Goal: Task Accomplishment & Management: Use online tool/utility

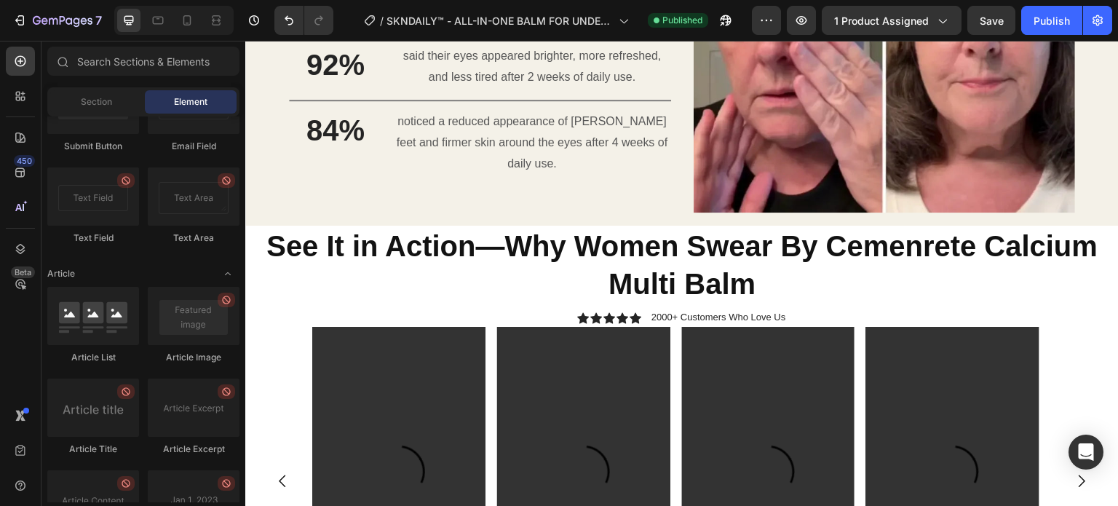
scroll to position [1491, 0]
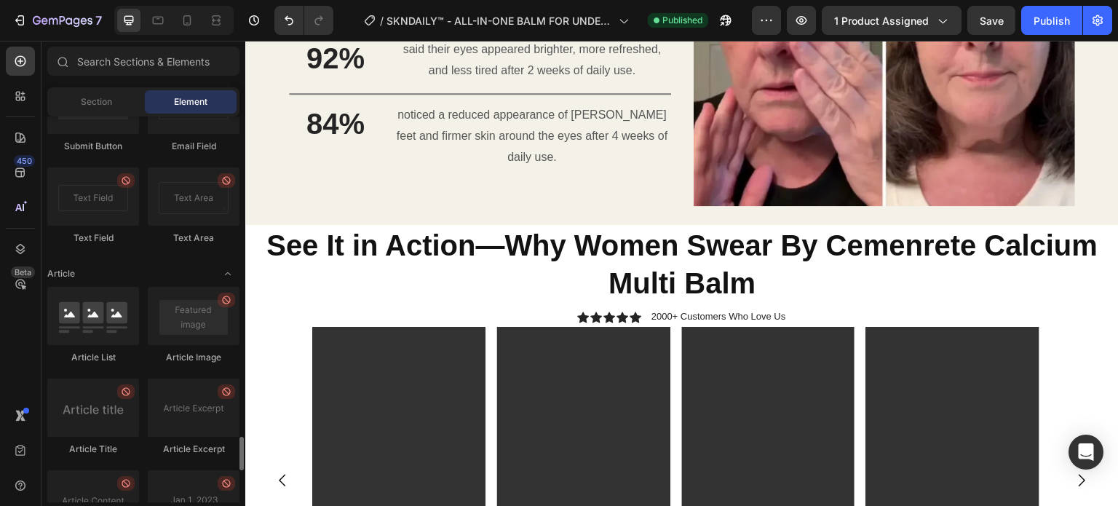
click at [168, 252] on div "Contact Form Newsletter Dropdown Checkbox Submit Button Email Field Text Field …" at bounding box center [143, 75] width 192 height 366
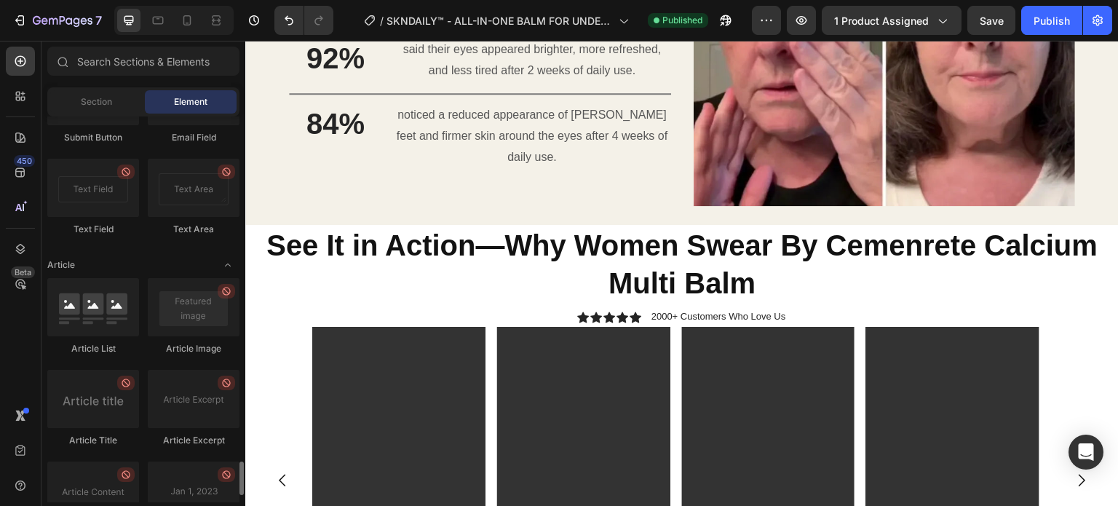
scroll to position [3694, 0]
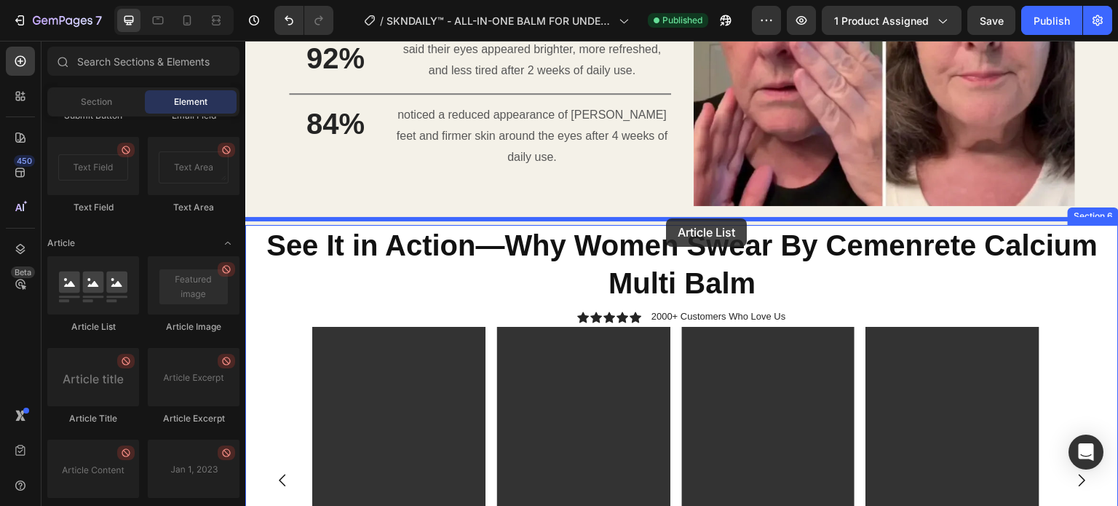
drag, startPoint x: 317, startPoint y: 352, endPoint x: 700, endPoint y: 218, distance: 406.4
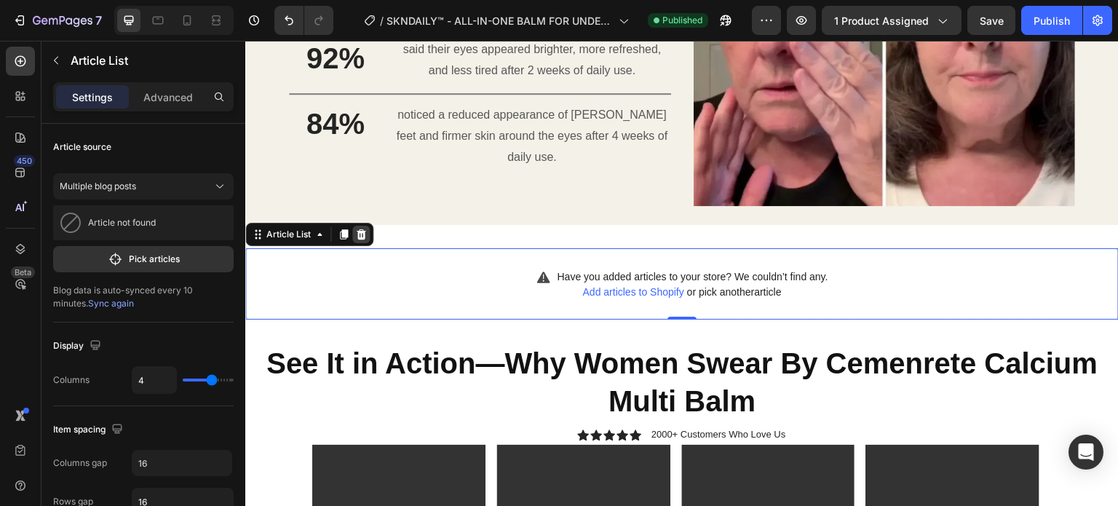
click at [361, 229] on icon at bounding box center [361, 234] width 9 height 10
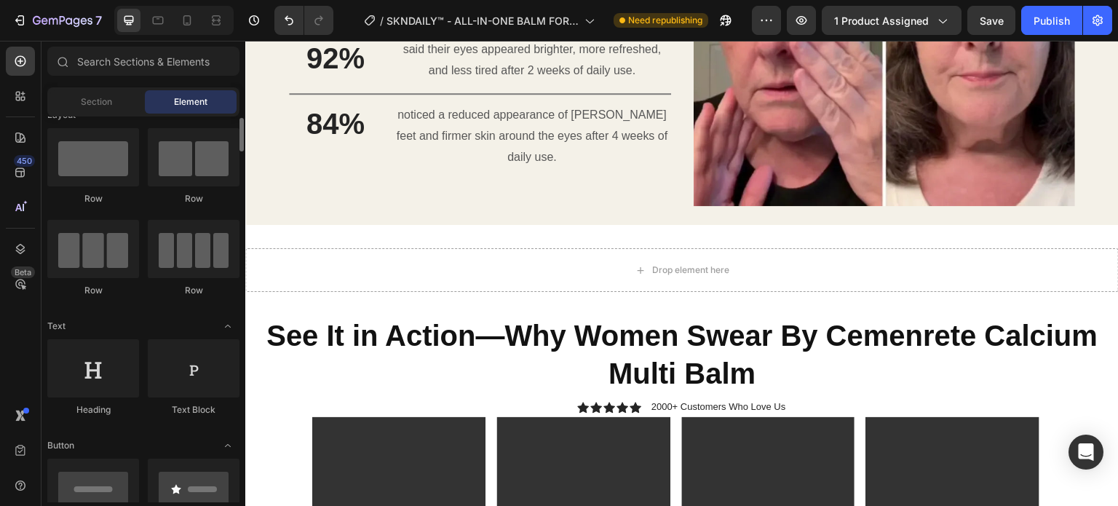
scroll to position [0, 0]
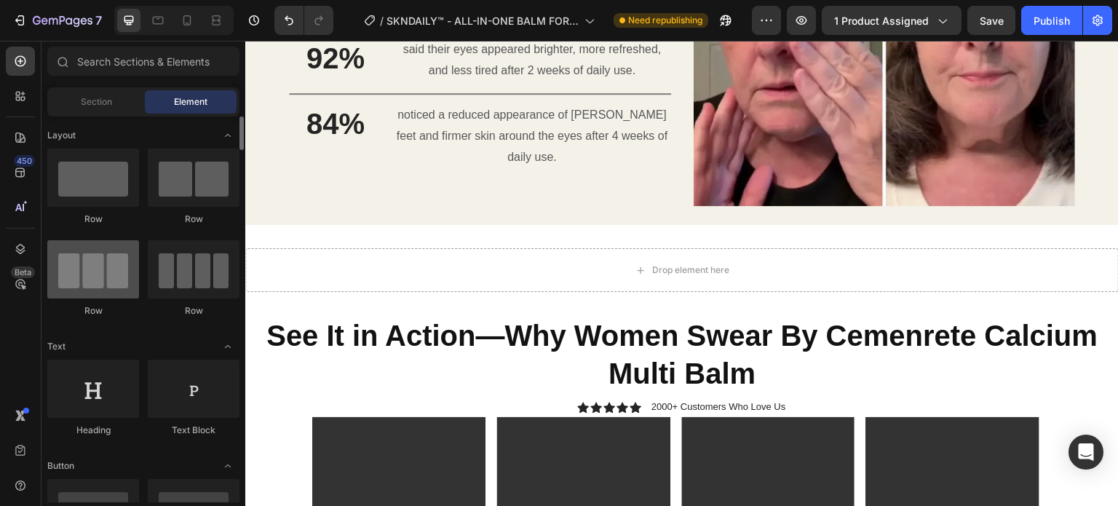
click at [99, 276] on div at bounding box center [93, 269] width 92 height 58
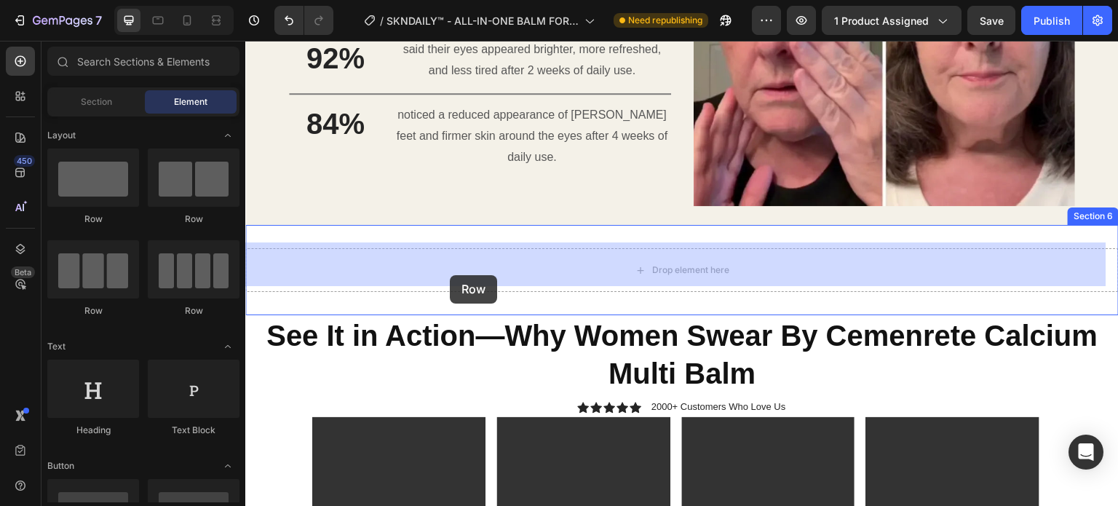
drag, startPoint x: 312, startPoint y: 318, endPoint x: 448, endPoint y: 275, distance: 142.1
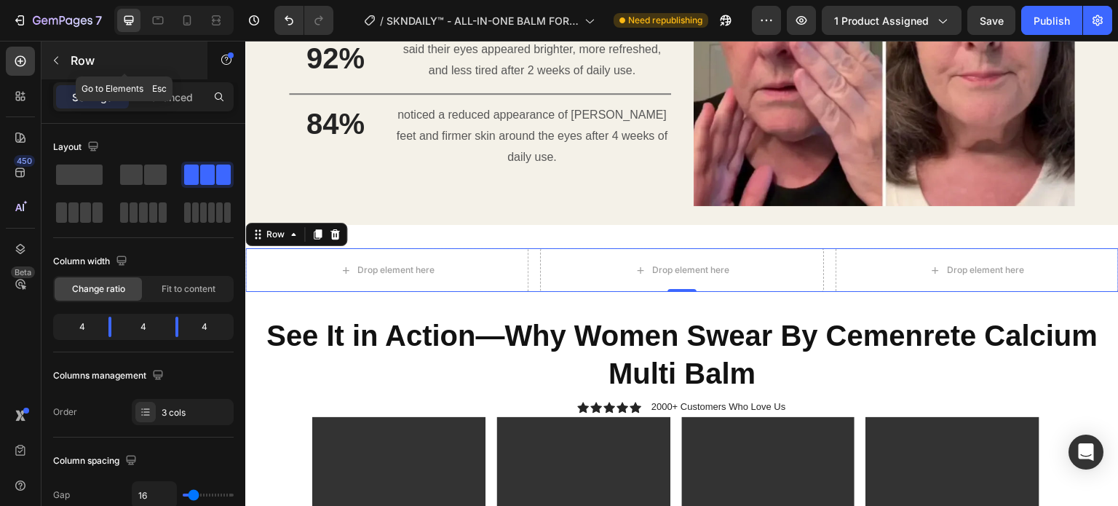
click at [58, 64] on icon "button" at bounding box center [56, 61] width 12 height 12
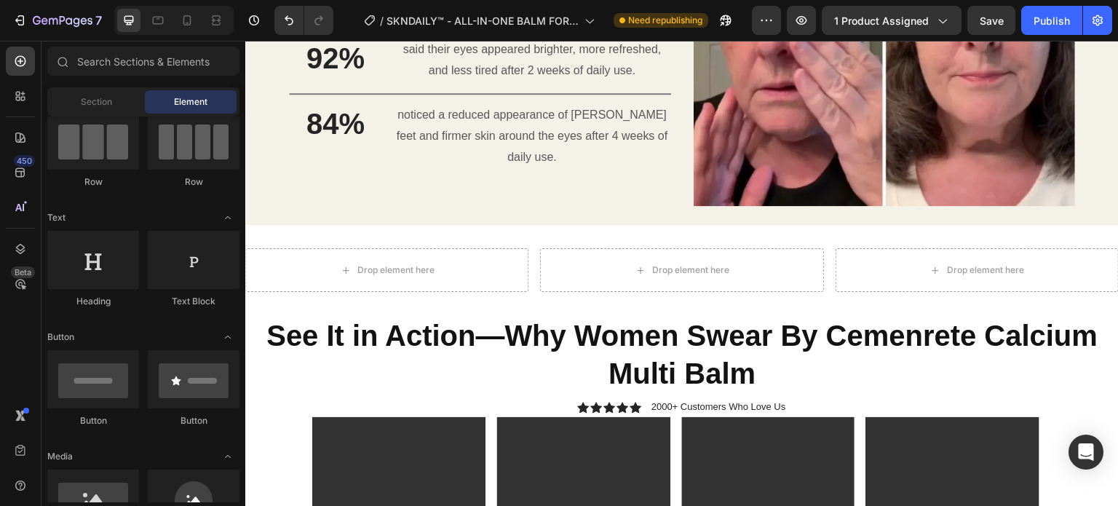
scroll to position [172, 0]
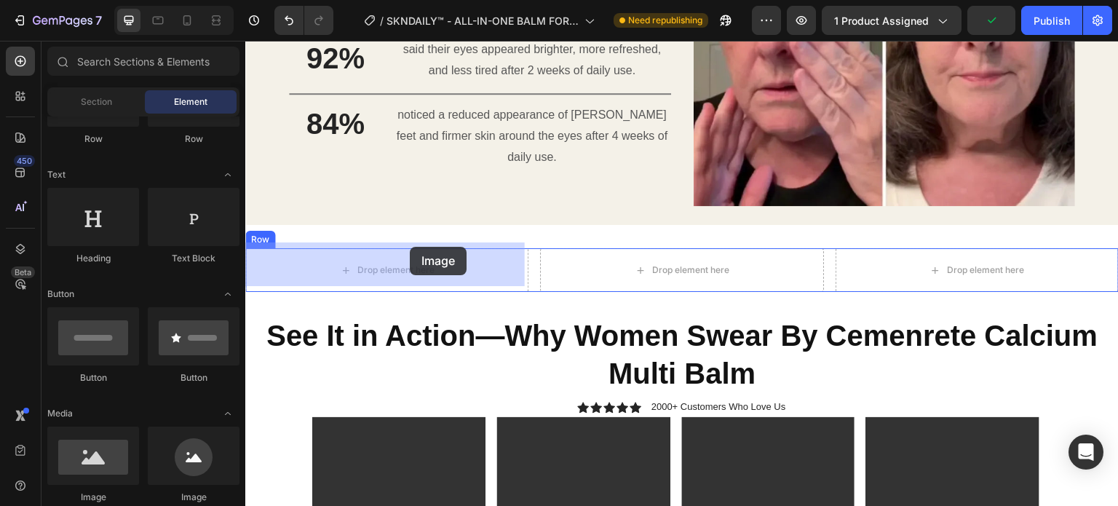
drag, startPoint x: 323, startPoint y: 521, endPoint x: 410, endPoint y: 247, distance: 287.4
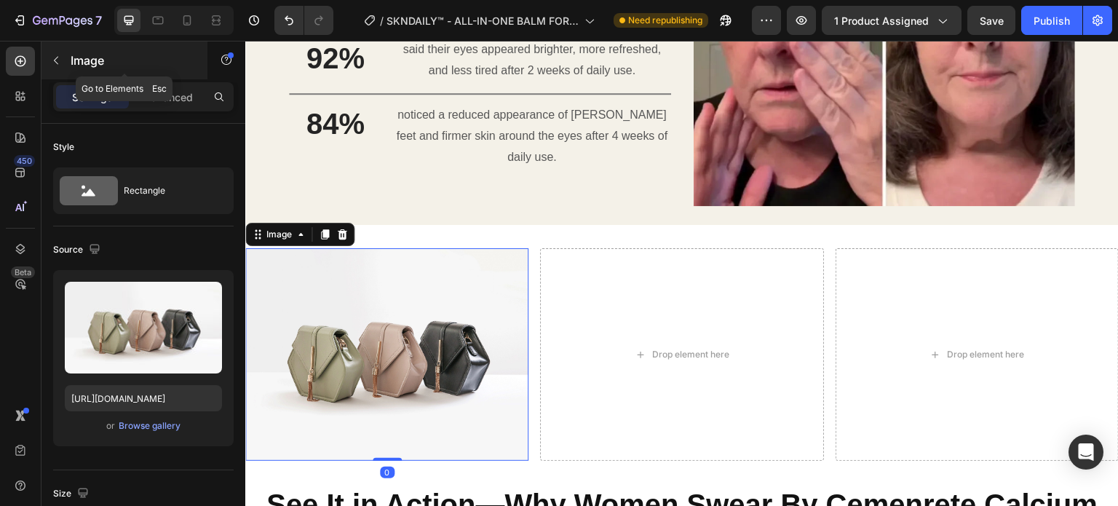
click at [54, 57] on icon "button" at bounding box center [56, 61] width 12 height 12
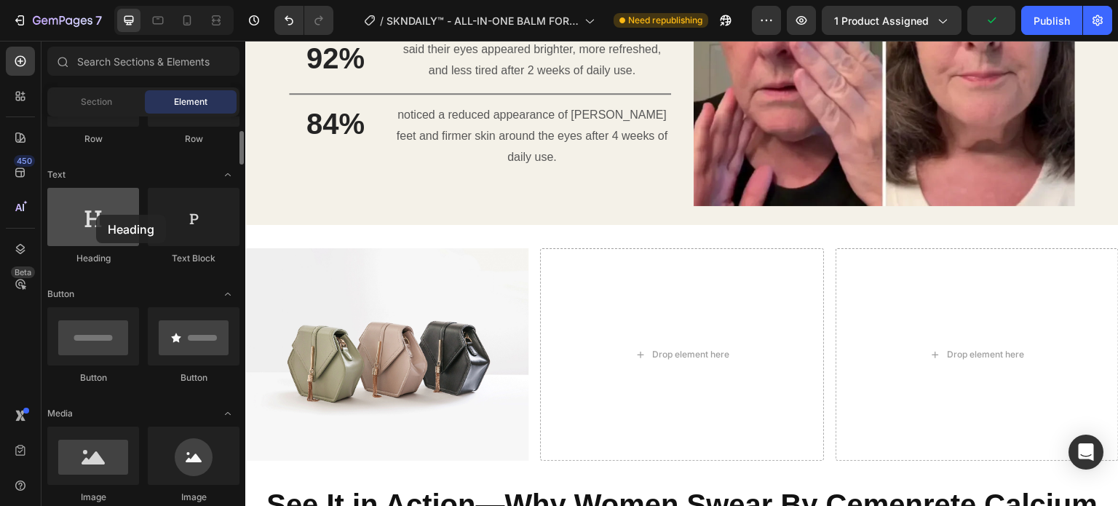
click at [96, 215] on div at bounding box center [93, 217] width 92 height 58
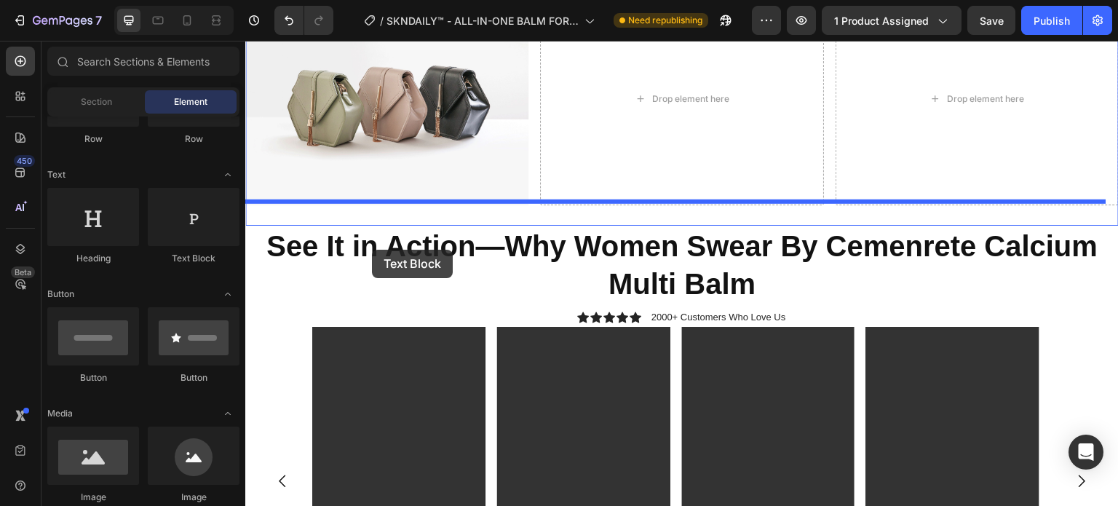
scroll to position [1694, 0]
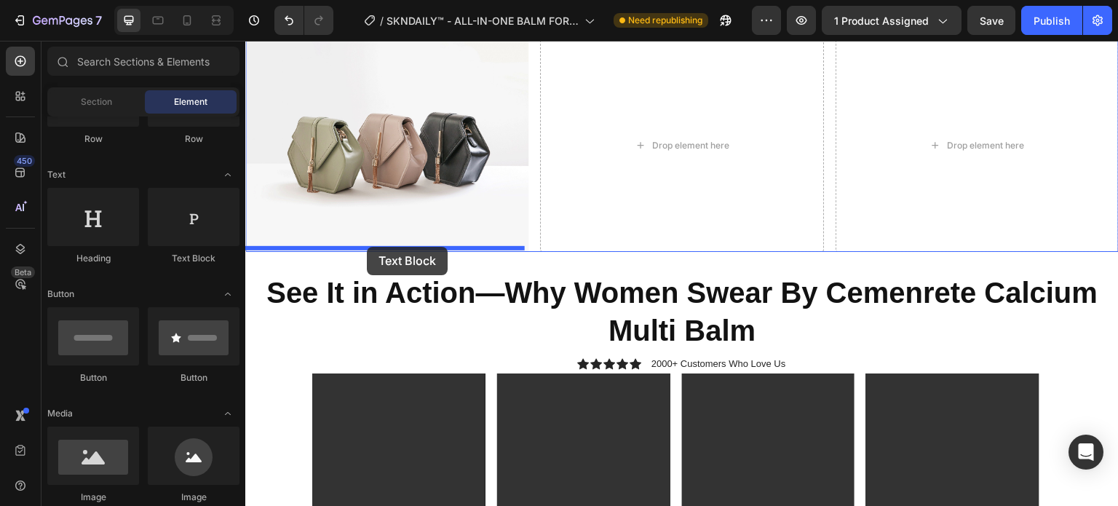
drag, startPoint x: 426, startPoint y: 269, endPoint x: 367, endPoint y: 247, distance: 62.9
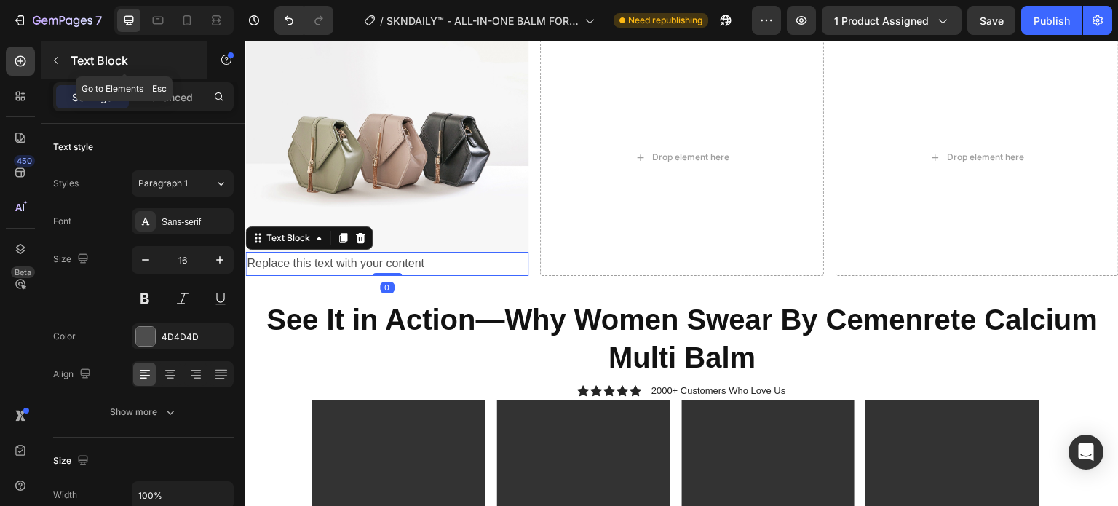
click at [58, 50] on button "button" at bounding box center [55, 60] width 23 height 23
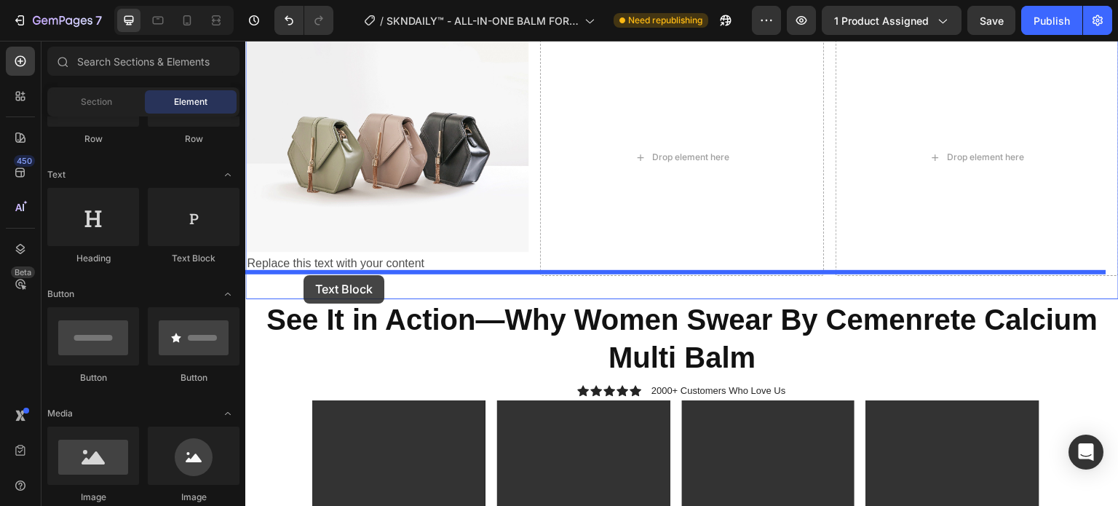
drag, startPoint x: 448, startPoint y: 269, endPoint x: 304, endPoint y: 275, distance: 144.3
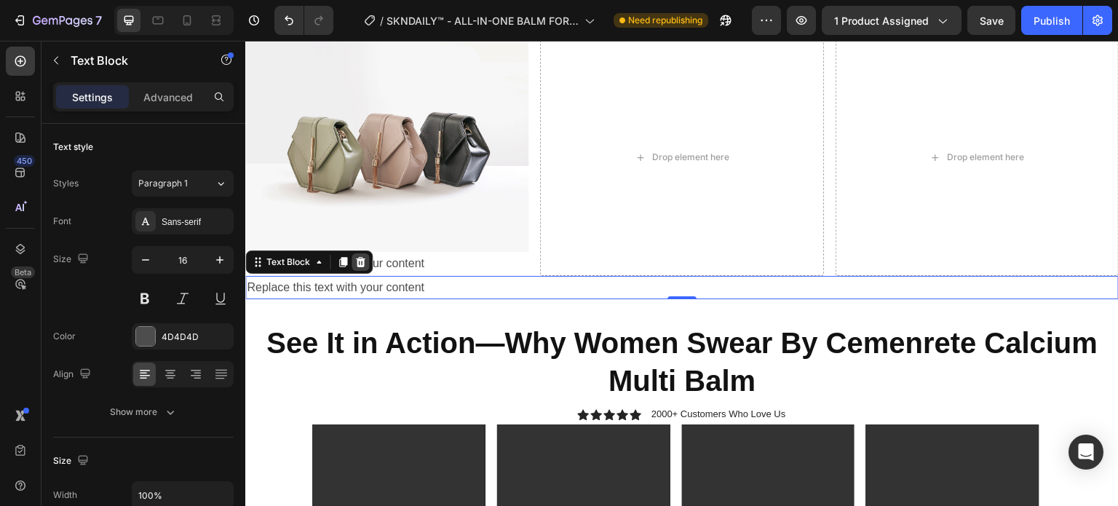
click at [360, 259] on icon at bounding box center [360, 262] width 9 height 10
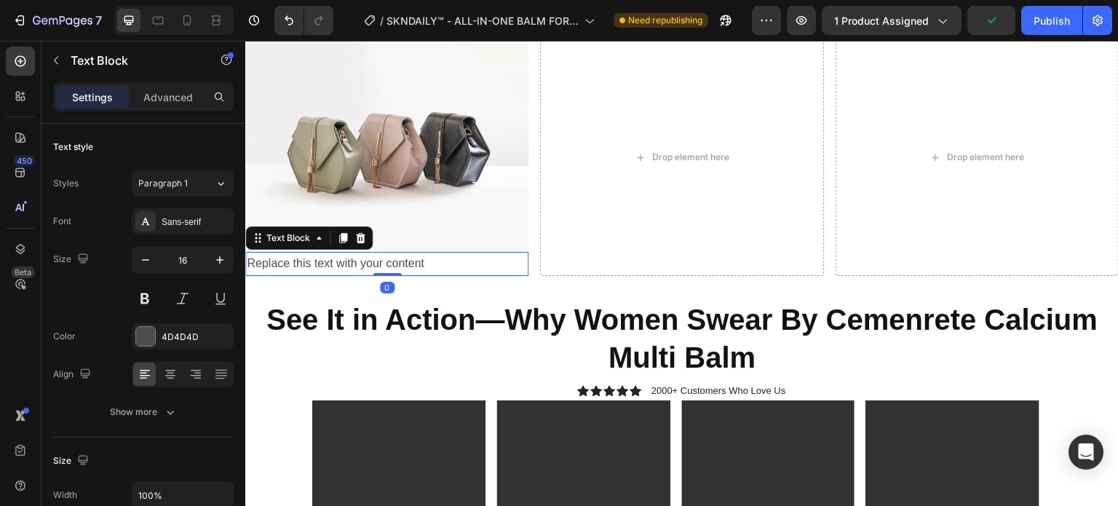
click at [349, 257] on div "Replace this text with your content" at bounding box center [386, 264] width 283 height 24
click at [344, 236] on icon at bounding box center [343, 238] width 8 height 10
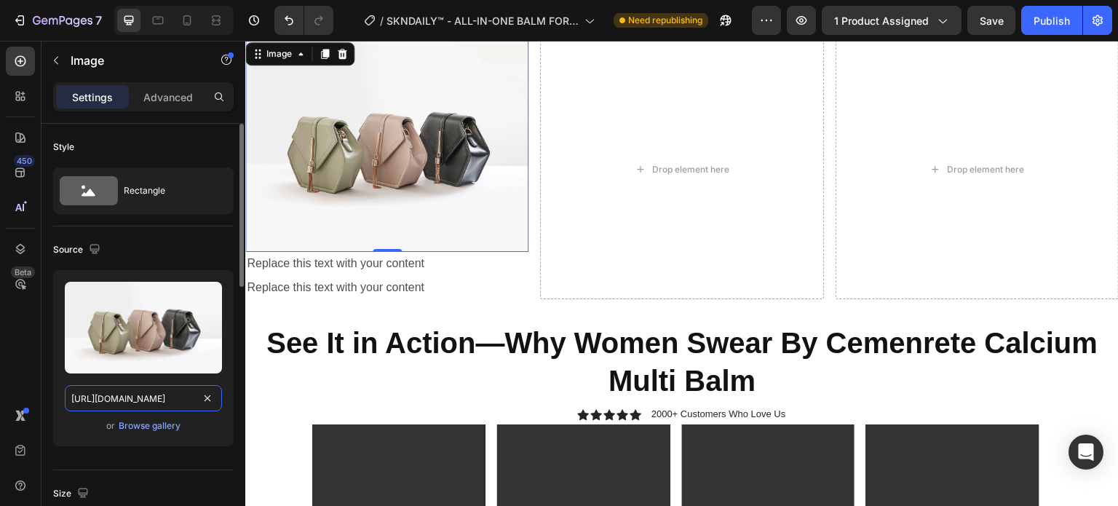
click at [174, 386] on input "[URL][DOMAIN_NAME]" at bounding box center [143, 398] width 157 height 26
paste input "0690/6118/1631/files/imgi_44_review2_2_1_1.webp?v=1759141535"
type input "[URL][DOMAIN_NAME]"
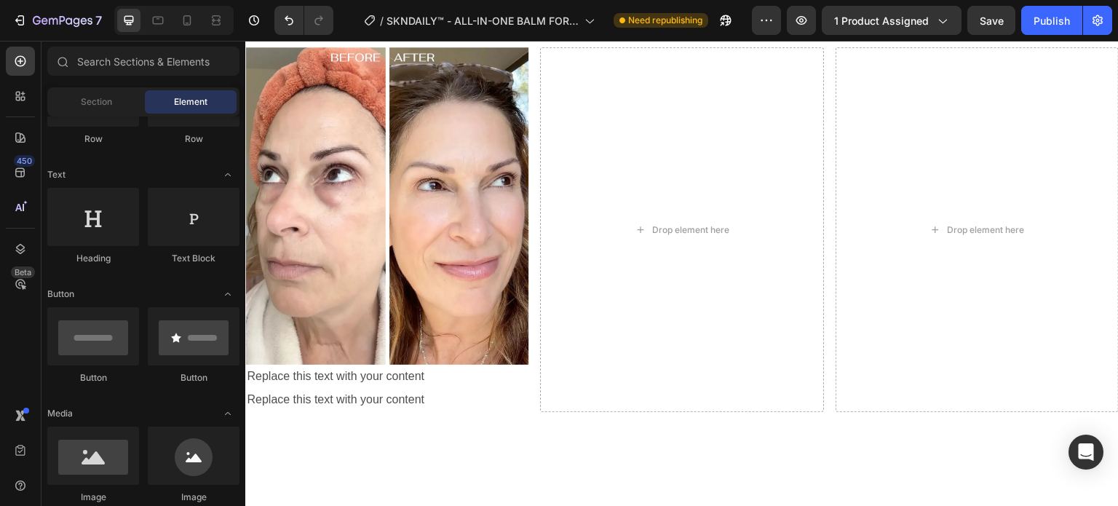
scroll to position [1228, 0]
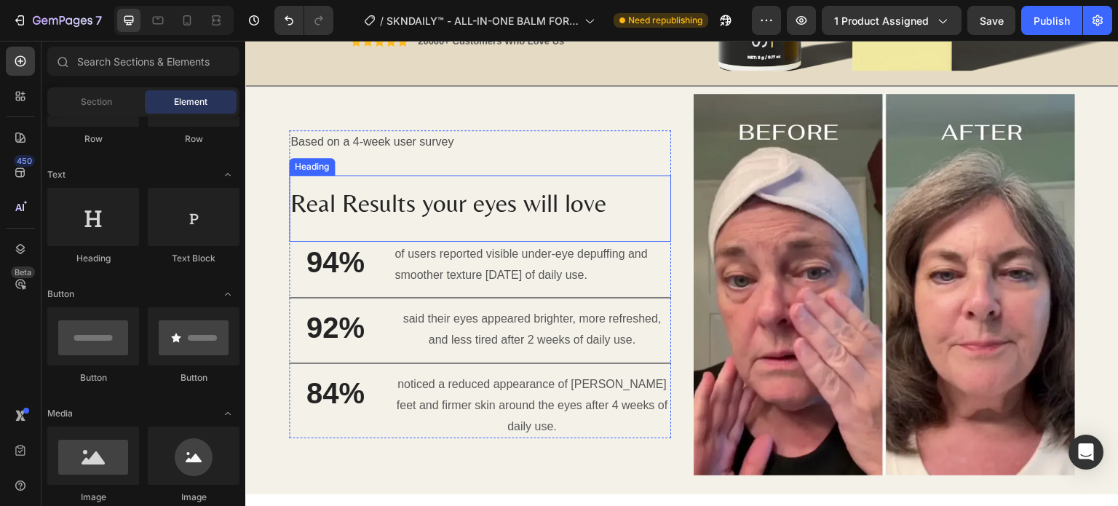
click at [596, 196] on span "Real Results your eyes will love" at bounding box center [449, 203] width 316 height 29
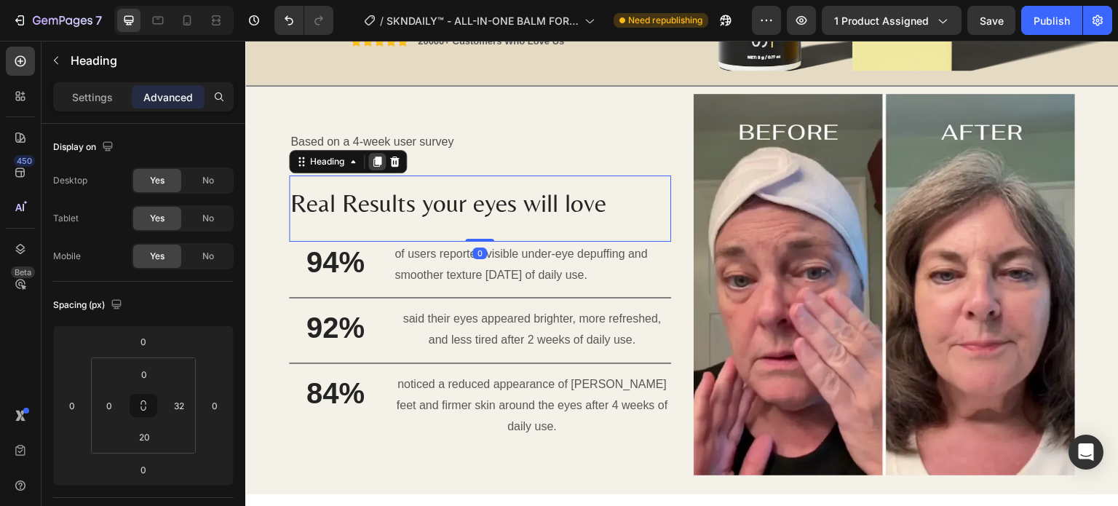
click at [379, 157] on icon at bounding box center [378, 162] width 8 height 10
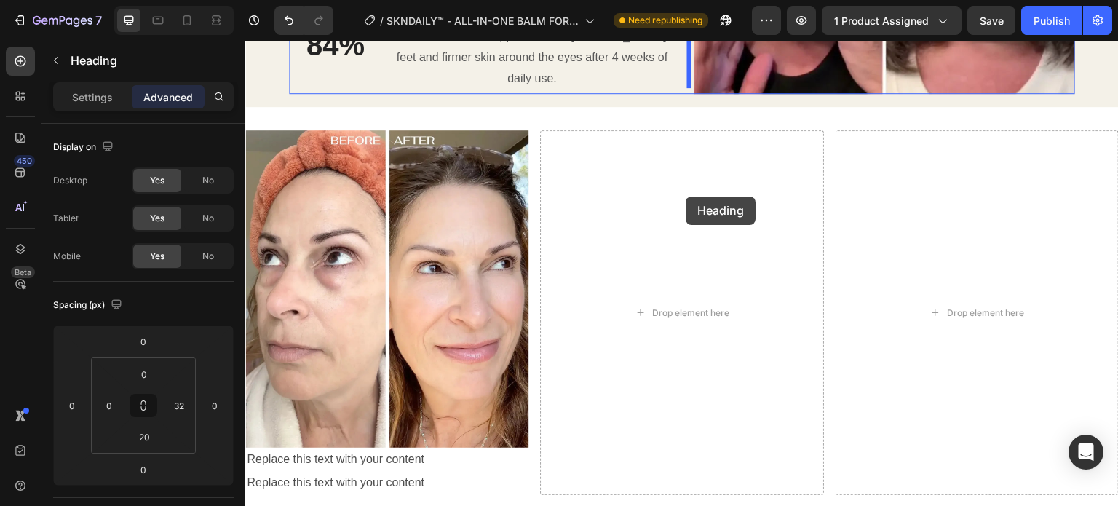
scroll to position [1546, 0]
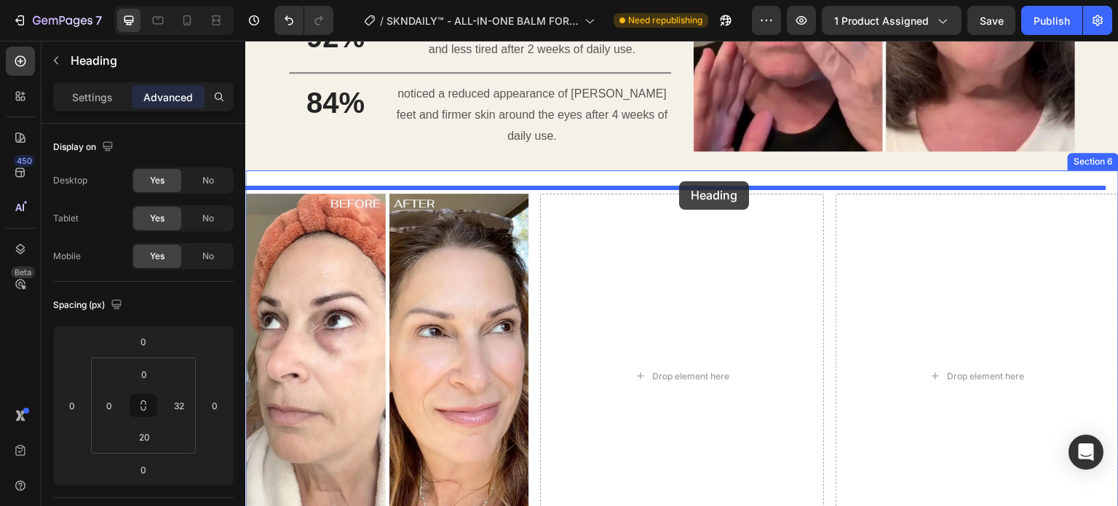
drag, startPoint x: 303, startPoint y: 188, endPoint x: 679, endPoint y: 181, distance: 376.5
type input "16"
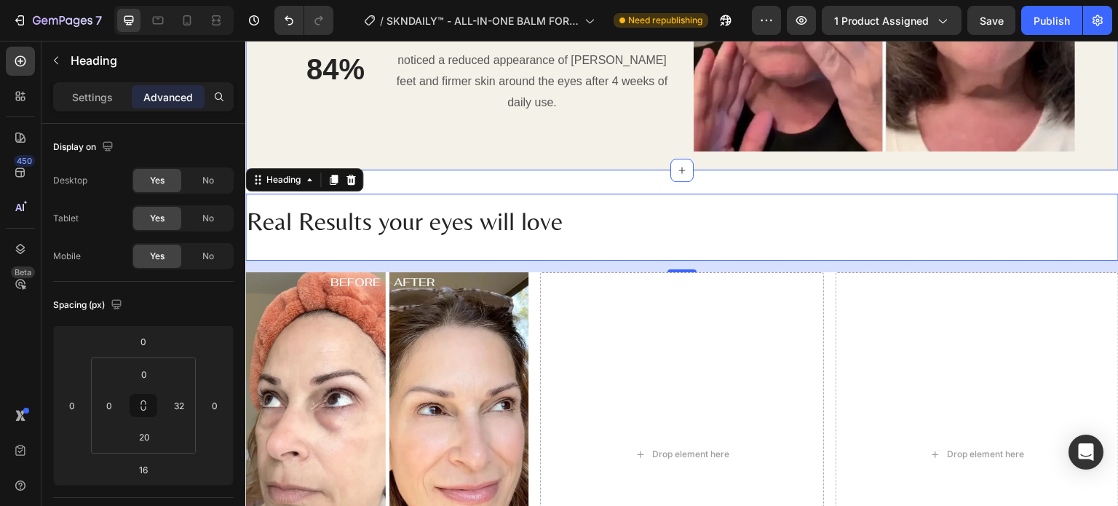
scroll to position [1512, 0]
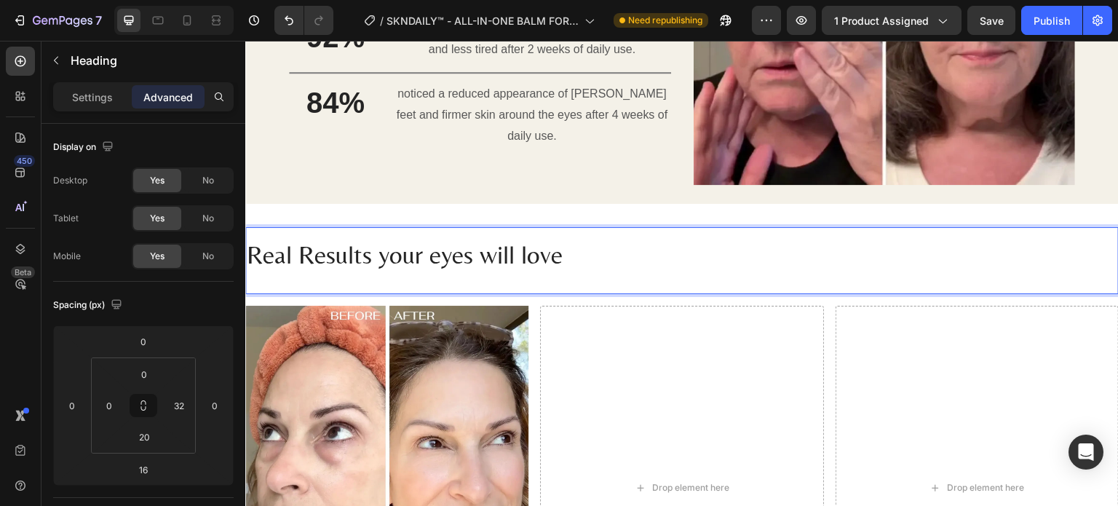
click at [522, 251] on span "Real Results your eyes will love" at bounding box center [405, 254] width 316 height 29
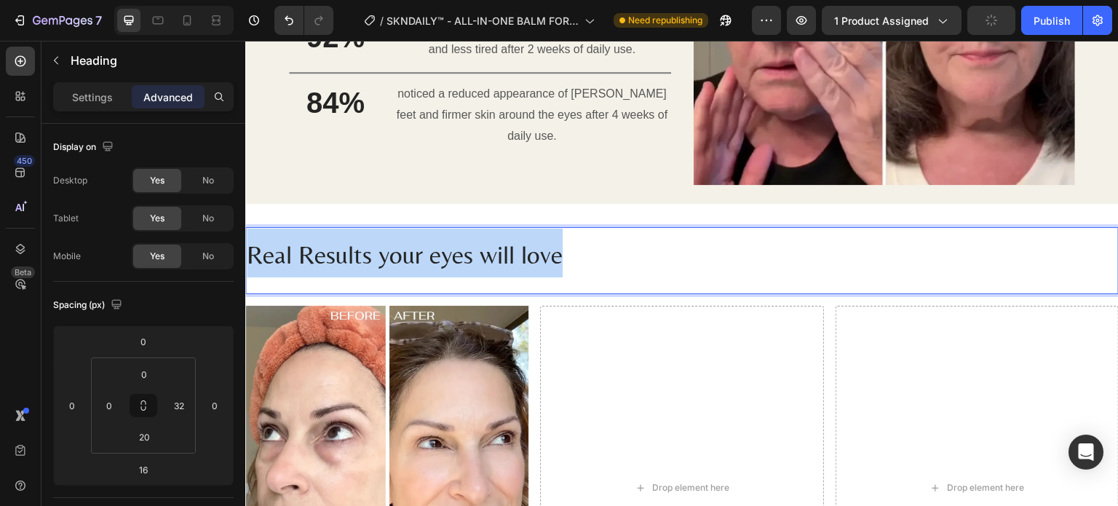
click at [522, 251] on span "Real Results your eyes will love" at bounding box center [405, 254] width 316 height 29
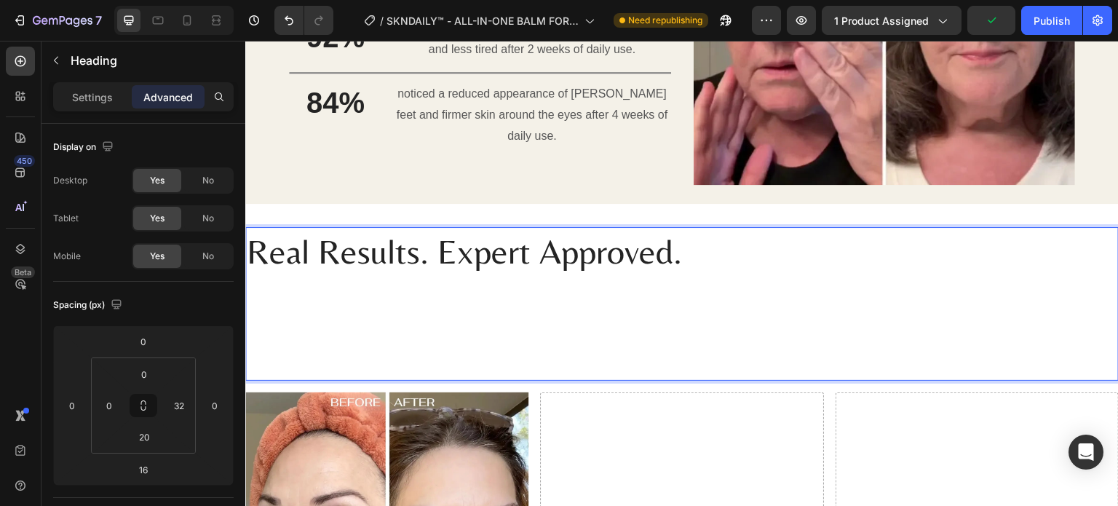
click at [529, 303] on p "Rich Text Editor. Editing area: main" at bounding box center [671, 319] width 848 height 91
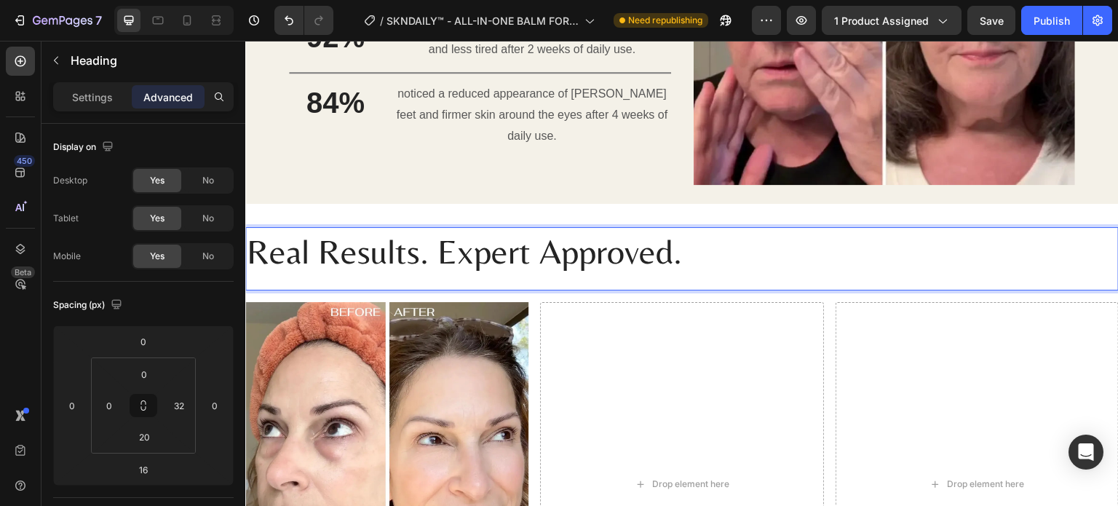
click at [491, 258] on p "Real Results. Expert Approved." at bounding box center [671, 251] width 848 height 45
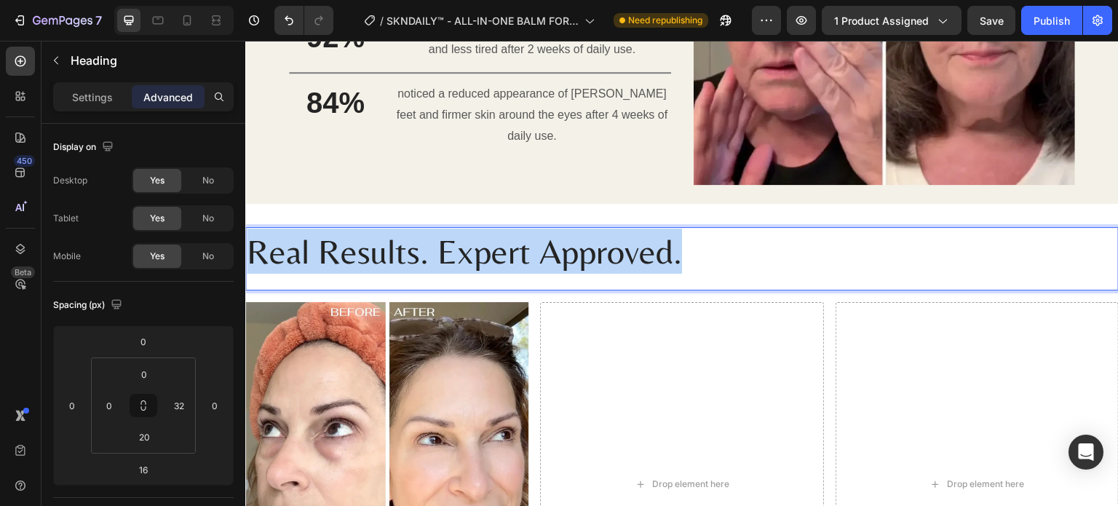
click at [491, 258] on p "Real Results. Expert Approved." at bounding box center [671, 251] width 848 height 45
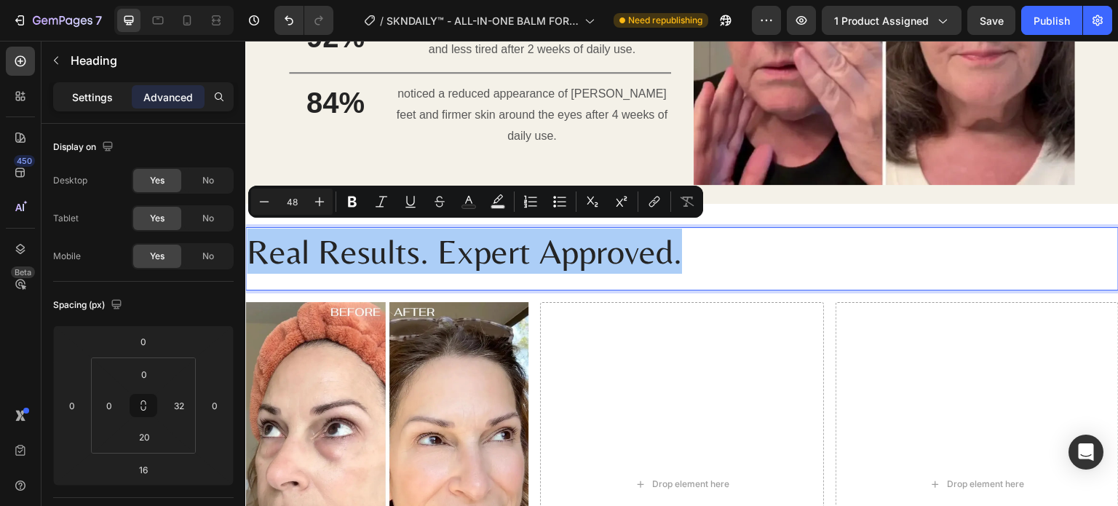
click at [124, 95] on div "Settings" at bounding box center [92, 96] width 73 height 23
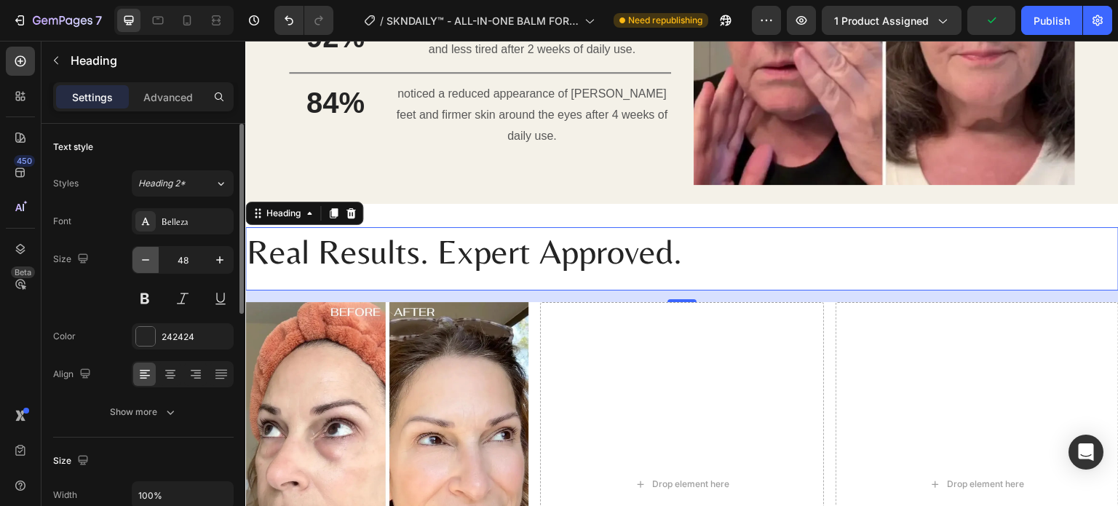
click at [140, 267] on button "button" at bounding box center [146, 260] width 26 height 26
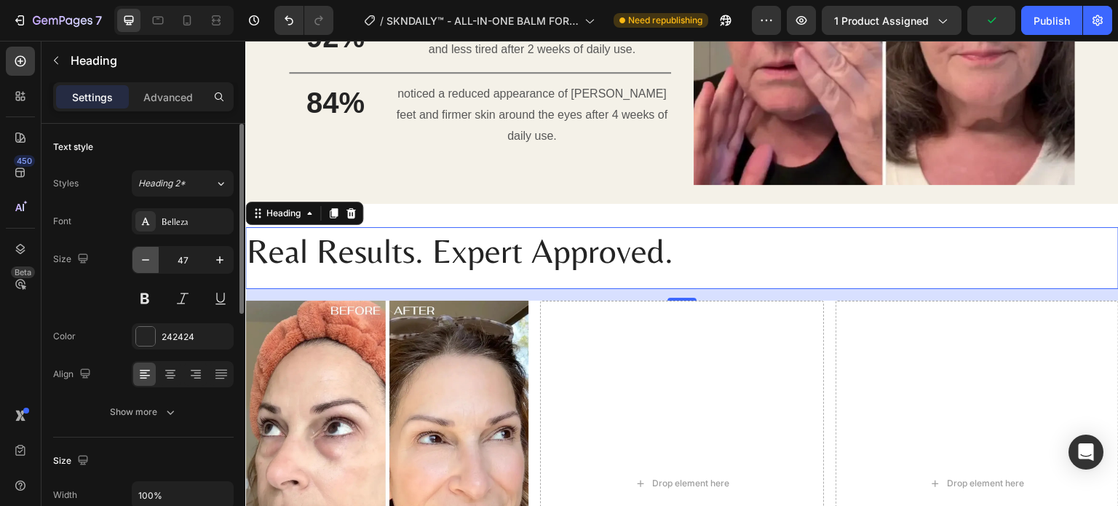
click at [140, 267] on button "button" at bounding box center [146, 260] width 26 height 26
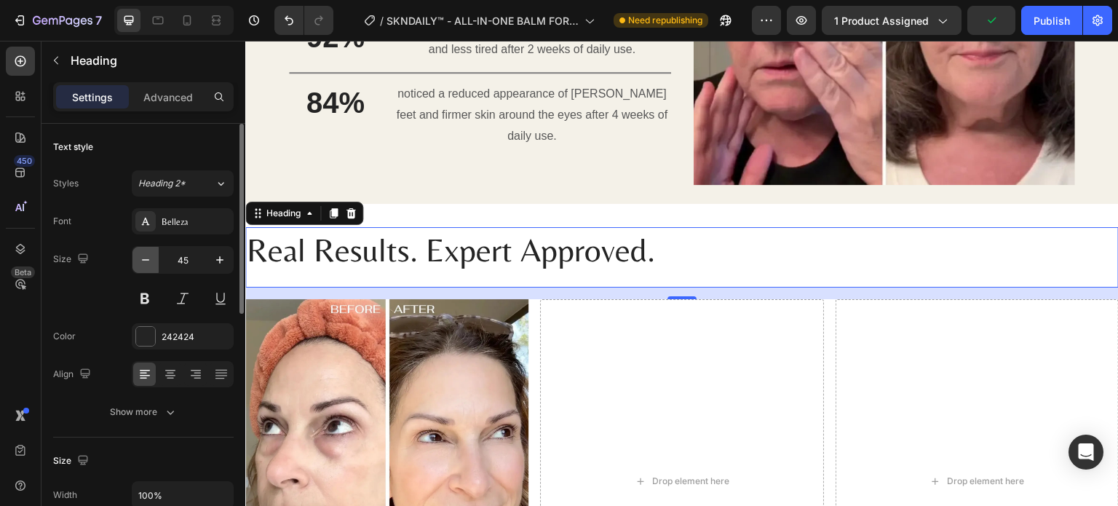
click at [140, 267] on button "button" at bounding box center [146, 260] width 26 height 26
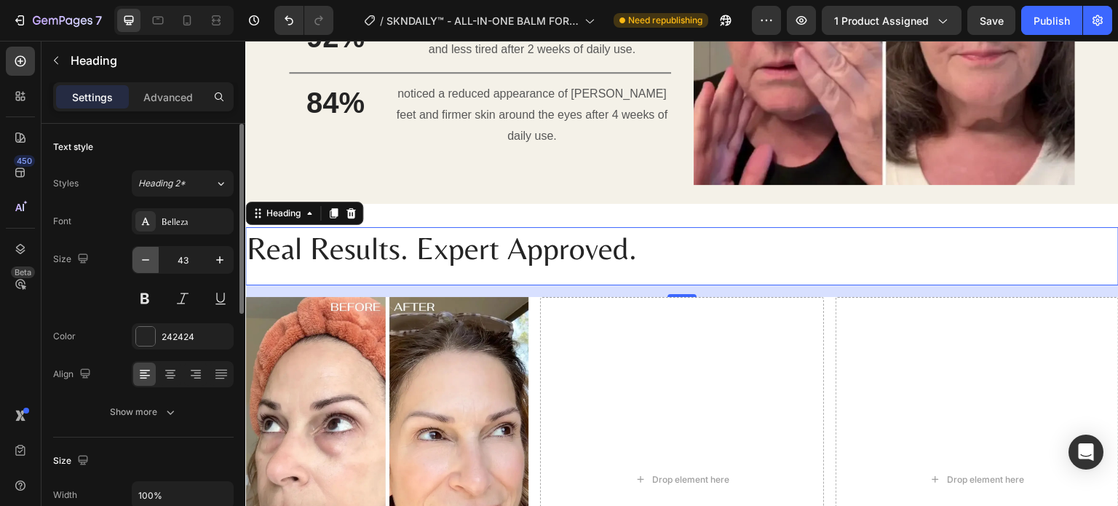
click at [140, 267] on button "button" at bounding box center [146, 260] width 26 height 26
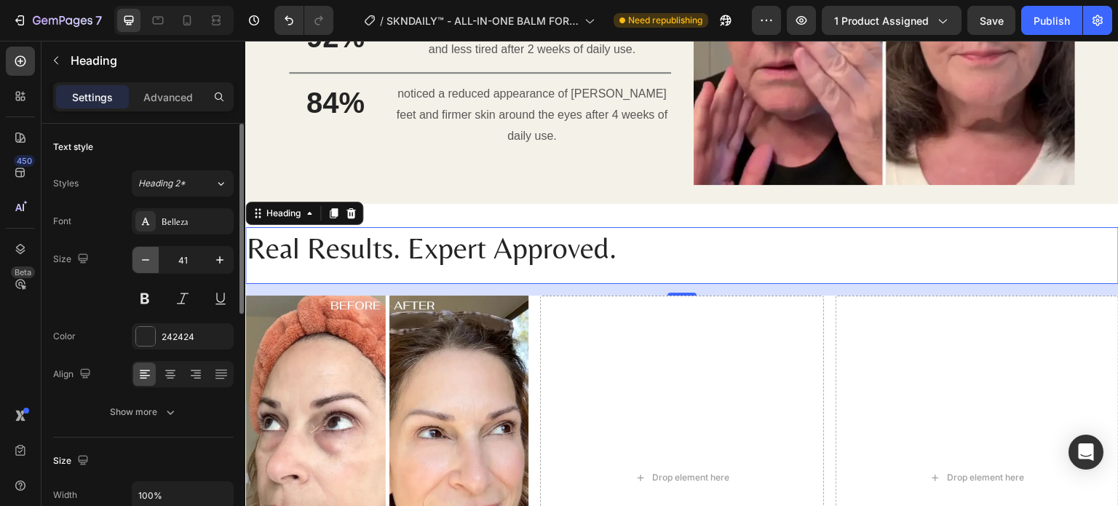
click at [140, 267] on button "button" at bounding box center [146, 260] width 26 height 26
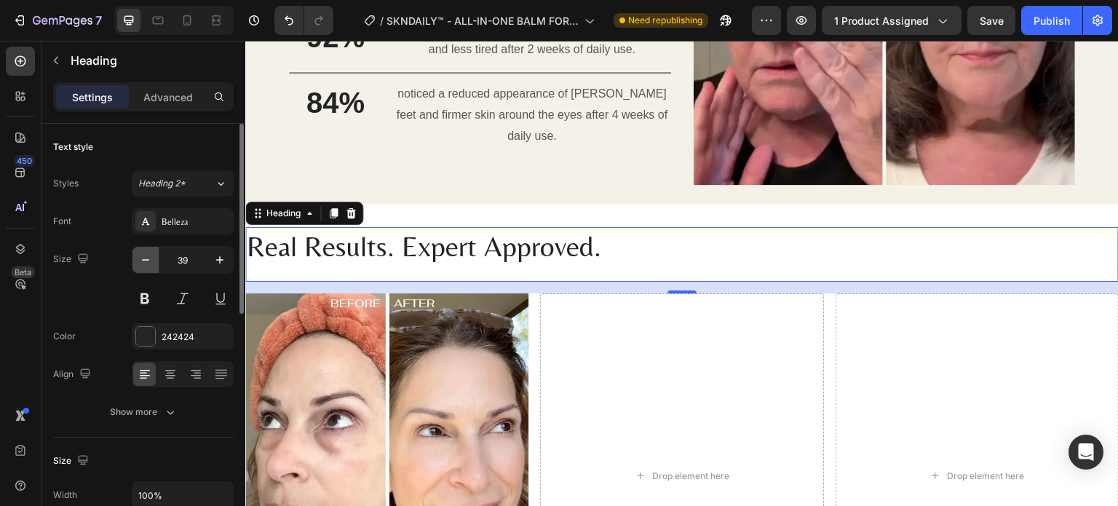
click at [140, 267] on button "button" at bounding box center [146, 260] width 26 height 26
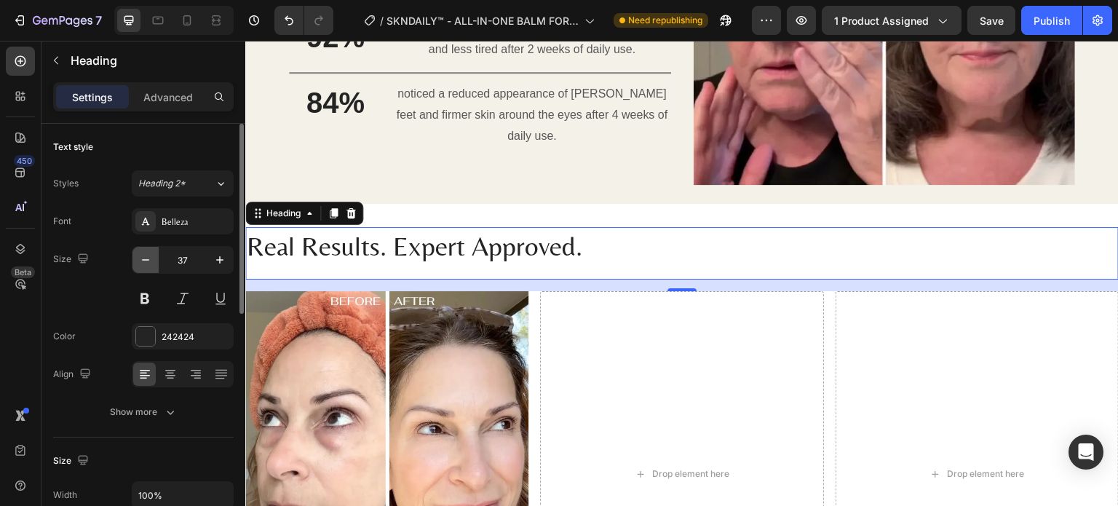
click at [140, 267] on button "button" at bounding box center [146, 260] width 26 height 26
type input "35"
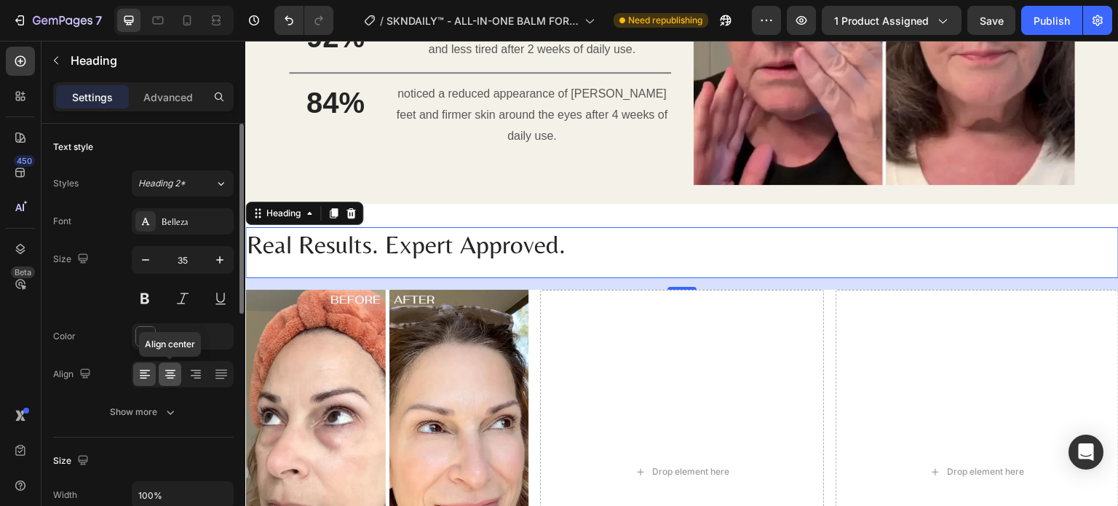
click at [174, 377] on icon at bounding box center [170, 374] width 15 height 15
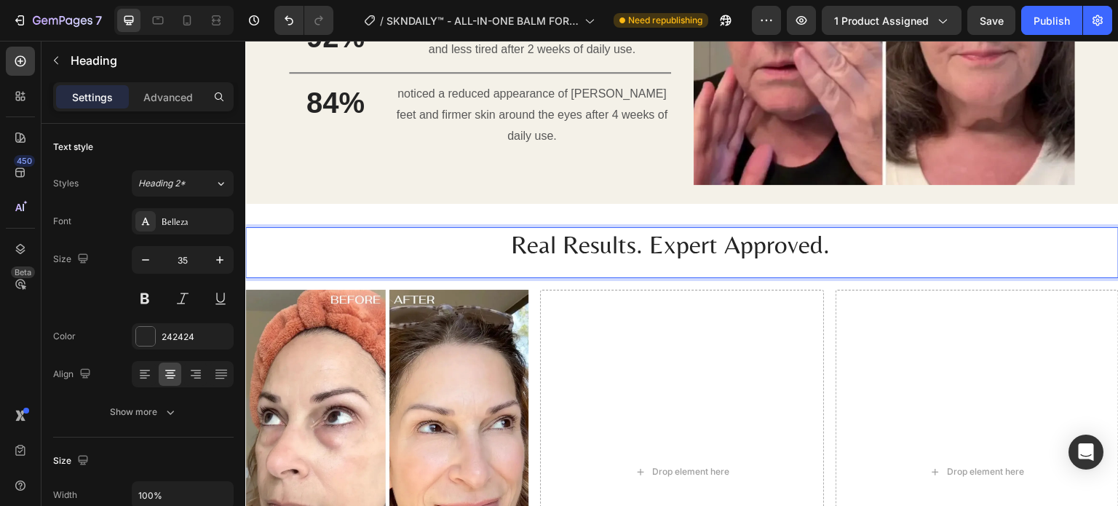
click at [648, 234] on p "Real Results. Expert Approved." at bounding box center [671, 245] width 848 height 33
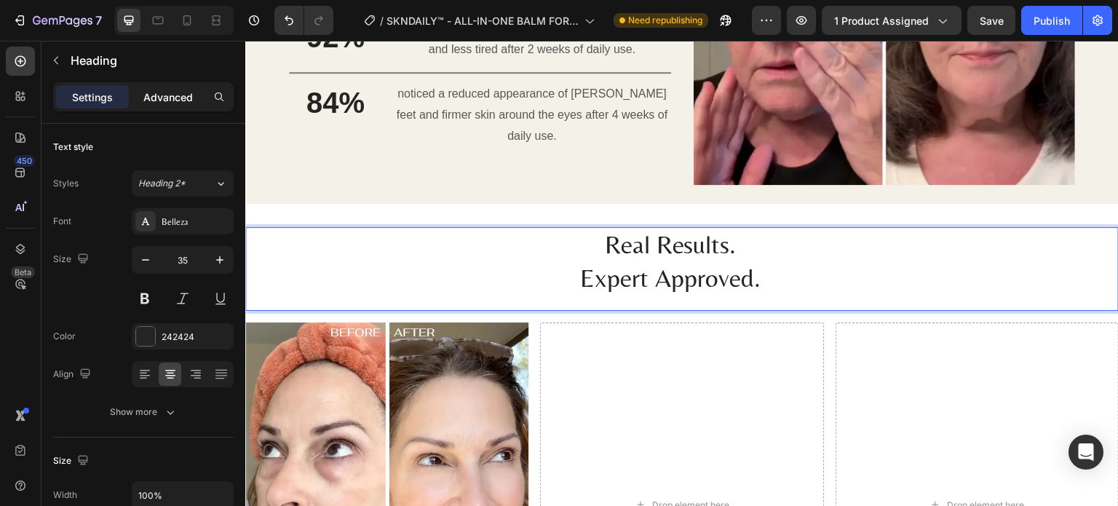
click at [175, 95] on p "Advanced" at bounding box center [168, 97] width 50 height 15
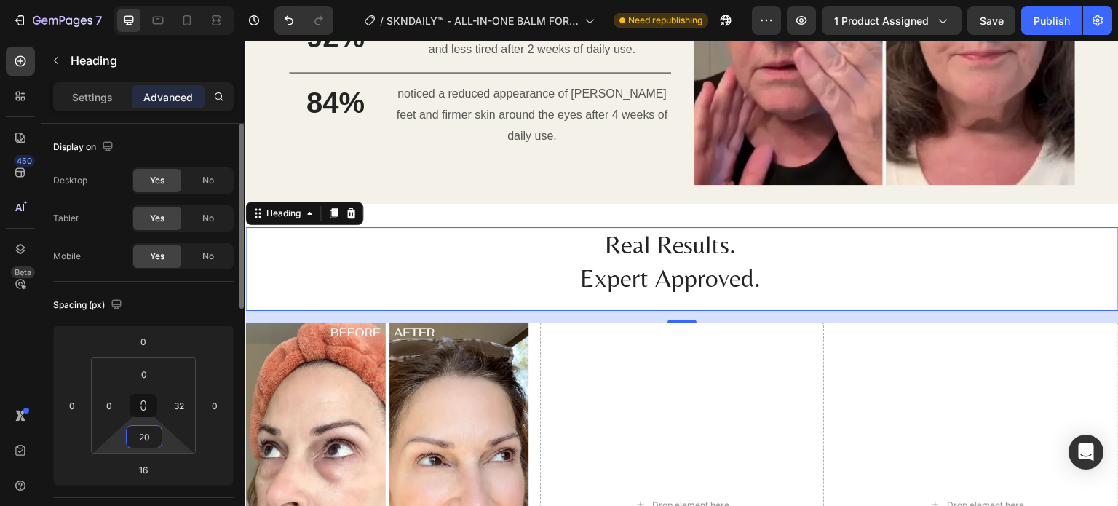
click at [150, 427] on input "20" at bounding box center [144, 437] width 29 height 22
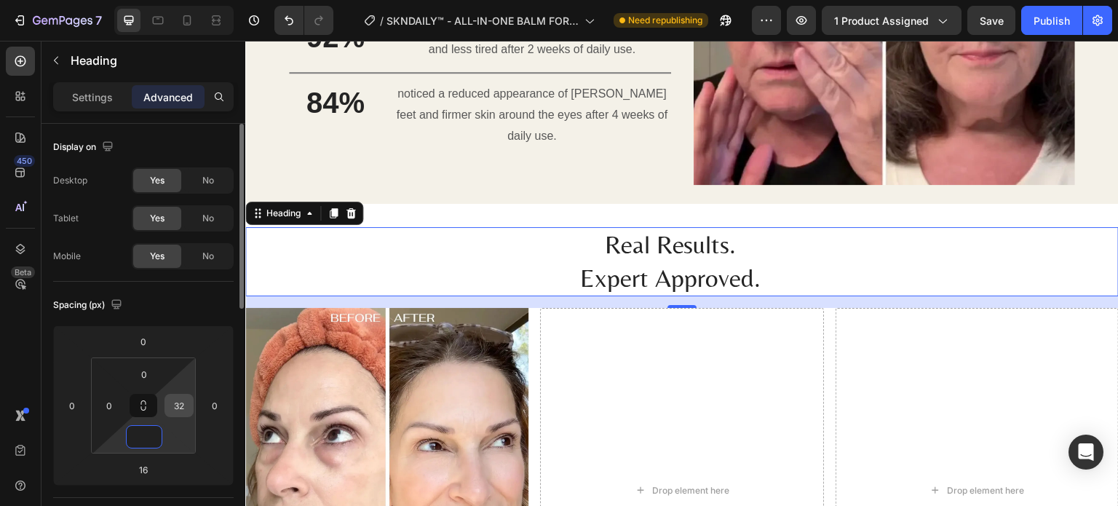
type input "0"
click at [175, 408] on input "32" at bounding box center [179, 406] width 22 height 22
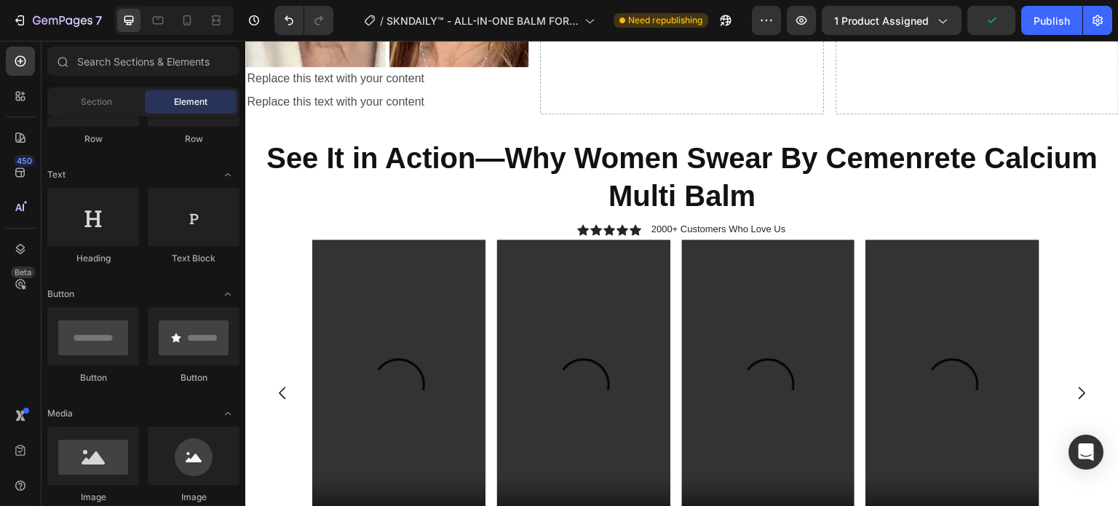
scroll to position [2090, 0]
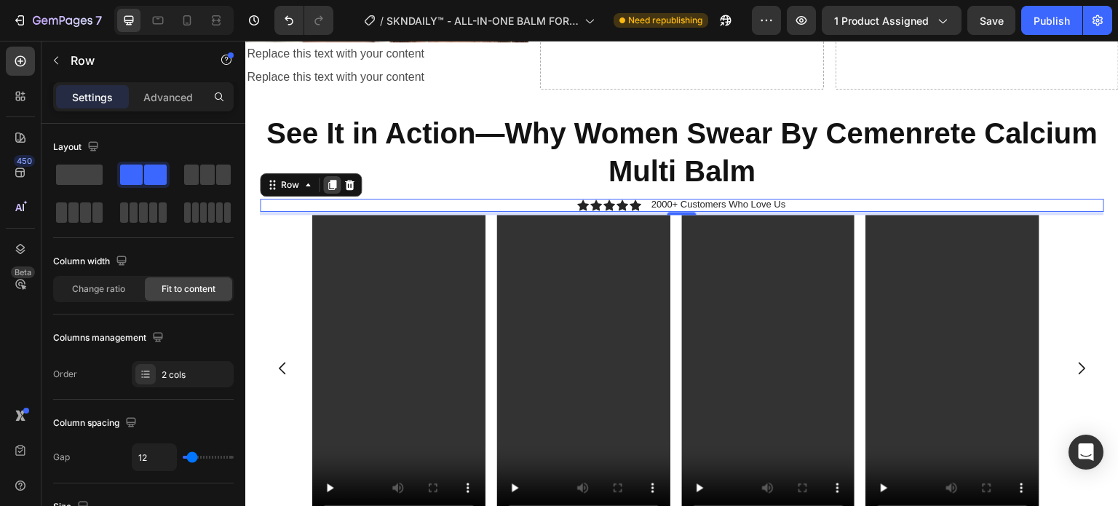
click at [332, 180] on icon at bounding box center [332, 185] width 8 height 10
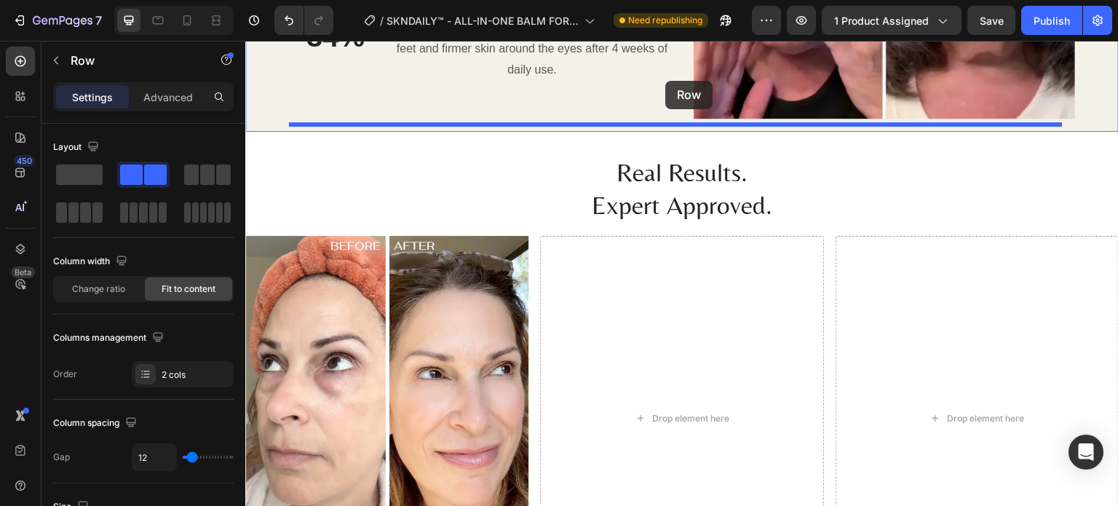
scroll to position [1544, 0]
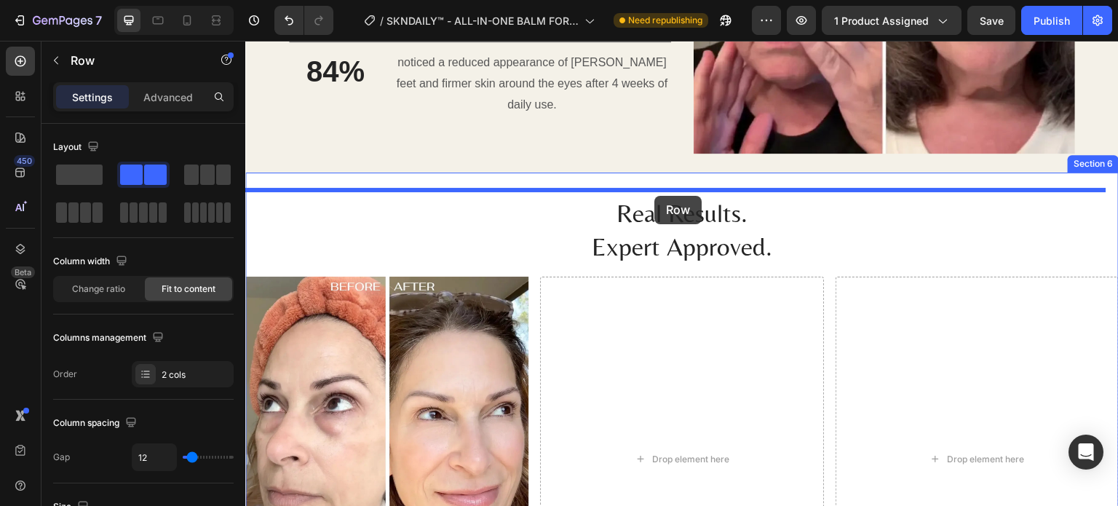
drag, startPoint x: 285, startPoint y: 202, endPoint x: 655, endPoint y: 196, distance: 369.2
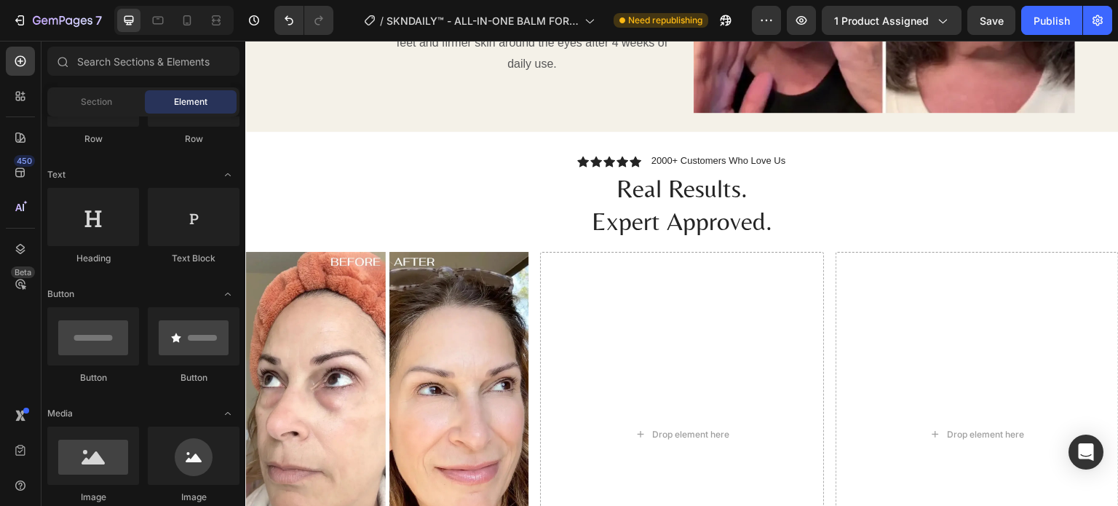
scroll to position [1600, 0]
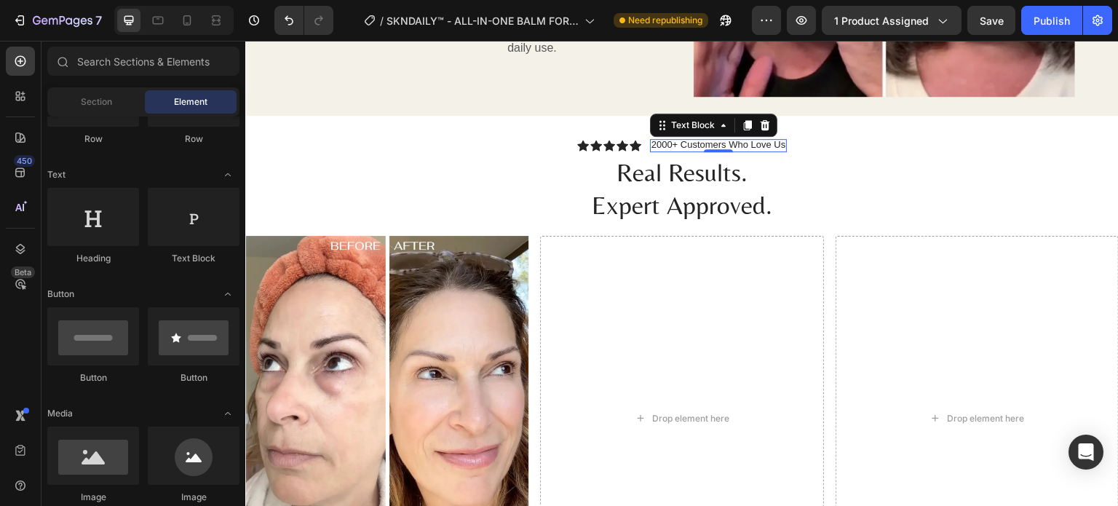
click at [659, 139] on p "2000+ Customers Who Love Us" at bounding box center [719, 145] width 135 height 12
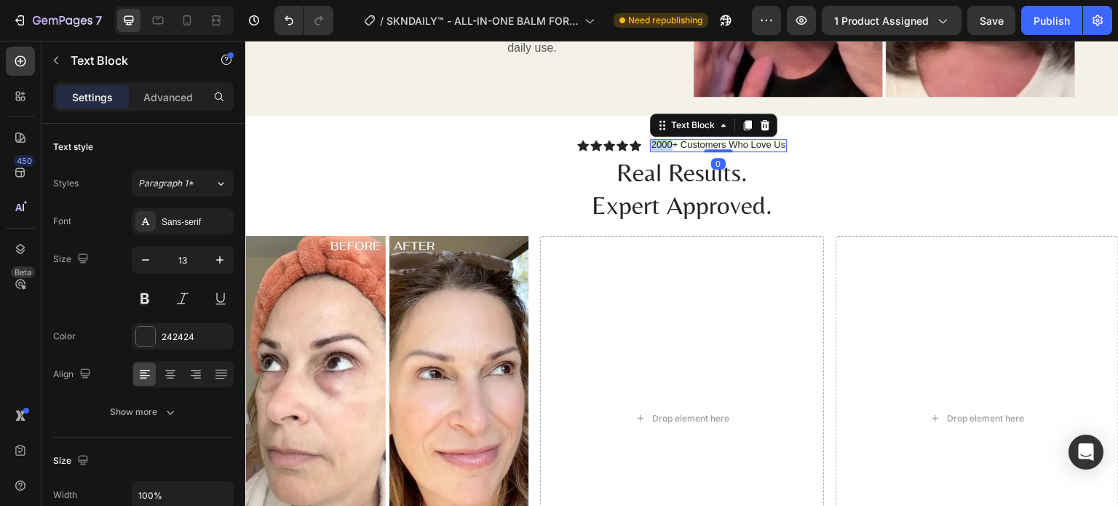
click at [659, 139] on p "2000+ Customers Who Love Us" at bounding box center [719, 145] width 135 height 12
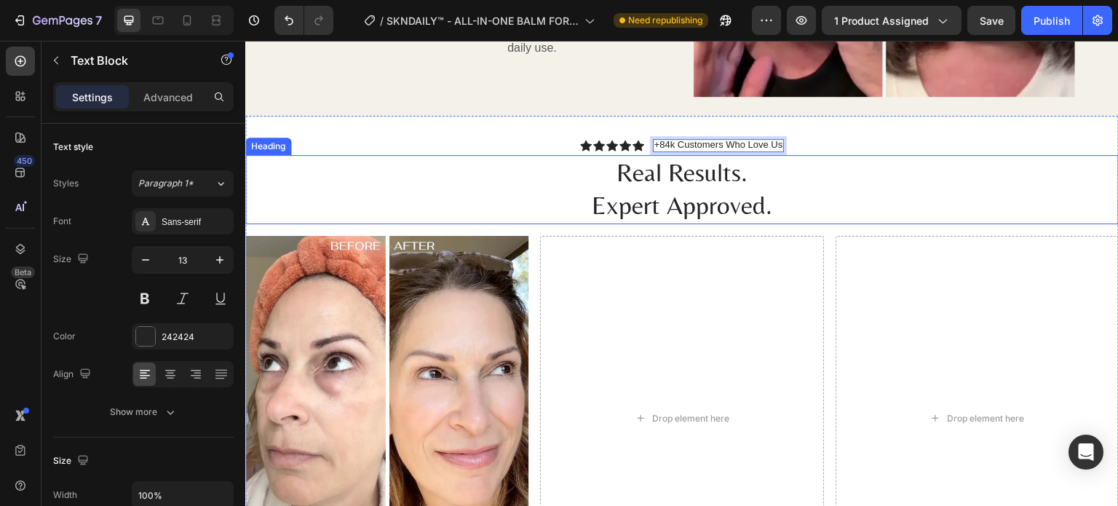
click at [870, 173] on h2 "Real Results. Expert Approved." at bounding box center [682, 189] width 874 height 69
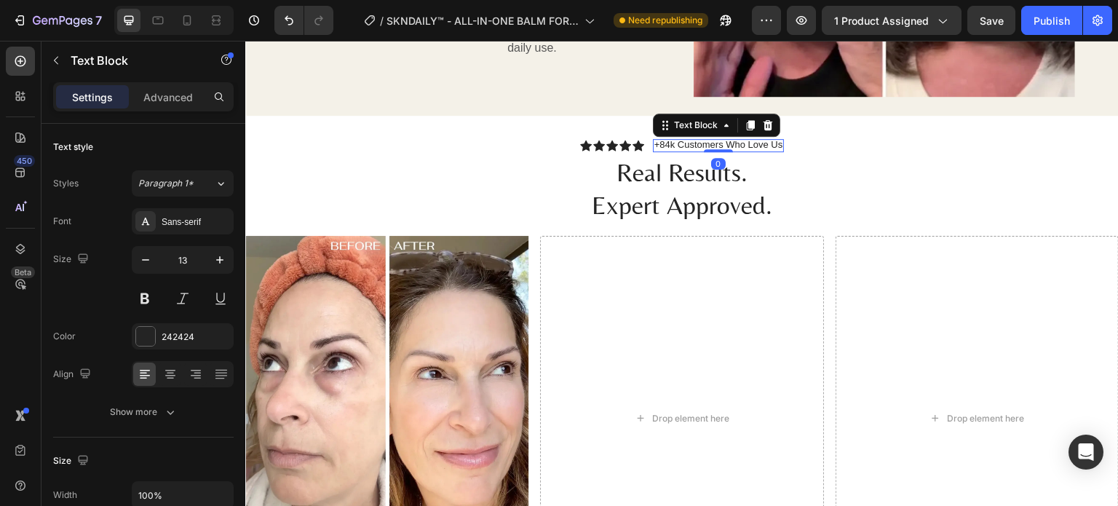
click at [655, 139] on p "+84k Customers Who Love Us" at bounding box center [719, 145] width 129 height 12
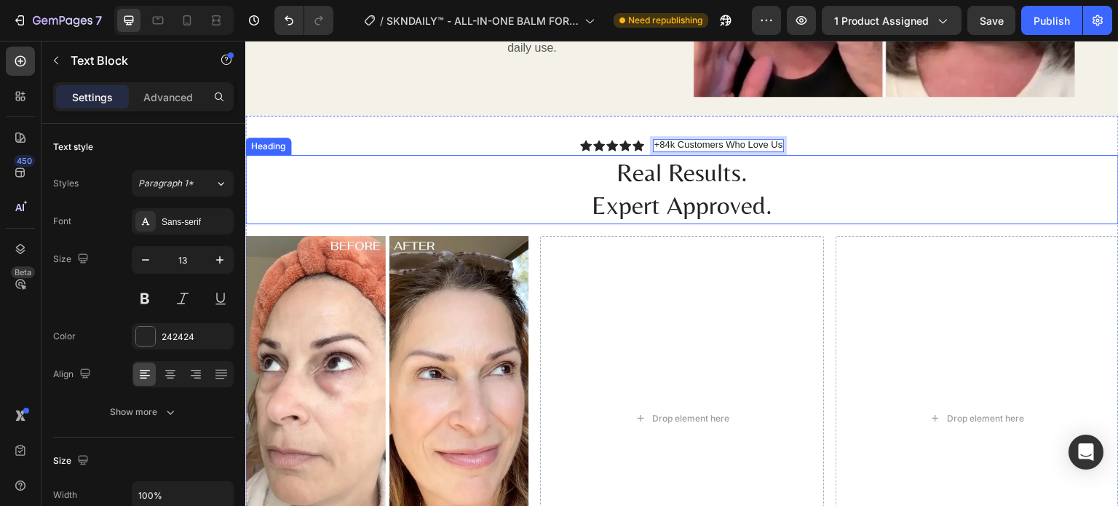
click at [829, 165] on h2 "Real Results. Expert Approved." at bounding box center [682, 189] width 874 height 69
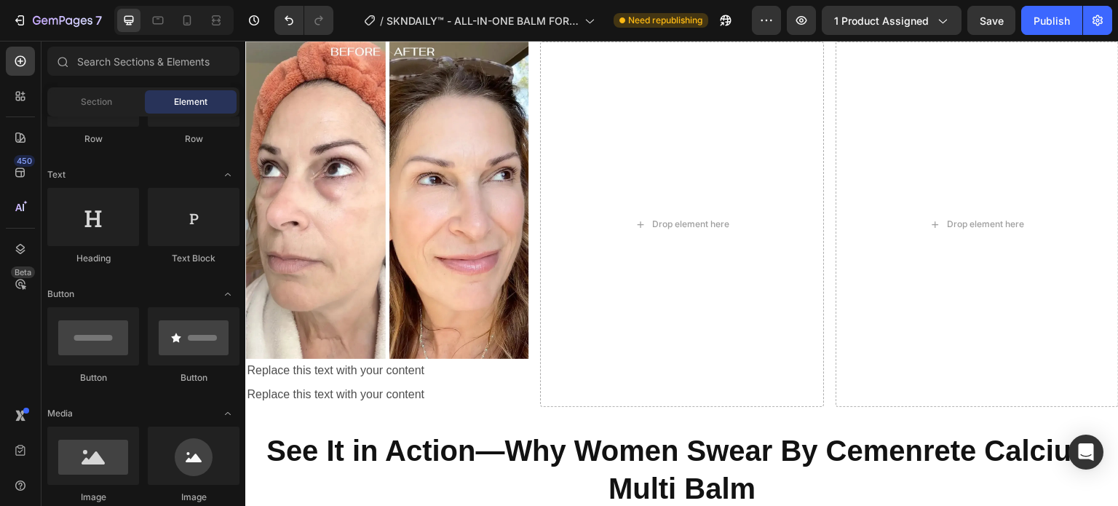
scroll to position [1795, 0]
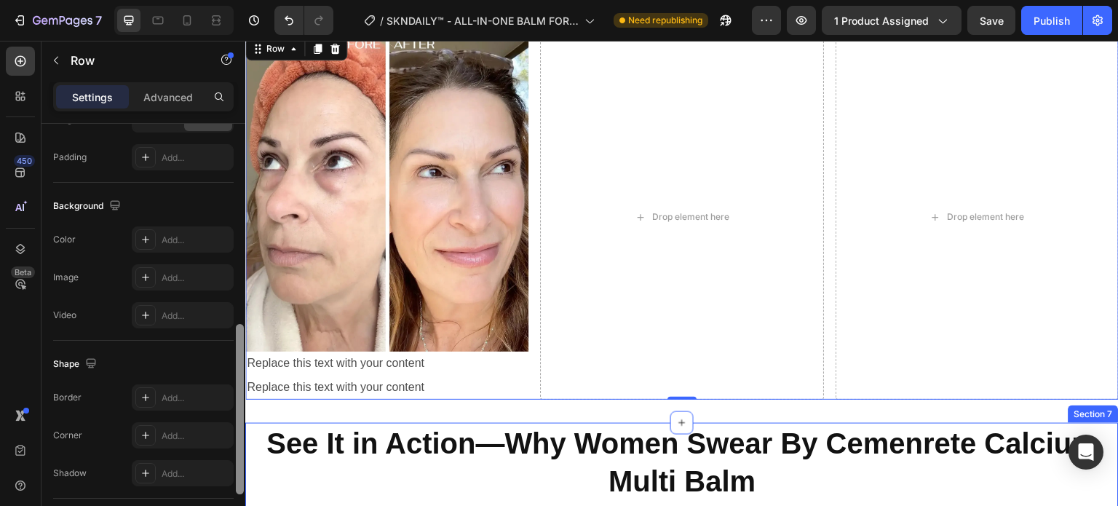
drag, startPoint x: 240, startPoint y: 246, endPoint x: 248, endPoint y: 511, distance: 265.1
click at [248, 0] on html "7 Version history / SKNDAILY™ - ALL-IN-ONE BALM FOR UNDER-EYE RENEWAL Need repu…" at bounding box center [559, 0] width 1118 height 0
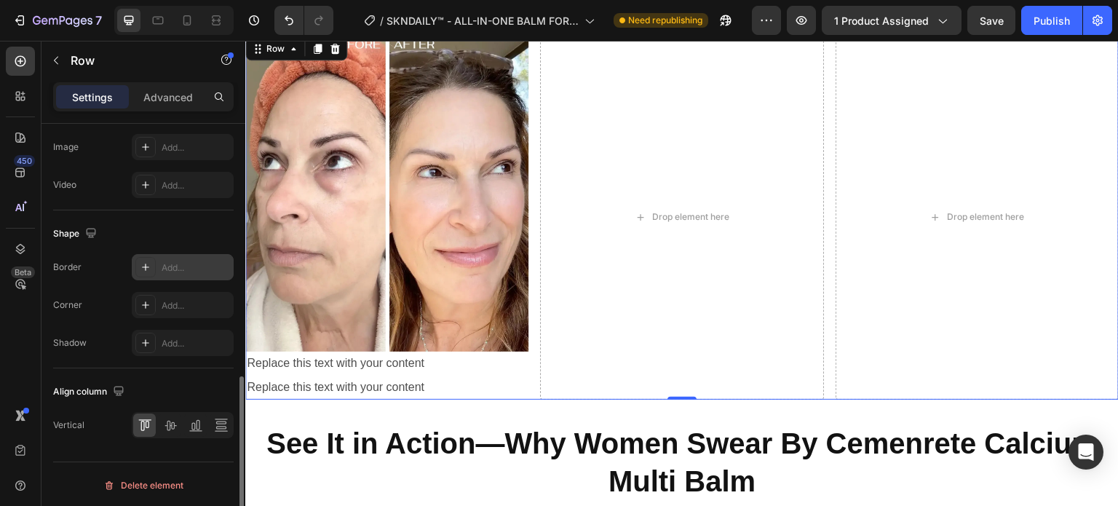
click at [157, 270] on div "Add..." at bounding box center [183, 267] width 102 height 26
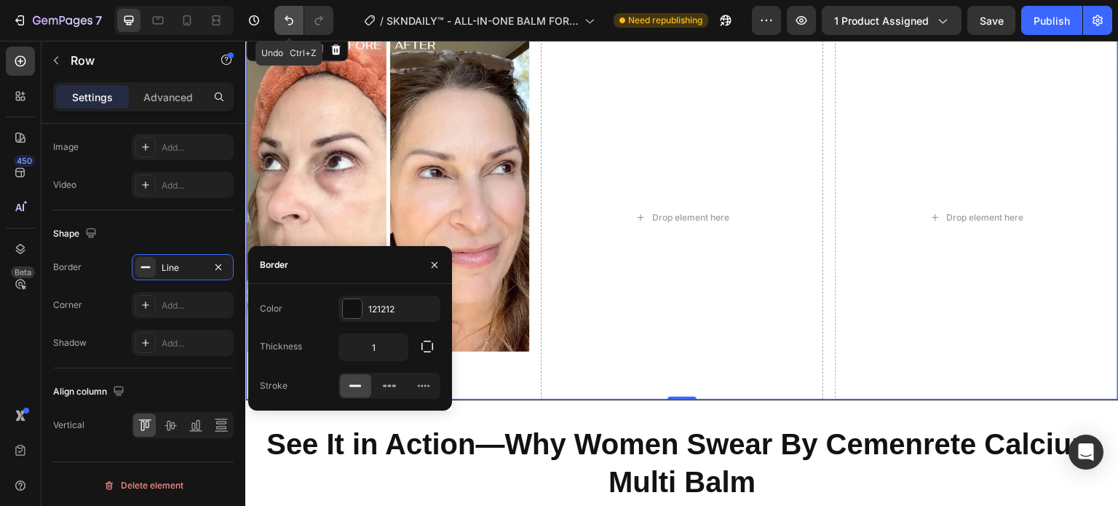
click at [293, 15] on icon "Undo/Redo" at bounding box center [289, 20] width 15 height 15
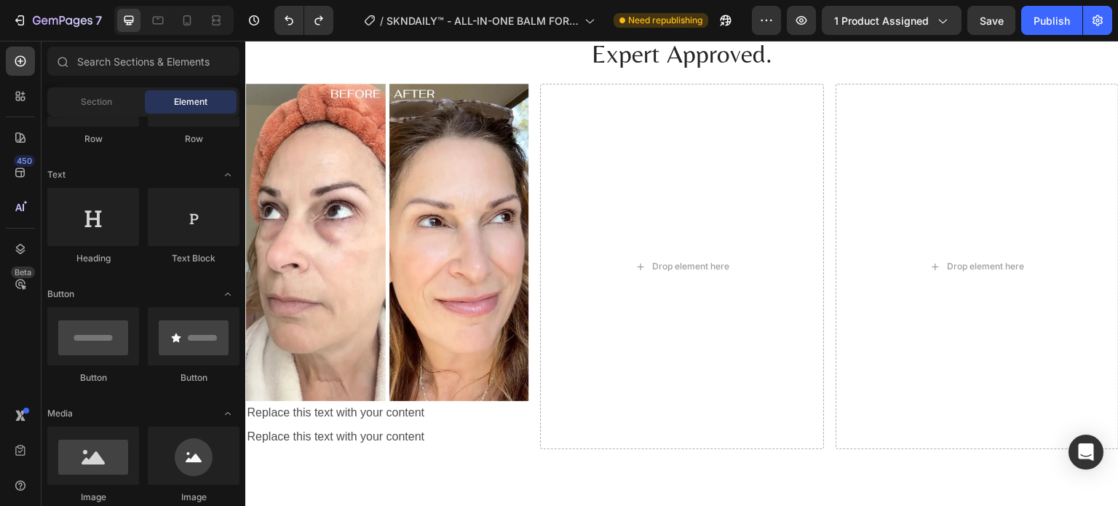
scroll to position [1646, 0]
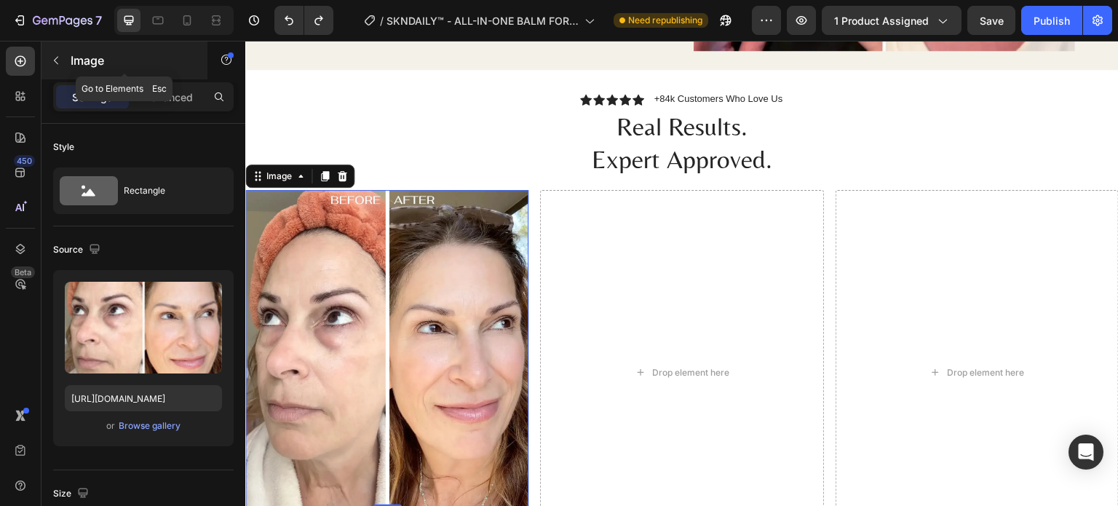
click at [68, 58] on div "Image" at bounding box center [125, 61] width 166 height 38
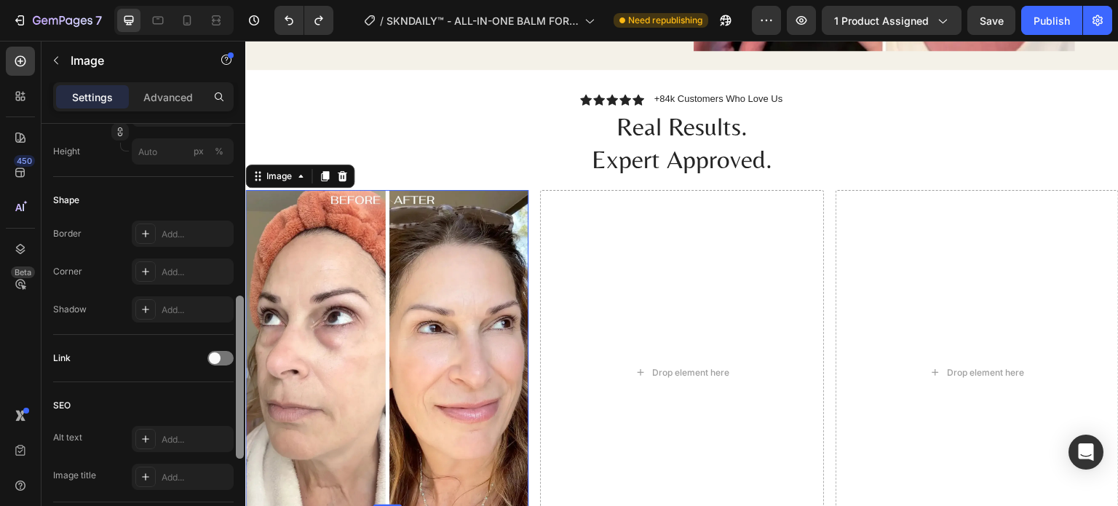
scroll to position [454, 0]
drag, startPoint x: 239, startPoint y: 149, endPoint x: 237, endPoint y: 324, distance: 175.5
click at [237, 324] on div at bounding box center [240, 380] width 8 height 163
click at [151, 225] on icon at bounding box center [146, 231] width 12 height 12
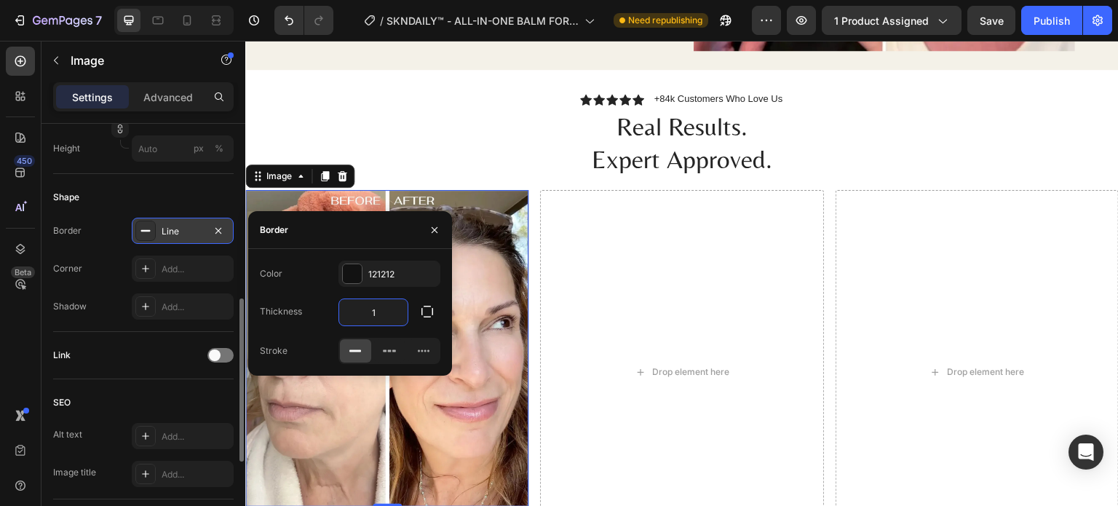
click at [399, 309] on input "1" at bounding box center [373, 312] width 68 height 26
type input "3"
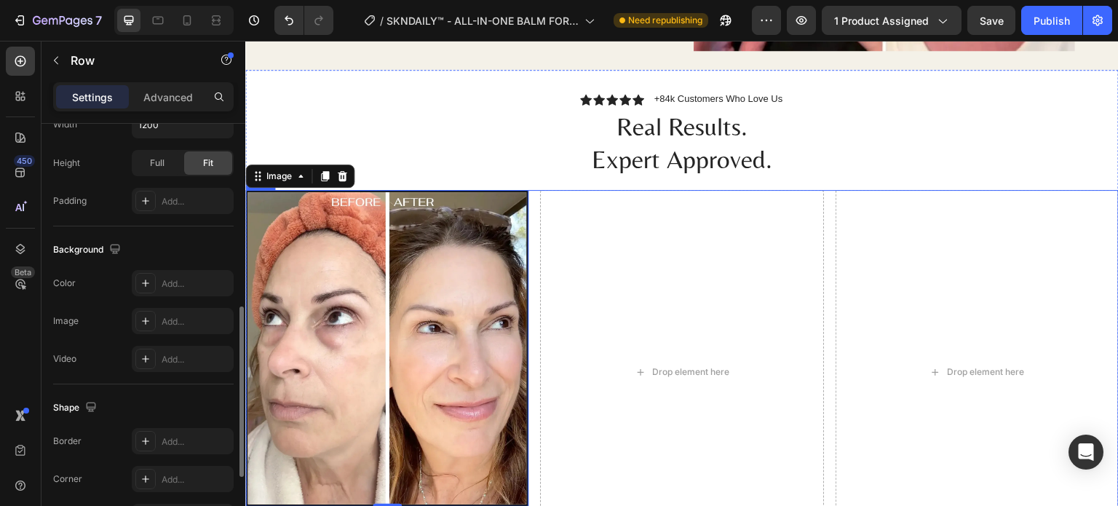
click at [528, 278] on div "Image 0 Replace this text with your content Text Block Replace this text with y…" at bounding box center [682, 372] width 874 height 365
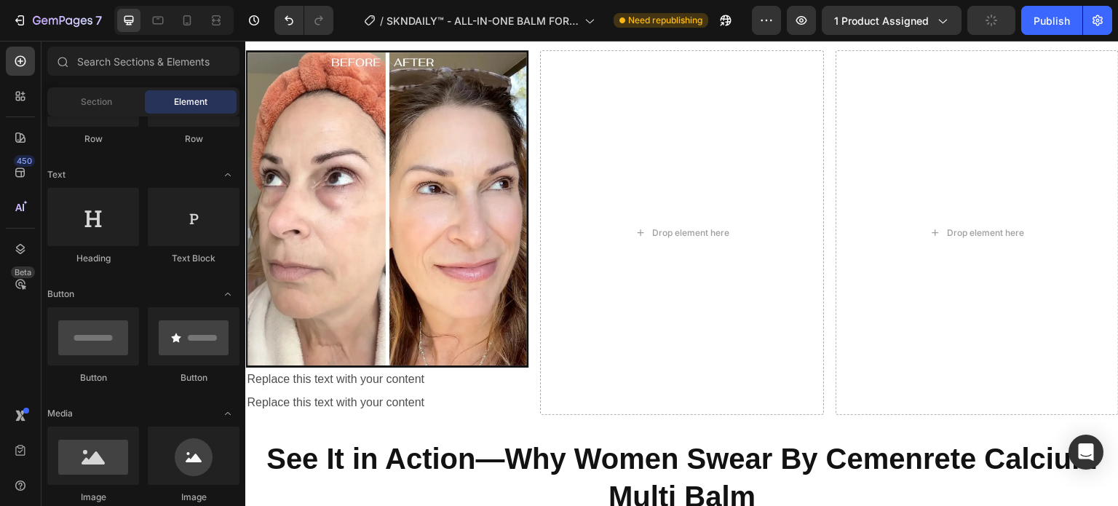
scroll to position [1771, 0]
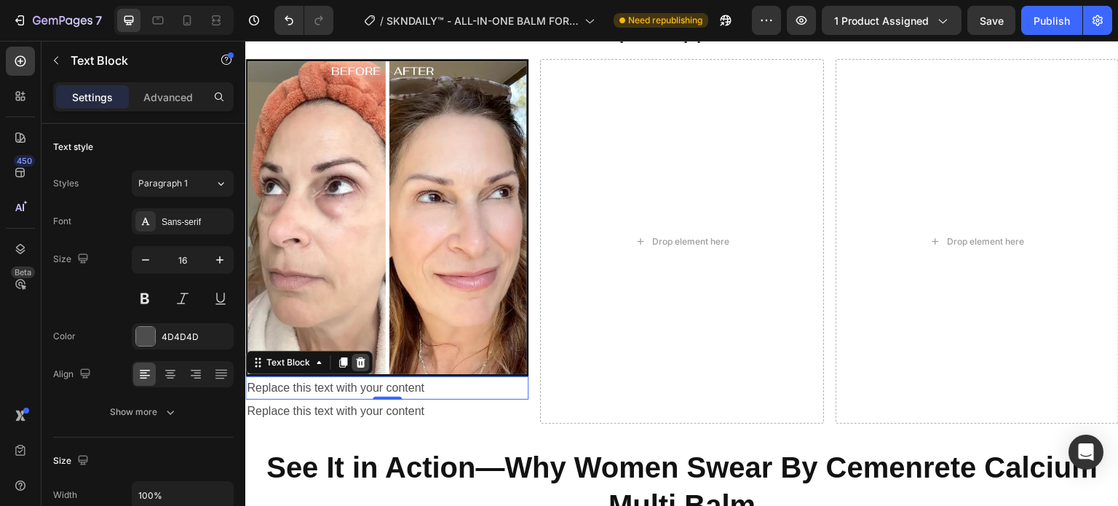
click at [364, 359] on icon at bounding box center [361, 363] width 12 height 12
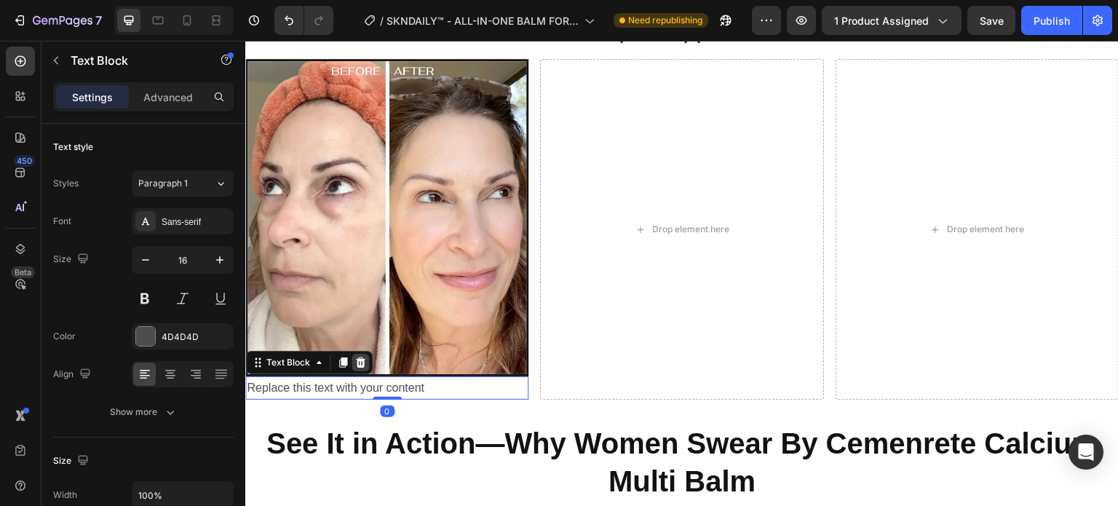
click at [355, 358] on icon at bounding box center [361, 363] width 12 height 12
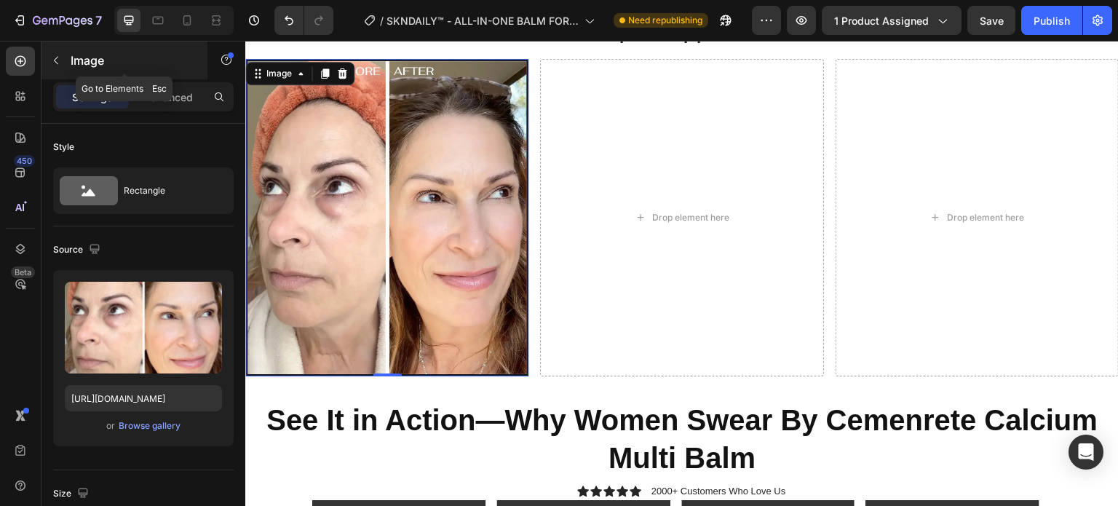
click at [62, 60] on button "button" at bounding box center [55, 60] width 23 height 23
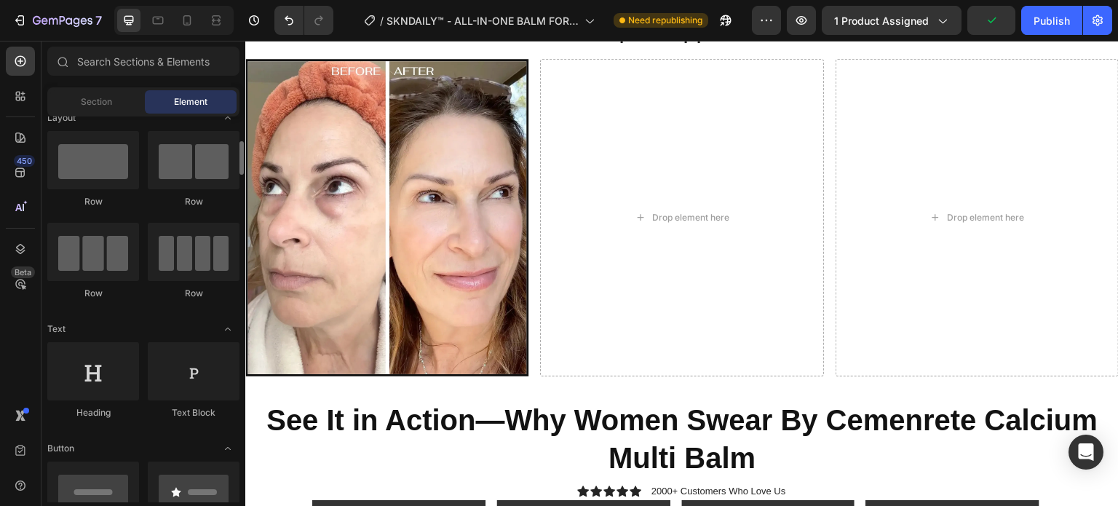
scroll to position [0, 0]
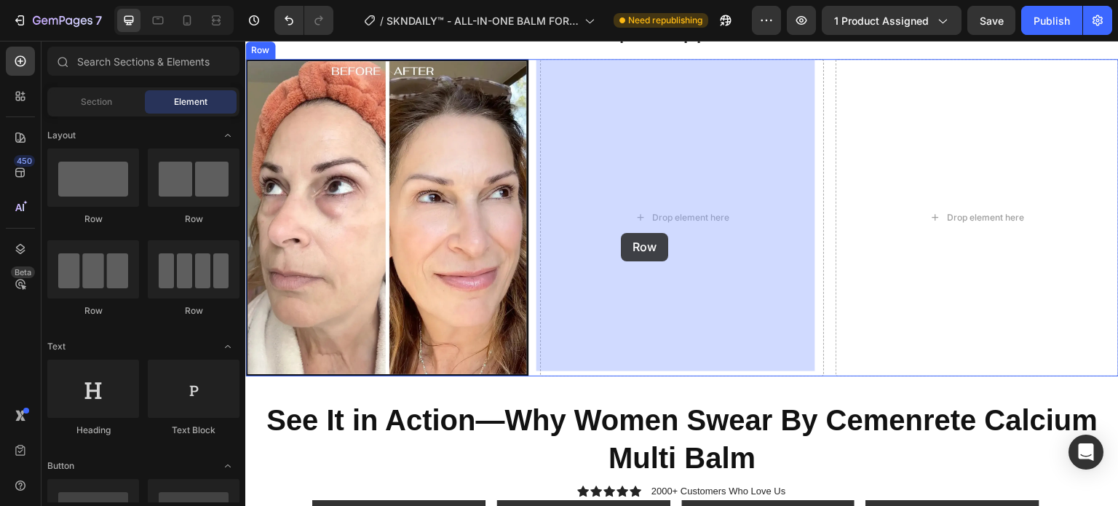
drag, startPoint x: 432, startPoint y: 223, endPoint x: 621, endPoint y: 233, distance: 188.9
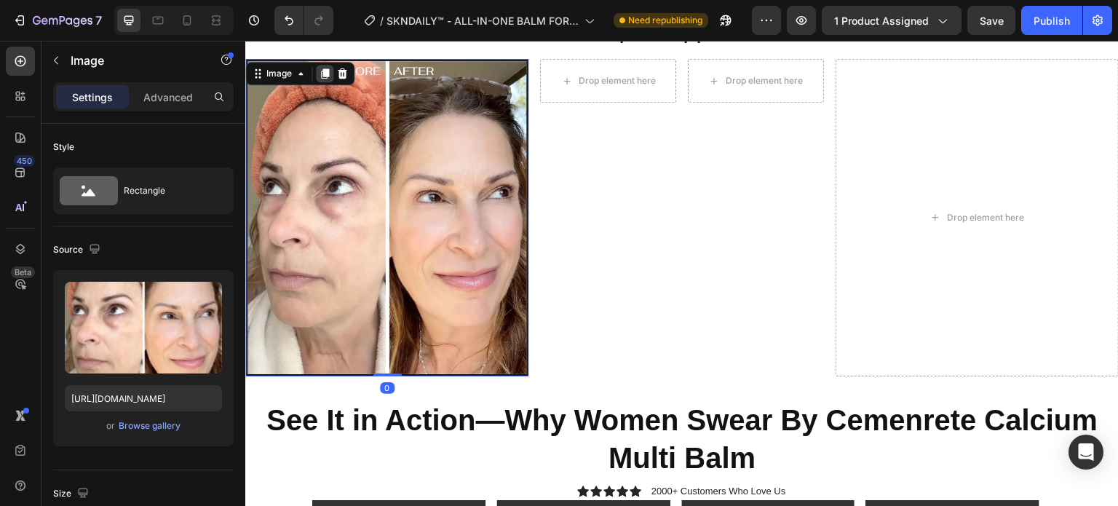
click at [324, 72] on icon at bounding box center [325, 74] width 8 height 10
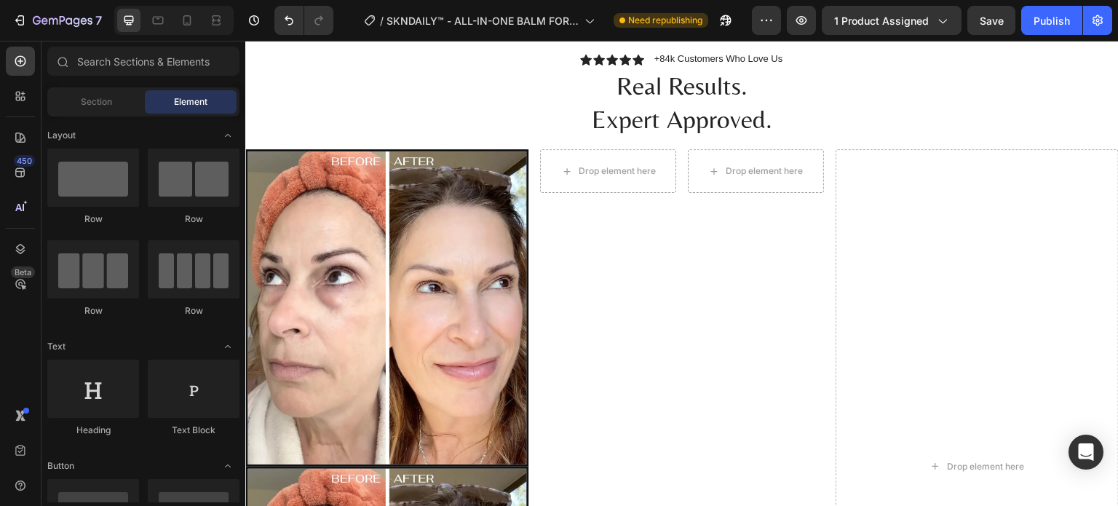
scroll to position [1612, 0]
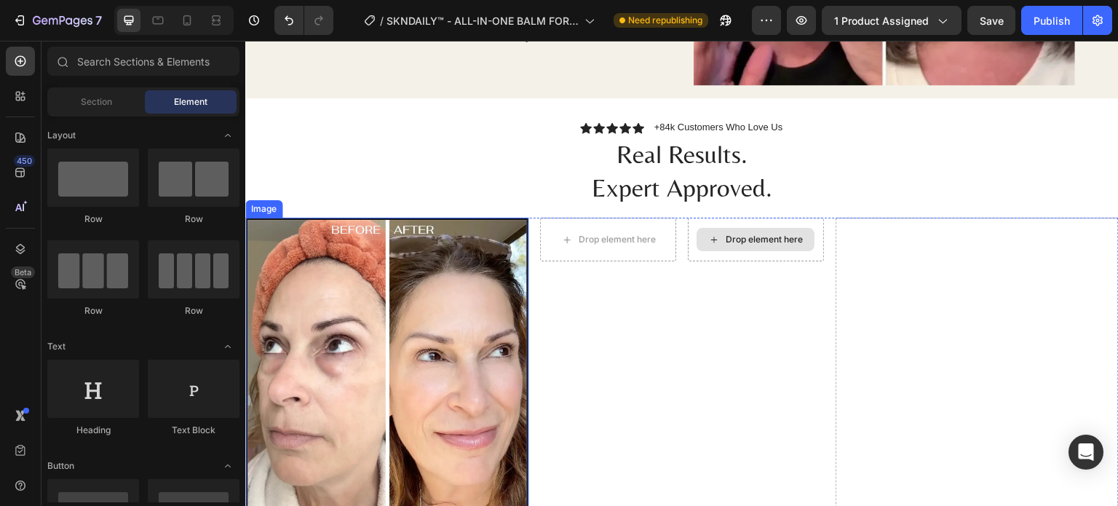
click at [432, 308] on img at bounding box center [386, 376] width 283 height 317
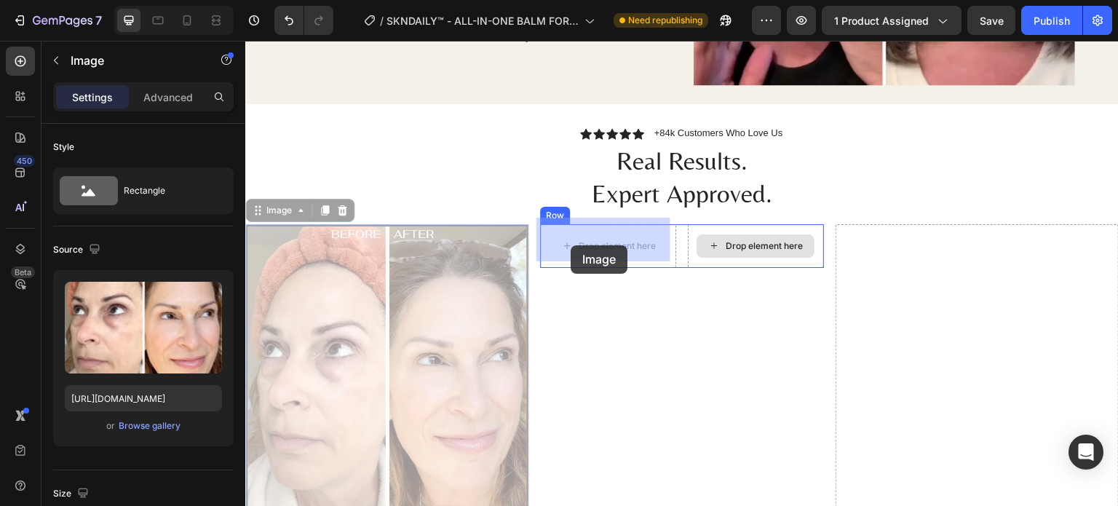
drag, startPoint x: 277, startPoint y: 206, endPoint x: 571, endPoint y: 245, distance: 296.8
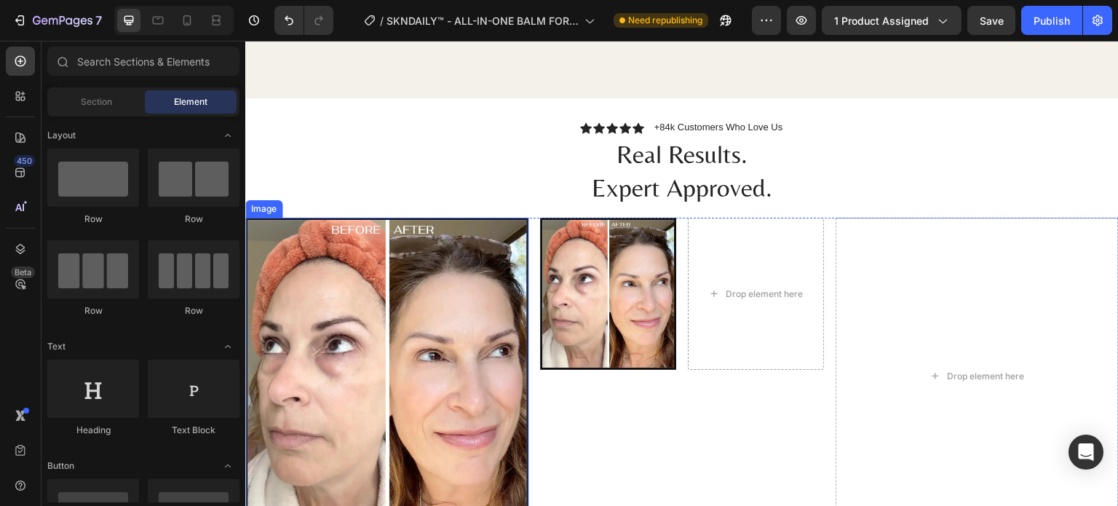
scroll to position [1747, 0]
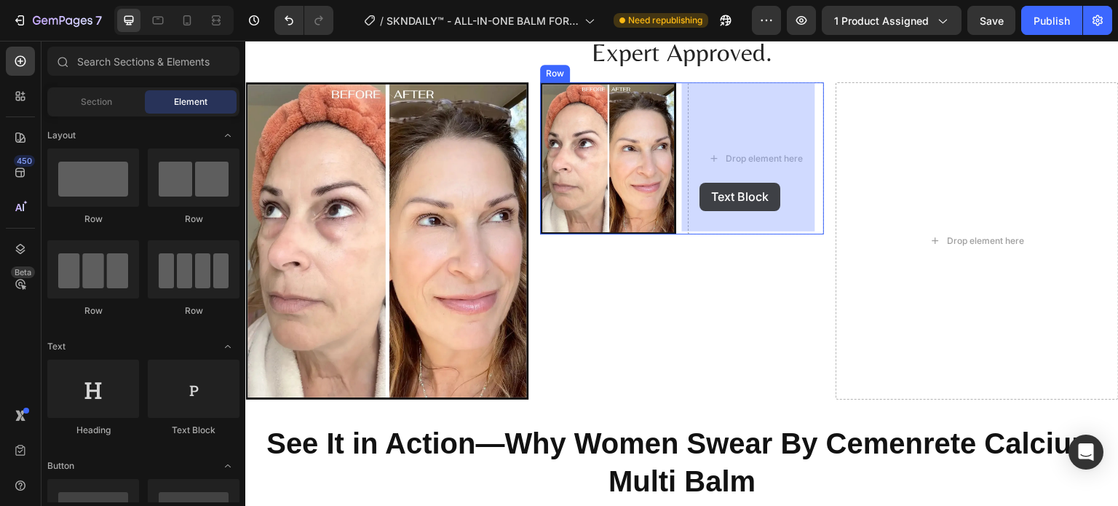
drag, startPoint x: 406, startPoint y: 429, endPoint x: 700, endPoint y: 183, distance: 384.1
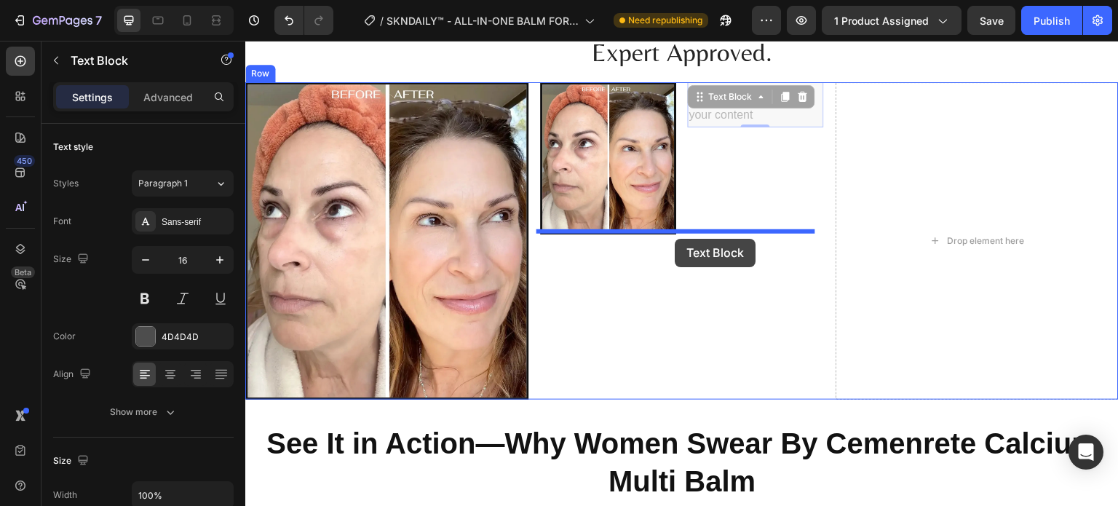
drag, startPoint x: 746, startPoint y: 100, endPoint x: 675, endPoint y: 239, distance: 156.3
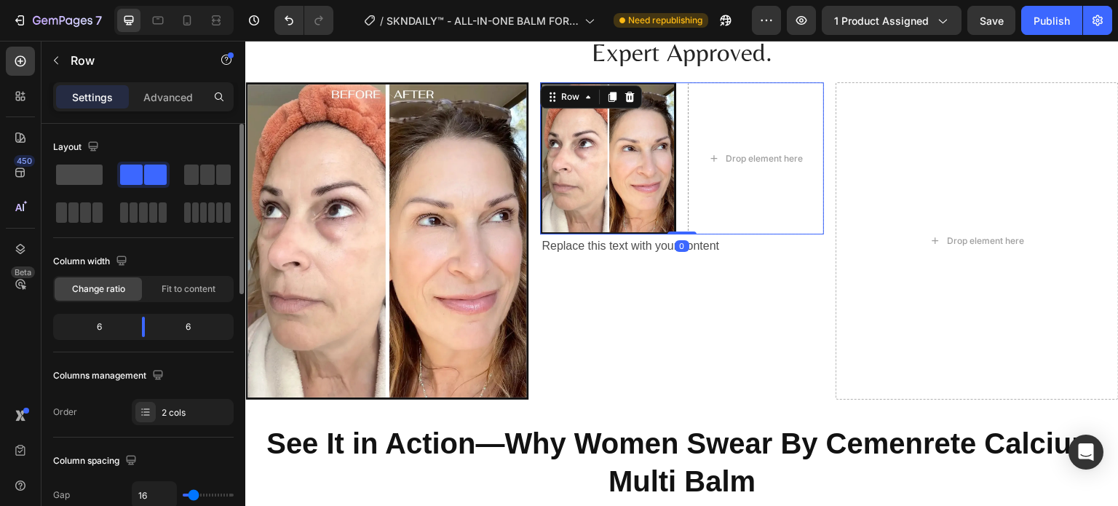
click at [85, 175] on span at bounding box center [79, 175] width 47 height 20
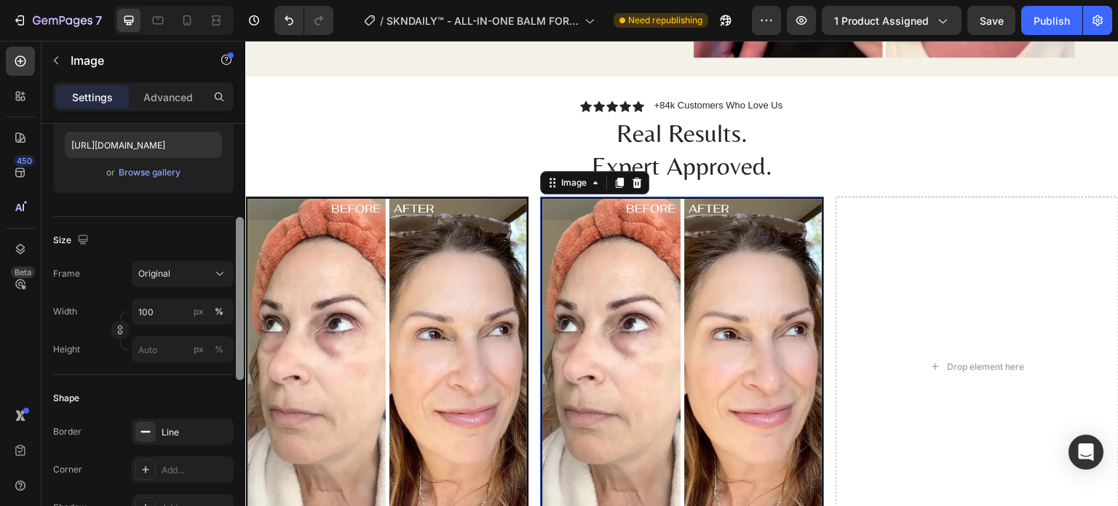
scroll to position [259, 0]
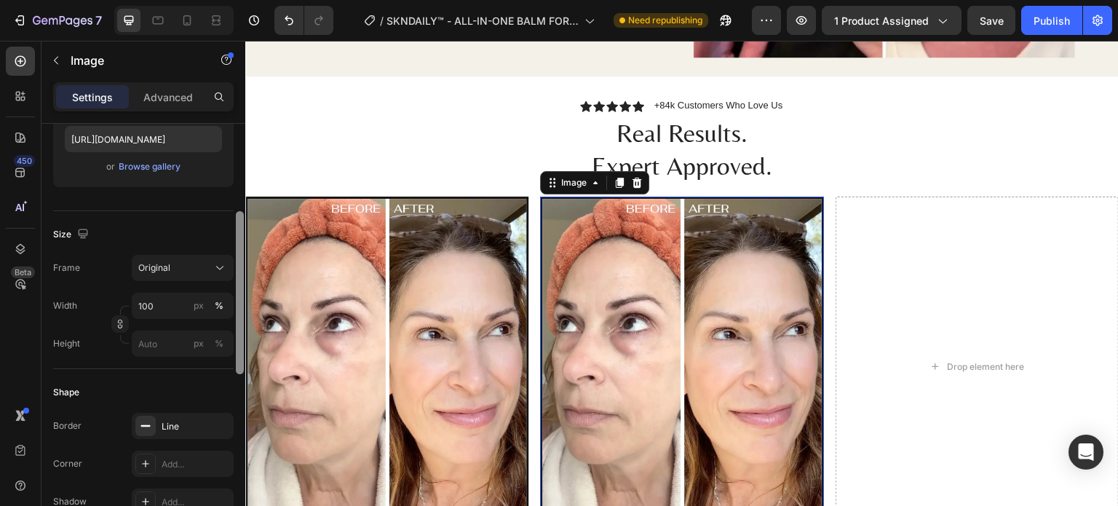
drag, startPoint x: 240, startPoint y: 191, endPoint x: 239, endPoint y: 291, distance: 100.5
click at [239, 291] on div at bounding box center [240, 292] width 8 height 163
click at [169, 271] on span "Original" at bounding box center [154, 267] width 32 height 13
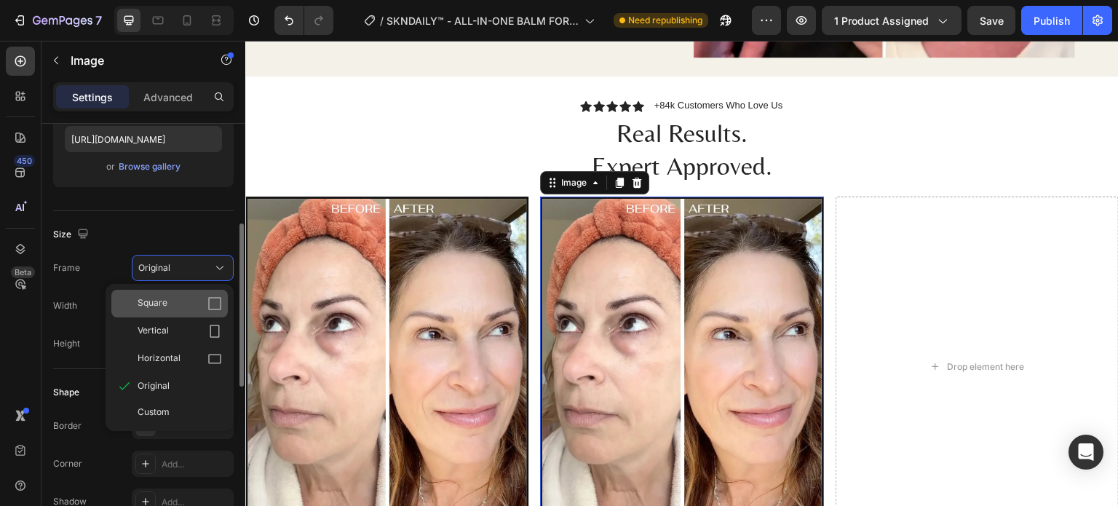
click at [195, 306] on div "Square" at bounding box center [180, 303] width 84 height 15
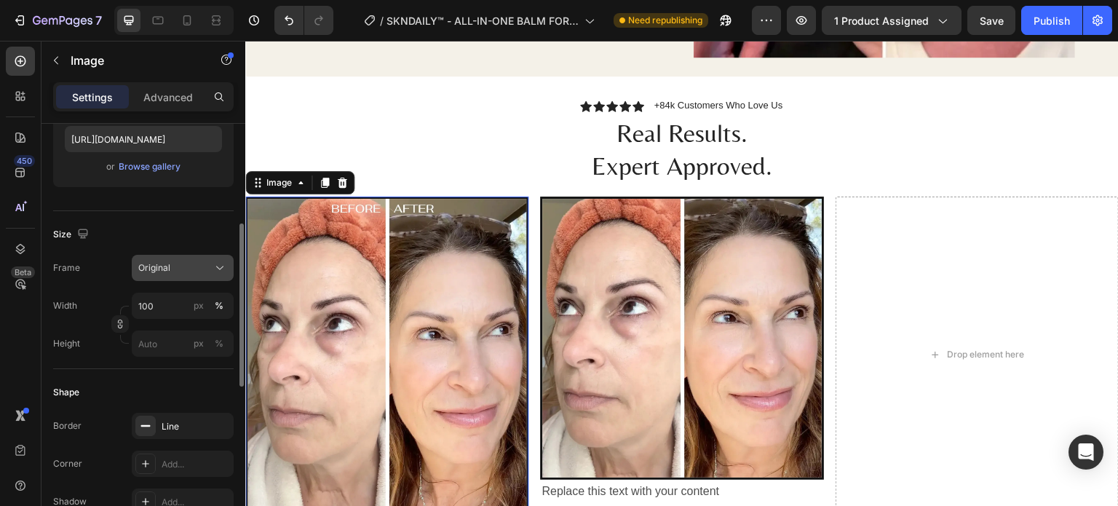
click at [194, 272] on div "Original" at bounding box center [173, 267] width 71 height 13
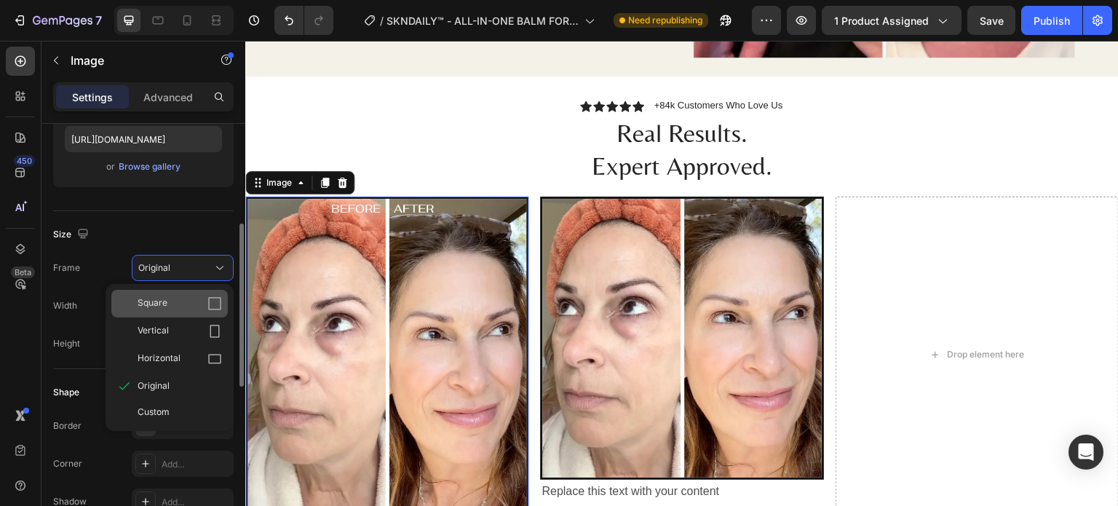
click at [186, 305] on div "Square" at bounding box center [180, 303] width 84 height 15
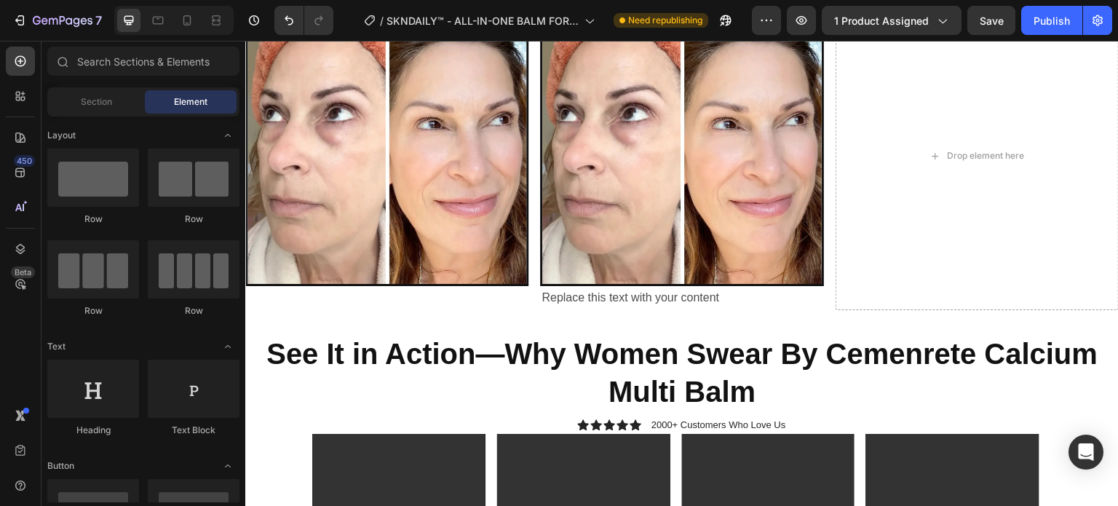
scroll to position [1770, 0]
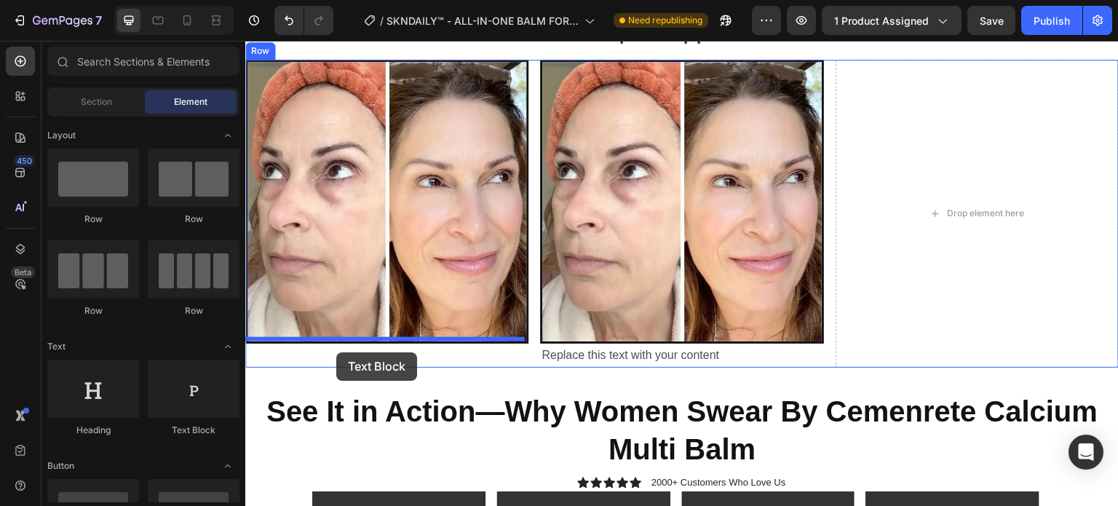
drag, startPoint x: 427, startPoint y: 434, endPoint x: 336, endPoint y: 352, distance: 122.2
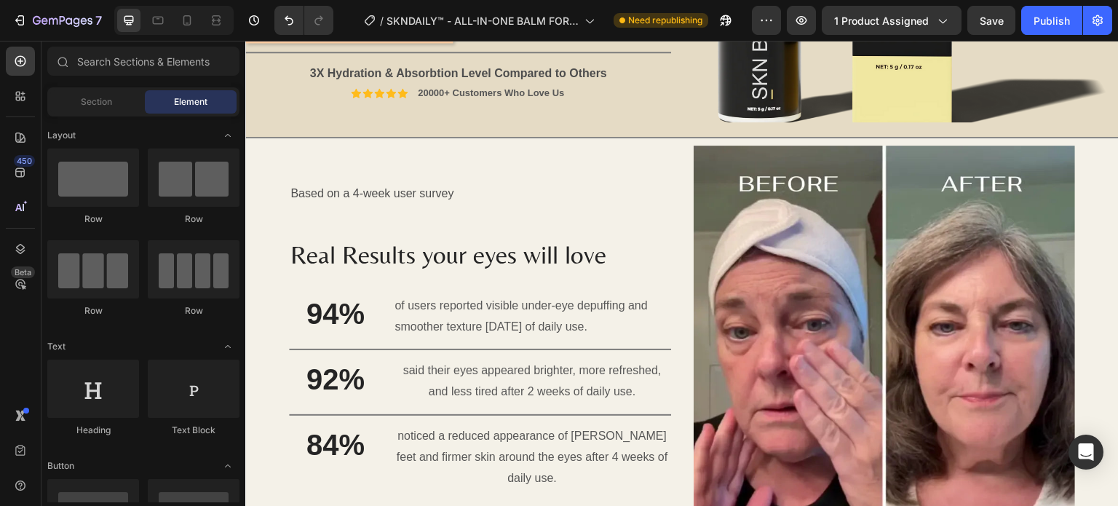
scroll to position [1153, 0]
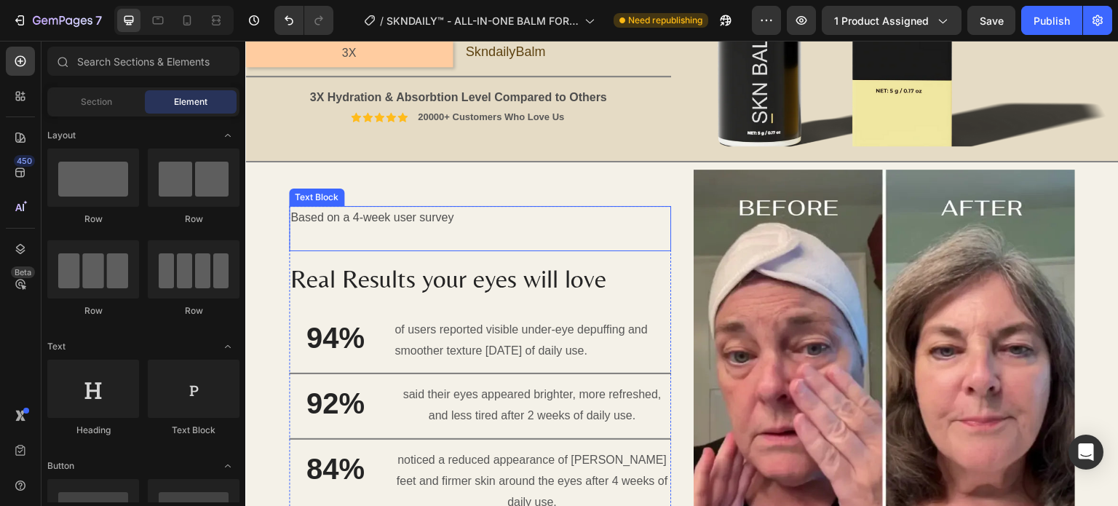
click at [435, 218] on p "Based on a 4-week user survey" at bounding box center [480, 218] width 379 height 21
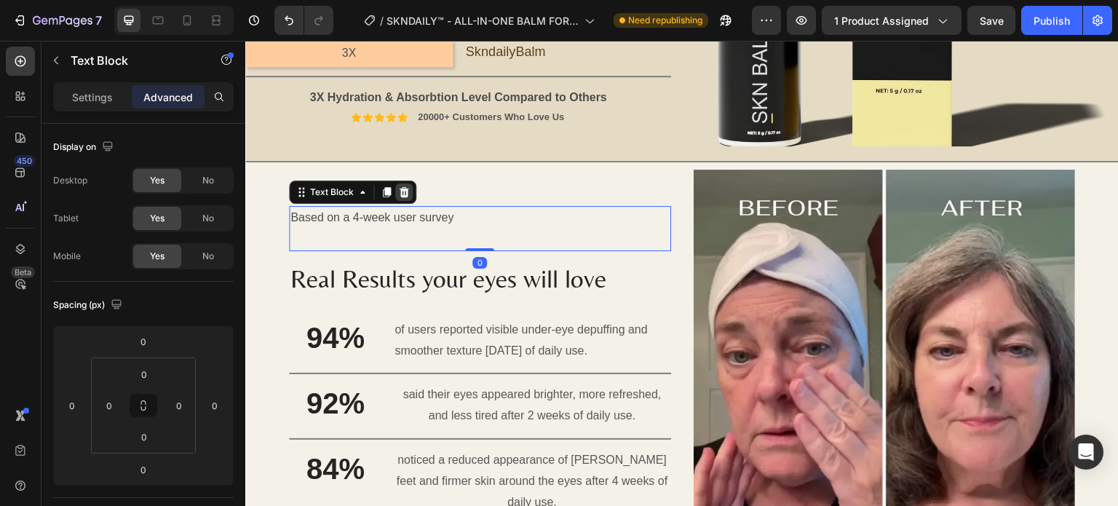
click at [403, 187] on icon at bounding box center [404, 192] width 9 height 10
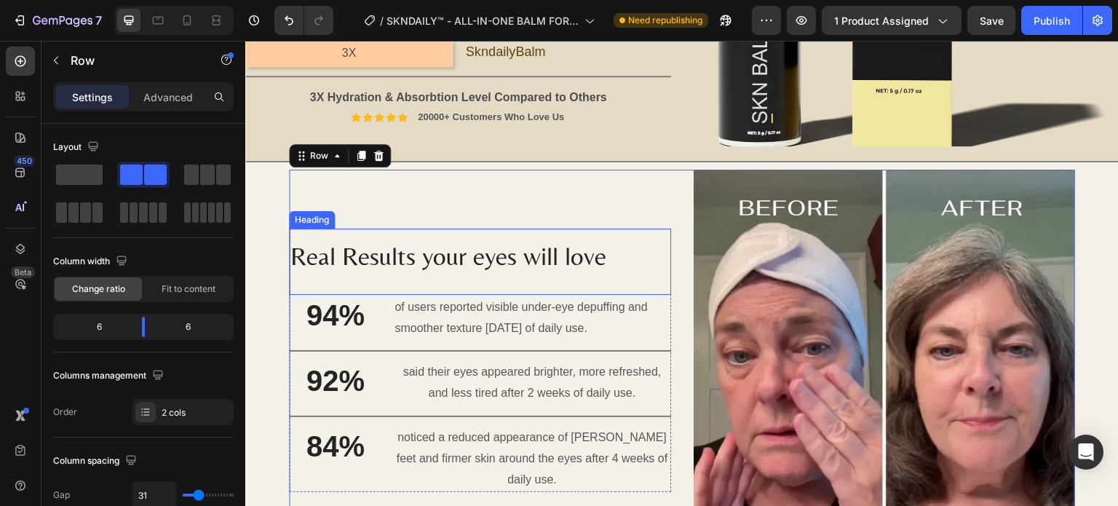
click at [349, 256] on span "Real Results your eyes will love" at bounding box center [449, 256] width 316 height 29
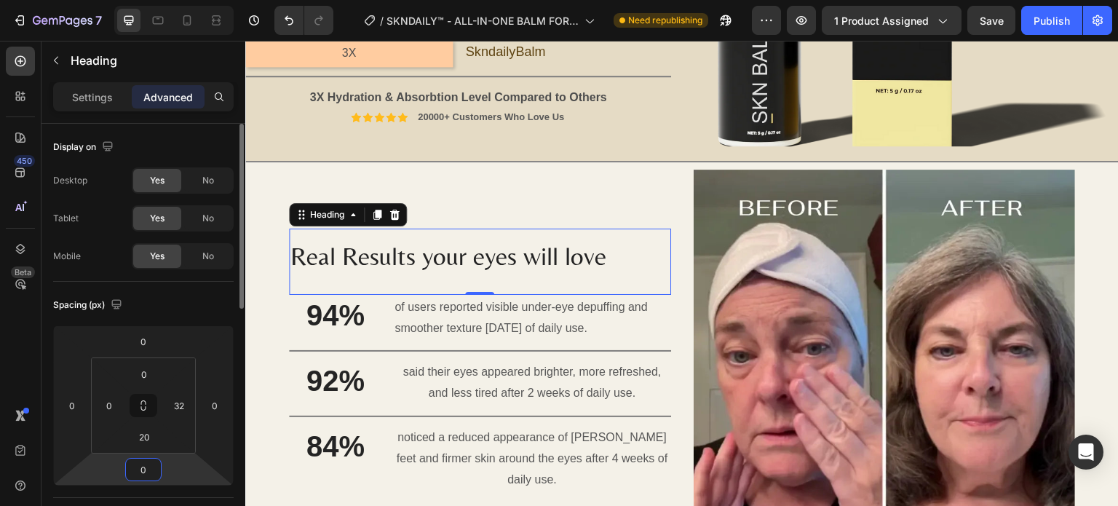
click at [142, 471] on input "0" at bounding box center [143, 470] width 29 height 22
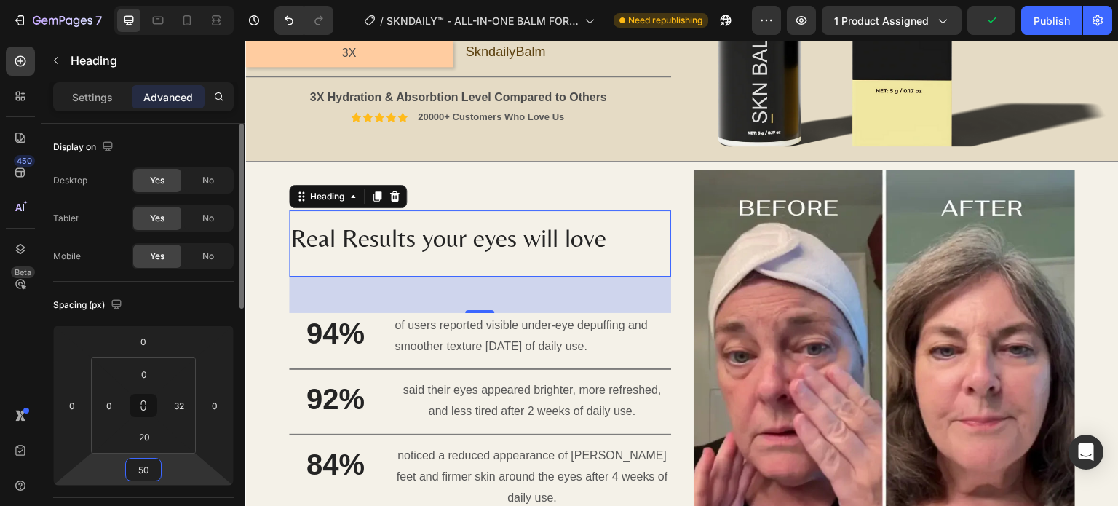
type input "5"
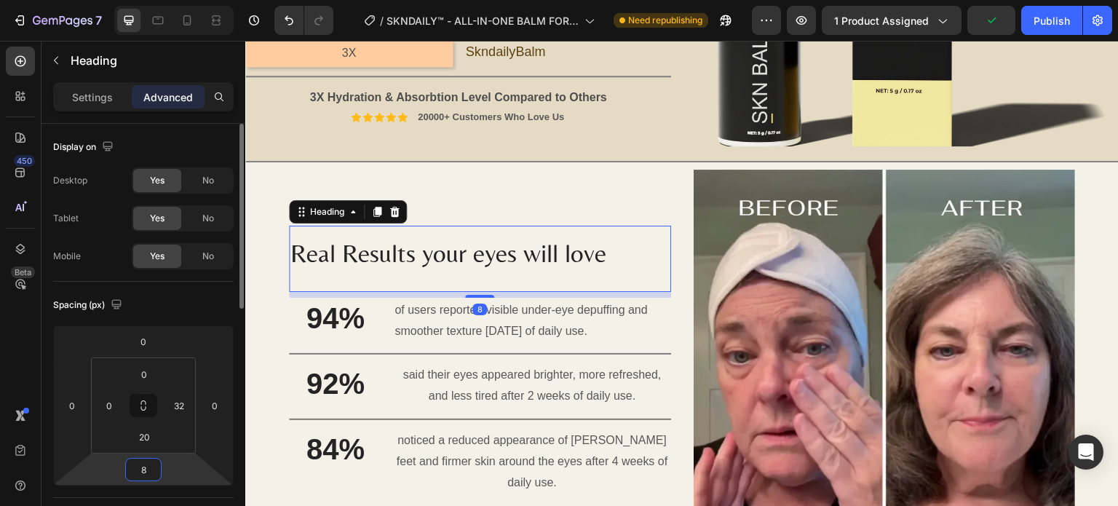
type input "80"
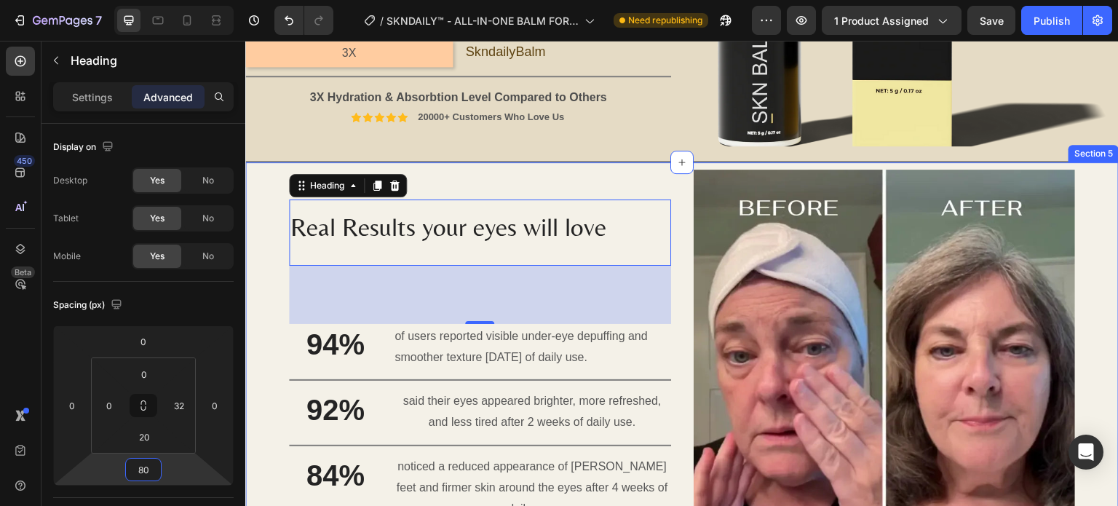
click at [253, 309] on div "Real Results your eyes will love Heading 80 94% Heading of users reported visib…" at bounding box center [682, 366] width 874 height 408
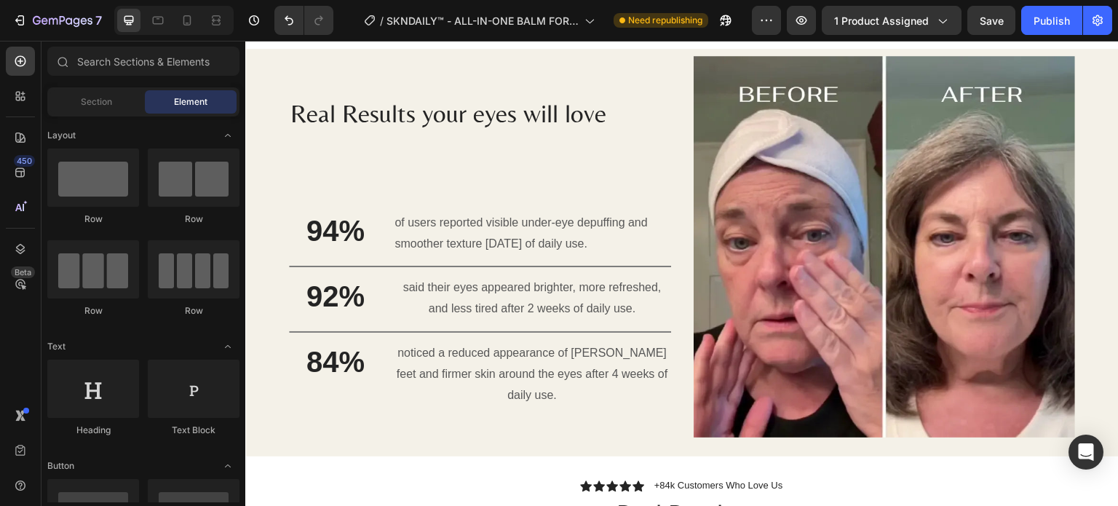
scroll to position [1276, 0]
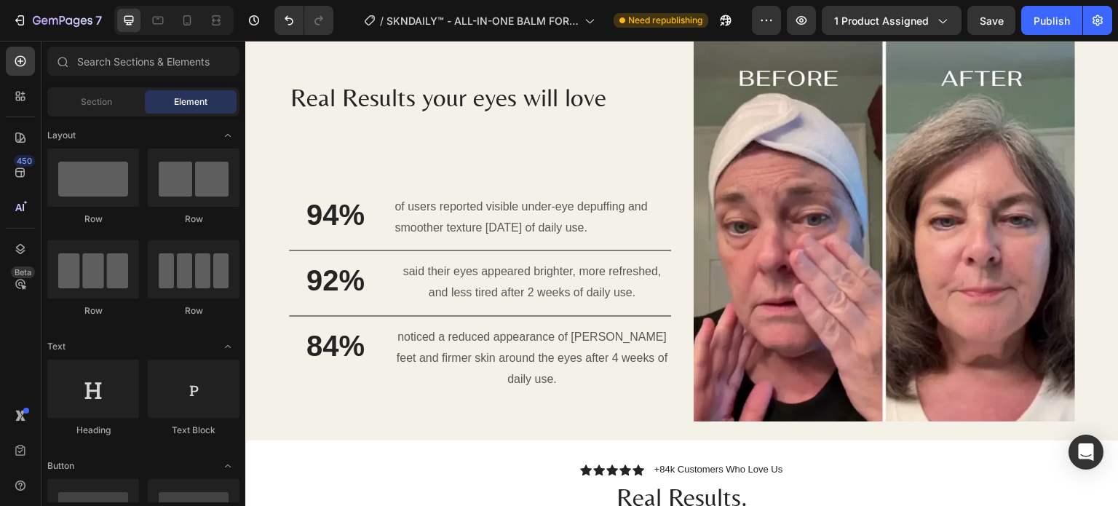
drag, startPoint x: 1112, startPoint y: 162, endPoint x: 432, endPoint y: 302, distance: 694.3
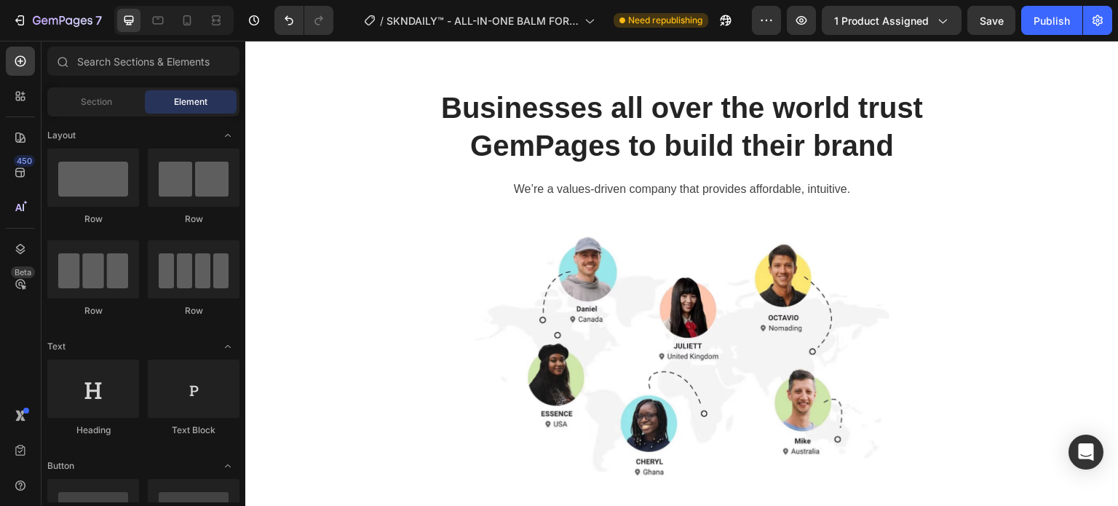
scroll to position [5404, 0]
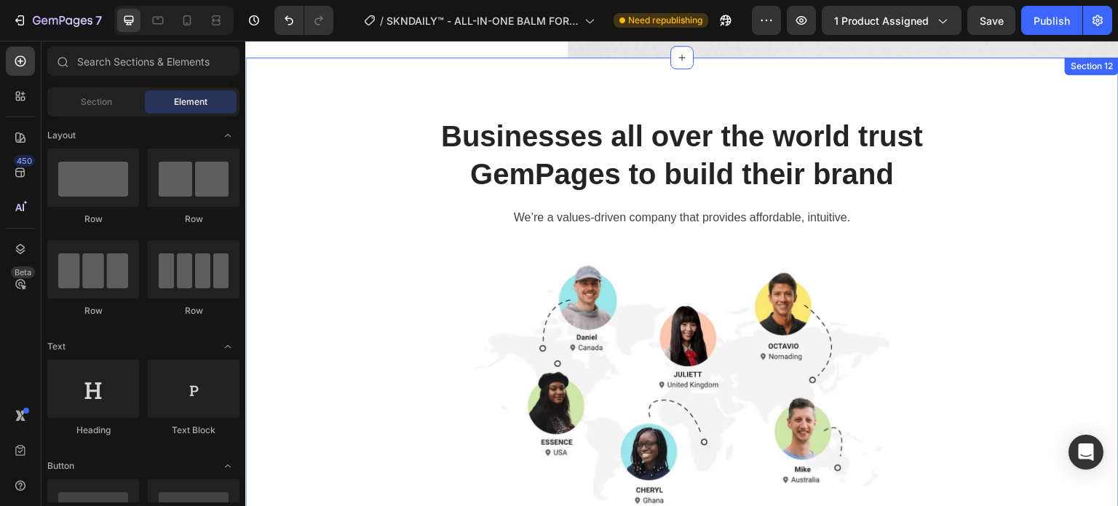
click at [1078, 90] on div "Businesses all over the world trust GemPages to build their brand Heading We’re…" at bounding box center [682, 322] width 874 height 529
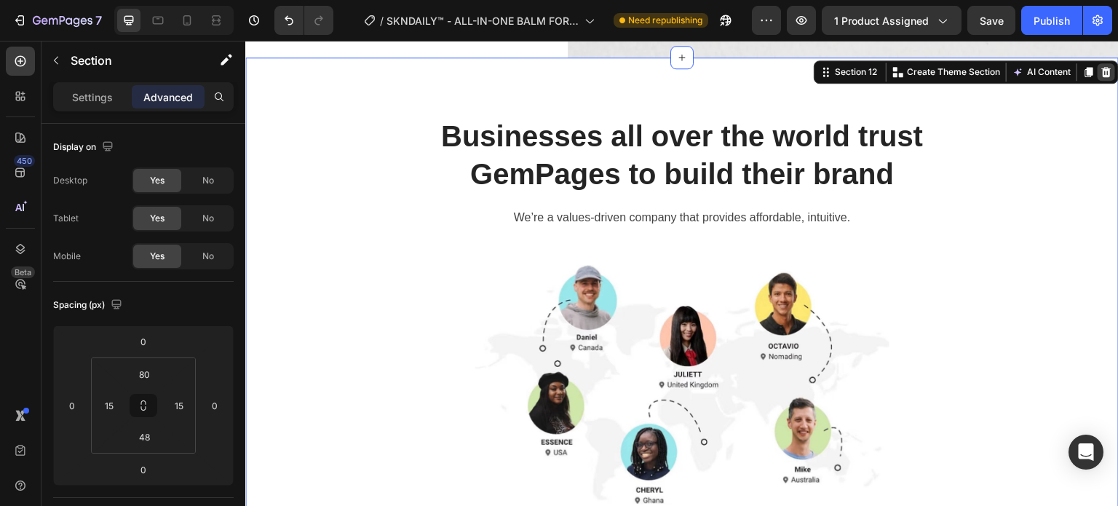
click at [1102, 67] on icon at bounding box center [1106, 72] width 9 height 10
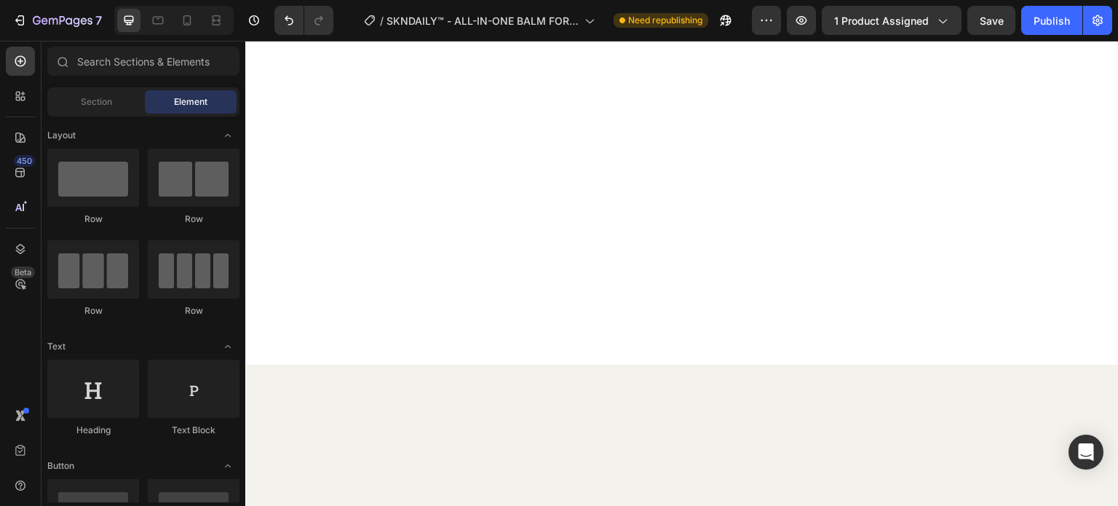
scroll to position [3234, 0]
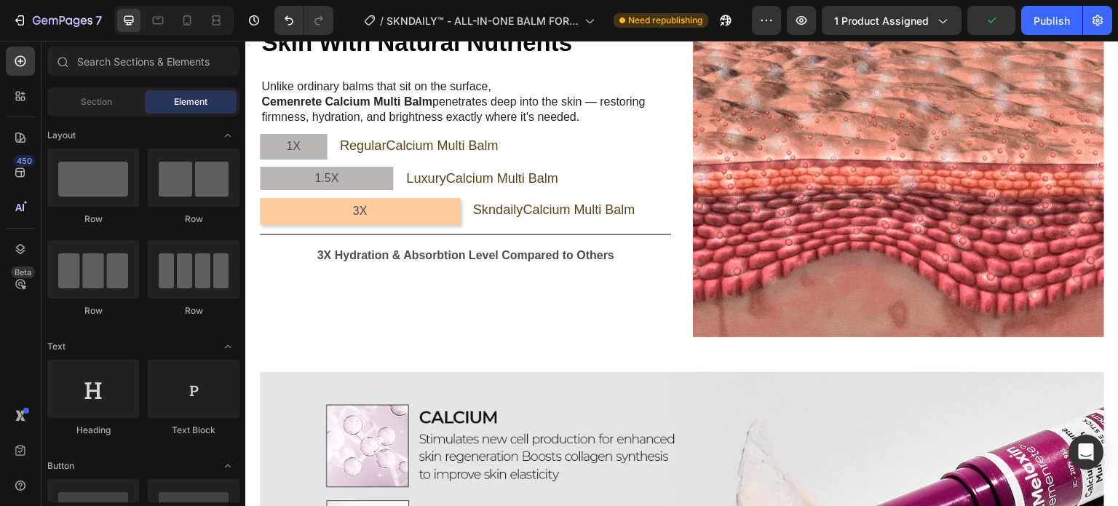
scroll to position [2703, 0]
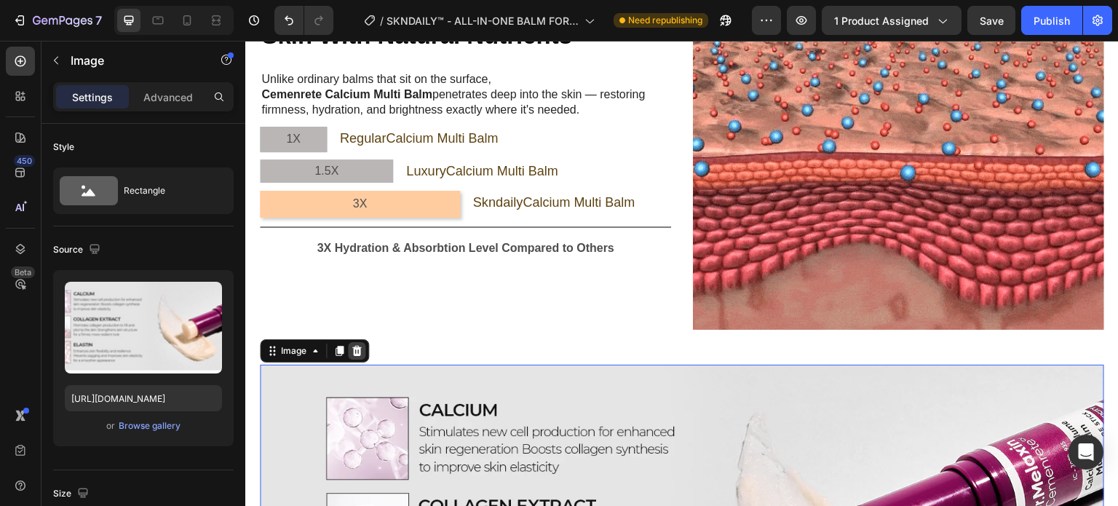
click at [361, 345] on icon at bounding box center [357, 351] width 12 height 12
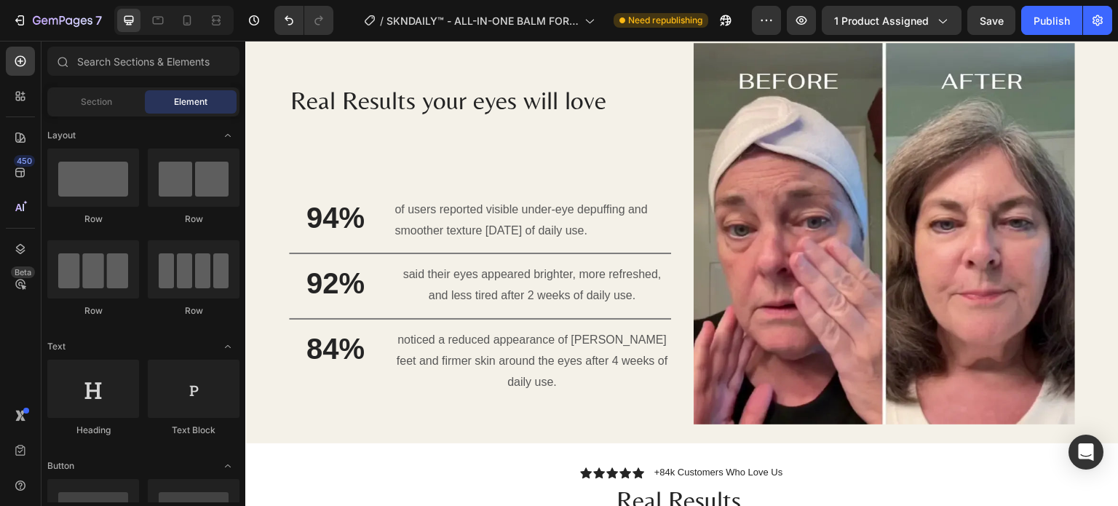
scroll to position [1214, 0]
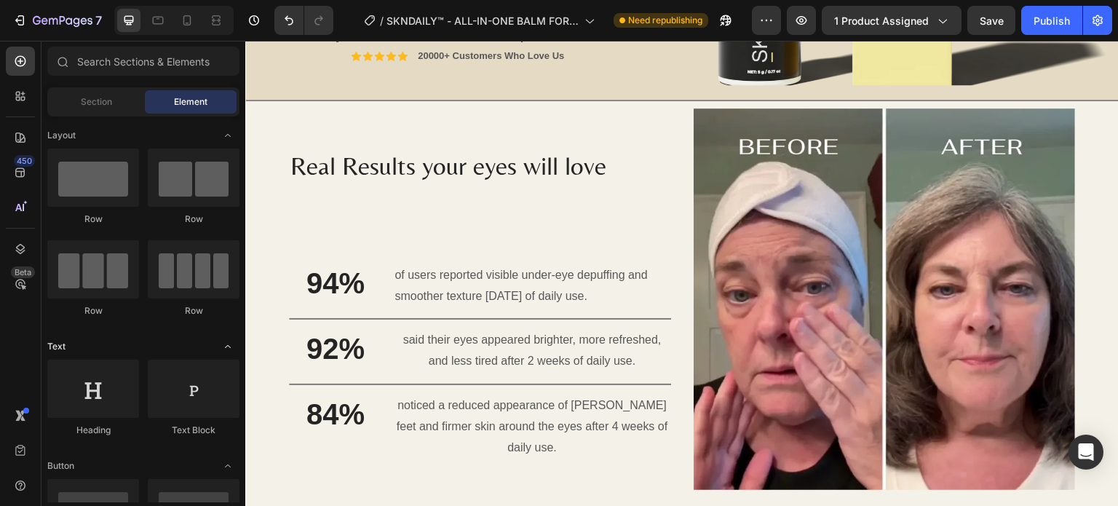
click at [192, 346] on div "Text" at bounding box center [143, 346] width 192 height 15
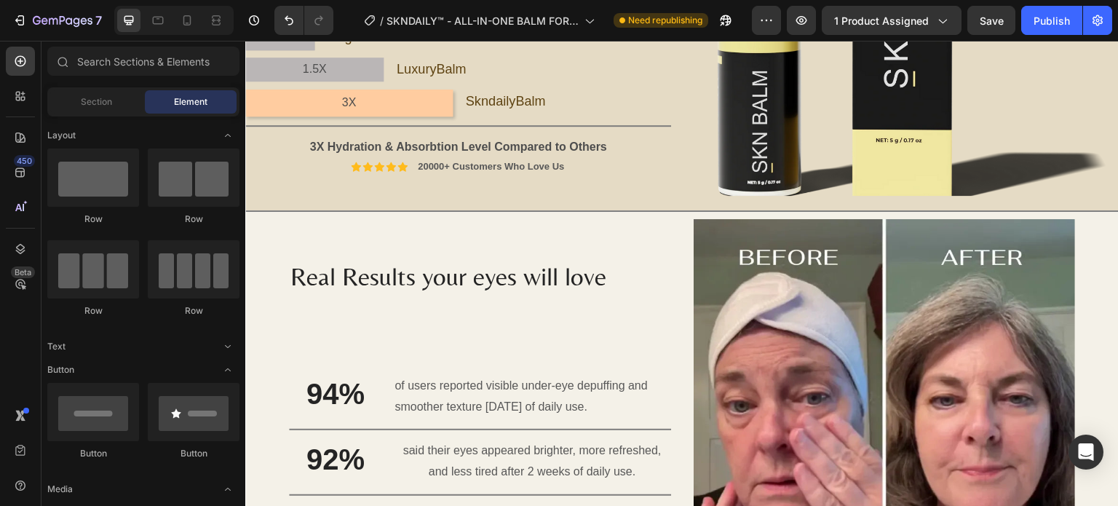
scroll to position [1116, 0]
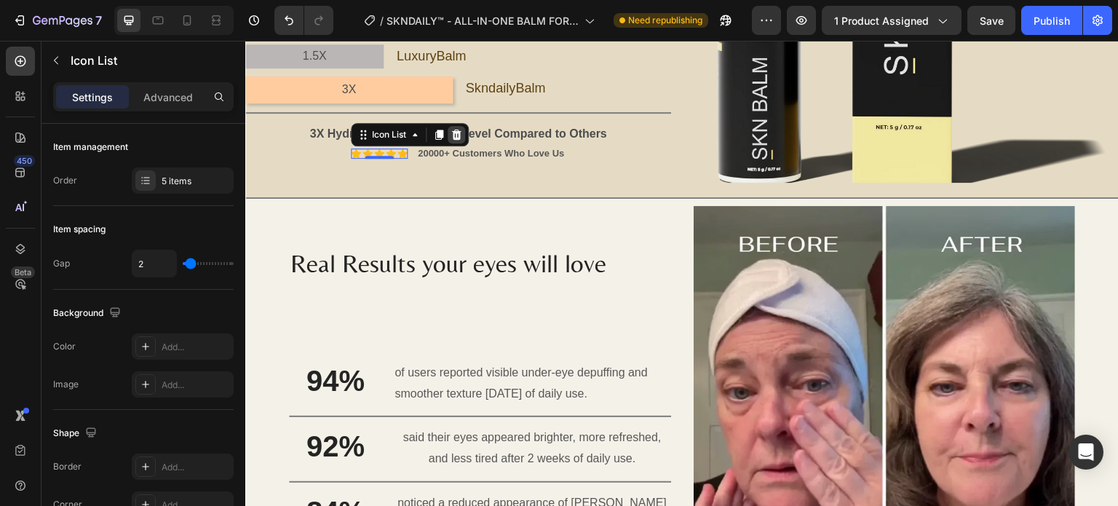
click at [454, 130] on icon at bounding box center [455, 135] width 9 height 10
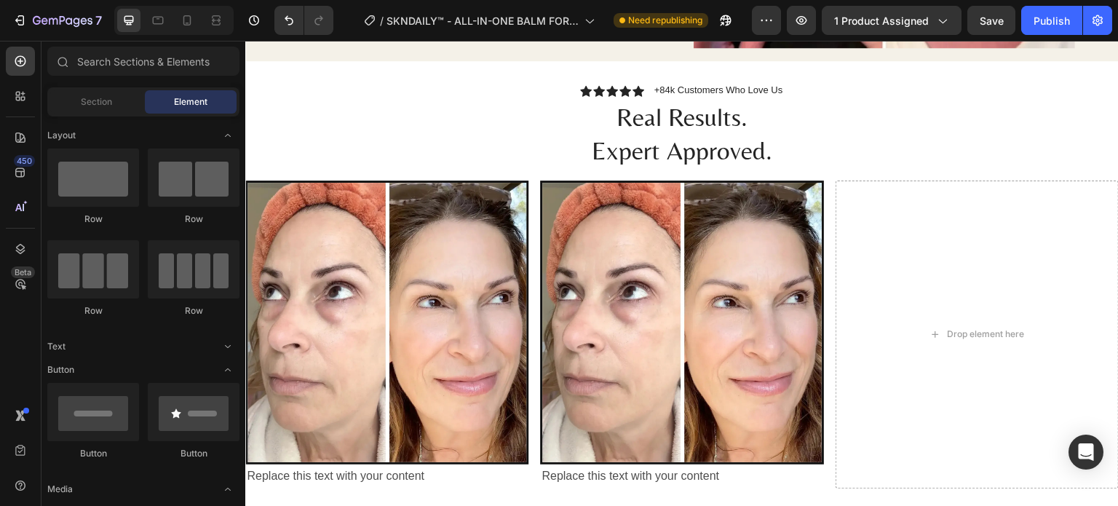
scroll to position [1633, 0]
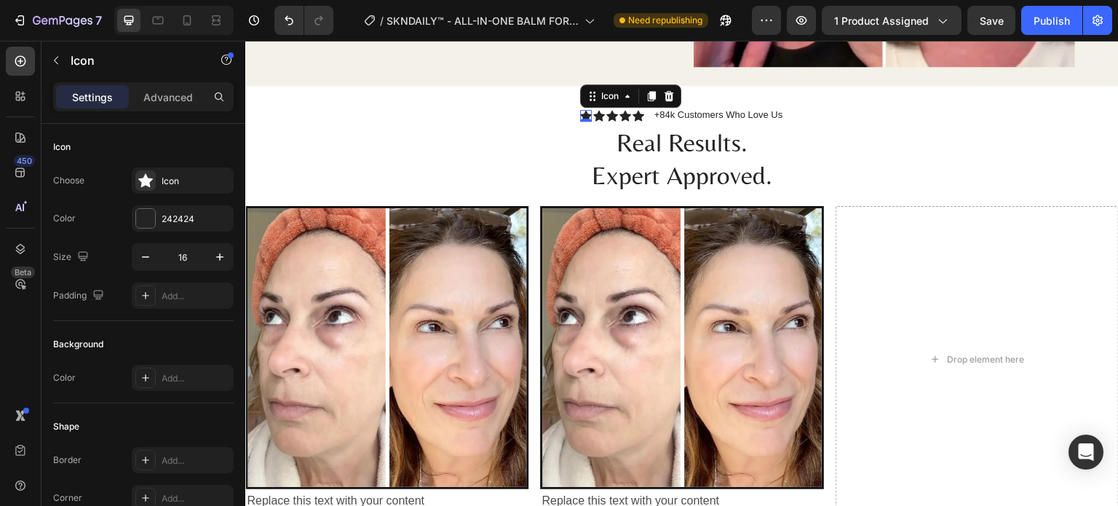
click at [583, 119] on div "0" at bounding box center [586, 122] width 15 height 12
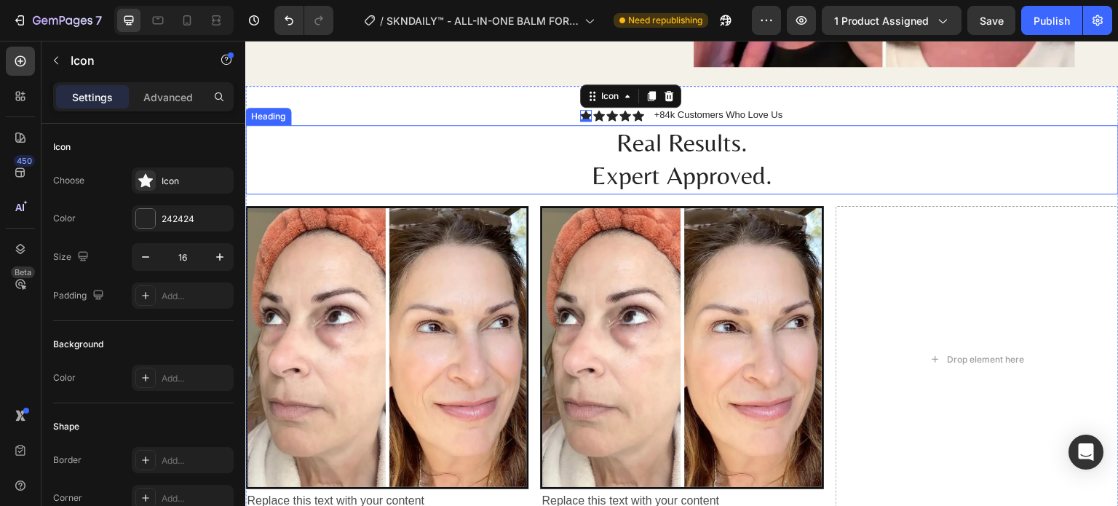
click at [597, 130] on h2 "Real Results. Expert Approved." at bounding box center [682, 159] width 874 height 69
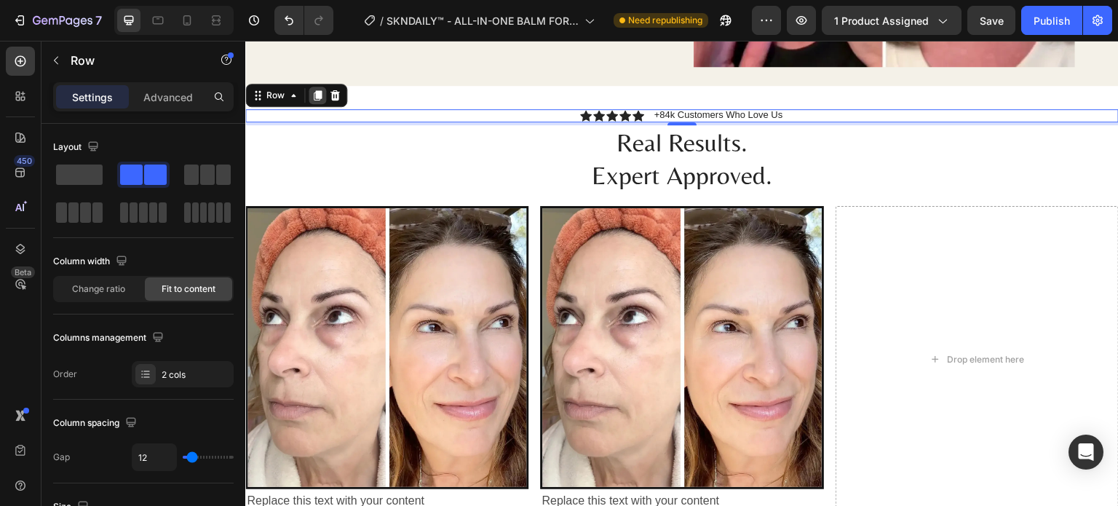
click at [318, 90] on icon at bounding box center [318, 95] width 8 height 10
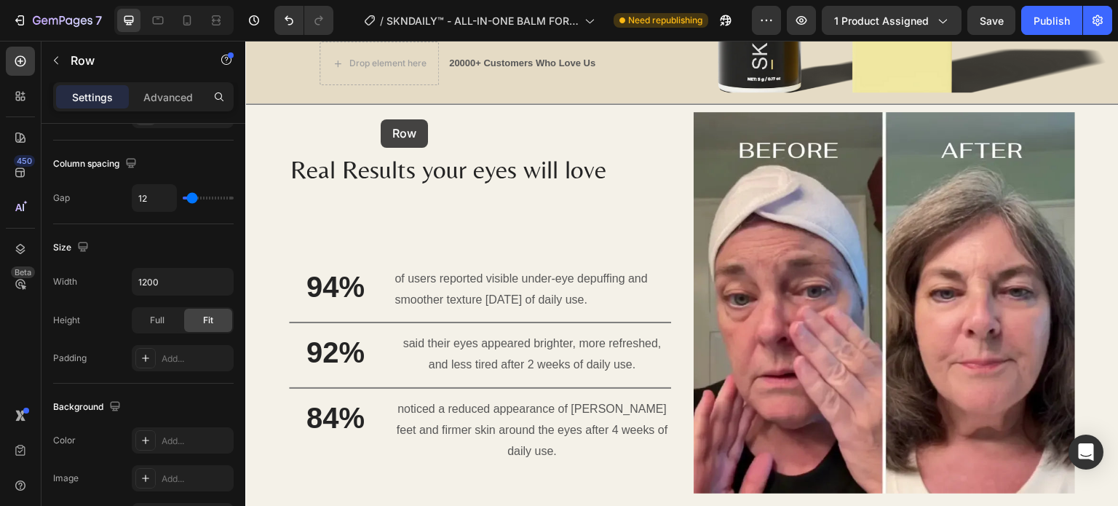
scroll to position [1100, 0]
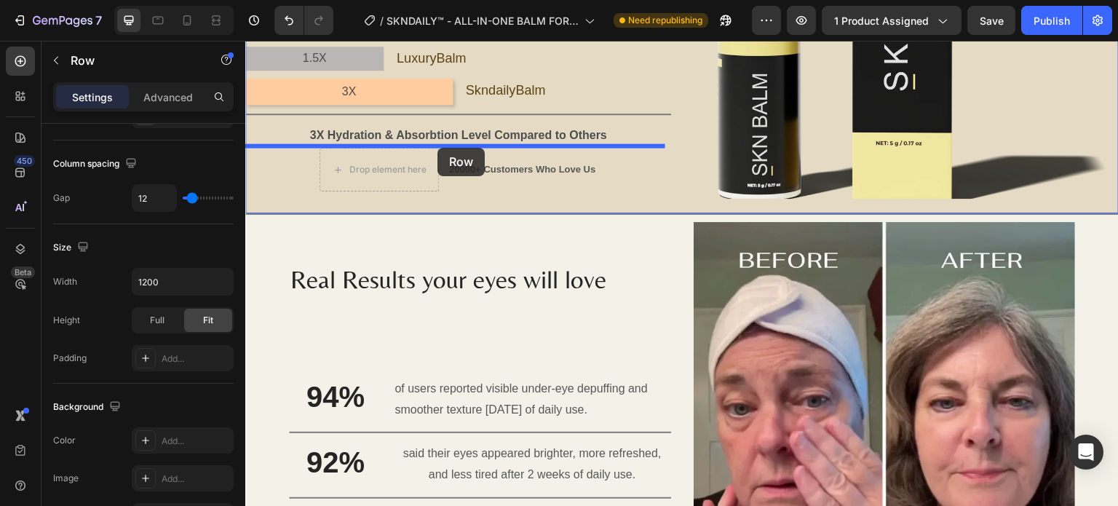
drag, startPoint x: 274, startPoint y: 110, endPoint x: 439, endPoint y: 148, distance: 168.8
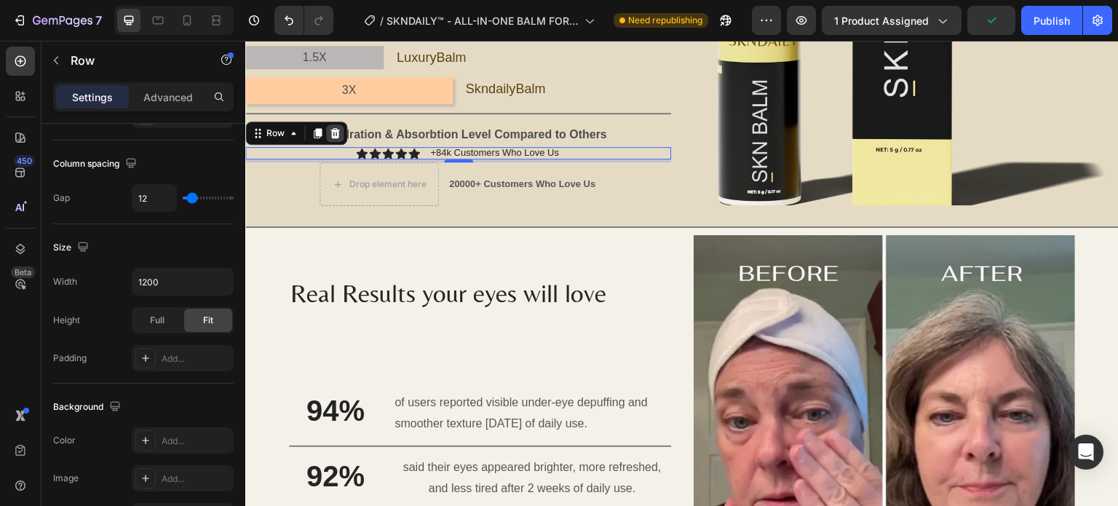
click at [327, 129] on div at bounding box center [334, 133] width 17 height 17
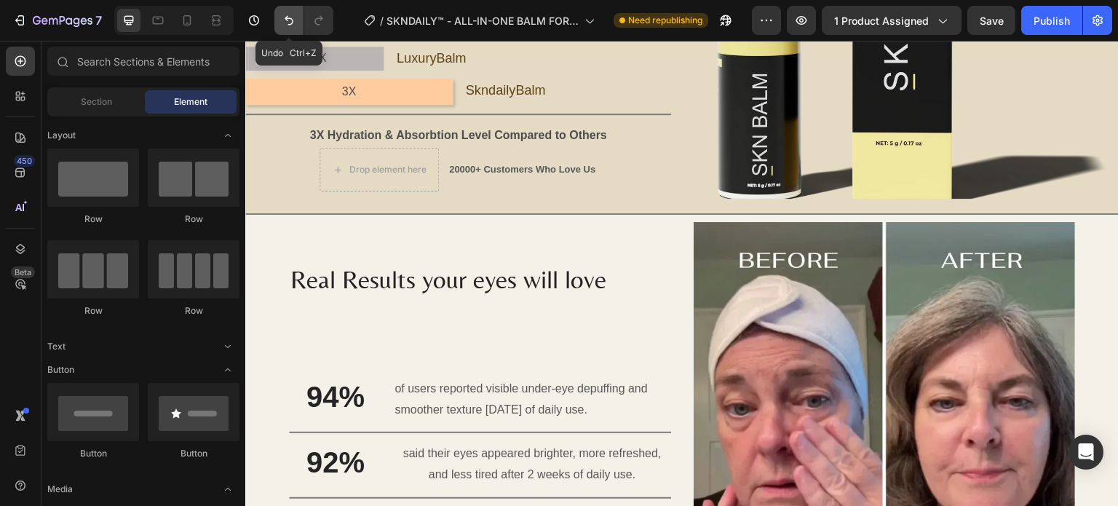
click at [293, 28] on button "Undo/Redo" at bounding box center [288, 20] width 29 height 29
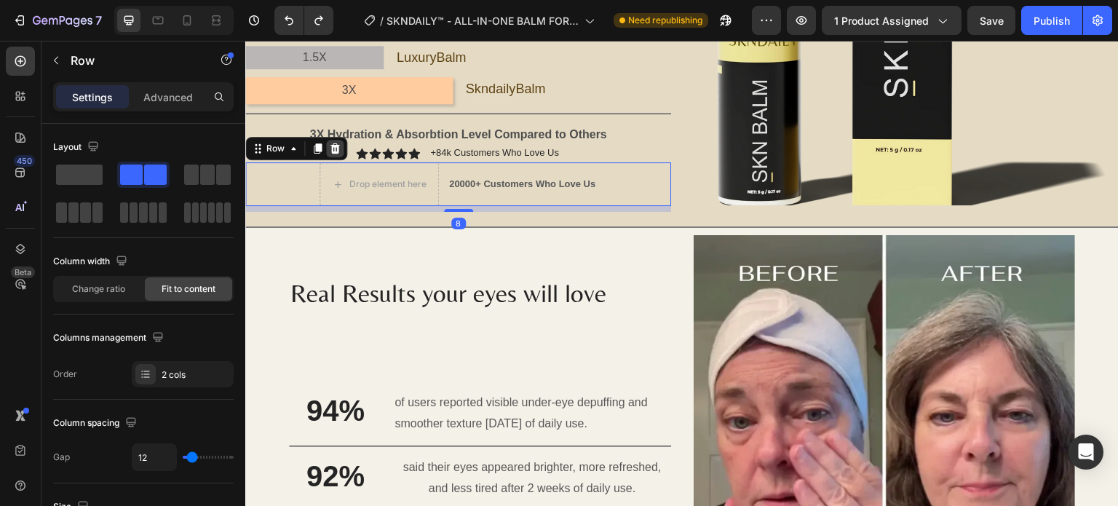
click at [337, 147] on icon at bounding box center [335, 148] width 9 height 10
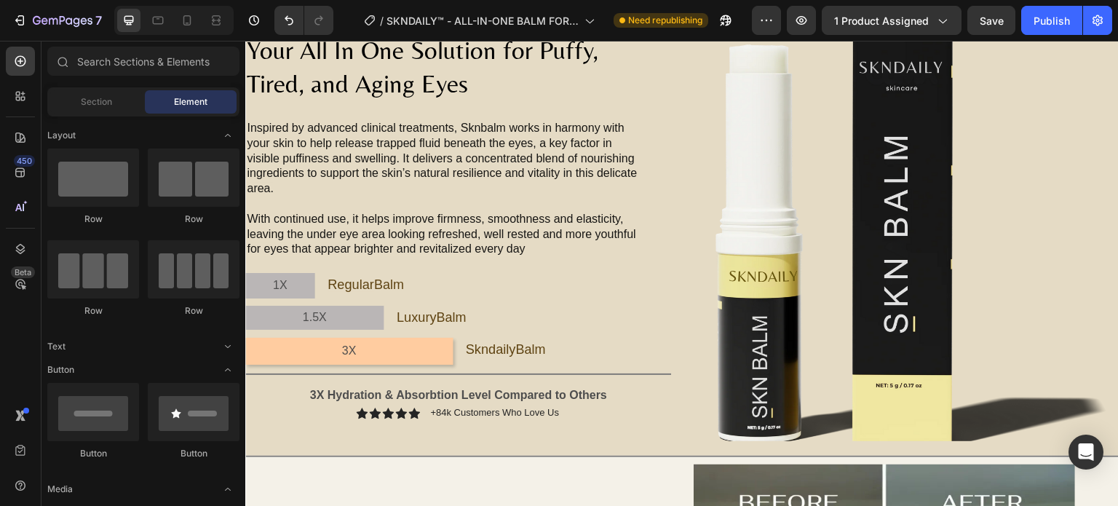
scroll to position [832, 0]
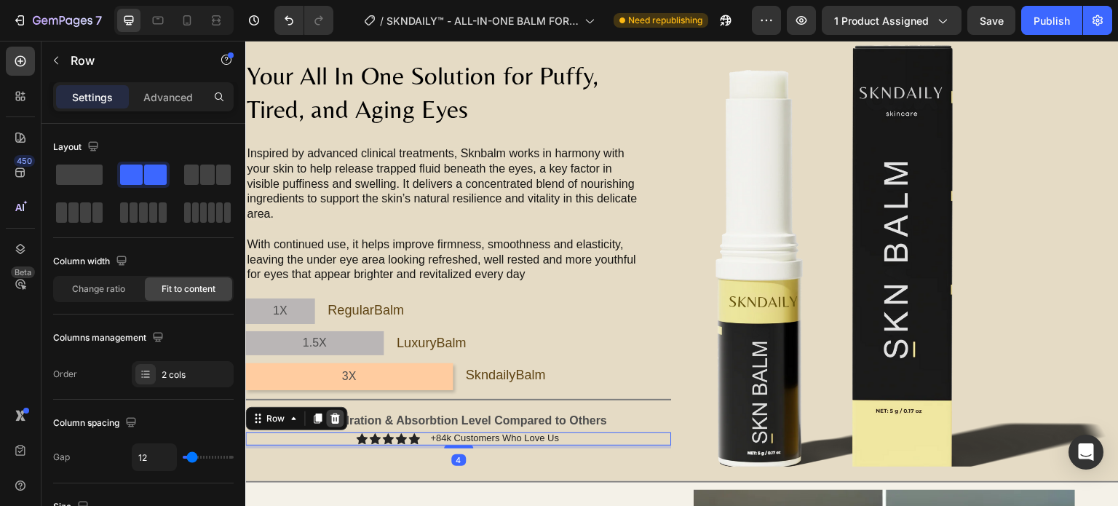
click at [335, 417] on icon at bounding box center [335, 419] width 12 height 12
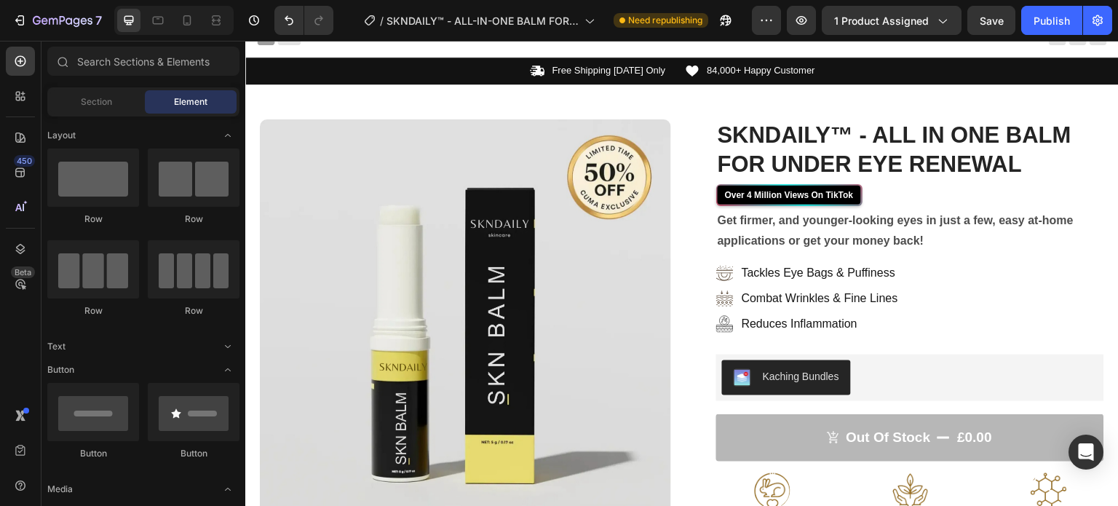
scroll to position [0, 0]
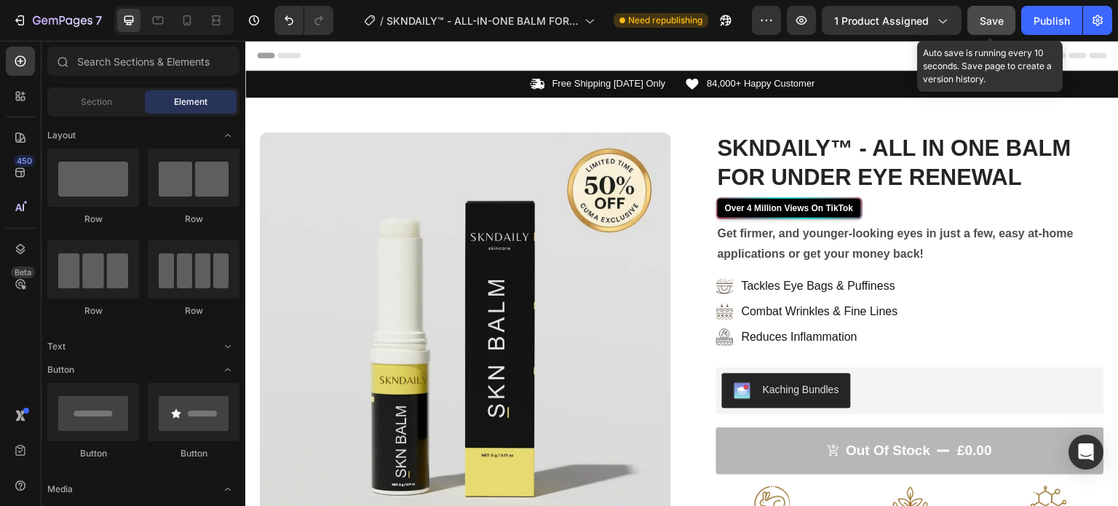
click at [1012, 12] on button "Save" at bounding box center [992, 20] width 48 height 29
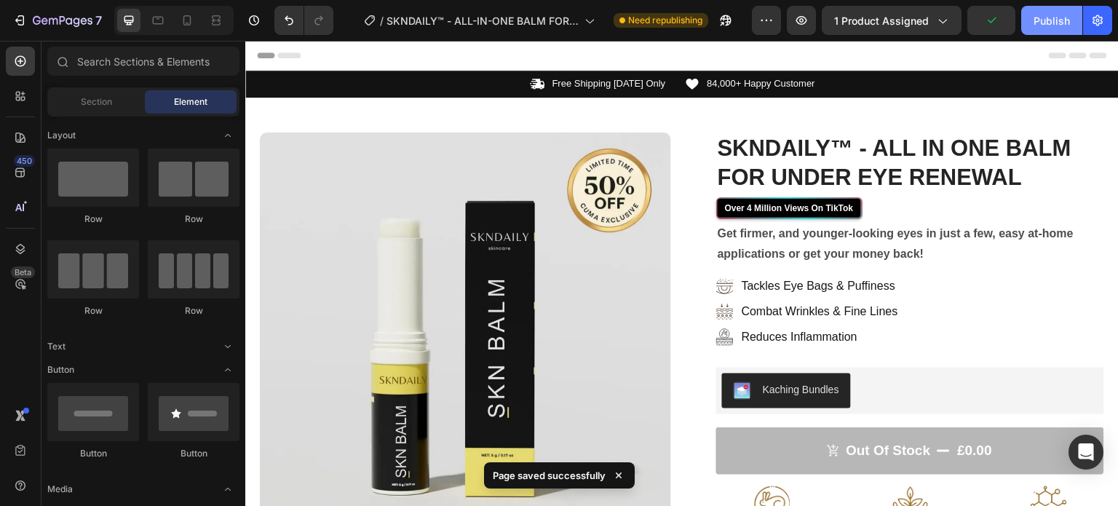
click at [1046, 19] on div "Publish" at bounding box center [1052, 20] width 36 height 15
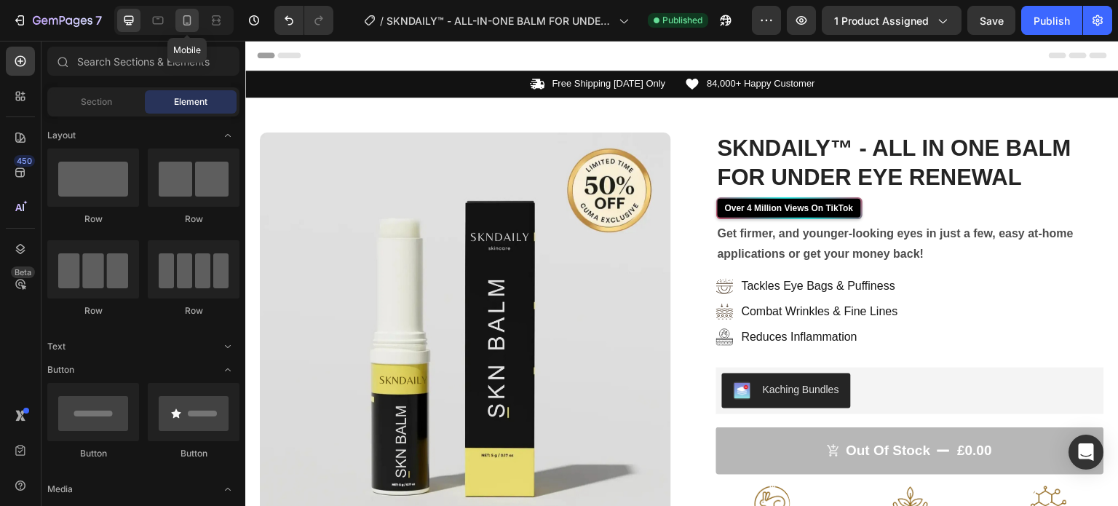
click at [186, 13] on icon at bounding box center [187, 20] width 15 height 15
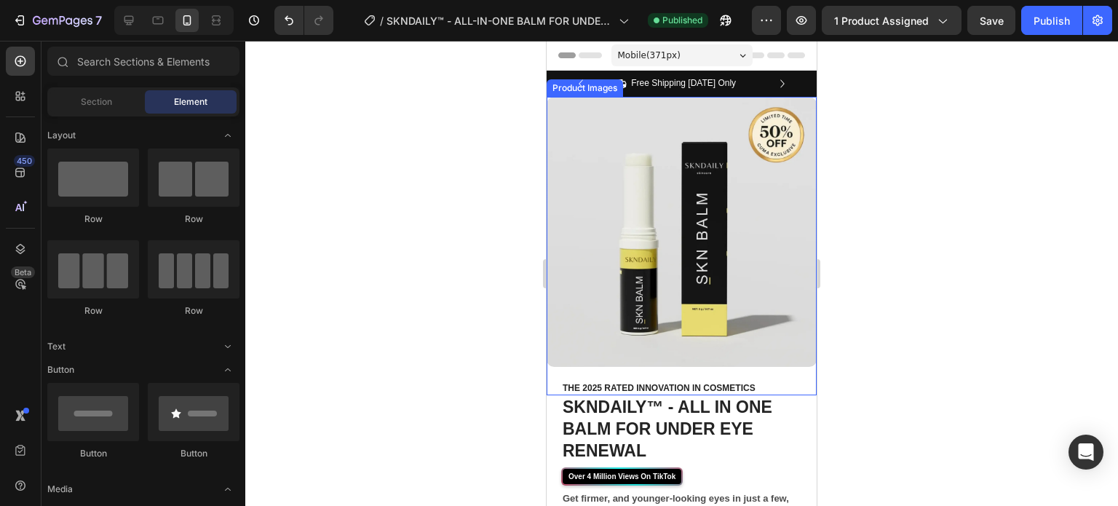
click at [766, 336] on img at bounding box center [682, 232] width 270 height 270
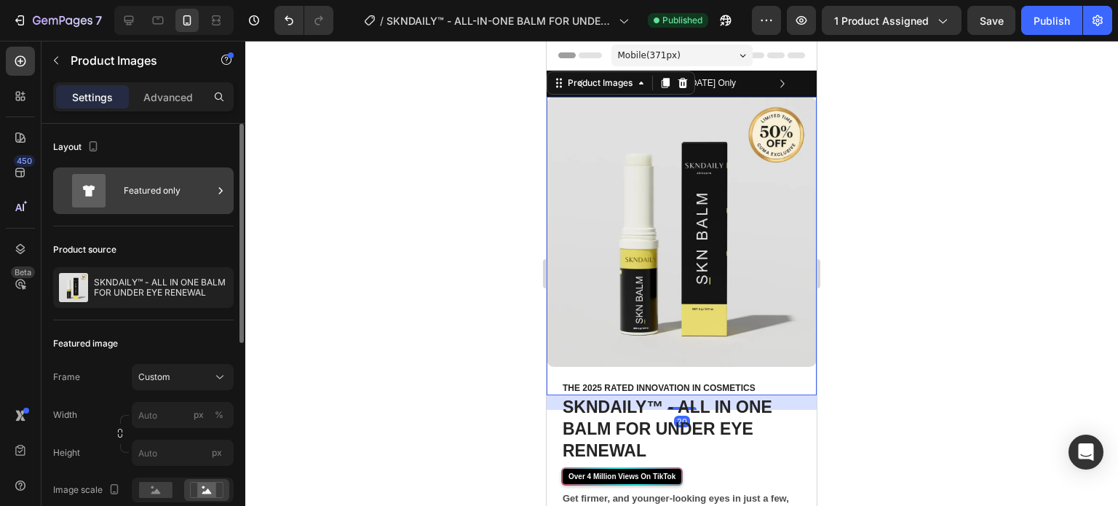
click at [176, 205] on div "Featured only" at bounding box center [168, 190] width 89 height 33
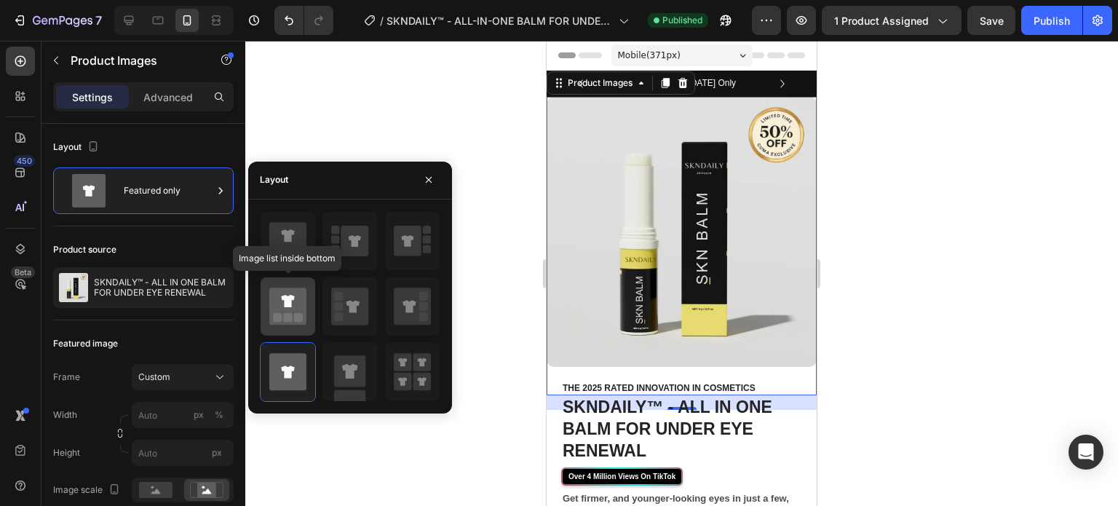
click at [274, 315] on rect at bounding box center [277, 317] width 9 height 9
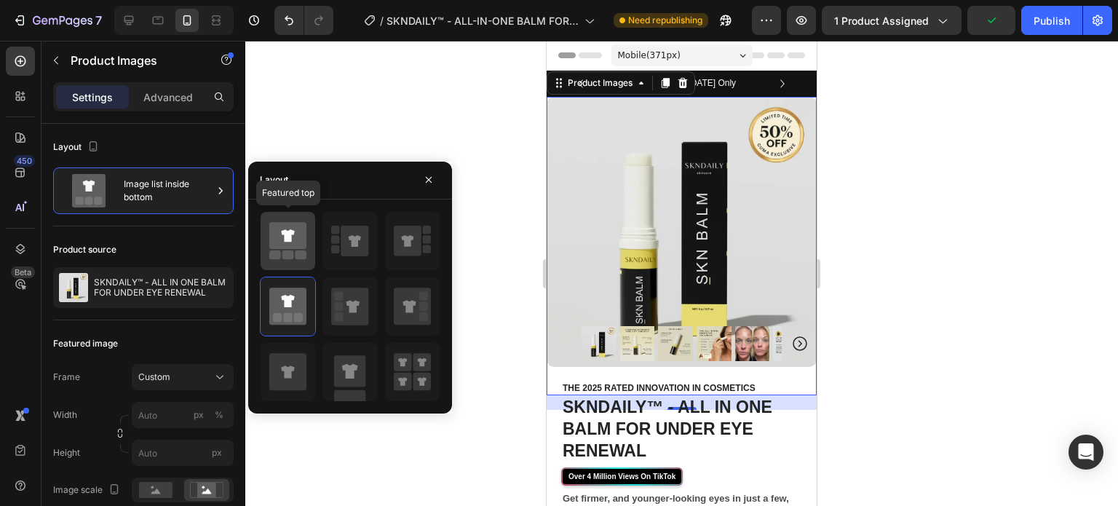
click at [293, 247] on icon at bounding box center [287, 235] width 37 height 27
type input "60"
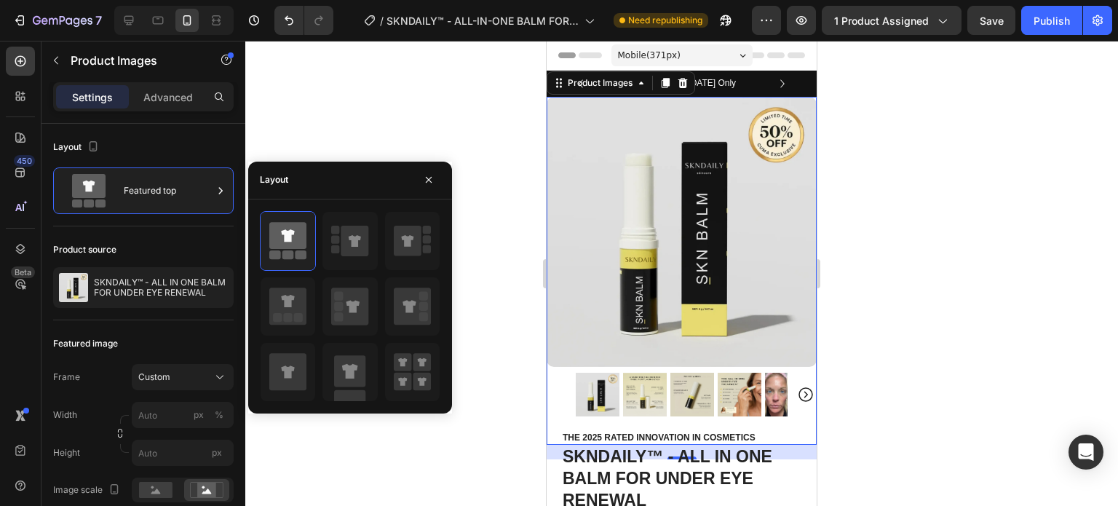
click at [442, 279] on div at bounding box center [350, 306] width 204 height 191
click at [408, 304] on icon at bounding box center [409, 306] width 13 height 12
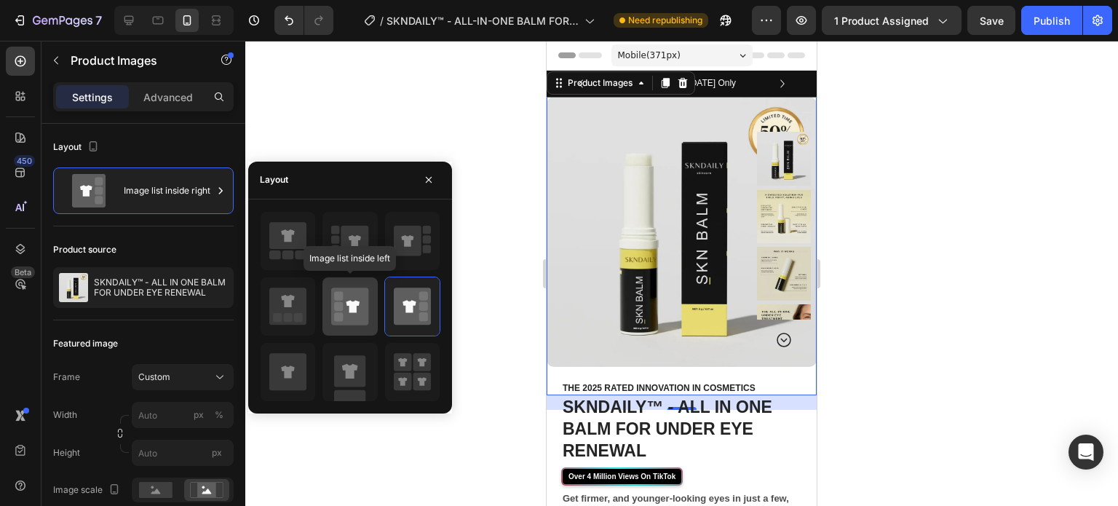
click at [366, 305] on icon at bounding box center [349, 306] width 37 height 37
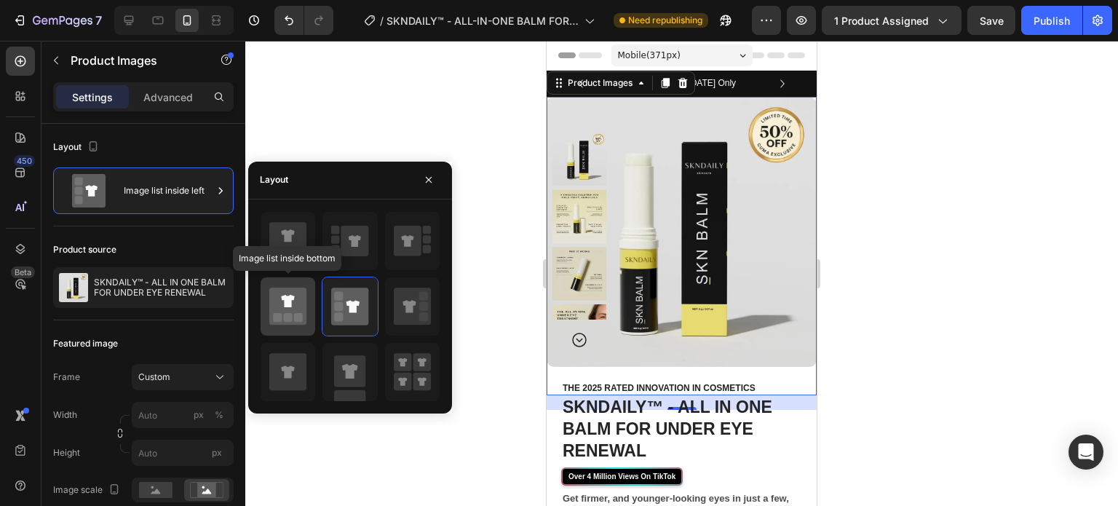
click at [299, 318] on rect at bounding box center [298, 317] width 9 height 9
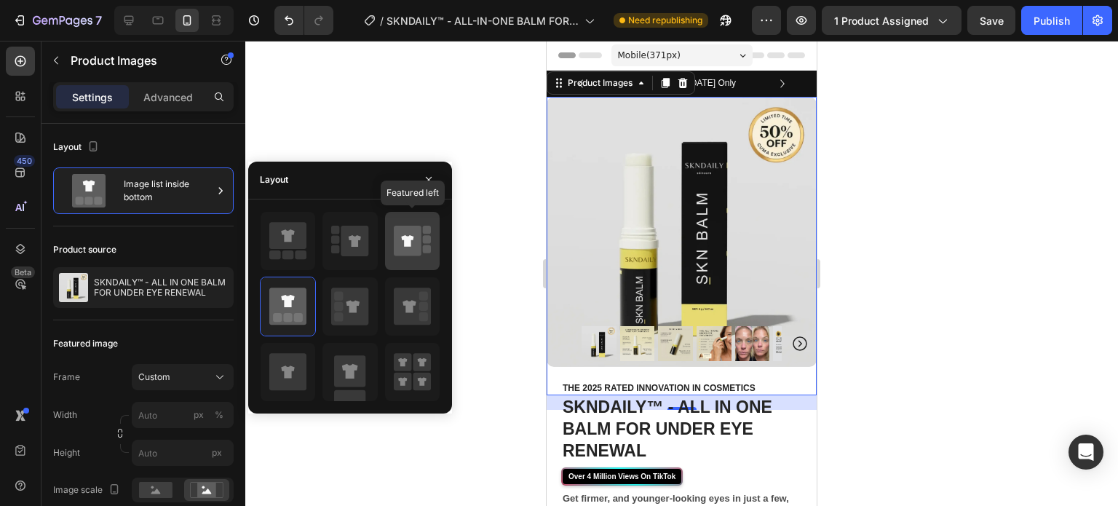
click at [408, 240] on icon at bounding box center [407, 241] width 12 height 12
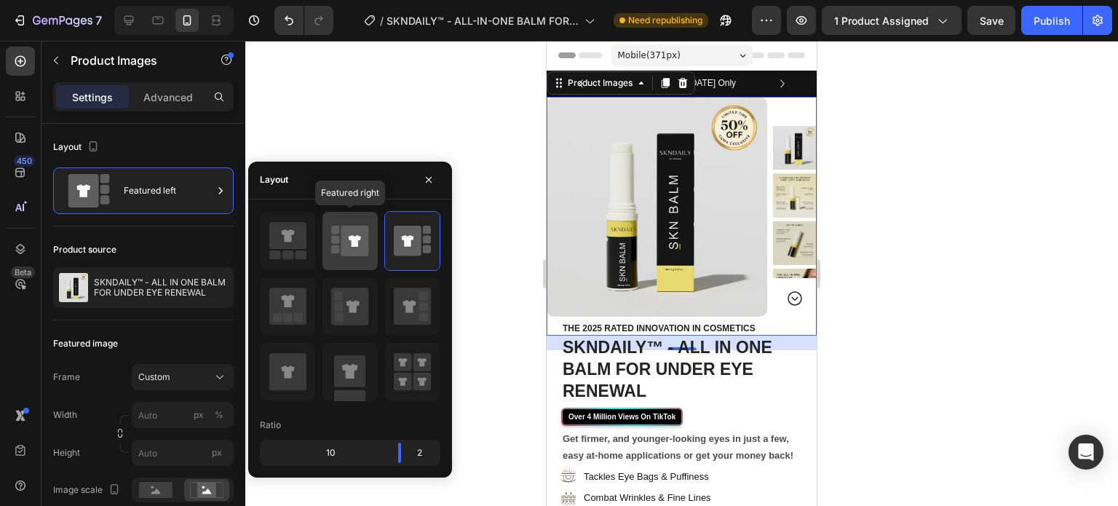
click at [356, 241] on icon at bounding box center [355, 241] width 12 height 12
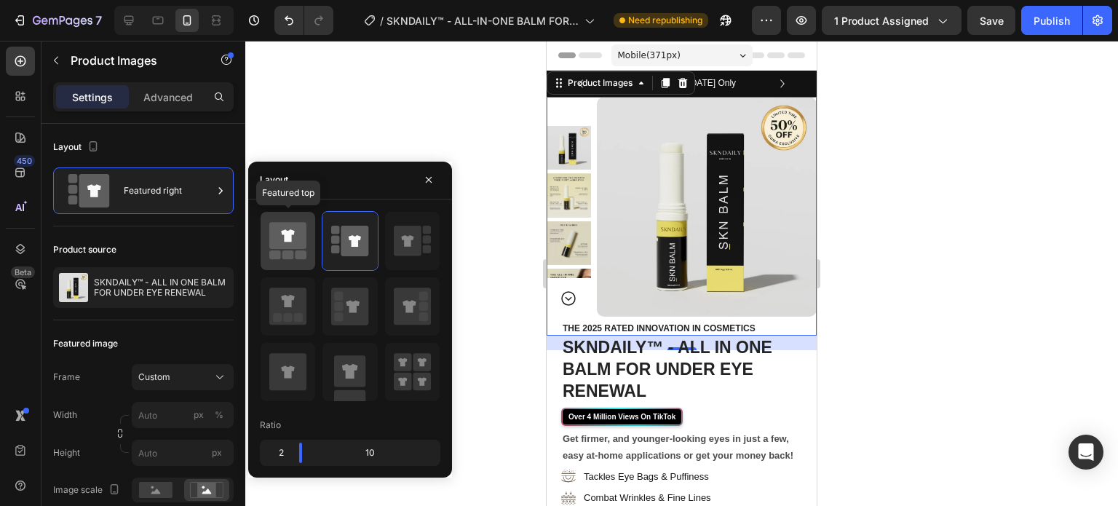
click at [297, 236] on icon at bounding box center [287, 235] width 37 height 27
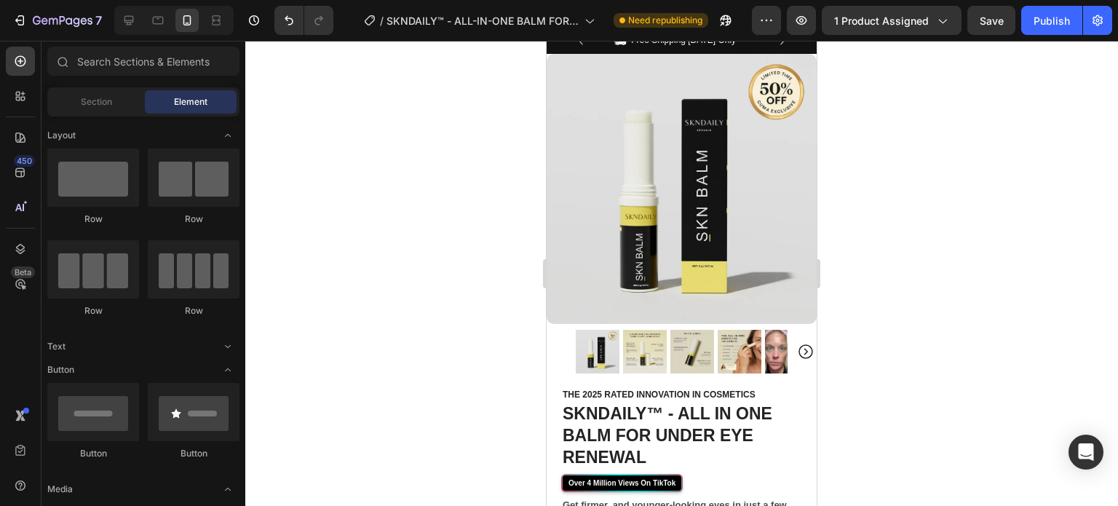
scroll to position [72, 0]
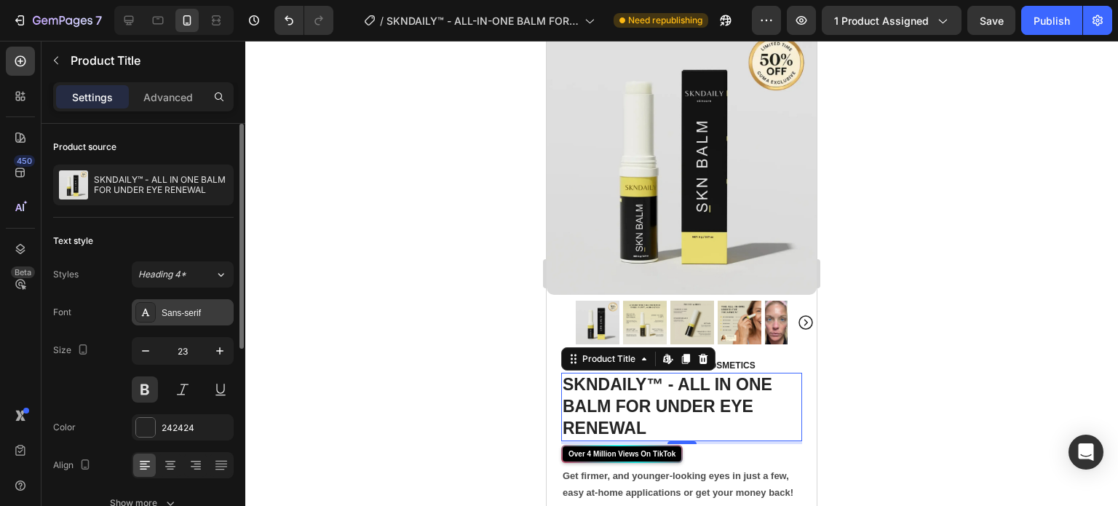
click at [172, 314] on div "Sans-serif" at bounding box center [196, 313] width 68 height 13
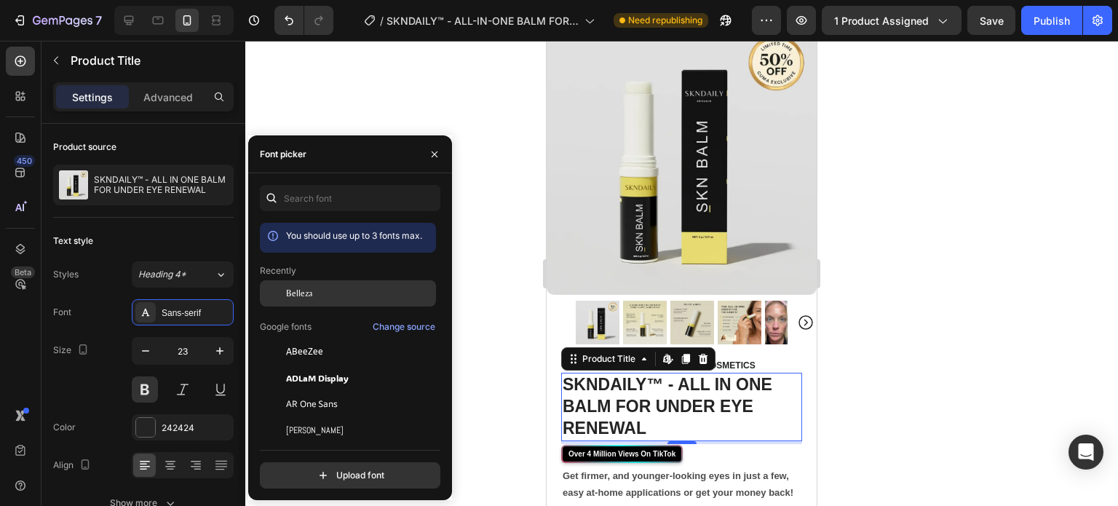
click at [297, 288] on span "Belleza" at bounding box center [299, 293] width 26 height 13
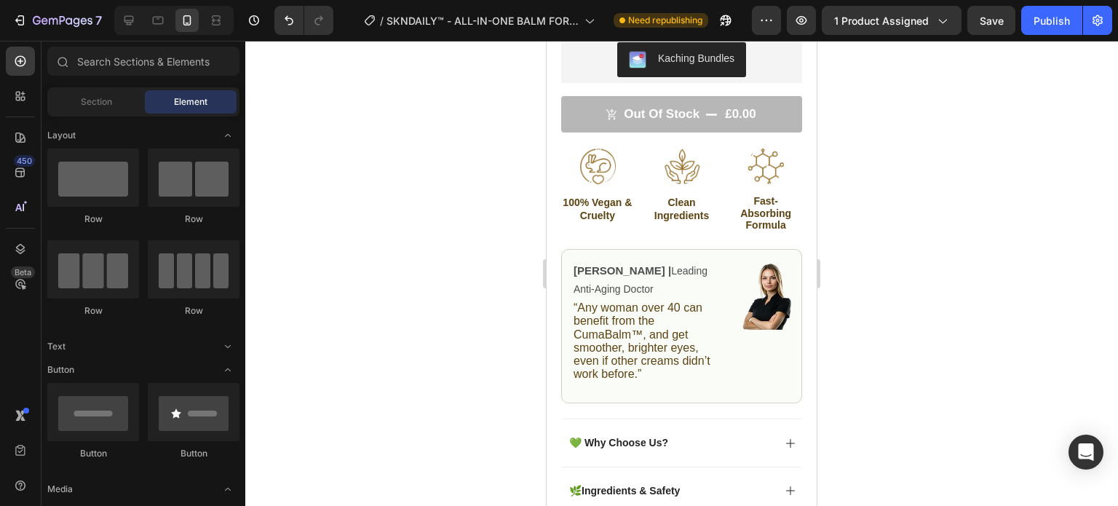
scroll to position [599, 0]
click at [127, 68] on input "text" at bounding box center [143, 61] width 192 height 29
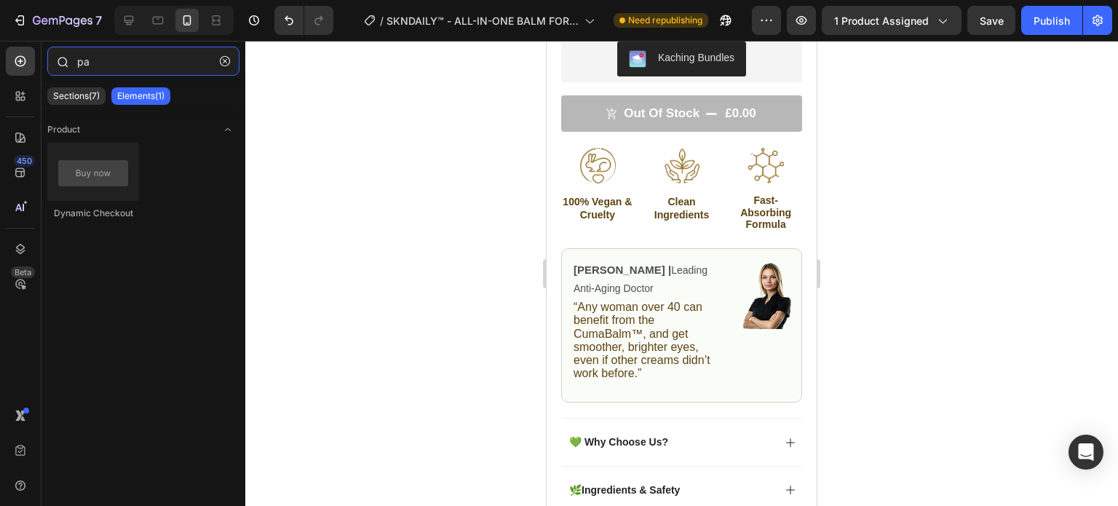
type input "p"
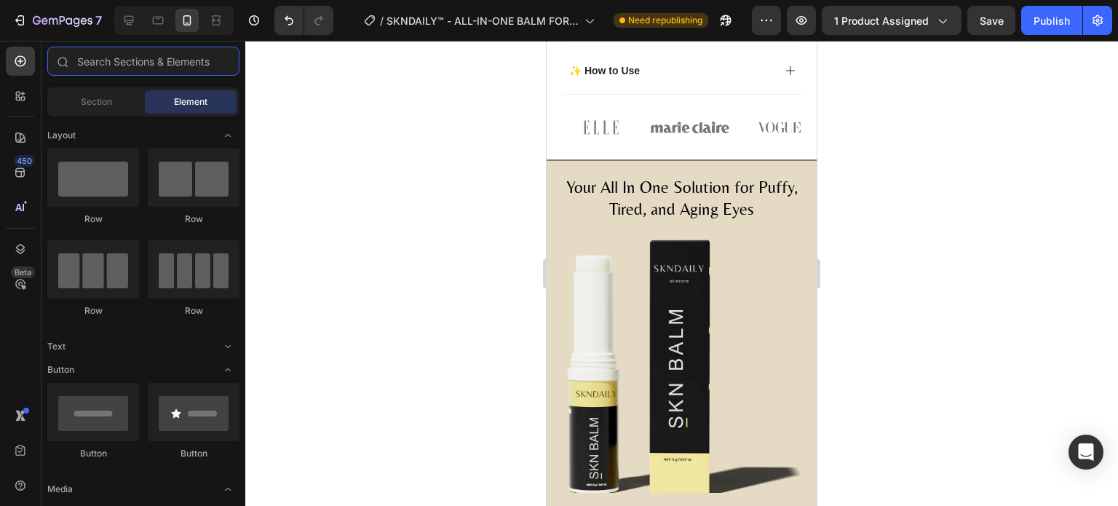
scroll to position [1074, 0]
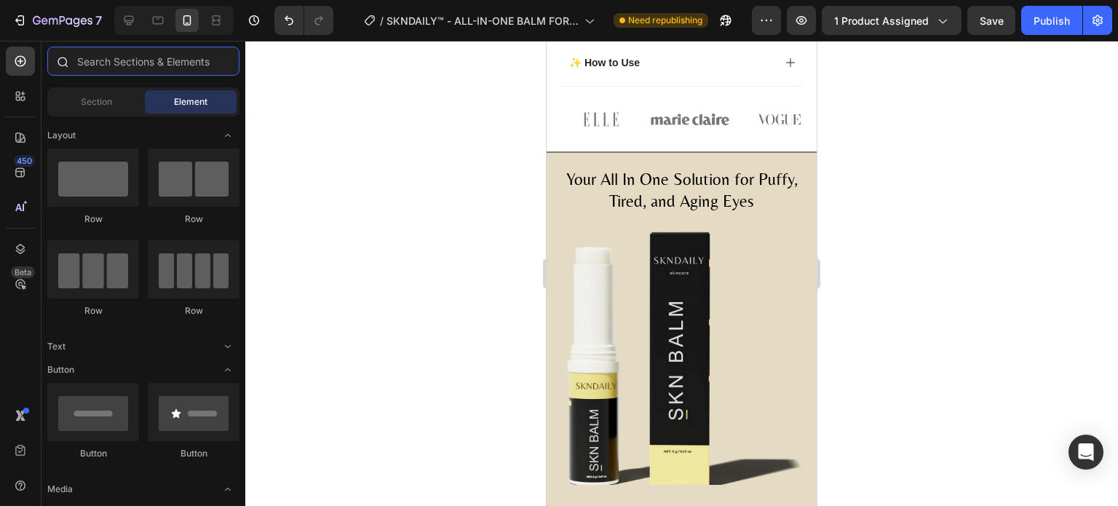
click at [119, 66] on input "text" at bounding box center [143, 61] width 192 height 29
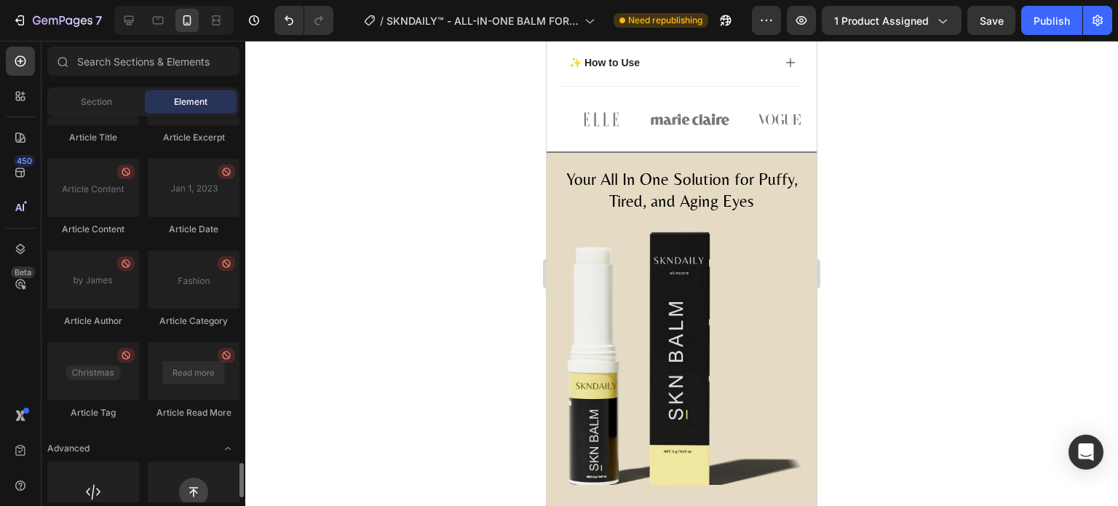
scroll to position [3929, 0]
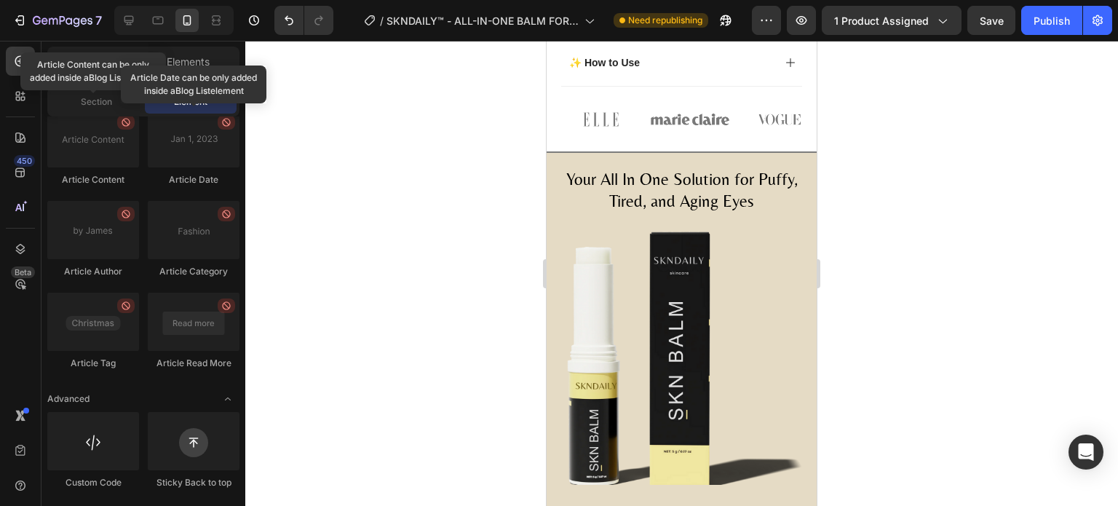
click at [278, 122] on div at bounding box center [681, 273] width 873 height 465
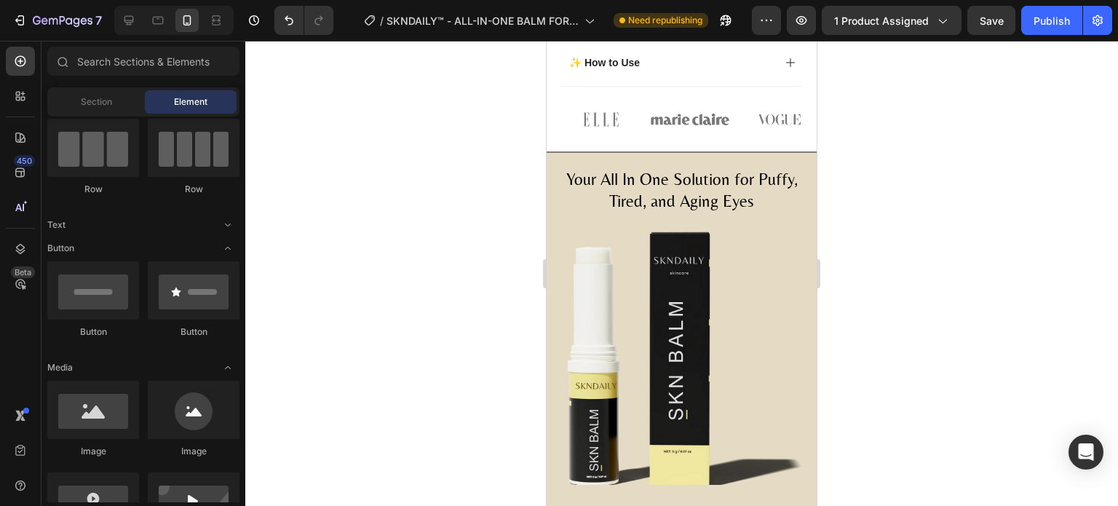
scroll to position [0, 0]
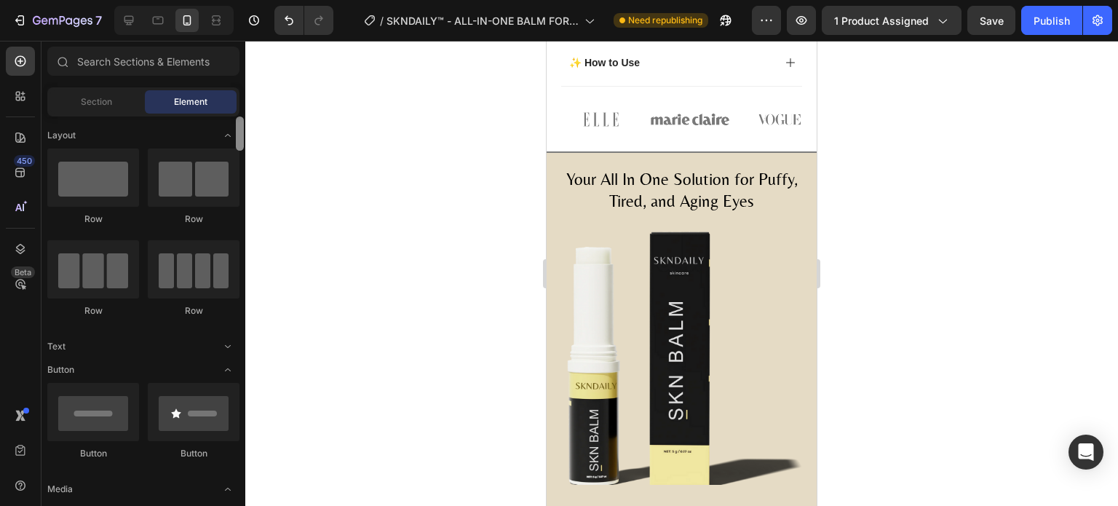
drag, startPoint x: 240, startPoint y: 494, endPoint x: 274, endPoint y: 107, distance: 388.8
click at [274, 0] on div "7 Version history / SKNDAILY™ - ALL-IN-ONE BALM FOR UNDER-EYE RENEWAL Need repu…" at bounding box center [559, 0] width 1118 height 0
click at [105, 101] on span "Section" at bounding box center [96, 101] width 31 height 13
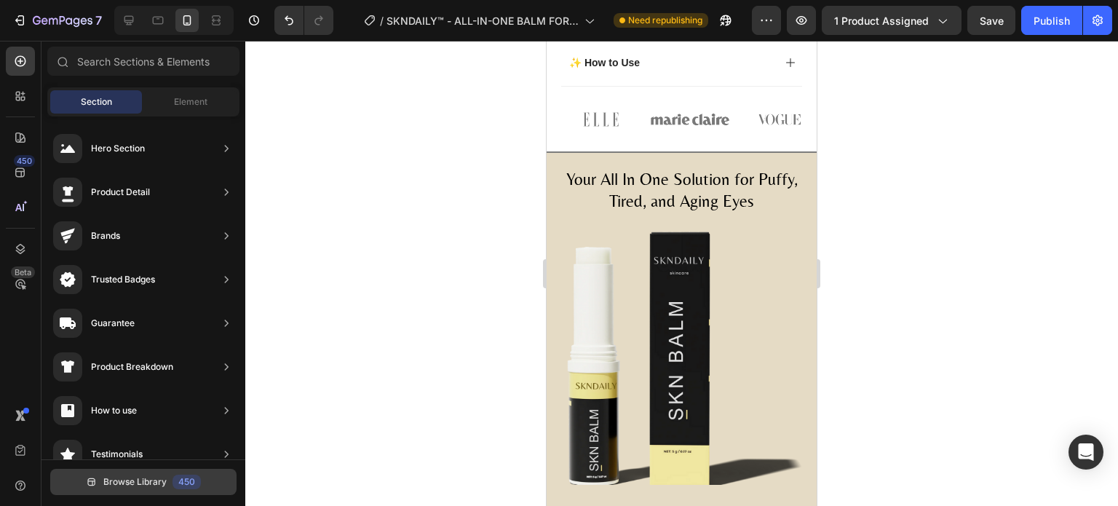
click at [141, 492] on button "Browse Library 450" at bounding box center [143, 482] width 186 height 26
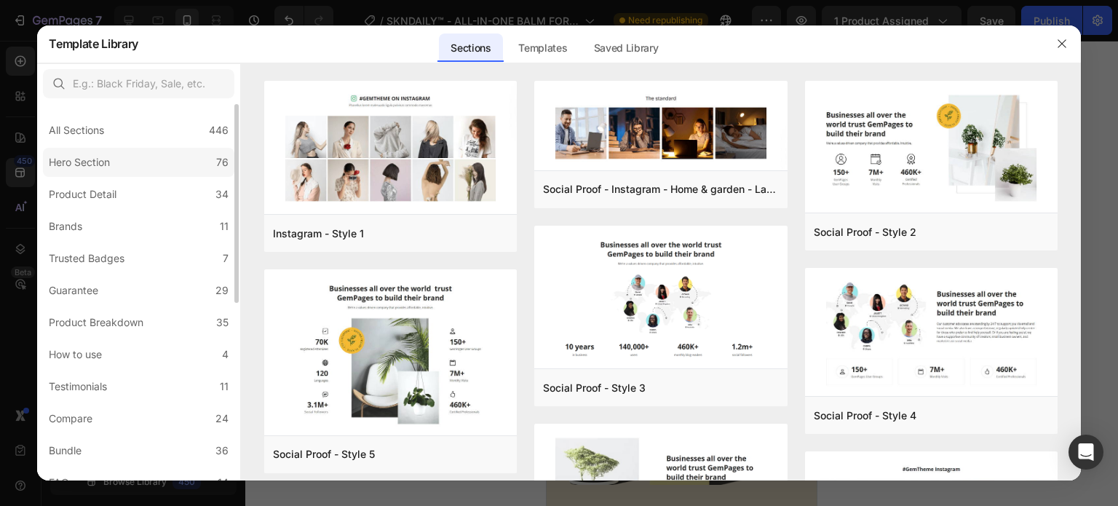
click at [181, 154] on label "Hero Section 76" at bounding box center [138, 162] width 191 height 29
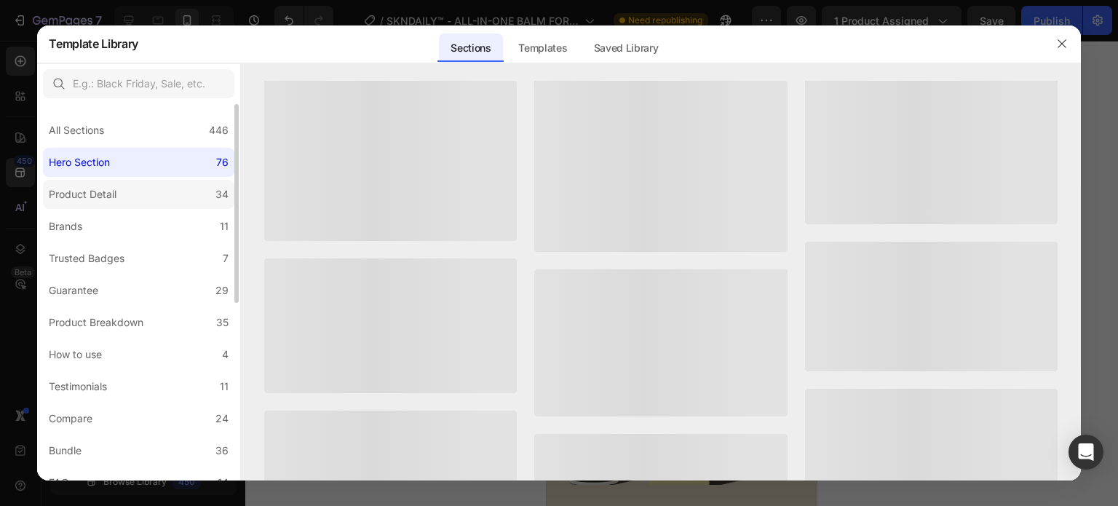
click at [169, 182] on label "Product Detail 34" at bounding box center [138, 194] width 191 height 29
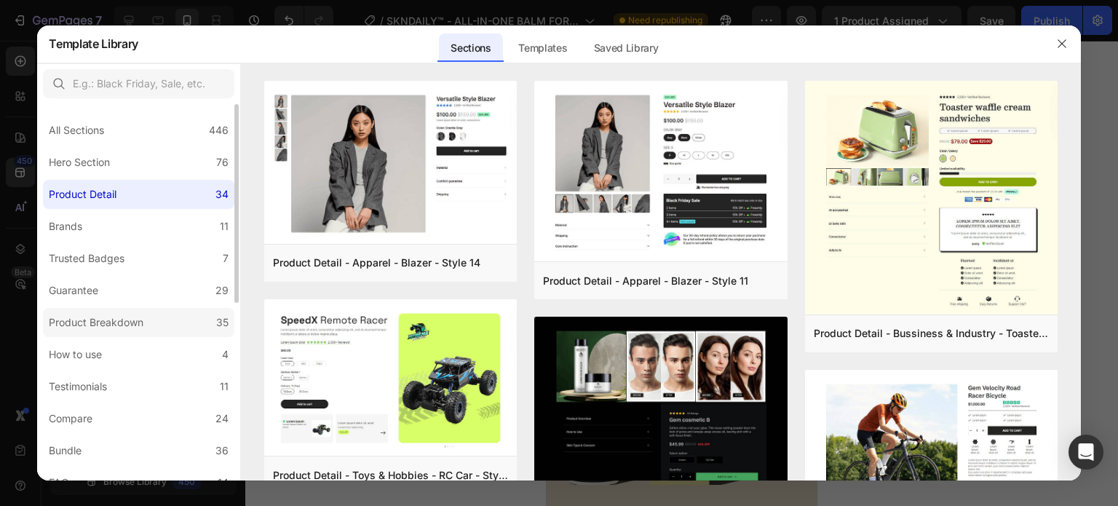
click at [154, 311] on label "Product Breakdown 35" at bounding box center [138, 322] width 191 height 29
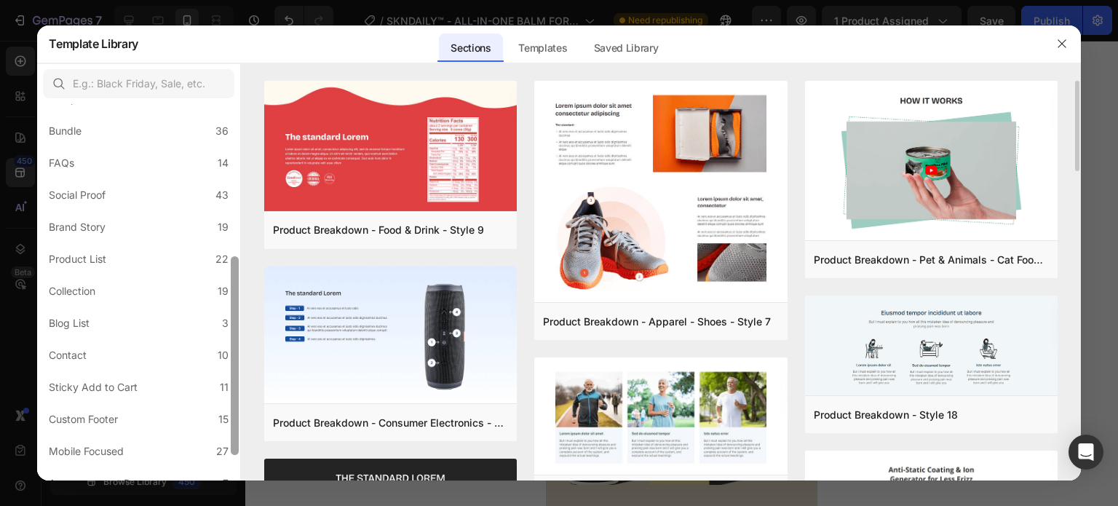
scroll to position [336, 0]
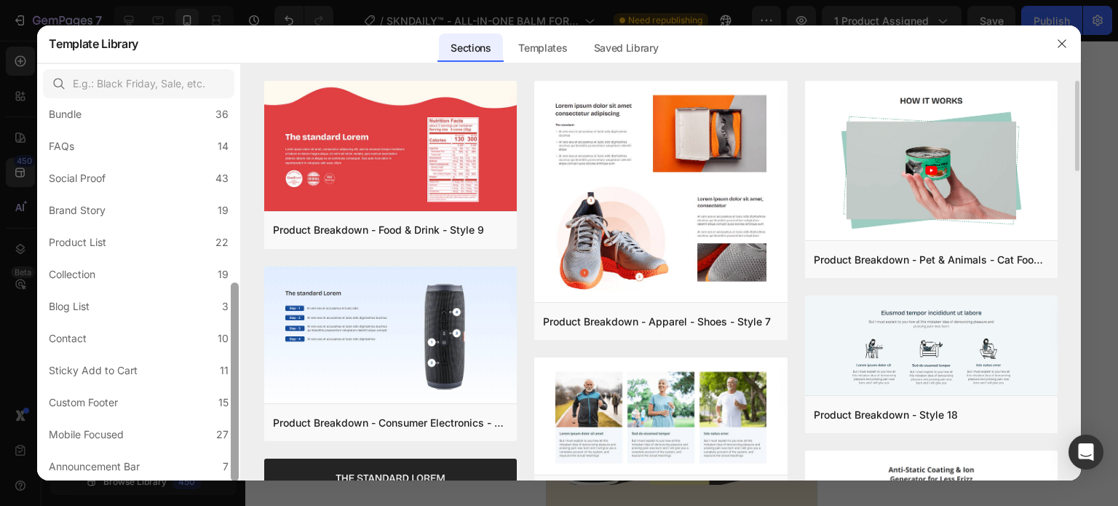
drag, startPoint x: 234, startPoint y: 220, endPoint x: 244, endPoint y: 448, distance: 228.1
click at [244, 448] on div "All Sections 446 Hero Section 76 Product Detail 34 Brands 11 Trusted Badges 7 G…" at bounding box center [559, 272] width 1044 height 418
click at [171, 368] on label "Sticky Add to Cart 11" at bounding box center [138, 370] width 191 height 29
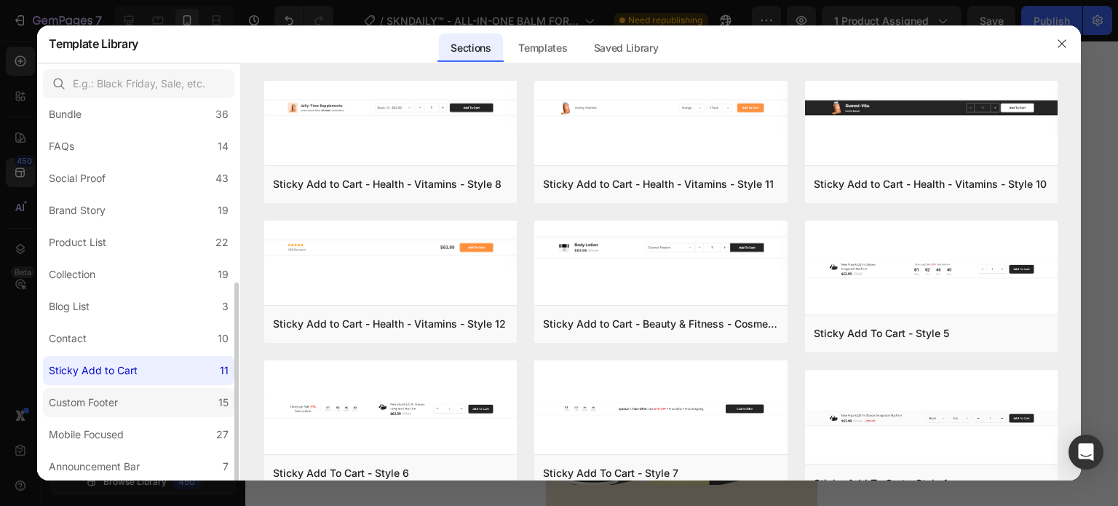
click at [167, 401] on label "Custom Footer 15" at bounding box center [138, 402] width 191 height 29
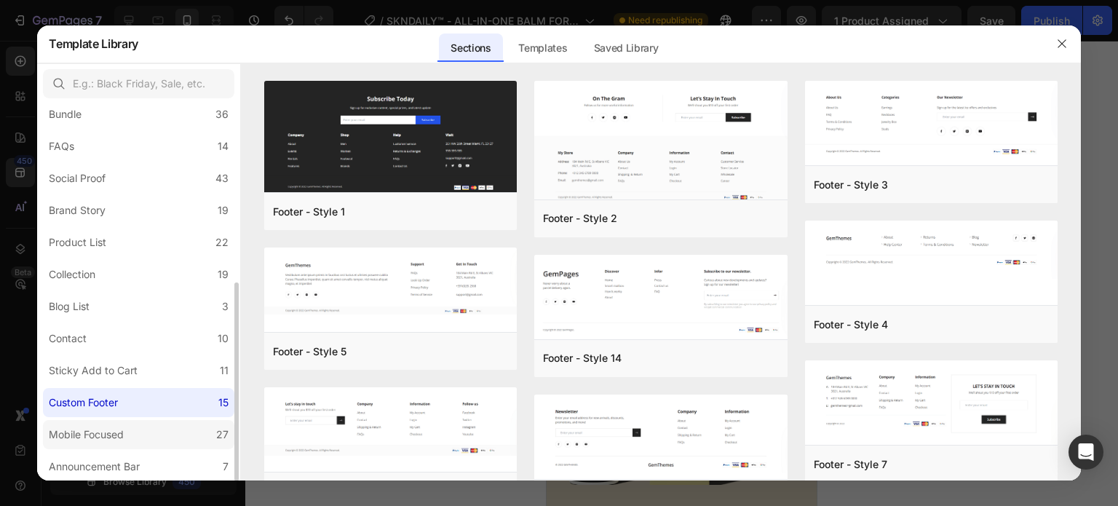
click at [164, 425] on label "Mobile Focused 27" at bounding box center [138, 434] width 191 height 29
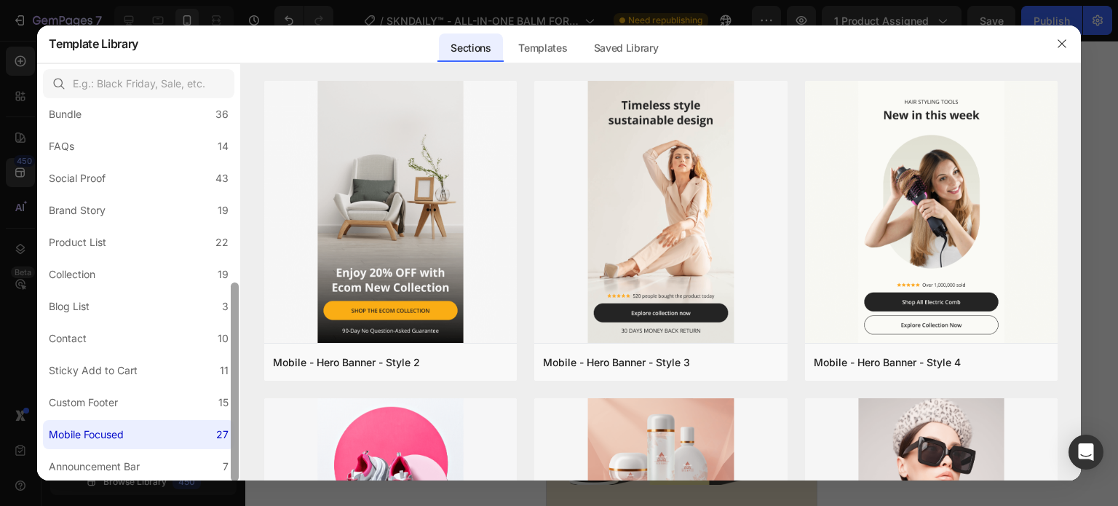
drag, startPoint x: 234, startPoint y: 366, endPoint x: 234, endPoint y: 381, distance: 14.6
click at [234, 381] on div at bounding box center [235, 382] width 8 height 199
click at [189, 463] on label "Announcement Bar 7" at bounding box center [138, 466] width 191 height 29
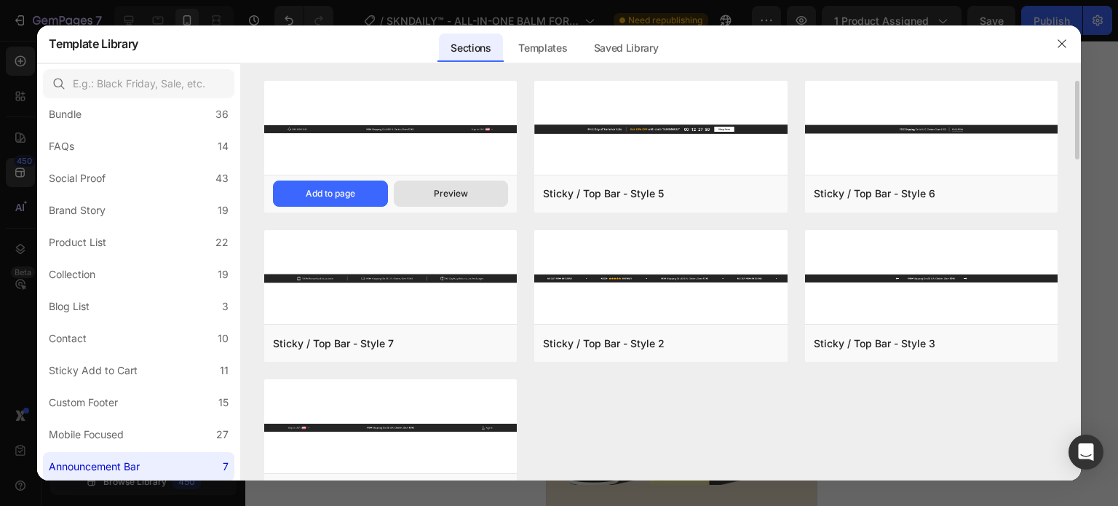
click at [457, 196] on div "Preview" at bounding box center [451, 193] width 34 height 13
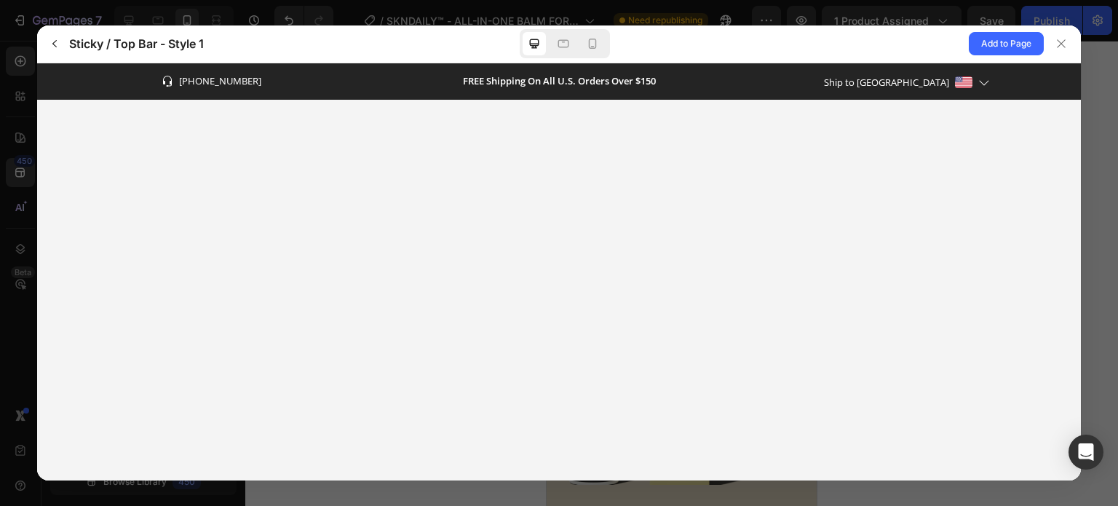
scroll to position [0, 0]
click at [597, 41] on icon at bounding box center [592, 43] width 15 height 15
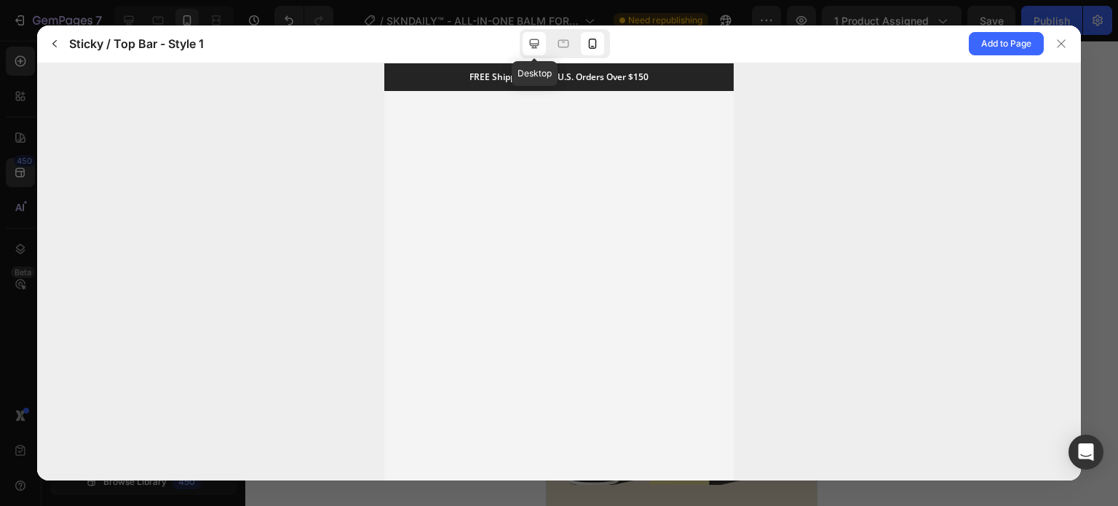
click at [537, 49] on icon at bounding box center [534, 43] width 15 height 15
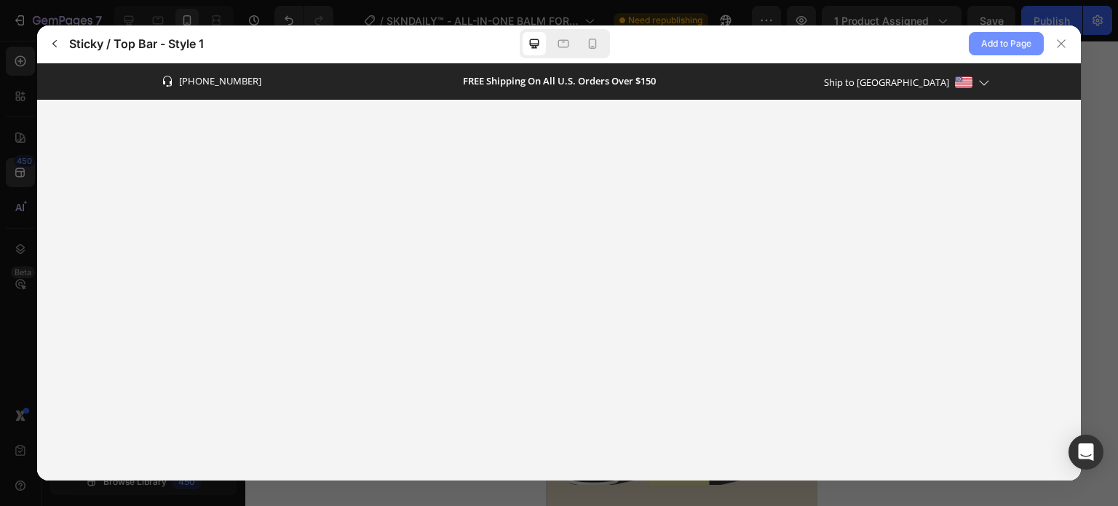
click at [1010, 40] on span "Add to Page" at bounding box center [1006, 43] width 50 height 17
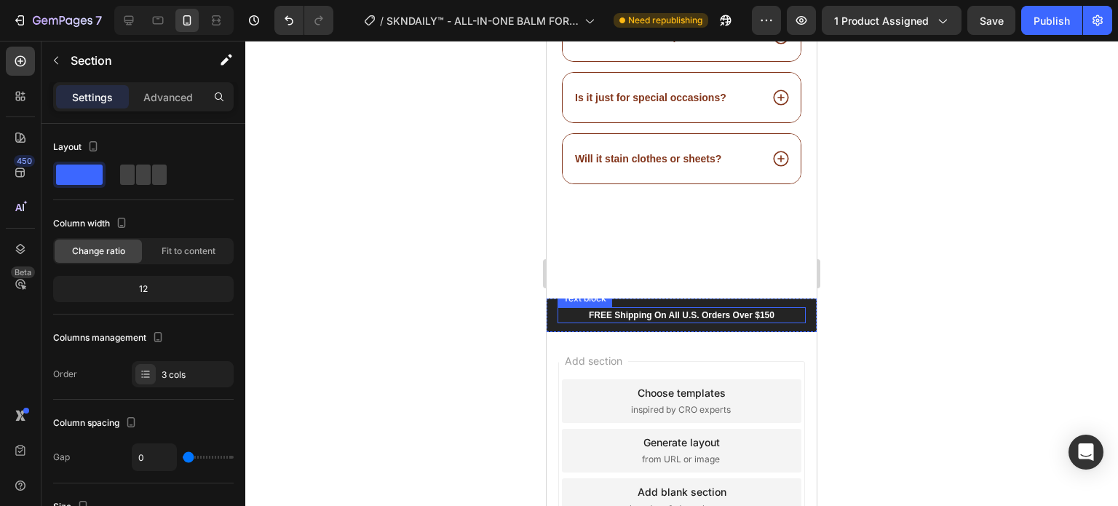
scroll to position [5217, 0]
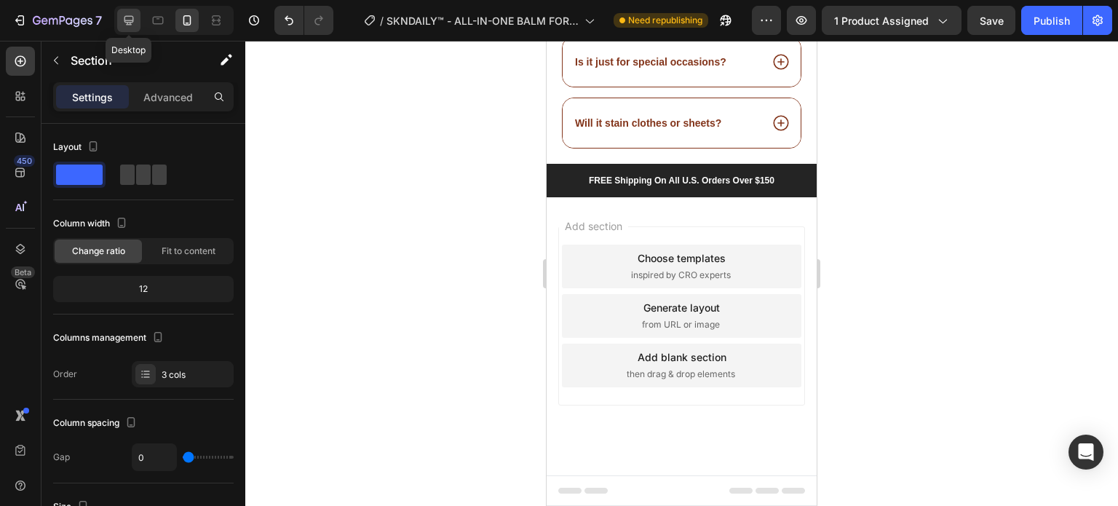
click at [134, 17] on icon at bounding box center [129, 20] width 15 height 15
type input "30"
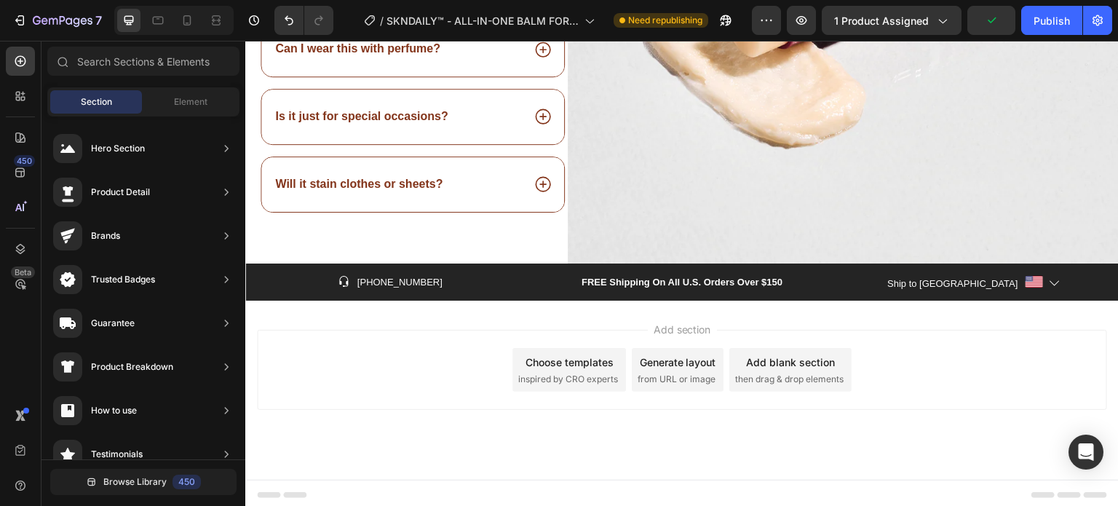
scroll to position [5063, 0]
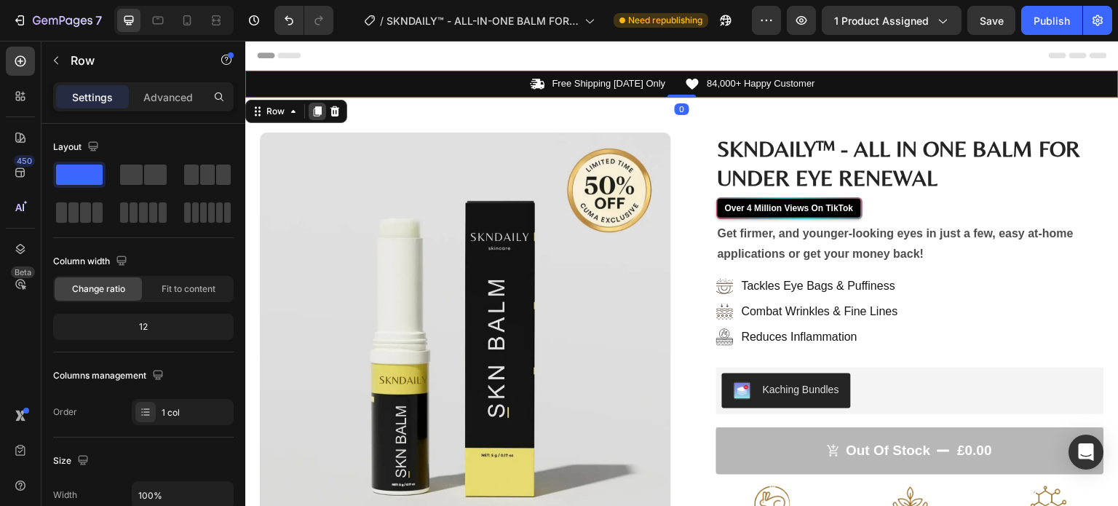
click at [317, 109] on icon at bounding box center [318, 111] width 8 height 10
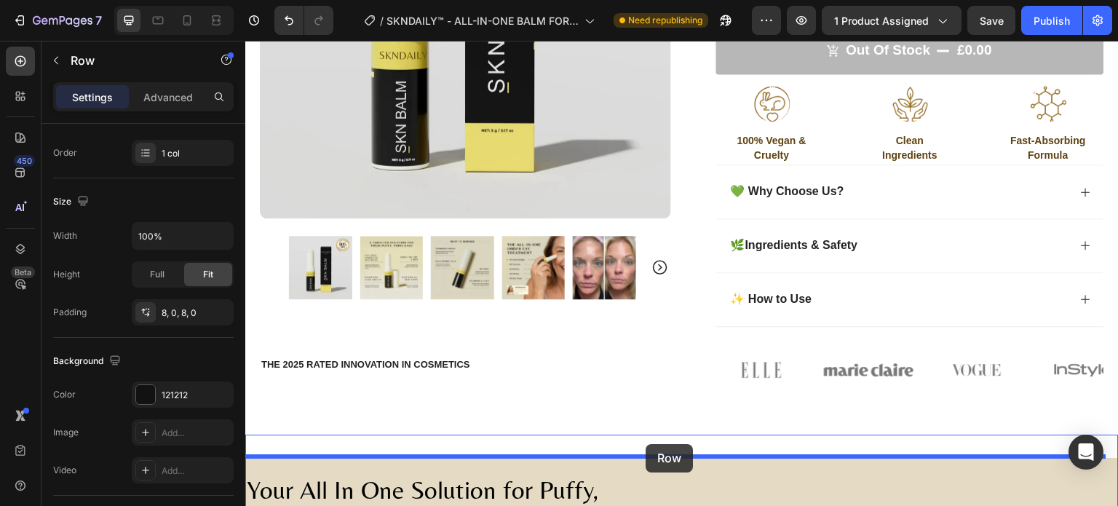
scroll to position [459, 0]
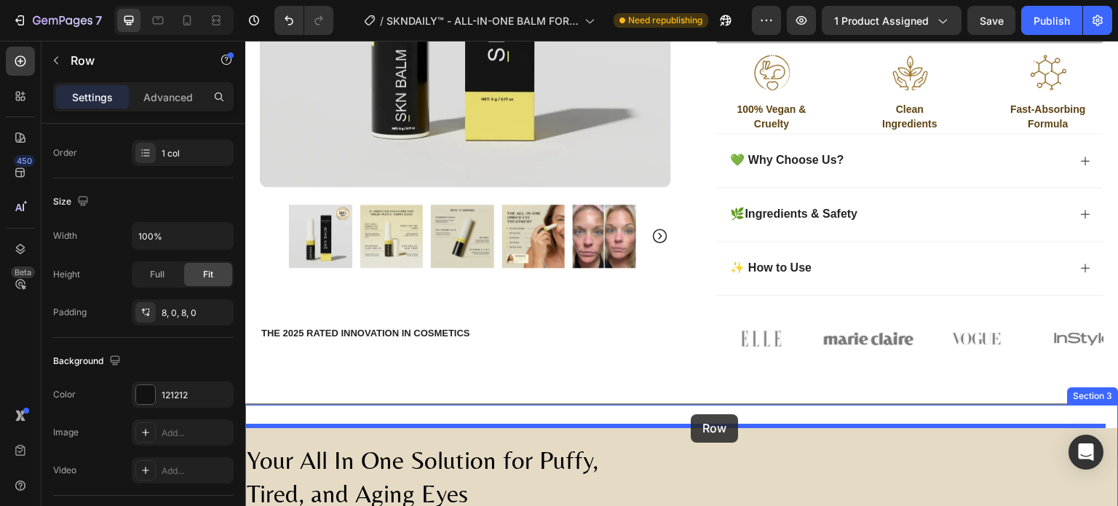
drag, startPoint x: 293, startPoint y: 84, endPoint x: 692, endPoint y: 414, distance: 518.1
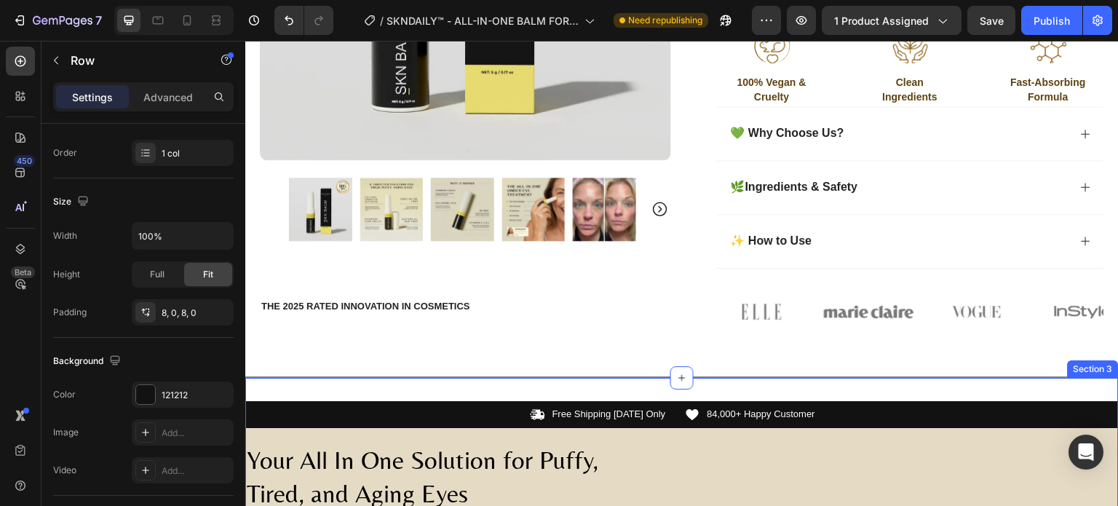
scroll to position [431, 0]
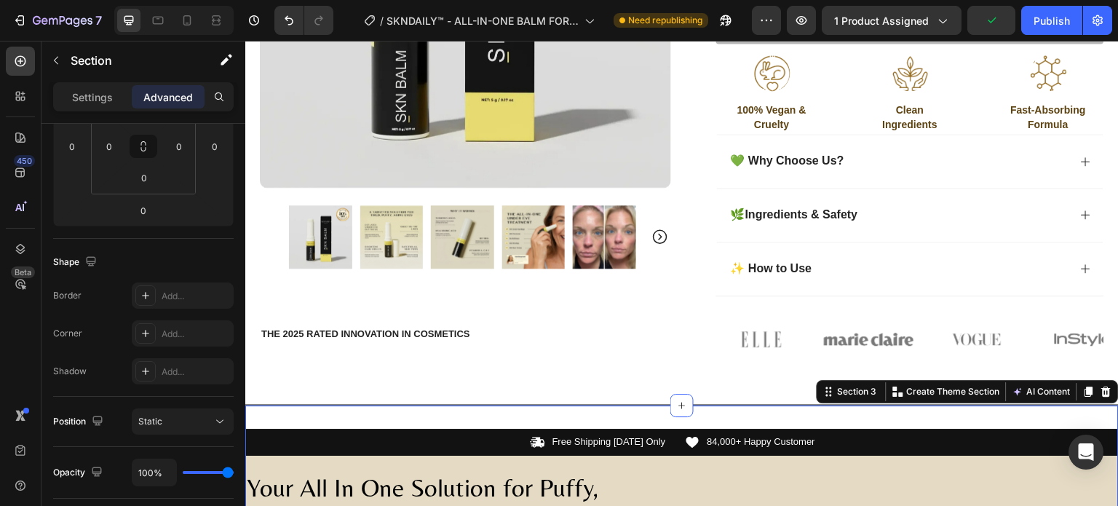
scroll to position [0, 0]
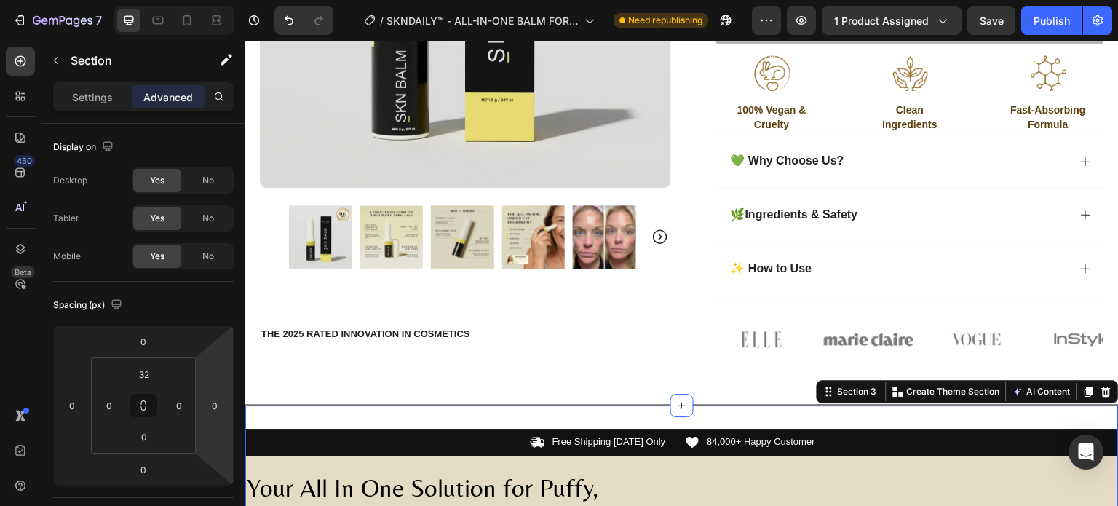
click at [508, 438] on div "Icon Free Shipping Today Only Text Block Row" at bounding box center [456, 442] width 422 height 15
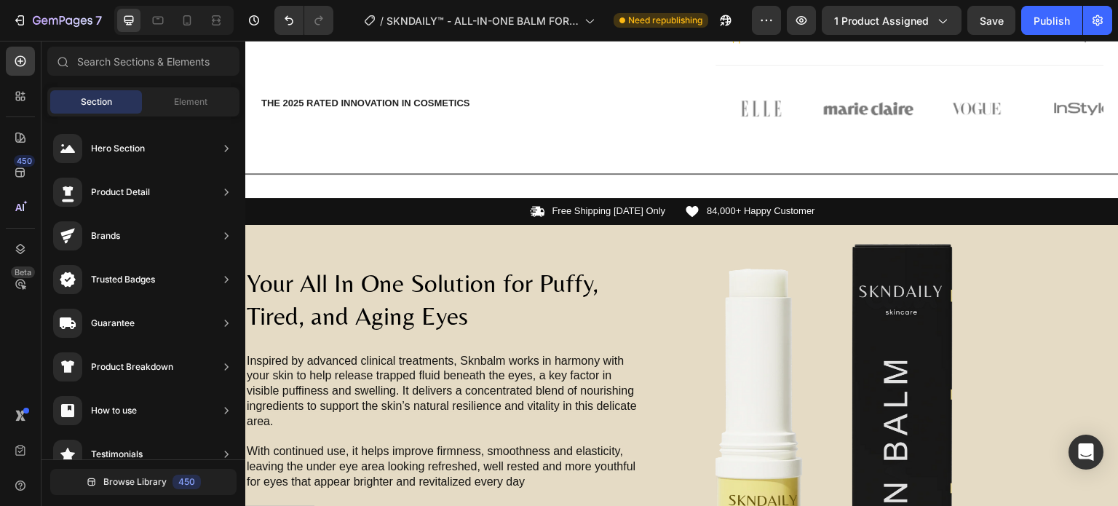
scroll to position [702, 0]
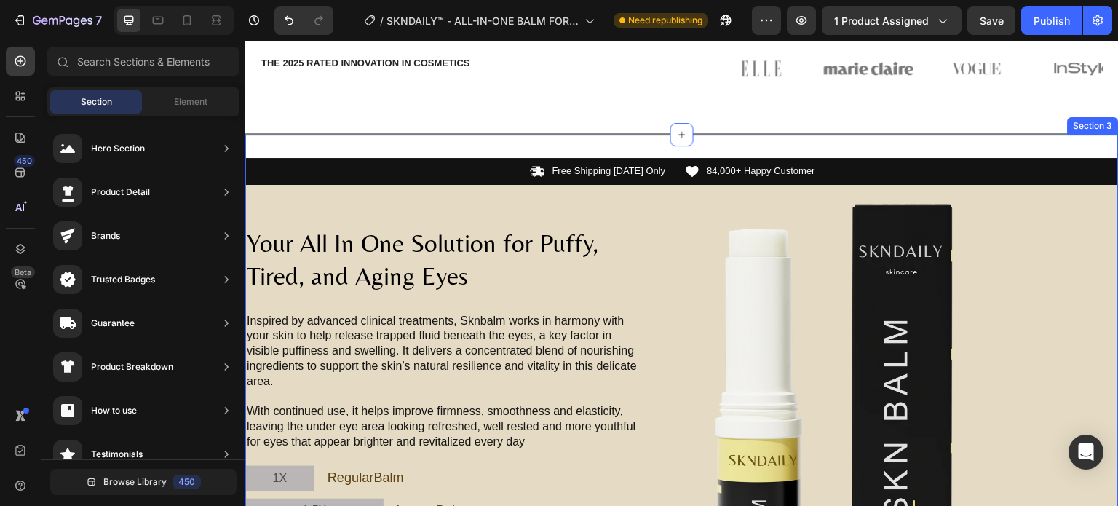
click at [1044, 145] on div "Inspired by advanced clinical treatments, Sknbalm works in harmony with your sk…" at bounding box center [682, 387] width 874 height 505
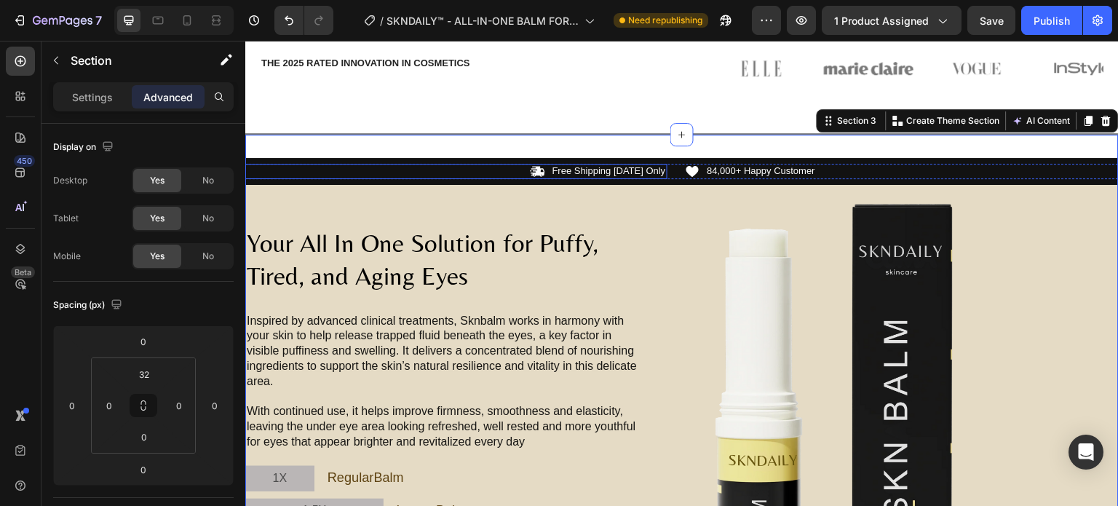
click at [490, 165] on div "Icon Free Shipping Today Only Text Block Row" at bounding box center [456, 171] width 422 height 15
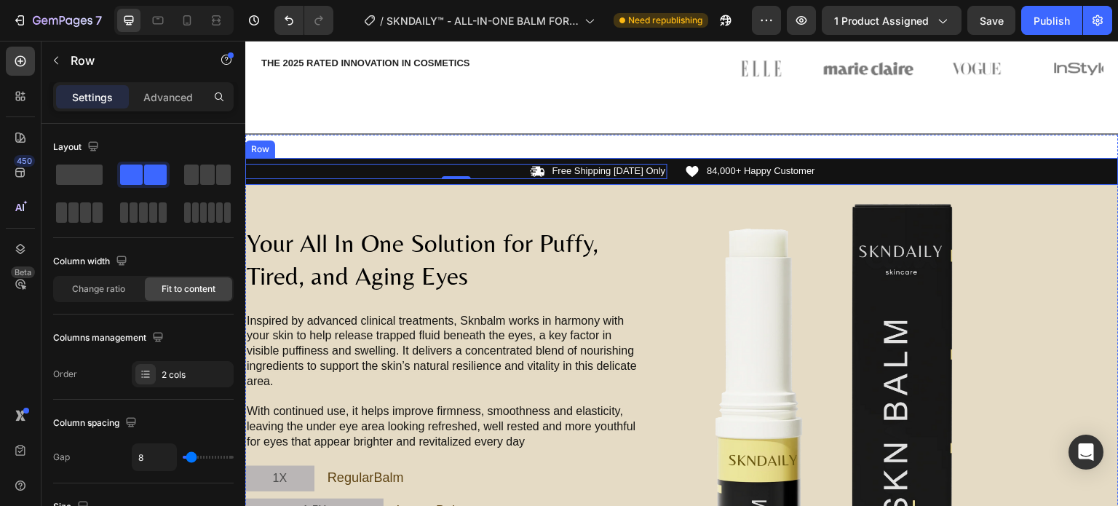
click at [487, 158] on div "Icon Free Shipping Today Only Text Block Row 0 Icon 84,000+ Happy Customer Text…" at bounding box center [682, 171] width 874 height 27
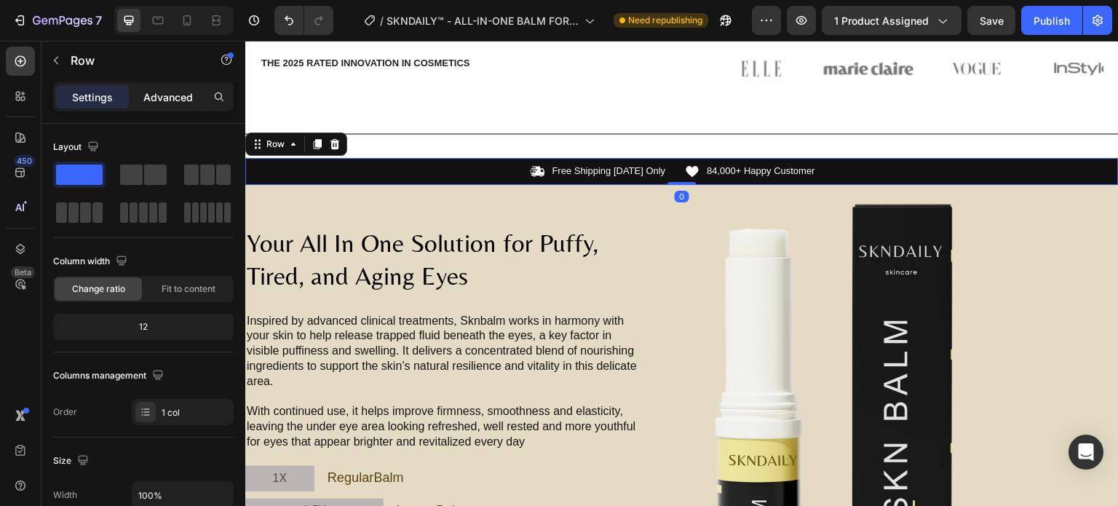
click at [151, 90] on p "Advanced" at bounding box center [168, 97] width 50 height 15
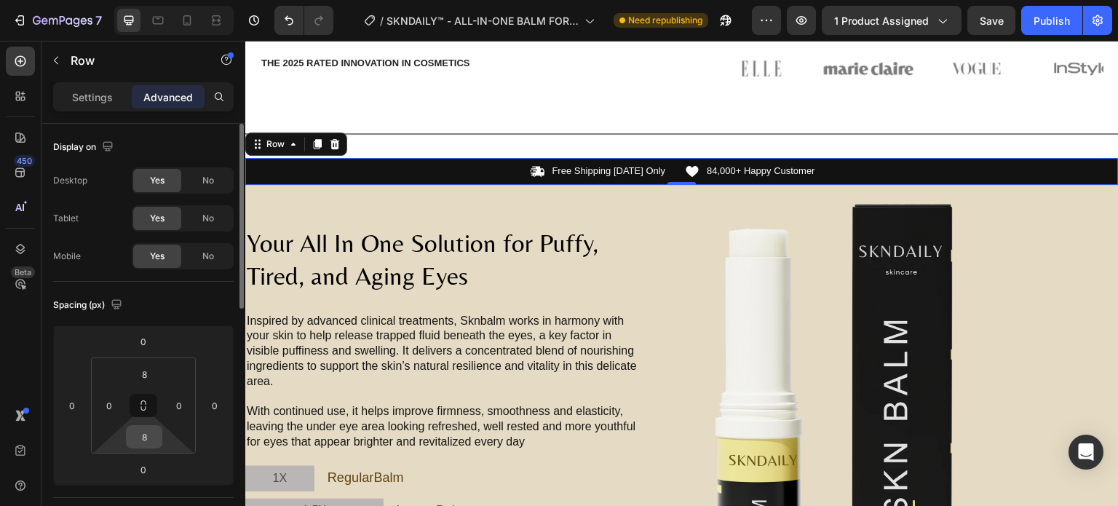
click at [141, 445] on input "8" at bounding box center [144, 437] width 29 height 22
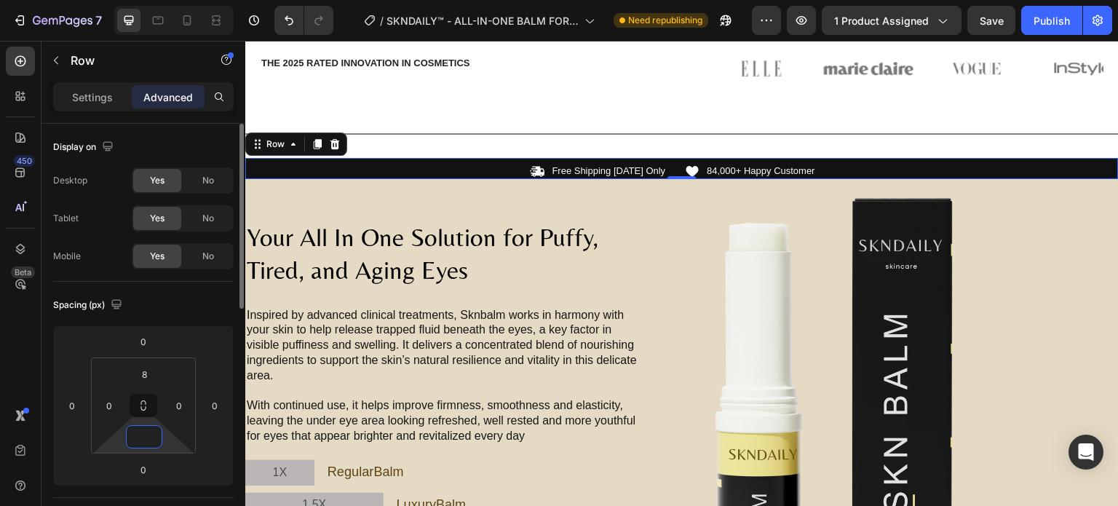
type input "8"
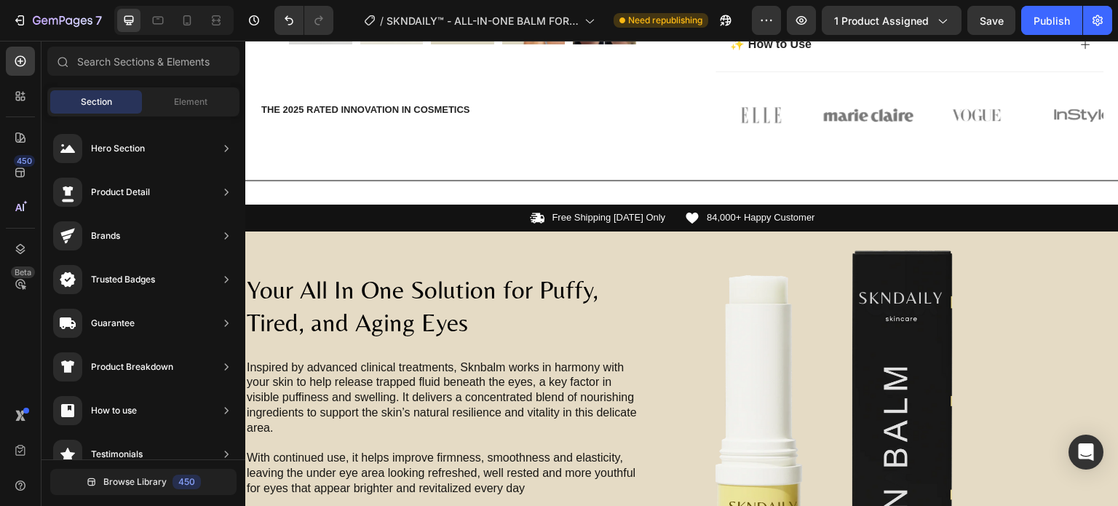
scroll to position [655, 0]
click at [1054, 169] on div "Title Line Section 2" at bounding box center [682, 169] width 874 height 25
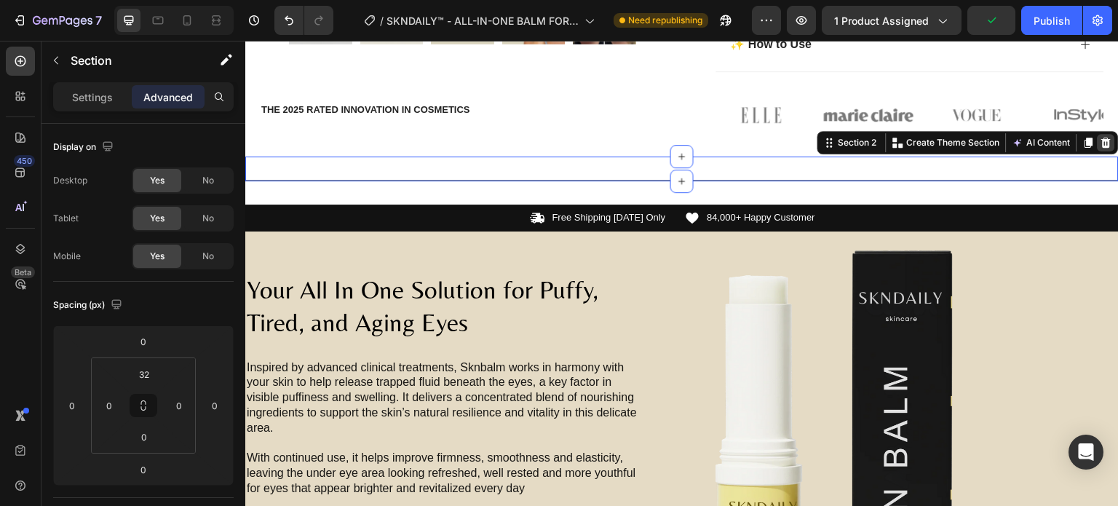
click at [1101, 141] on icon at bounding box center [1107, 143] width 12 height 12
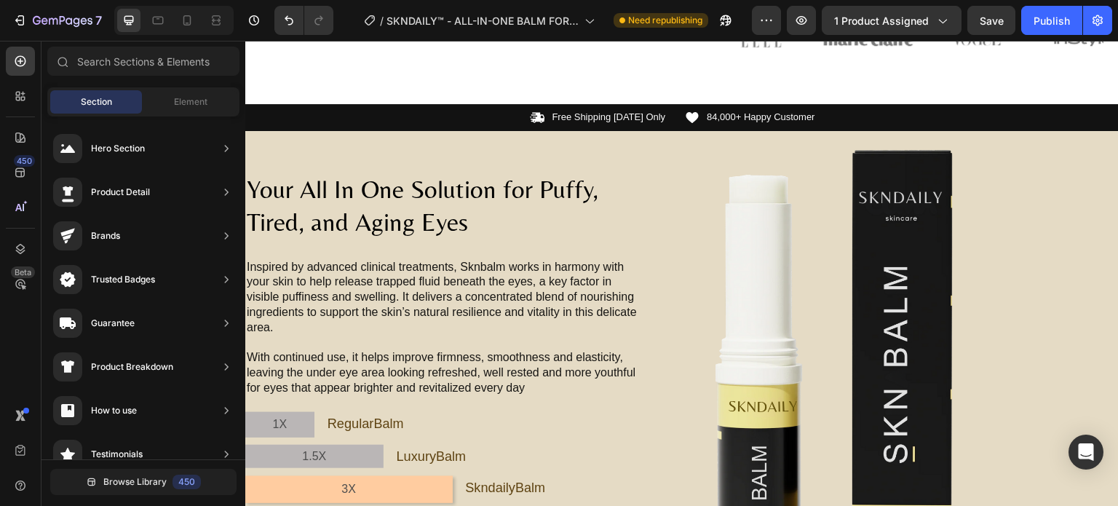
scroll to position [719, 0]
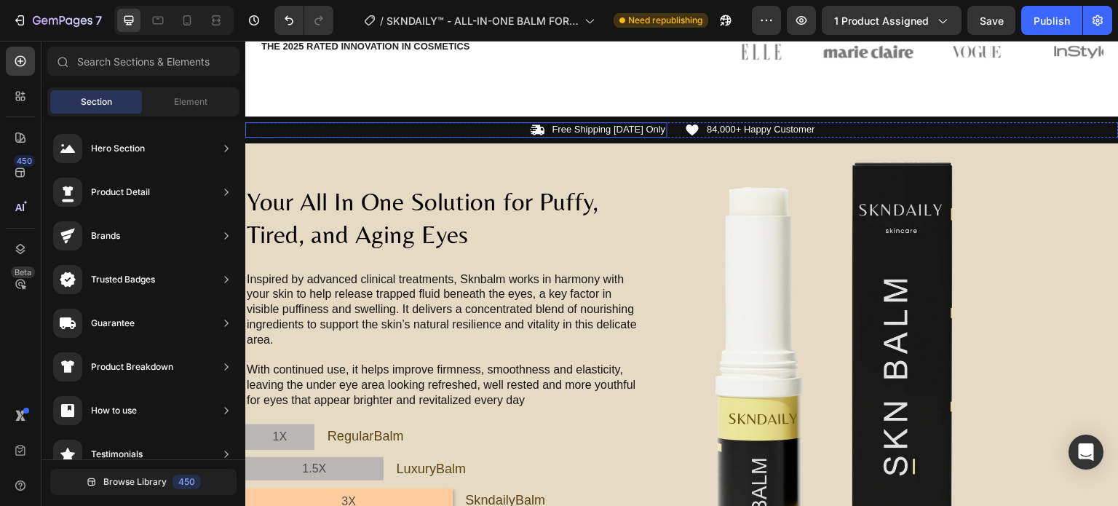
click at [490, 122] on div "Icon Free Shipping Today Only Text Block Row" at bounding box center [456, 129] width 422 height 15
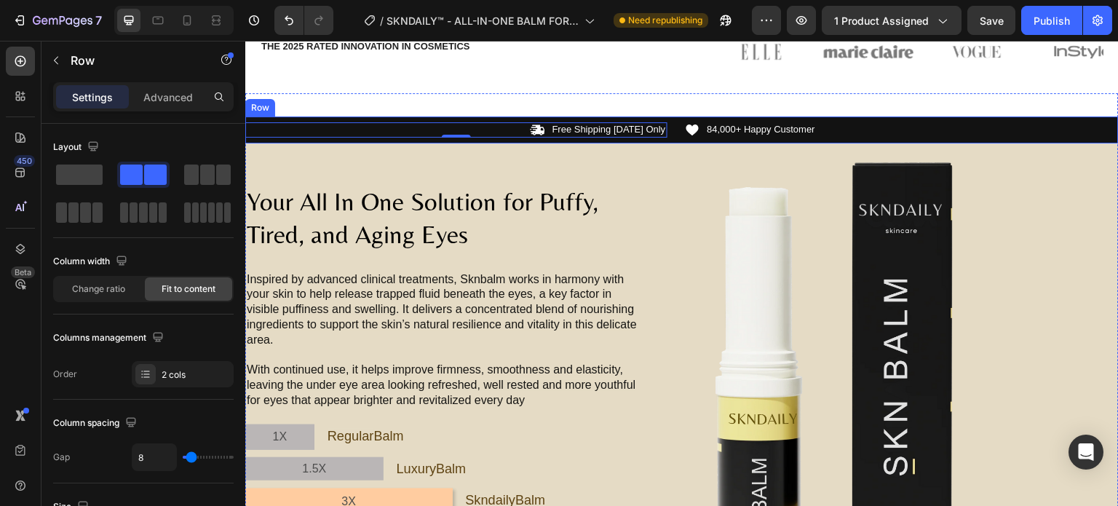
click at [489, 118] on div "Icon Free Shipping Today Only Text Block Row 0 Icon 84,000+ Happy Customer Text…" at bounding box center [682, 129] width 874 height 27
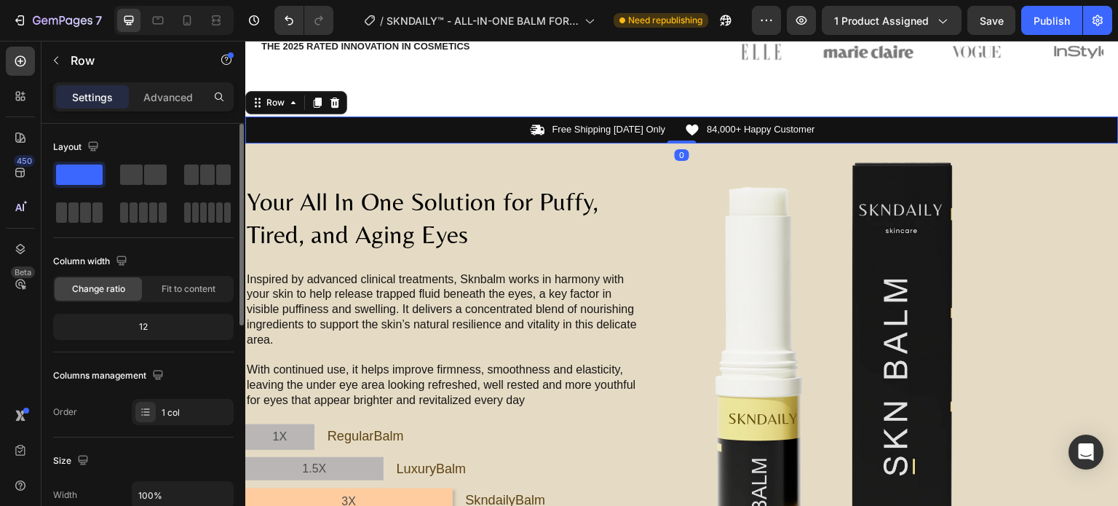
click at [181, 248] on div "Layout Column width Change ratio Fit to content 12 Columns management Order 1 c…" at bounding box center [143, 280] width 181 height 290
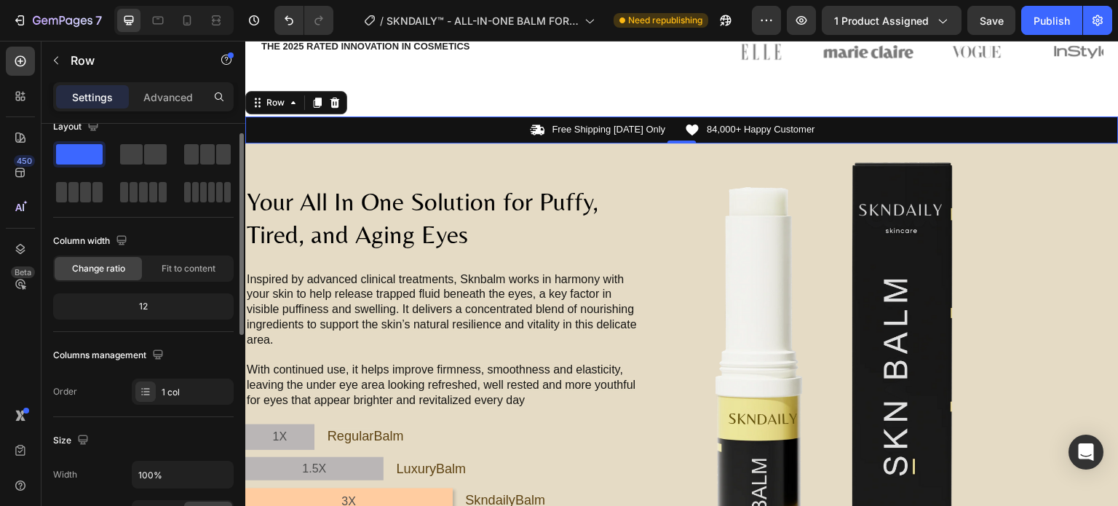
scroll to position [0, 0]
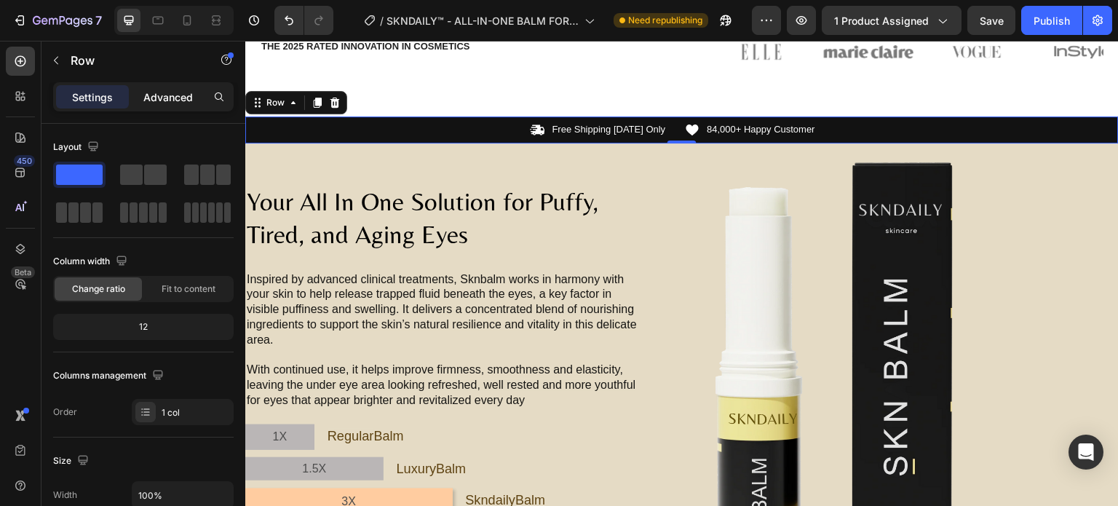
click at [189, 87] on div "Advanced" at bounding box center [168, 96] width 73 height 23
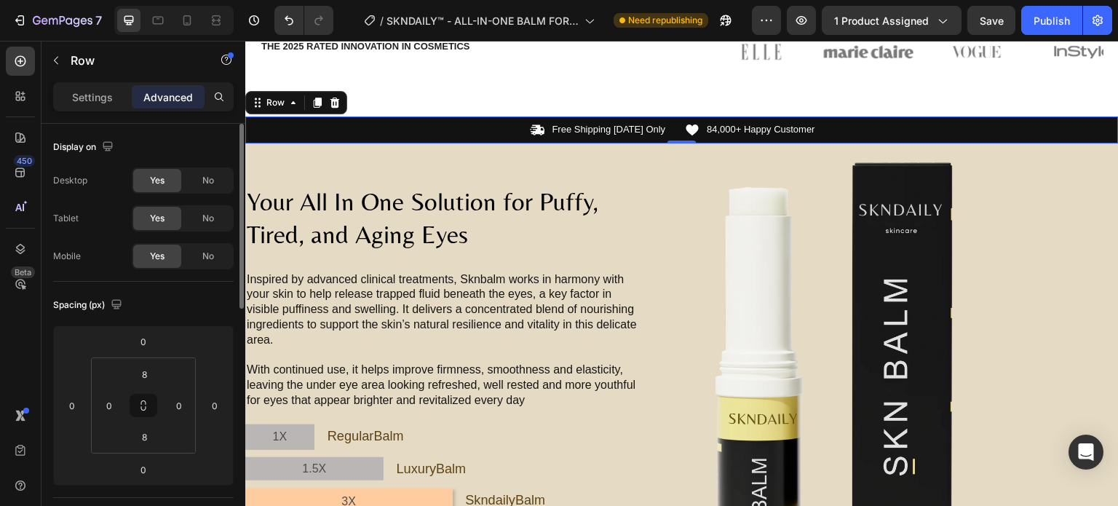
click at [145, 124] on div "Display on Desktop Yes No Tablet Yes No Mobile Yes No" at bounding box center [143, 203] width 181 height 158
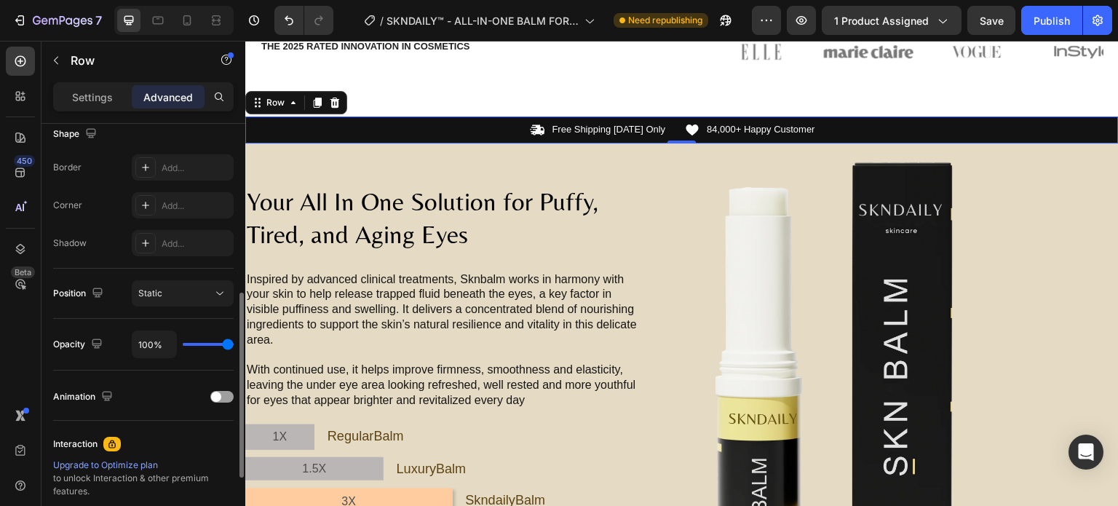
scroll to position [409, 0]
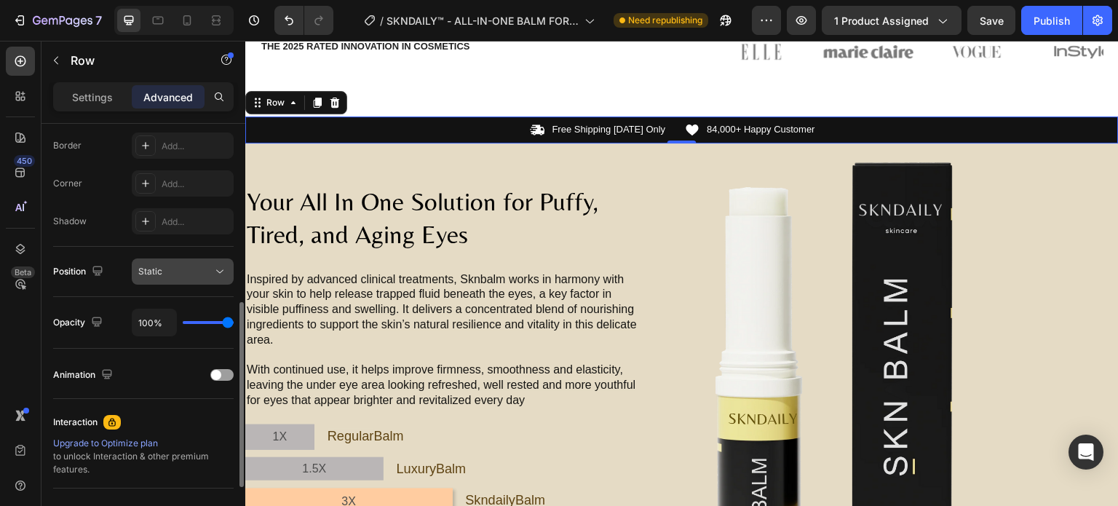
click at [181, 258] on button "Static" at bounding box center [183, 271] width 102 height 26
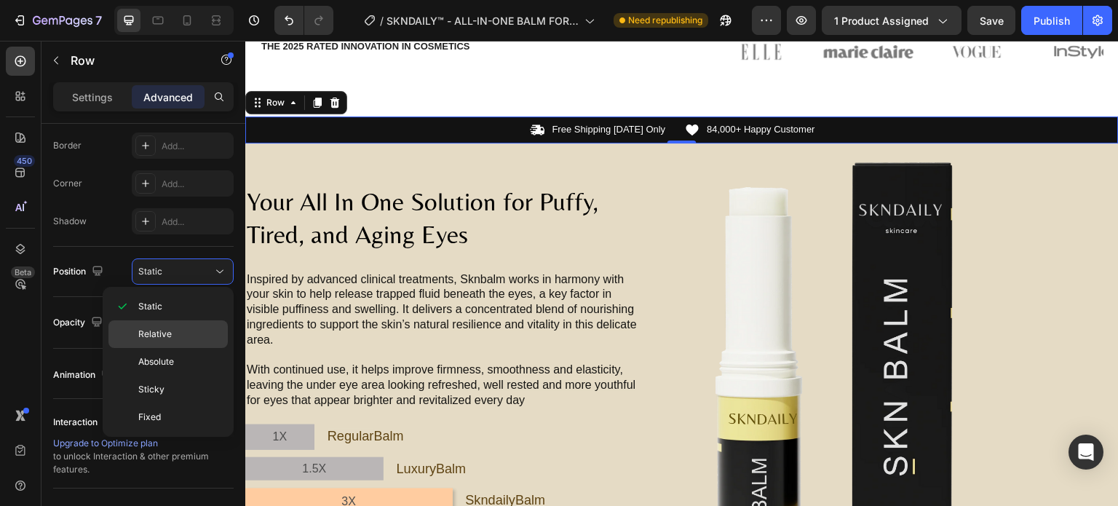
click at [178, 328] on p "Relative" at bounding box center [179, 334] width 83 height 13
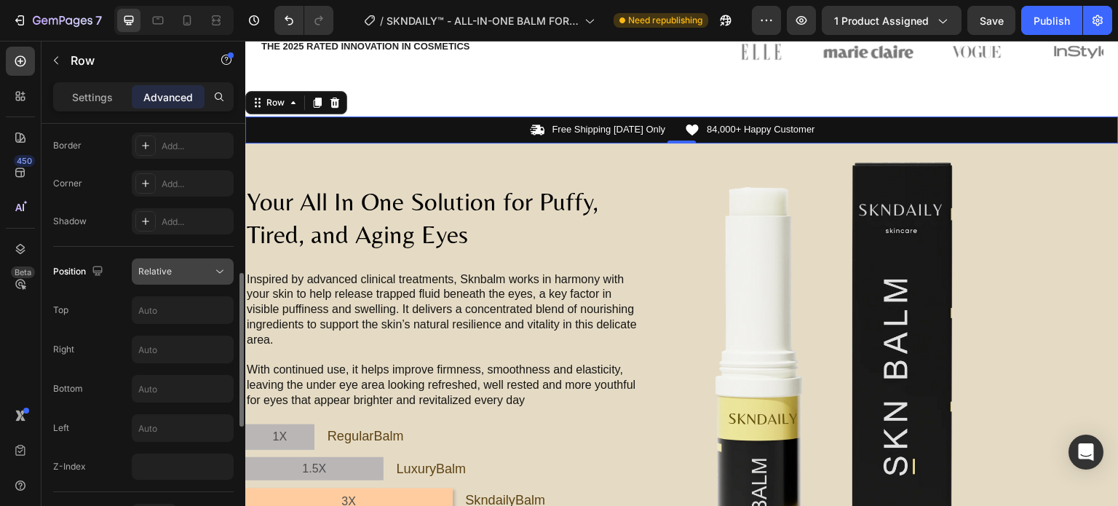
click at [183, 272] on div "Relative" at bounding box center [175, 271] width 74 height 13
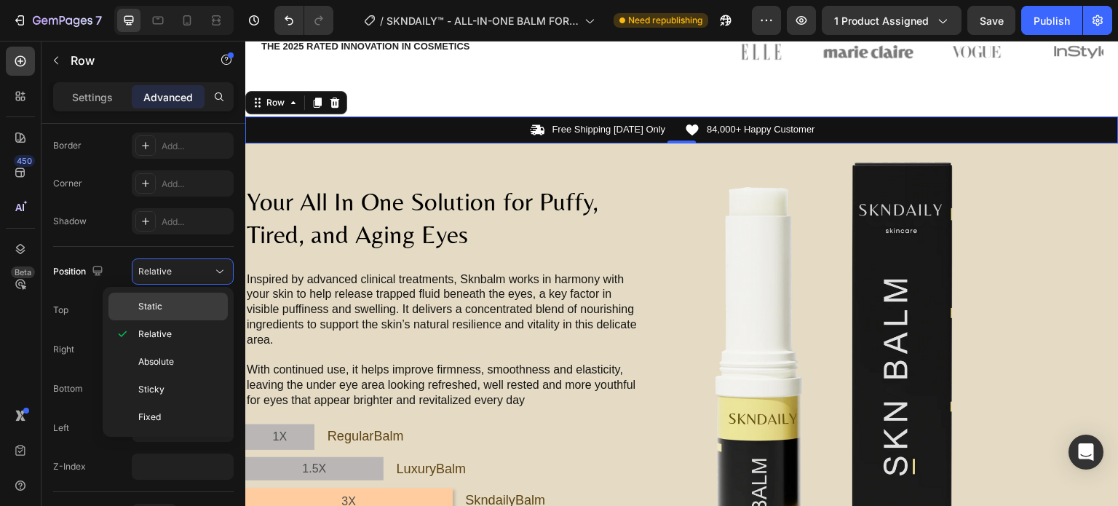
click at [172, 308] on p "Static" at bounding box center [179, 306] width 83 height 13
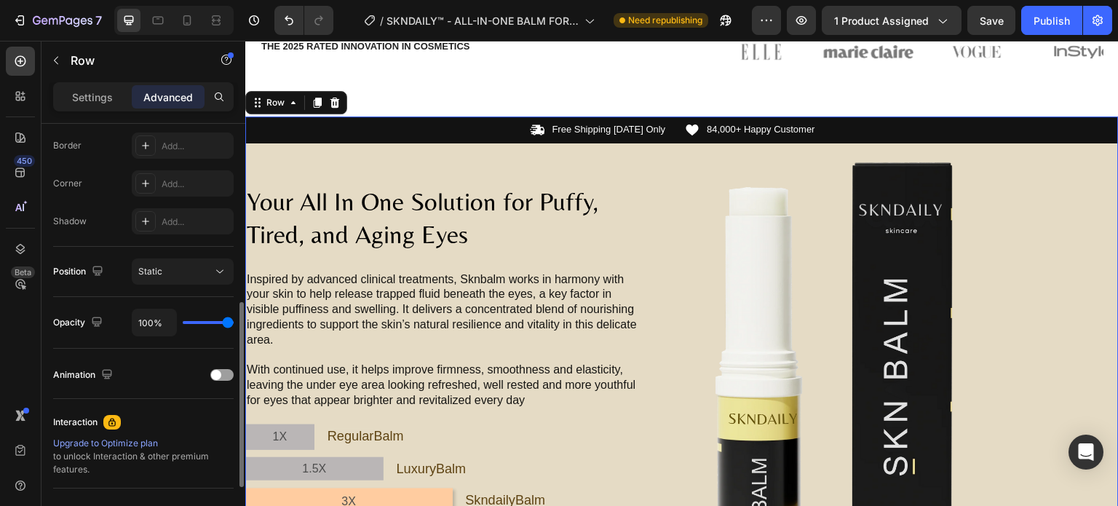
click at [111, 274] on div "Position Static" at bounding box center [143, 271] width 181 height 26
click at [211, 371] on span at bounding box center [216, 375] width 10 height 10
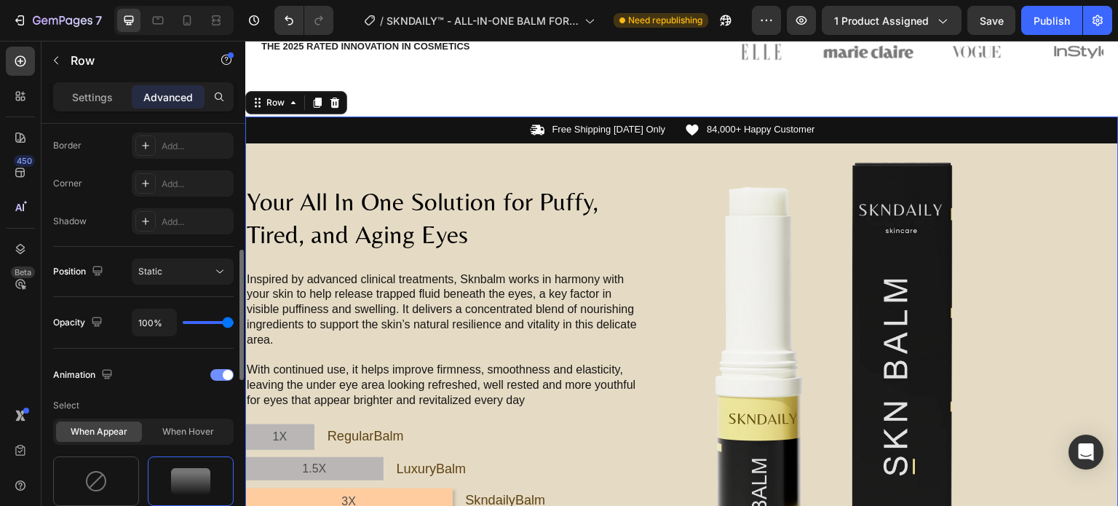
click at [169, 376] on div "Animation" at bounding box center [143, 374] width 181 height 23
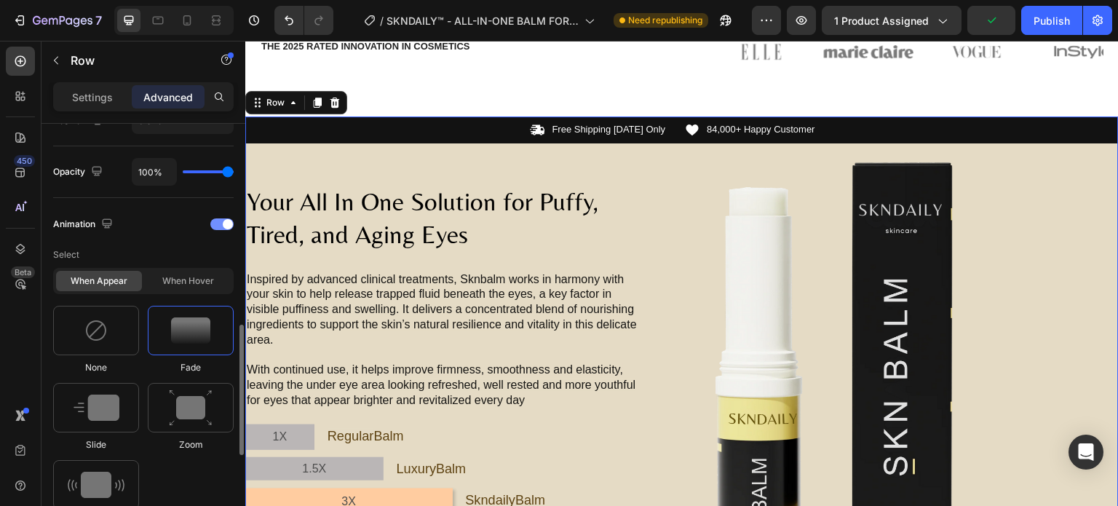
scroll to position [582, 0]
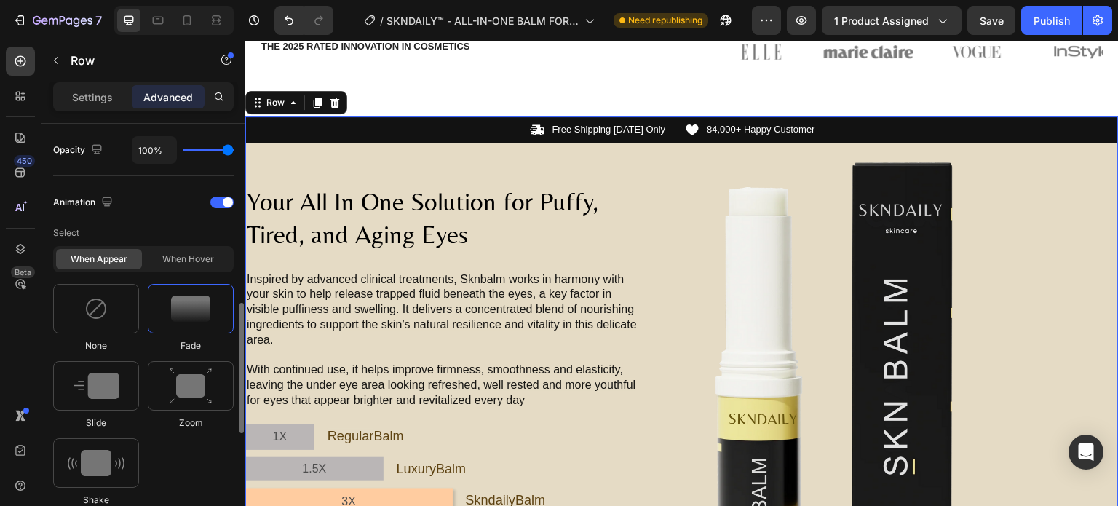
click at [206, 270] on div "When appear When hover" at bounding box center [143, 259] width 181 height 26
click at [205, 264] on div "When appear When hover" at bounding box center [143, 259] width 181 height 26
click at [205, 264] on div "When hover" at bounding box center [188, 259] width 86 height 20
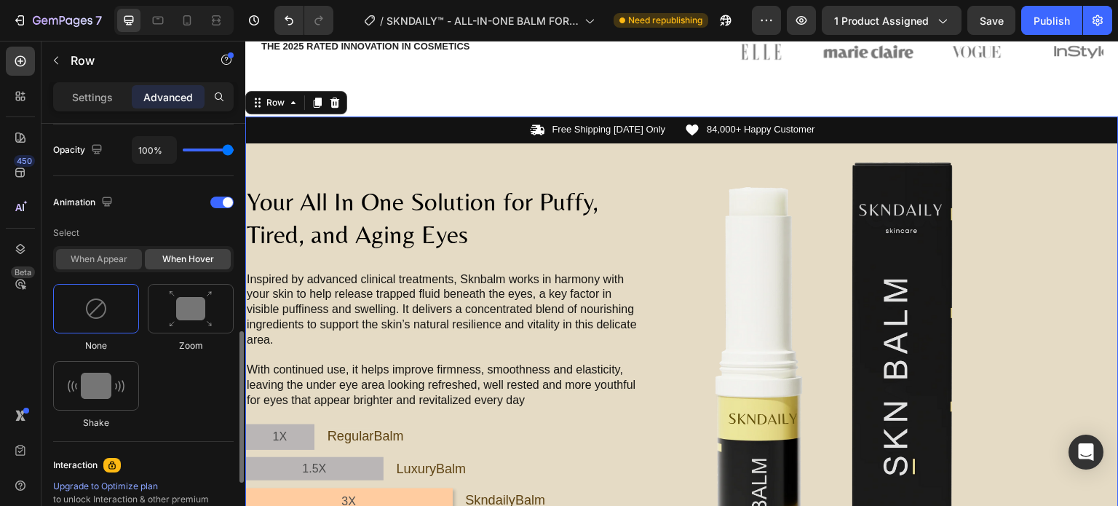
click at [104, 258] on div "When appear" at bounding box center [99, 259] width 86 height 20
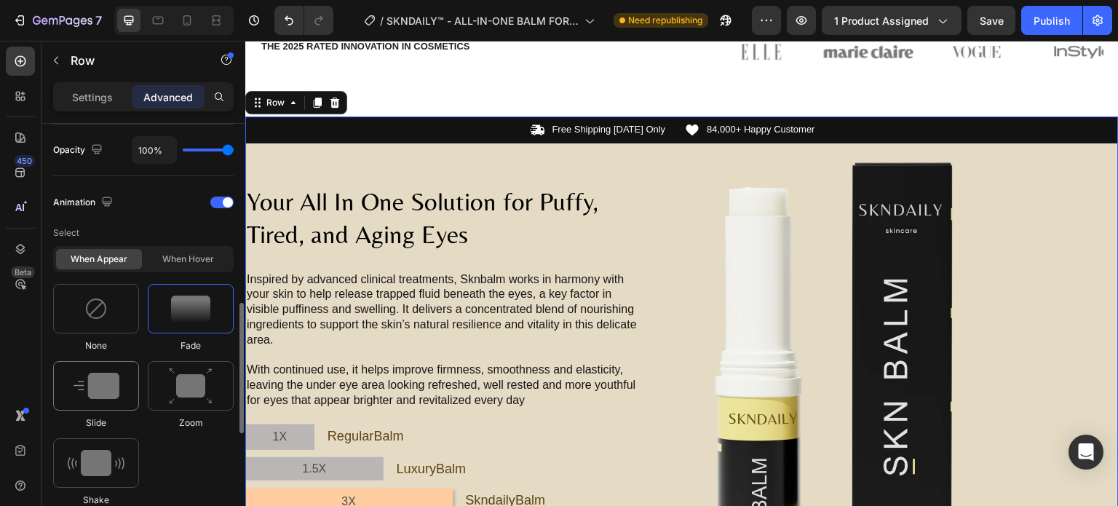
click at [106, 387] on img at bounding box center [97, 386] width 46 height 26
click at [219, 203] on div at bounding box center [221, 203] width 23 height 12
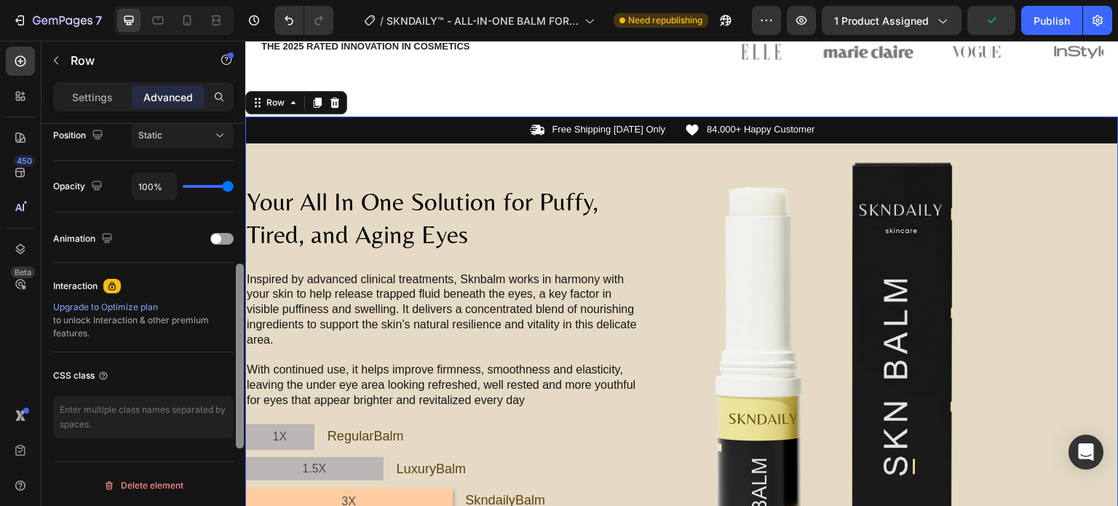
scroll to position [407, 0]
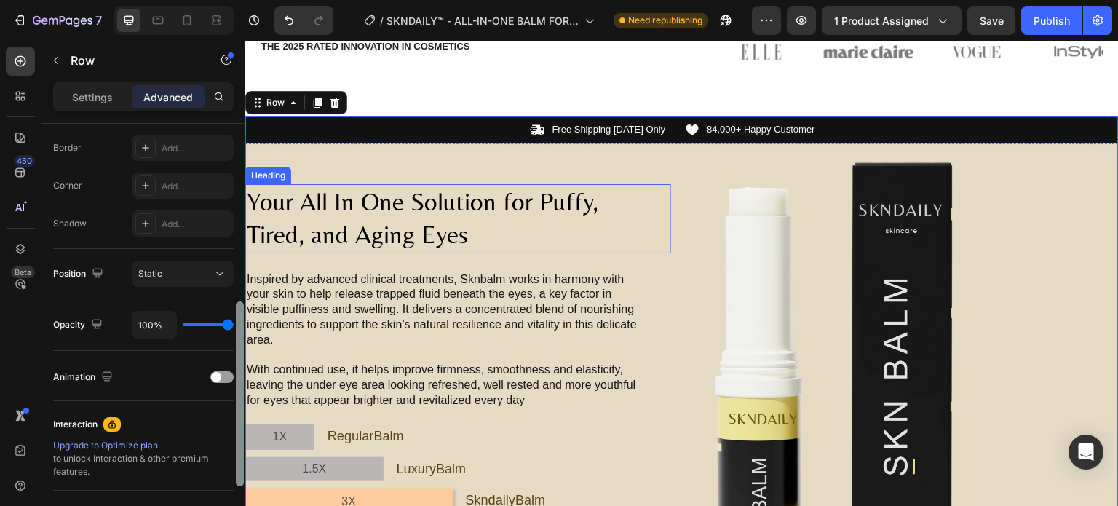
drag, startPoint x: 484, startPoint y: 413, endPoint x: 246, endPoint y: 206, distance: 315.3
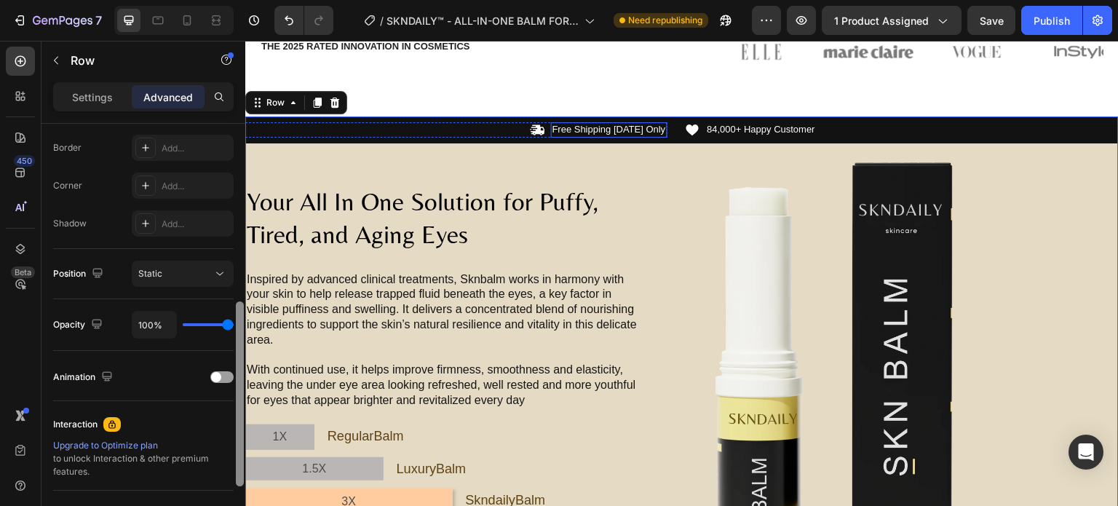
click at [586, 127] on p "Free Shipping [DATE] Only" at bounding box center [610, 130] width 114 height 12
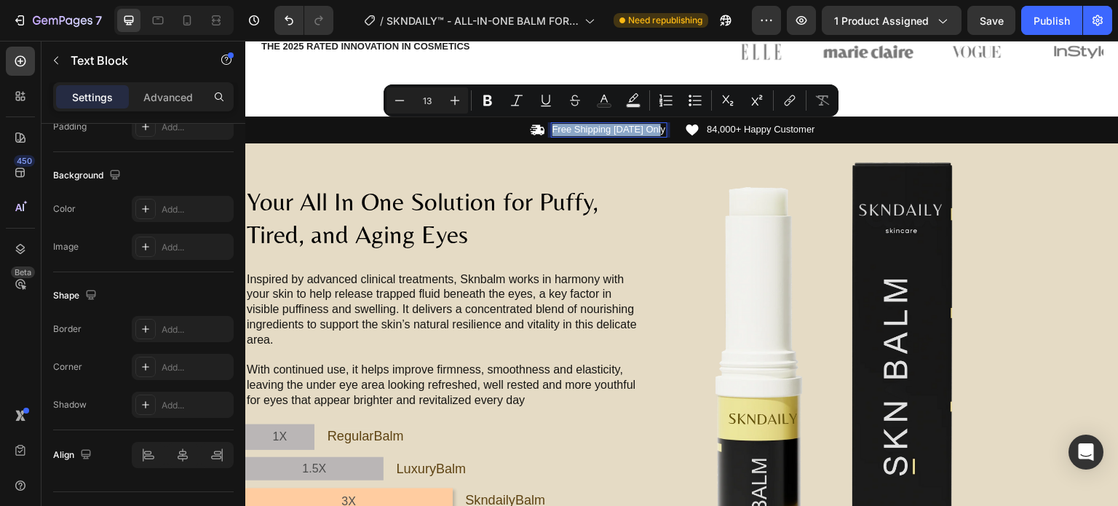
scroll to position [0, 0]
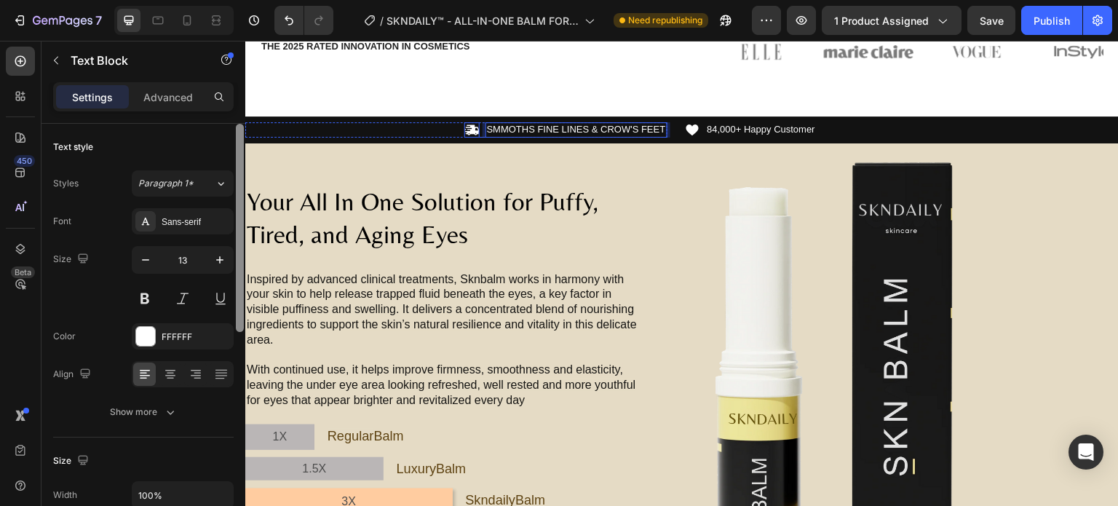
click at [466, 125] on icon at bounding box center [472, 129] width 15 height 15
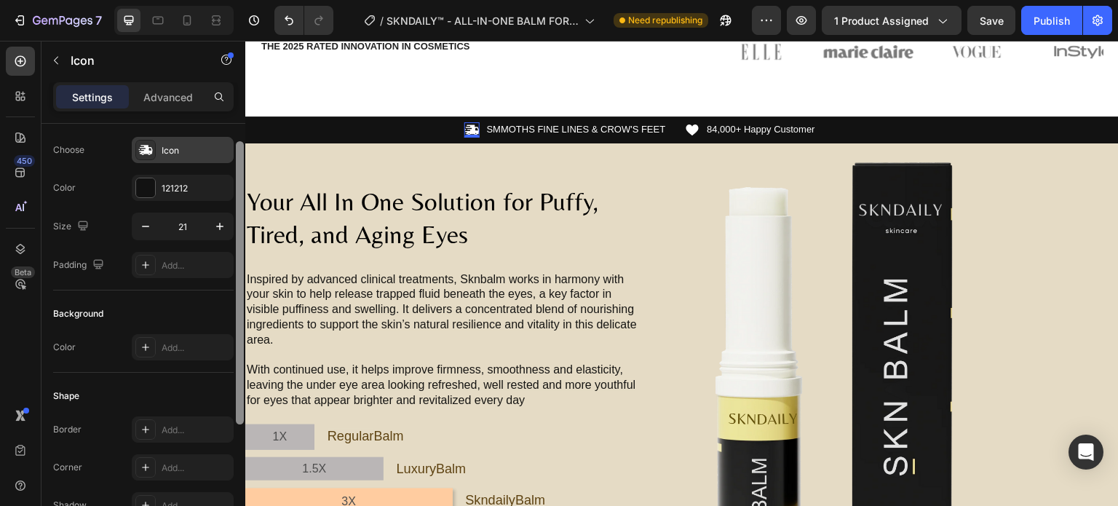
scroll to position [29, 0]
click at [215, 146] on div "Icon" at bounding box center [196, 152] width 68 height 13
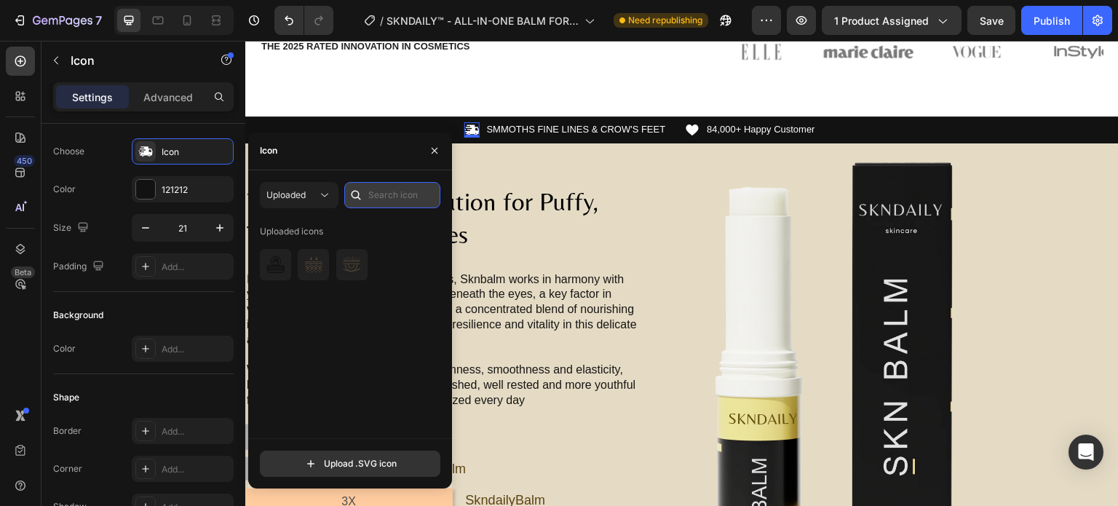
click at [384, 193] on input "text" at bounding box center [392, 195] width 96 height 26
type input "T"
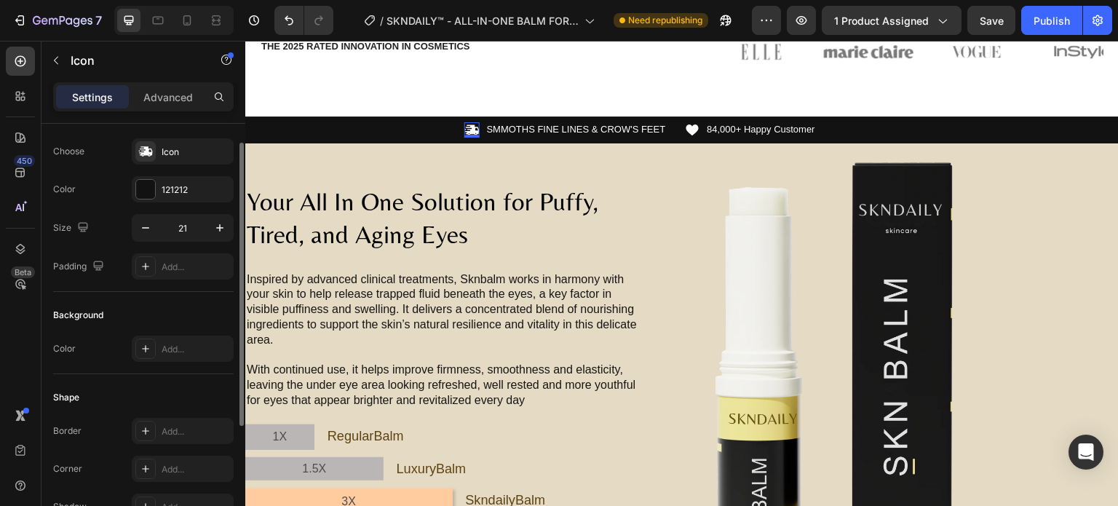
click at [119, 147] on div "Choose Icon" at bounding box center [143, 151] width 181 height 26
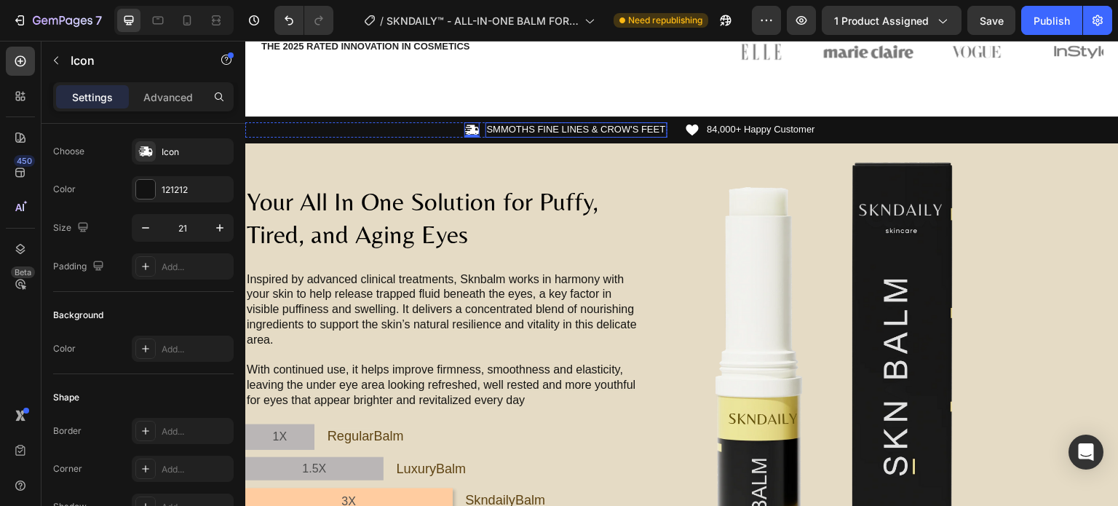
click at [514, 127] on p "SMMOTHS FINE LINES & CROW'S FEET" at bounding box center [576, 130] width 179 height 12
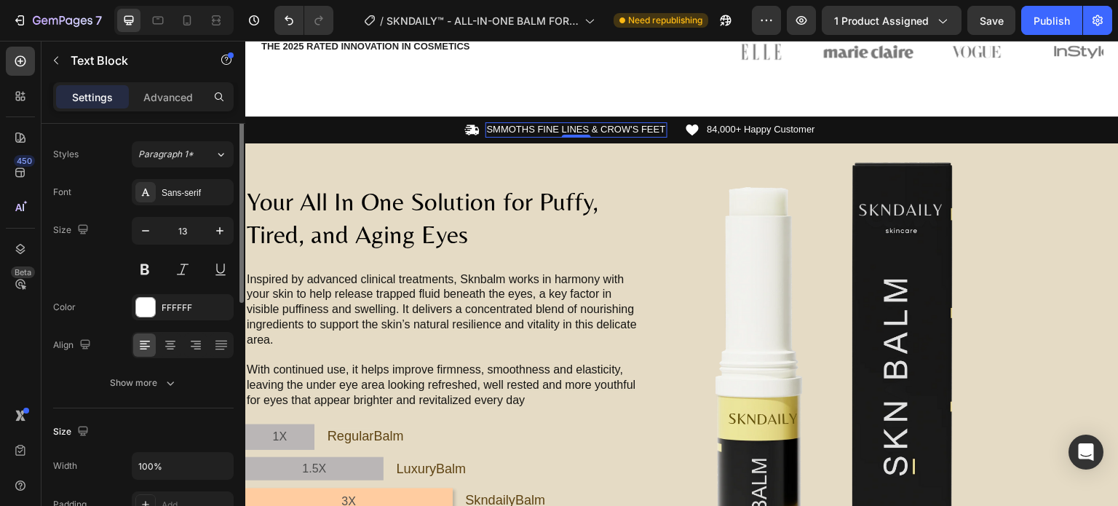
scroll to position [0, 0]
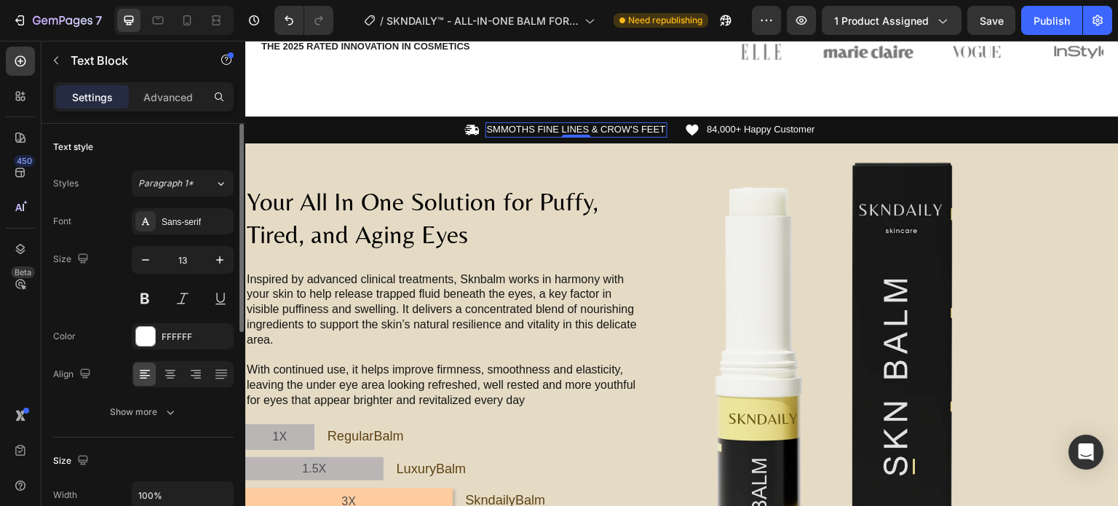
click at [502, 127] on p "SMMOTHS FINE LINES & CROW'S FEET" at bounding box center [576, 130] width 179 height 12
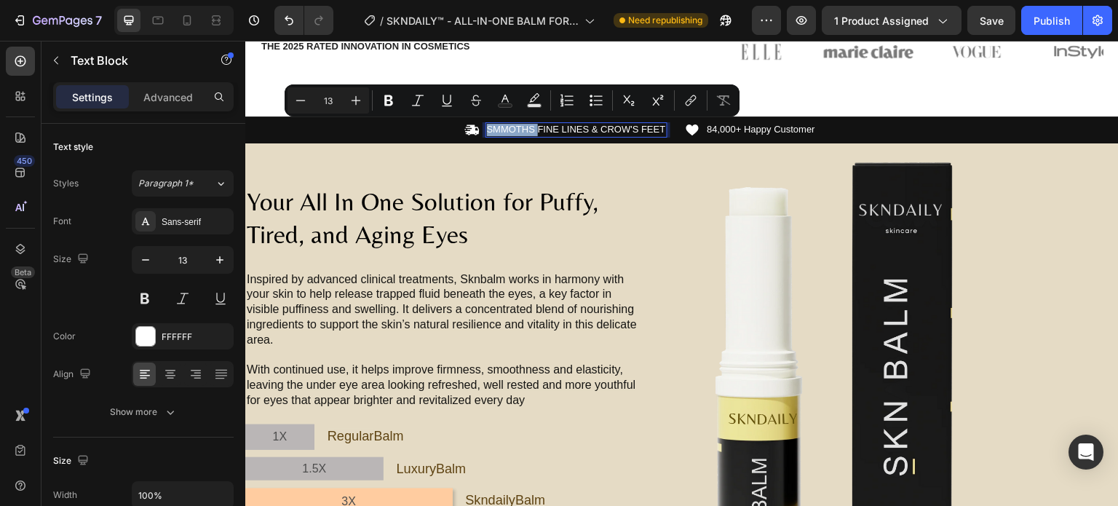
click at [510, 129] on p "SMMOTHS FINE LINES & CROW'S FEET" at bounding box center [576, 130] width 179 height 12
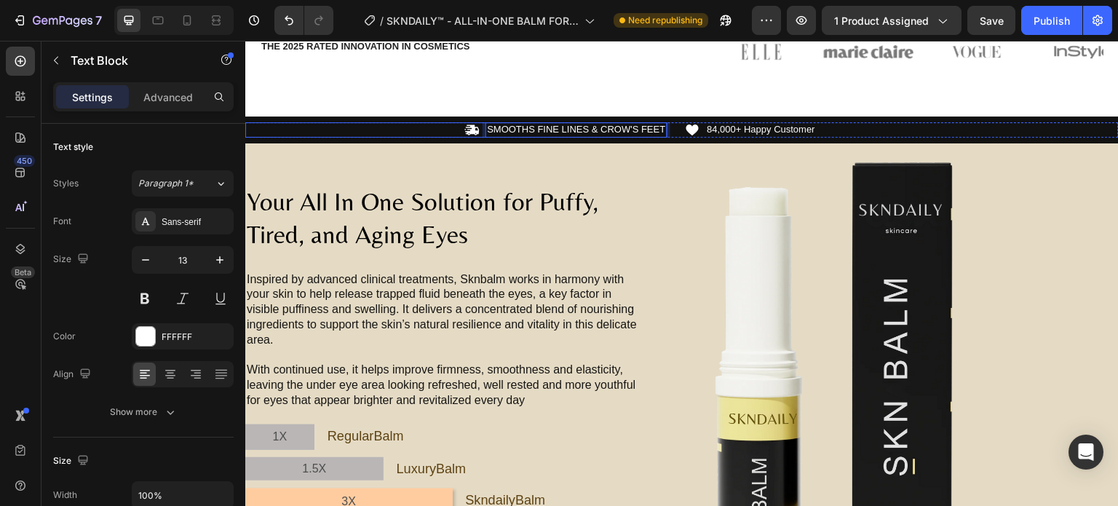
click at [484, 129] on div "Icon SMOOTHS FINE LINES & CROW'S FEET Text Block 0 Row" at bounding box center [456, 129] width 422 height 15
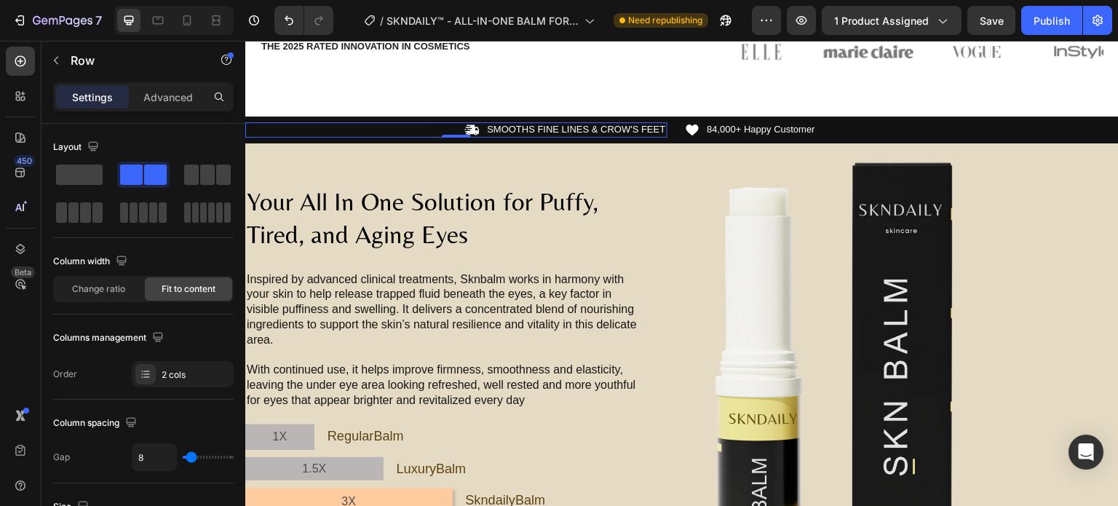
click at [428, 127] on div "Icon SMOOTHS FINE LINES & CROW'S FEET Text Block Row 0" at bounding box center [456, 129] width 422 height 15
click at [475, 127] on icon at bounding box center [473, 130] width 14 height 10
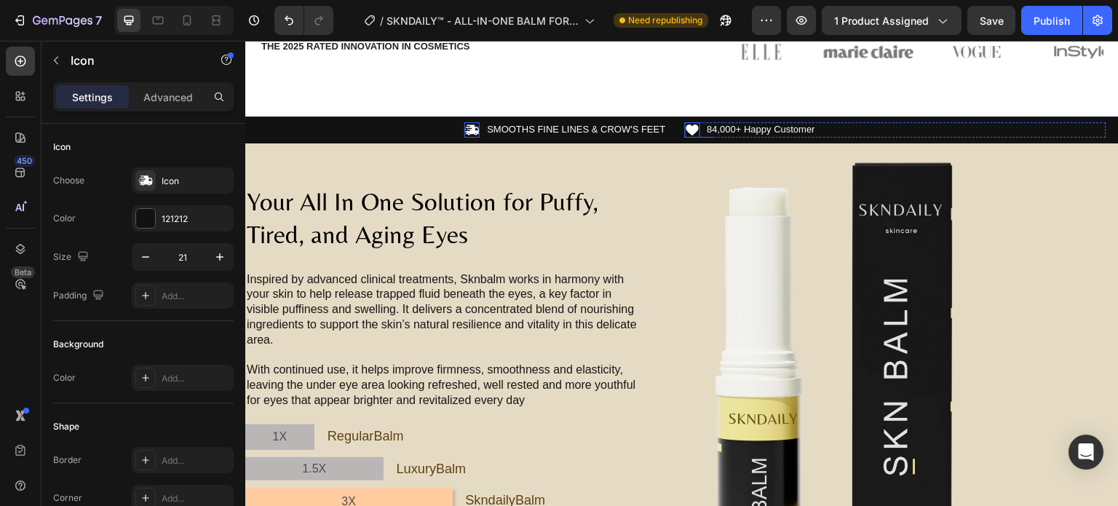
click at [689, 130] on icon at bounding box center [693, 130] width 12 height 11
click at [473, 125] on icon at bounding box center [473, 130] width 14 height 10
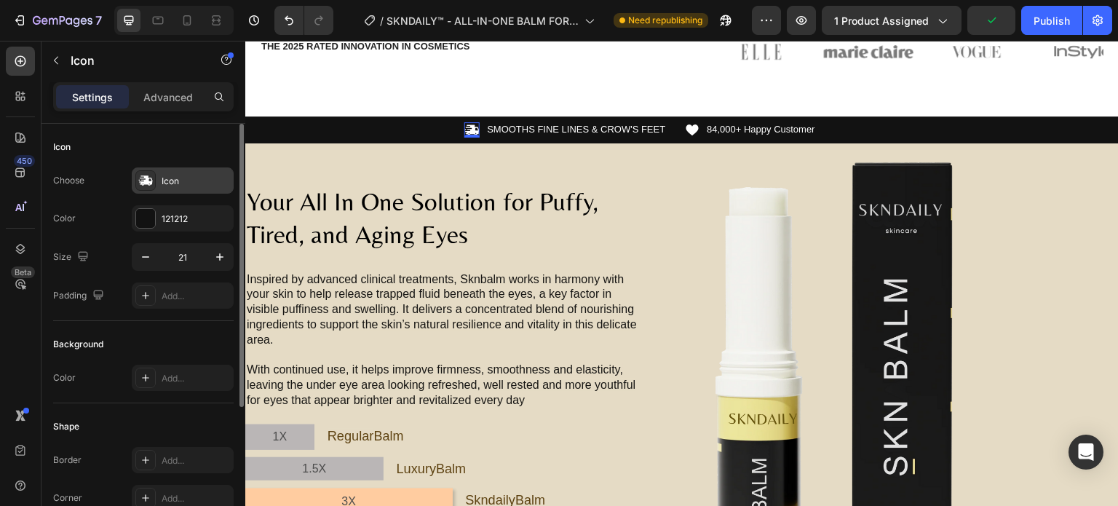
click at [216, 175] on div "Icon" at bounding box center [196, 181] width 68 height 13
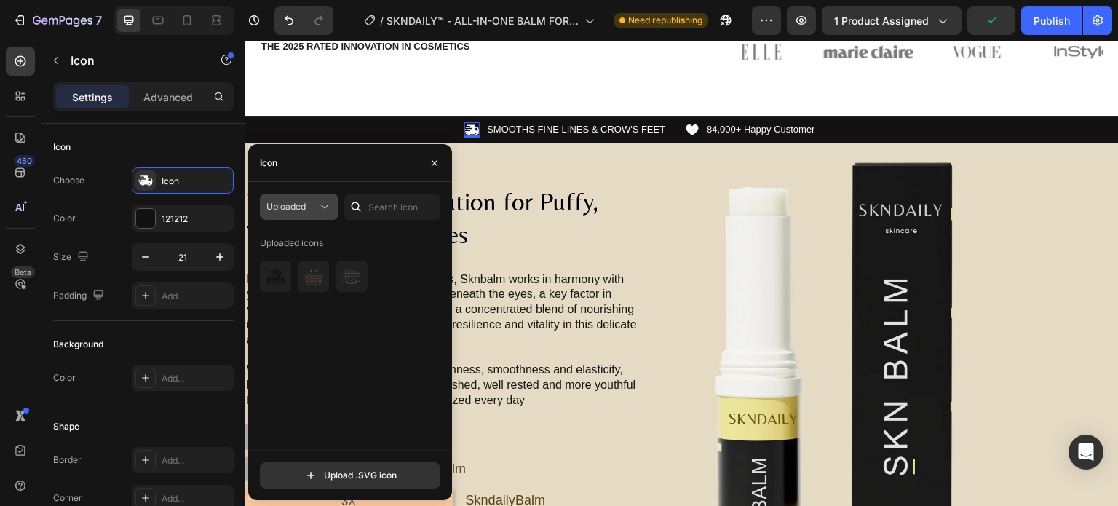
click at [328, 207] on icon at bounding box center [324, 206] width 15 height 15
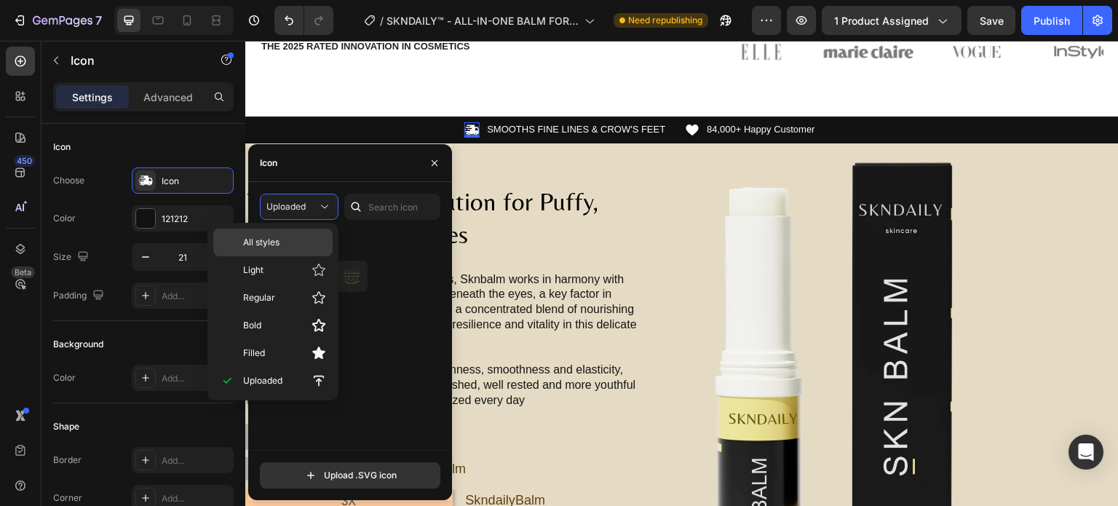
click at [291, 234] on div "All styles" at bounding box center [272, 243] width 119 height 28
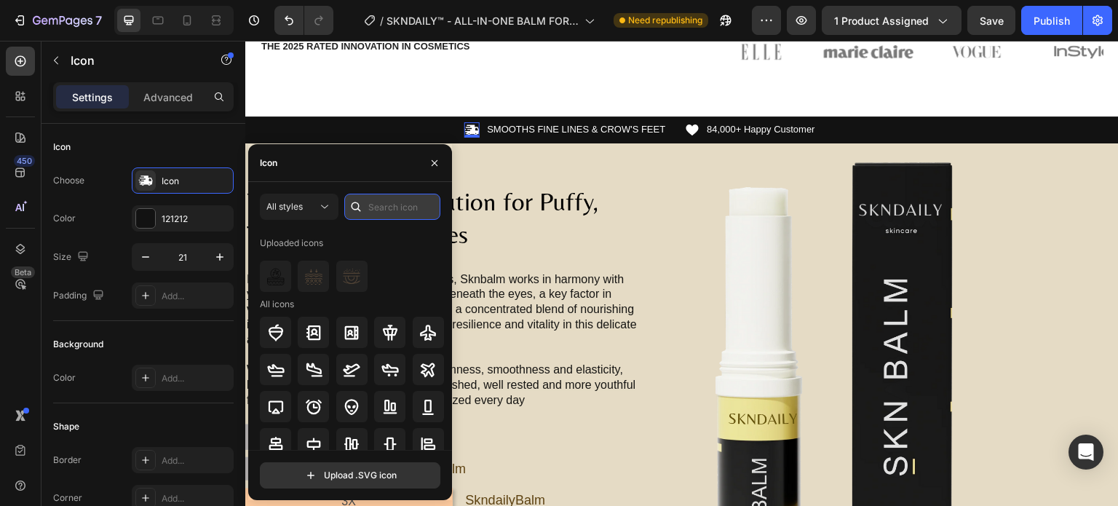
click at [382, 210] on input "text" at bounding box center [392, 207] width 96 height 26
type input "TIC"
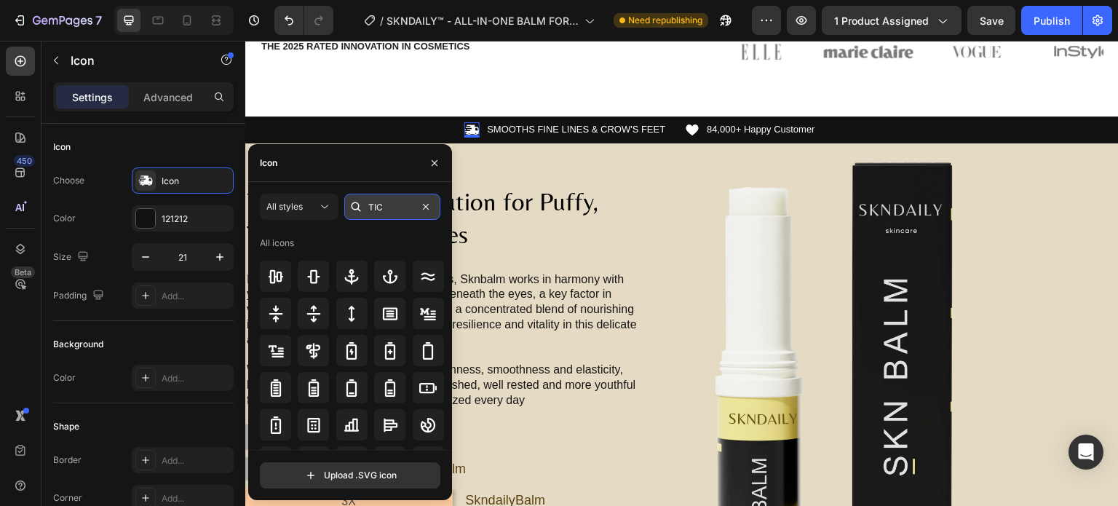
click at [396, 209] on input "TIC" at bounding box center [392, 207] width 96 height 26
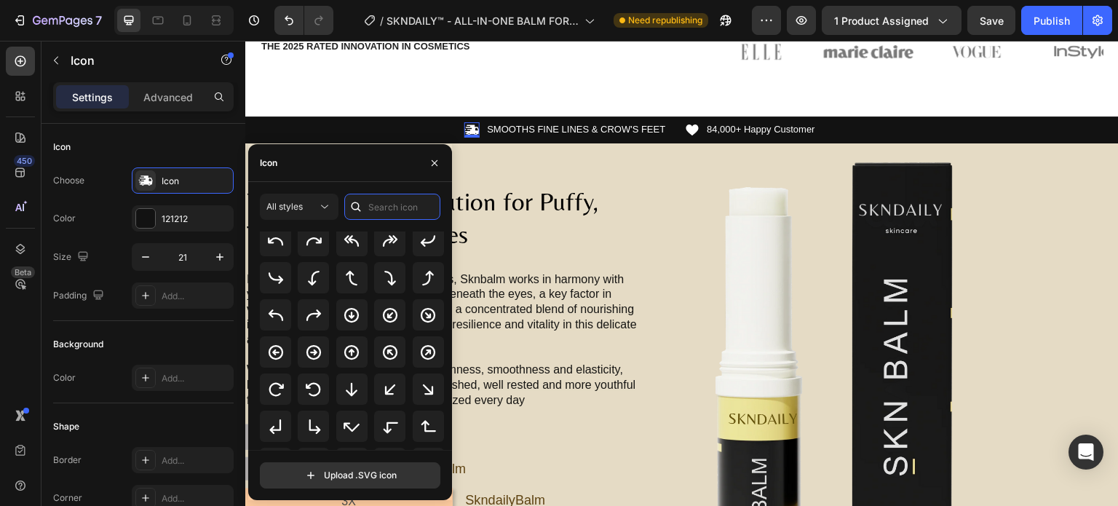
scroll to position [355, 0]
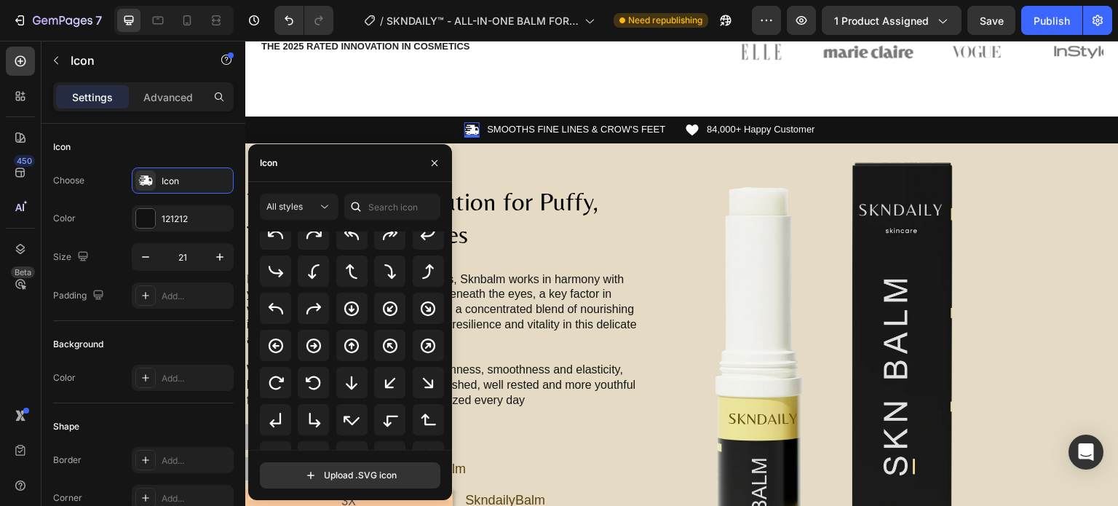
click at [443, 373] on div "Uploaded icons All icons" at bounding box center [355, 341] width 191 height 218
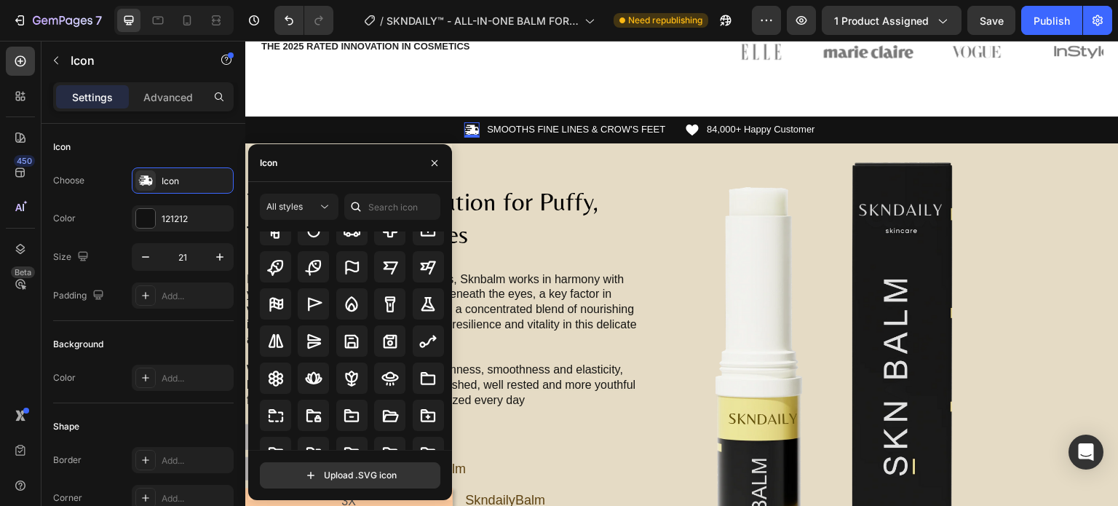
scroll to position [3972, 0]
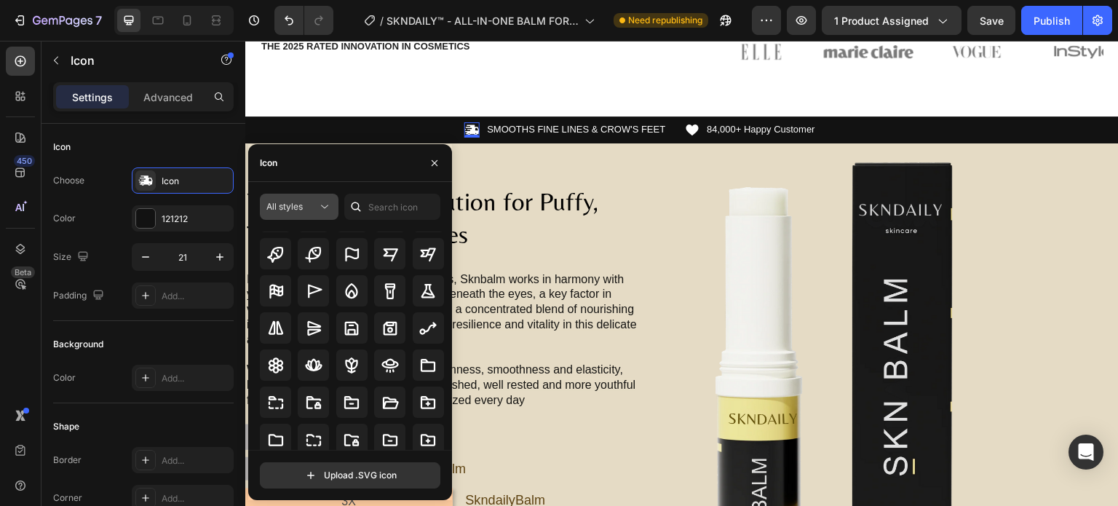
click at [334, 199] on button "All styles" at bounding box center [299, 207] width 79 height 26
click at [399, 208] on input "text" at bounding box center [392, 207] width 96 height 26
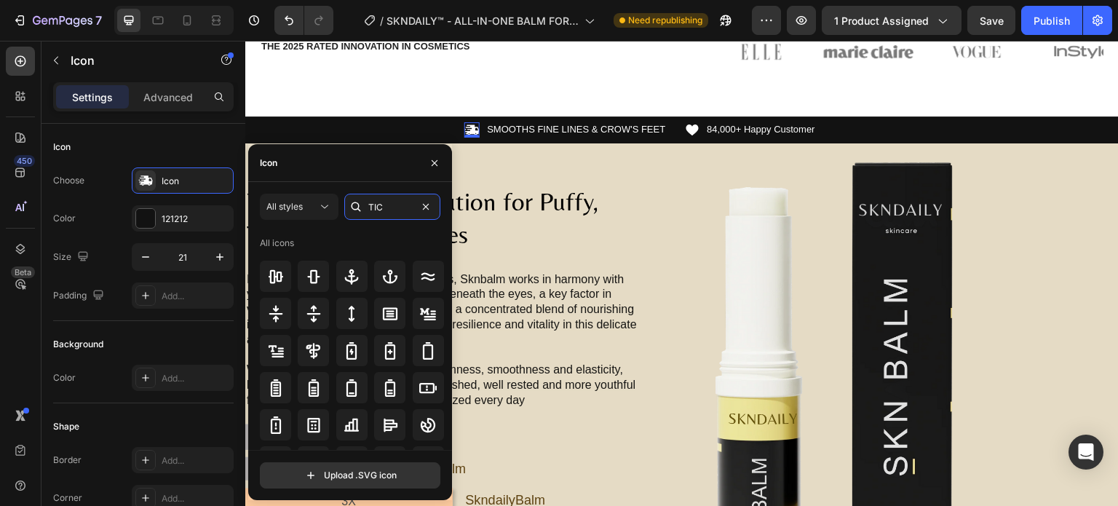
type input "TIC"
click at [416, 238] on div "All icons" at bounding box center [352, 243] width 185 height 23
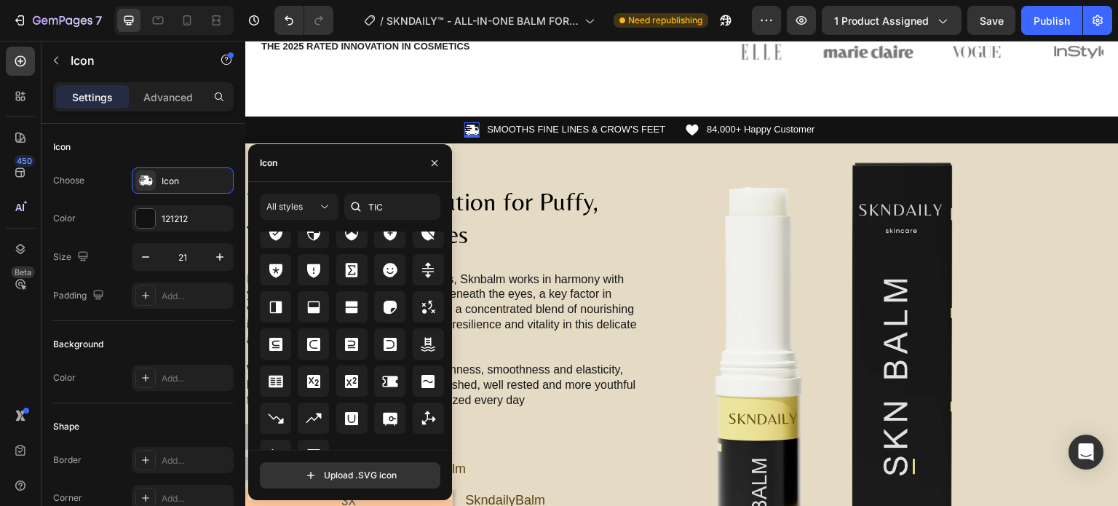
scroll to position [3823, 0]
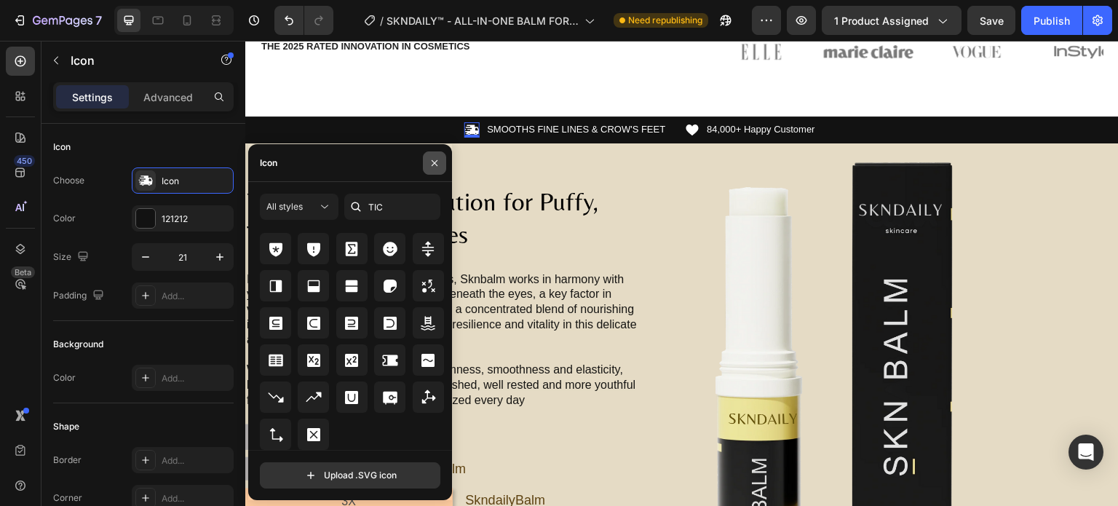
click at [438, 169] on button "button" at bounding box center [434, 162] width 23 height 23
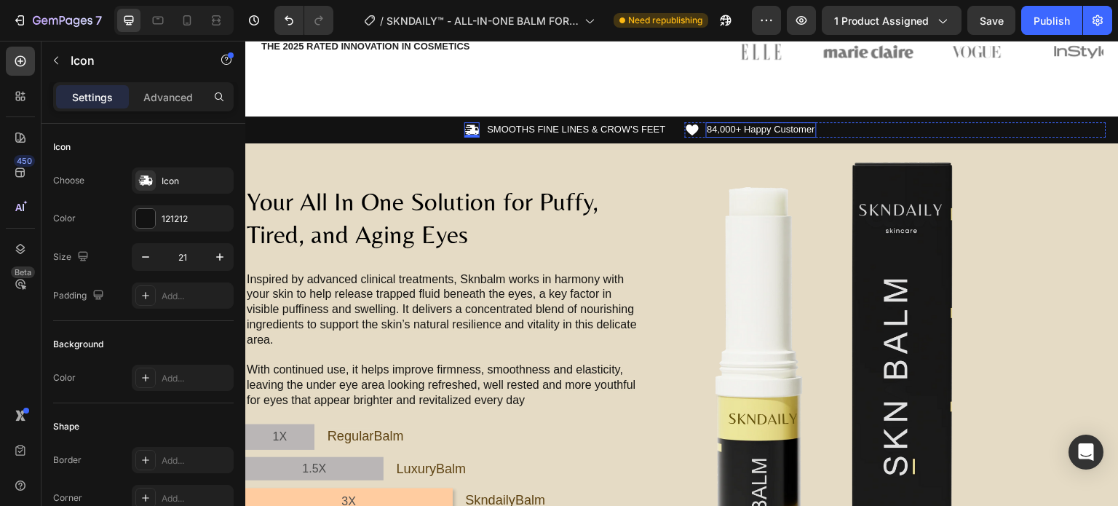
click at [777, 129] on p "84,000+ Happy Customer" at bounding box center [762, 130] width 108 height 12
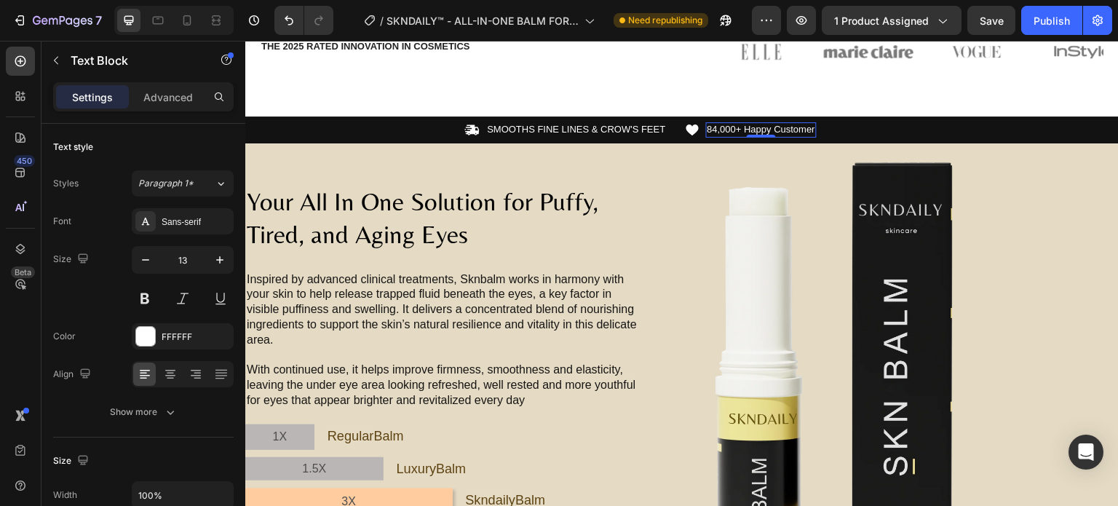
click at [730, 126] on p "84,000+ Happy Customer" at bounding box center [762, 130] width 108 height 12
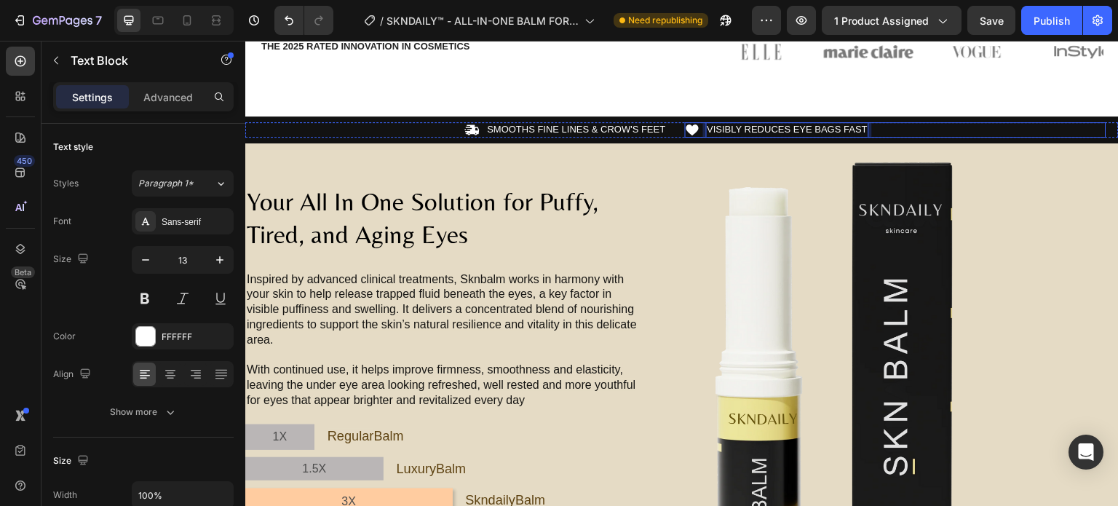
click at [702, 131] on div "Icon VISIBLY REDUCES EYE BAGS FAST Text Block 0 Row" at bounding box center [896, 129] width 422 height 15
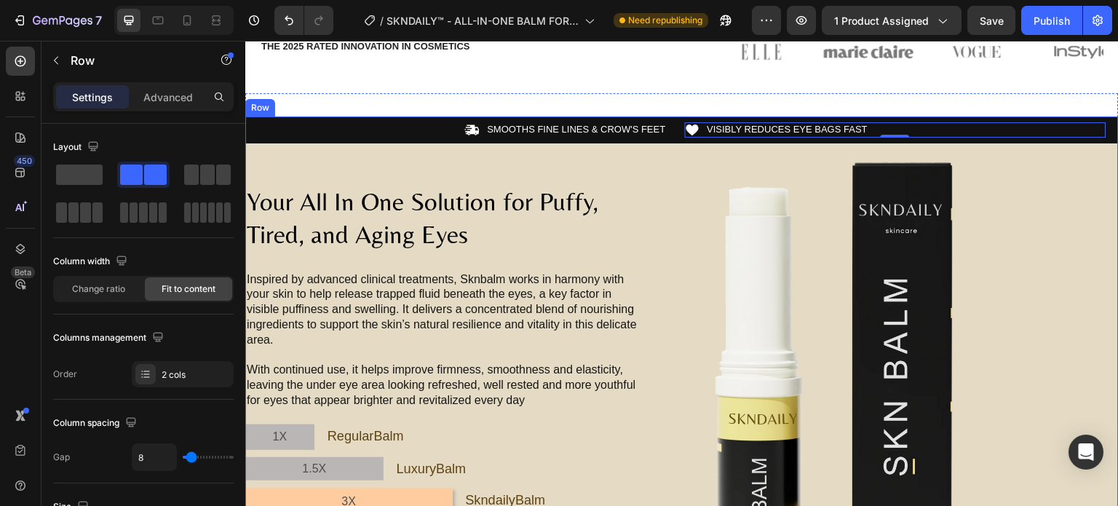
click at [456, 118] on div "Icon SMOOTHS FINE LINES & CROW'S FEET Text Block Row Icon VISIBLY REDUCES EYE B…" at bounding box center [682, 129] width 874 height 27
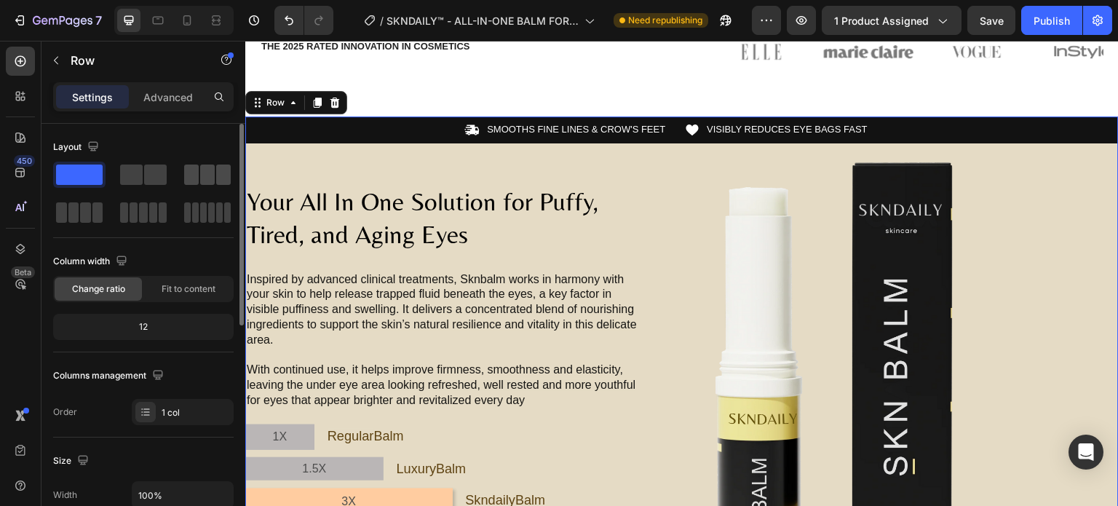
click at [201, 176] on span at bounding box center [207, 175] width 15 height 20
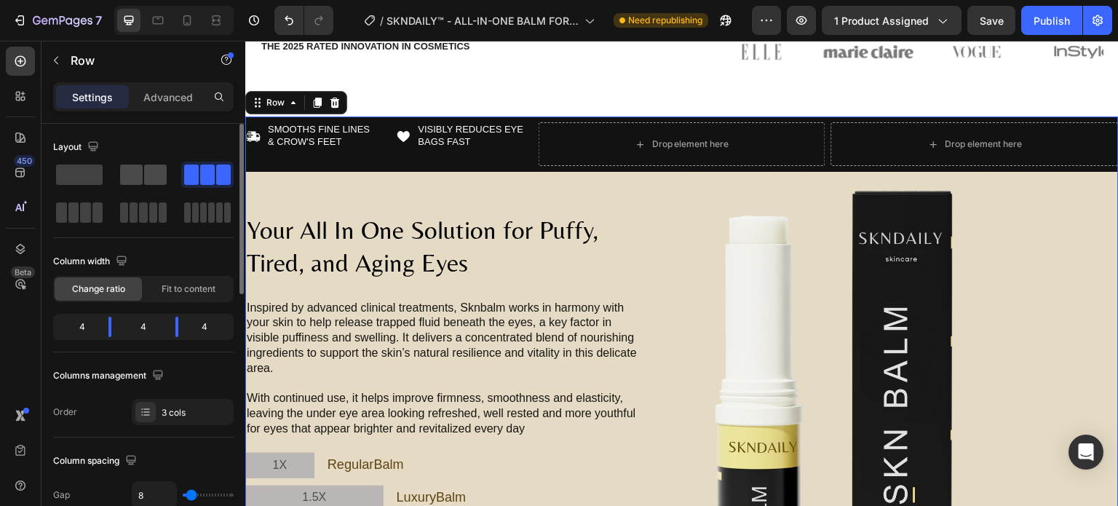
click at [159, 176] on span at bounding box center [155, 175] width 23 height 20
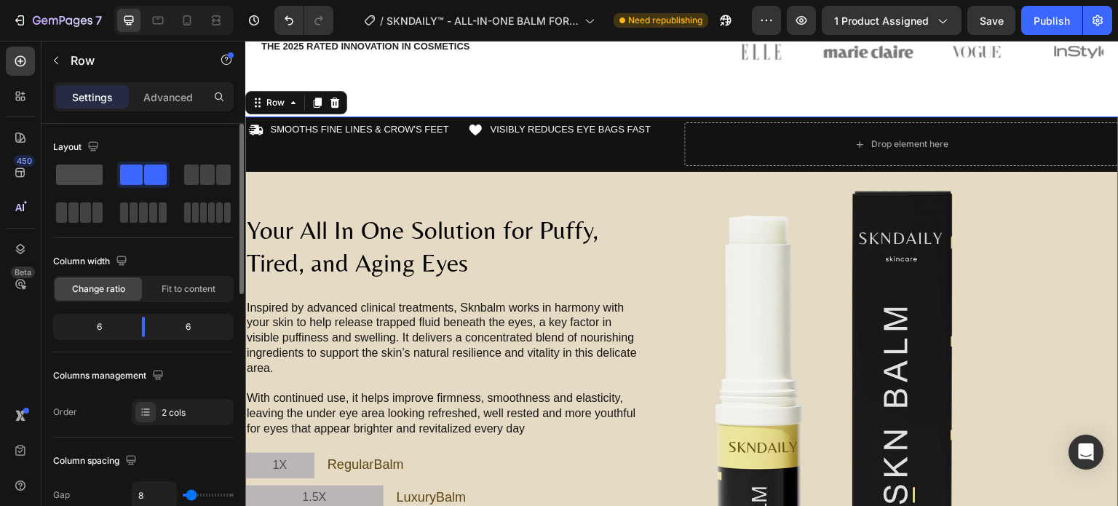
click at [89, 178] on span at bounding box center [79, 175] width 47 height 20
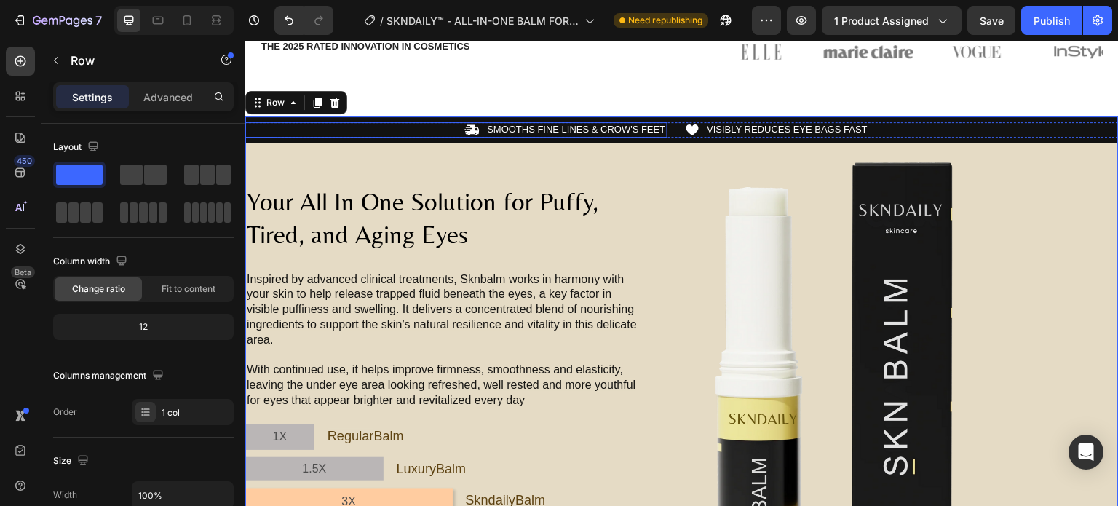
click at [396, 127] on div "Icon SMOOTHS FINE LINES & CROW'S FEET Text Block Row" at bounding box center [456, 129] width 422 height 15
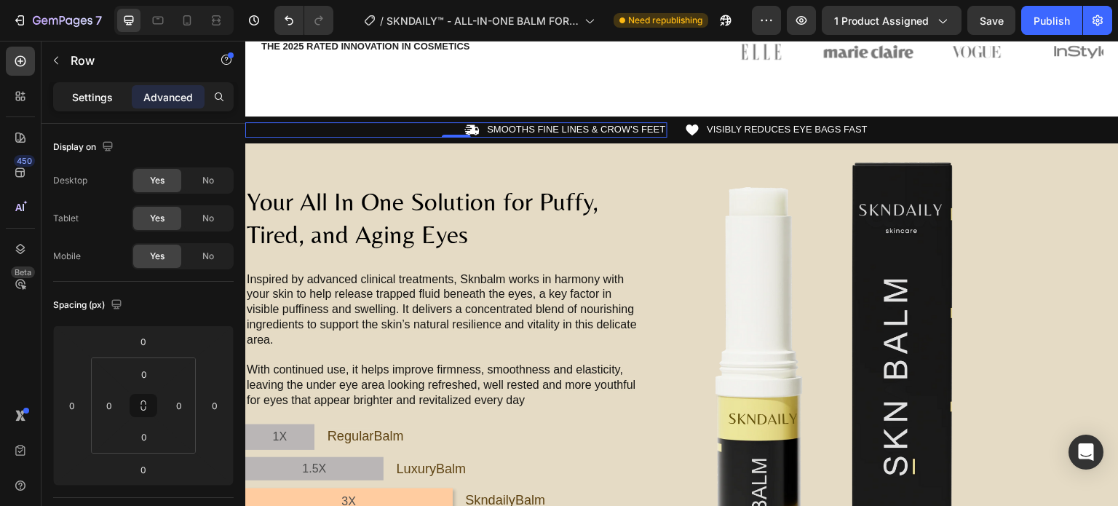
click at [92, 104] on div "Settings" at bounding box center [92, 96] width 73 height 23
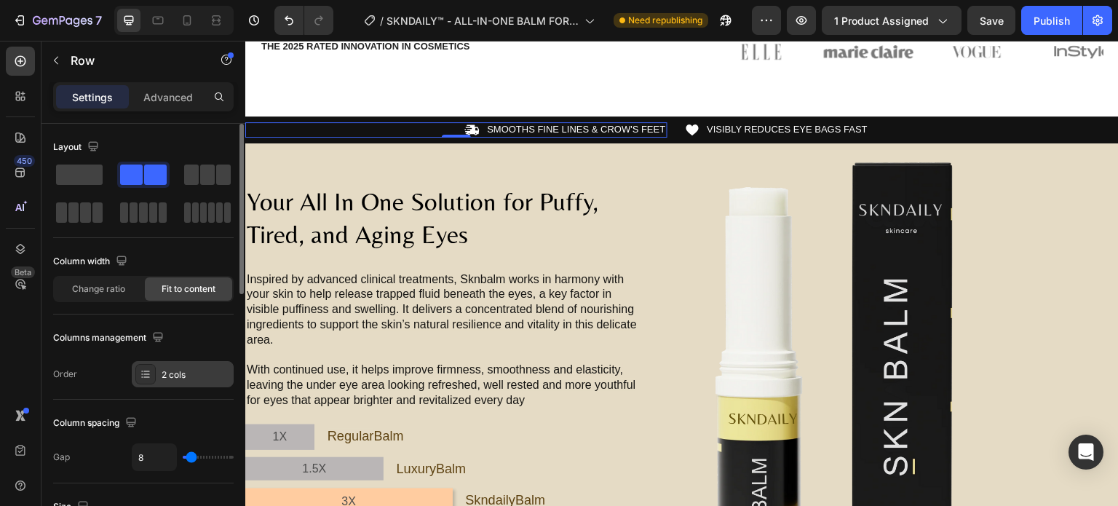
click at [162, 372] on div "2 cols" at bounding box center [196, 374] width 68 height 13
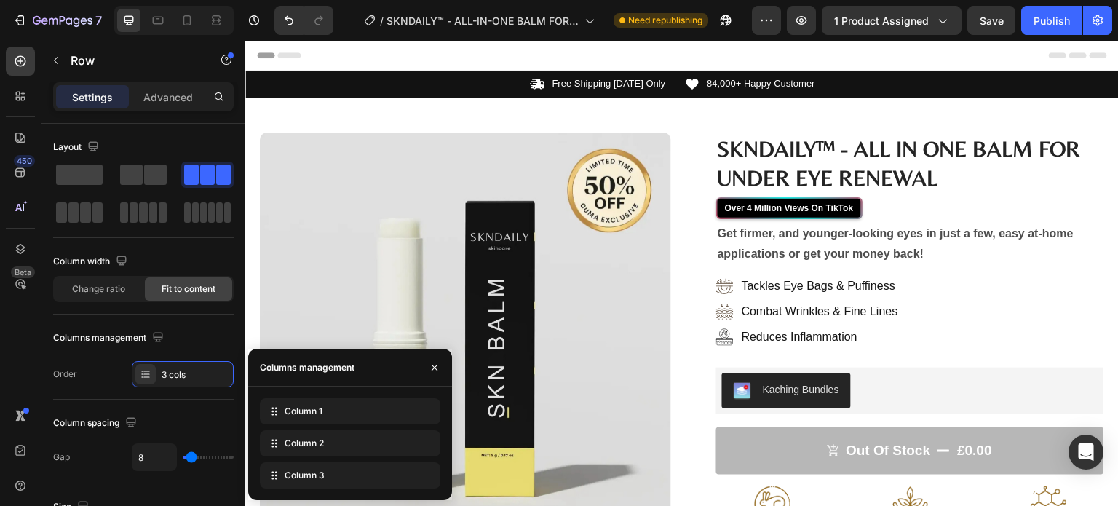
scroll to position [719, 0]
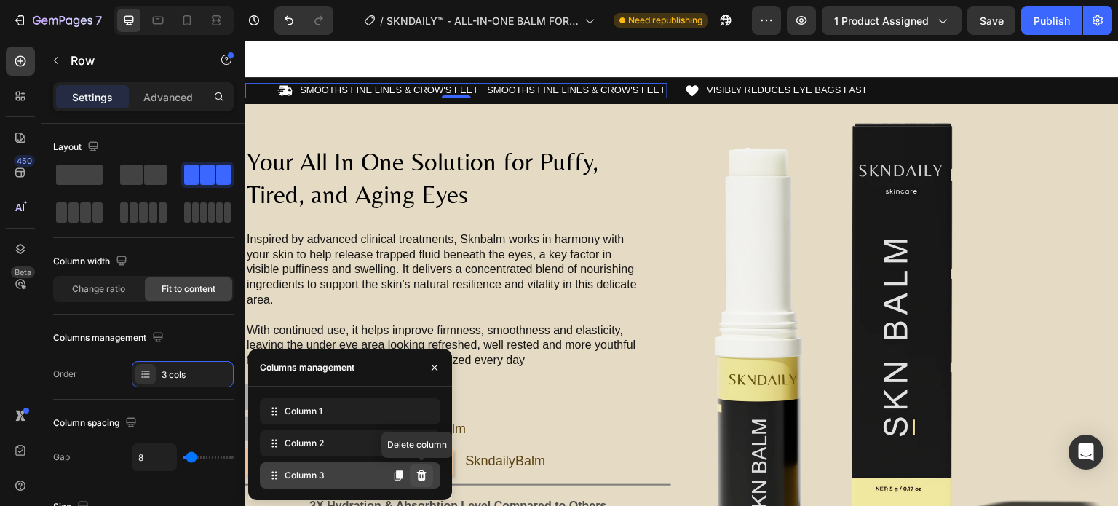
click at [419, 472] on icon at bounding box center [421, 475] width 9 height 10
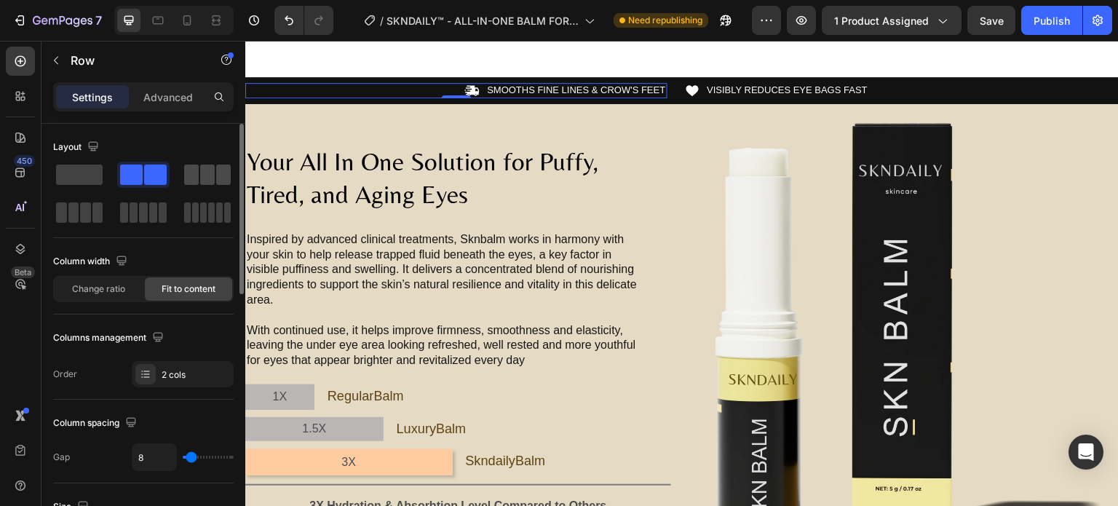
click at [199, 180] on div at bounding box center [207, 175] width 47 height 20
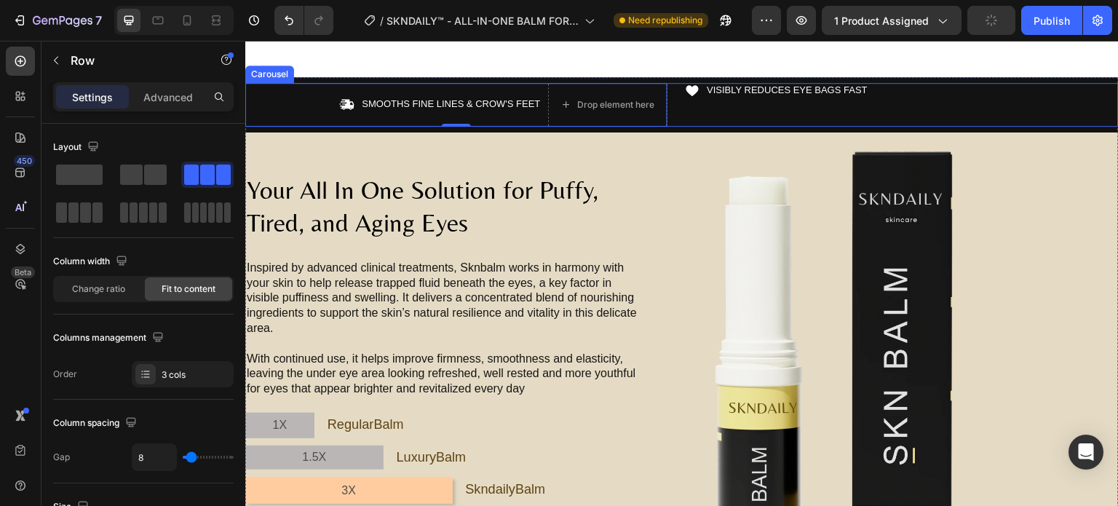
click at [714, 127] on div "Icon VISIBLY REDUCES EYE BAGS FAST Text Block Row" at bounding box center [896, 105] width 422 height 44
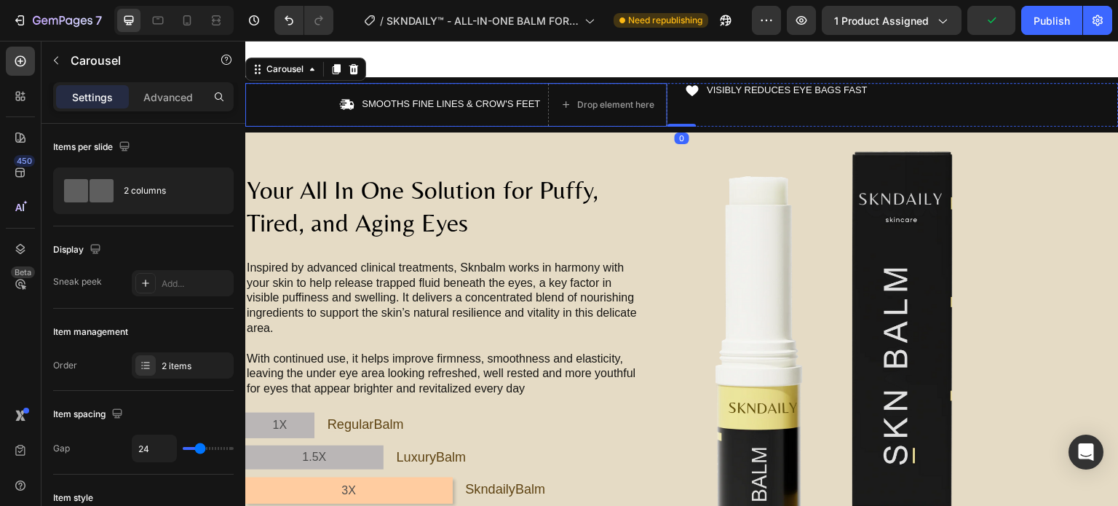
click at [528, 127] on div "SMOOTHS FINE LINES & CROW'S FEET Text Block" at bounding box center [450, 105] width 181 height 44
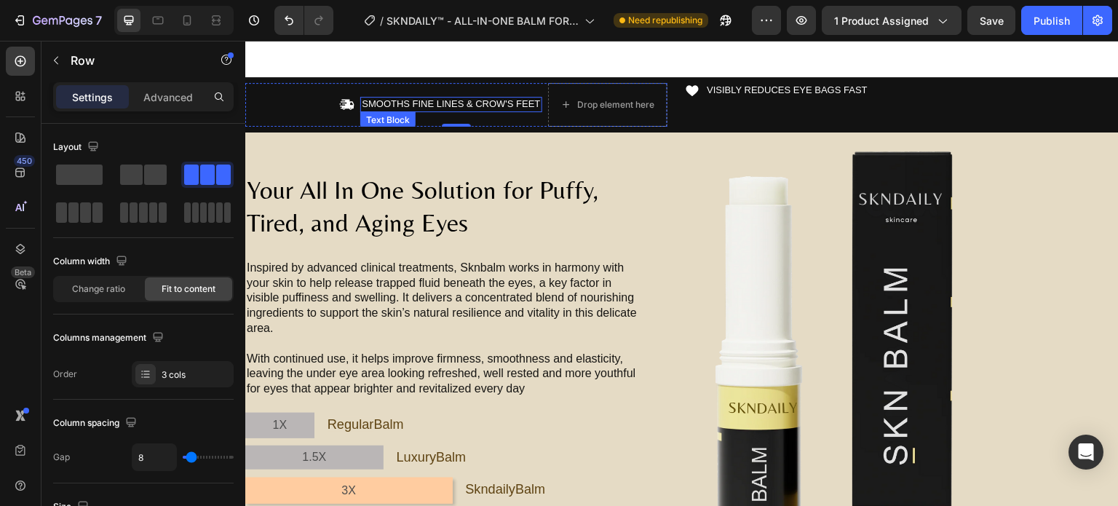
click at [414, 111] on p "SMOOTHS FINE LINES & CROW'S FEET" at bounding box center [451, 104] width 178 height 12
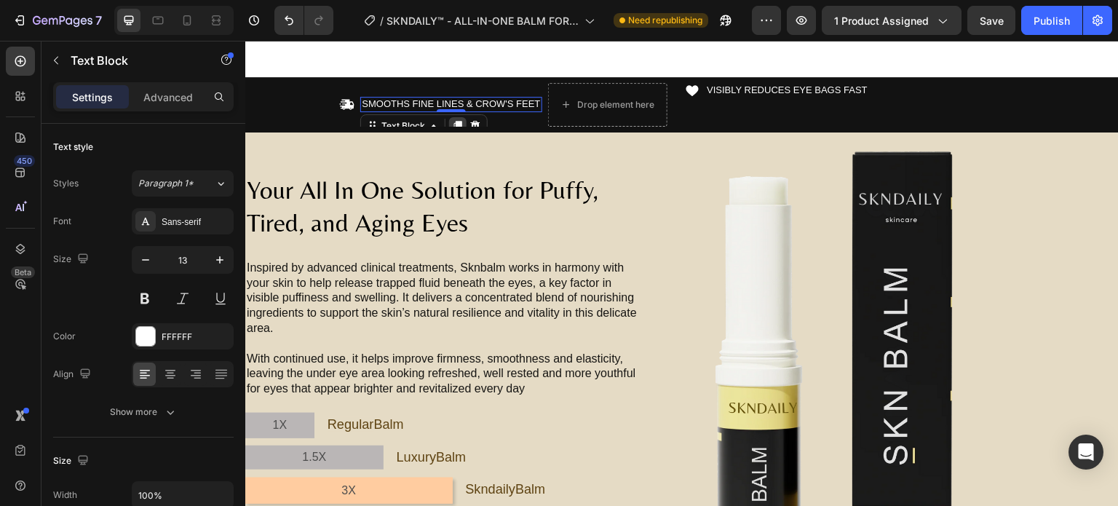
click at [460, 131] on icon at bounding box center [458, 126] width 8 height 10
click at [387, 119] on p "SMOOTHS FINE LINES & CROW'S FEET" at bounding box center [451, 112] width 178 height 12
click at [392, 119] on p "SMOOTHS FINE LINES & CROW'S FEET" at bounding box center [451, 112] width 178 height 12
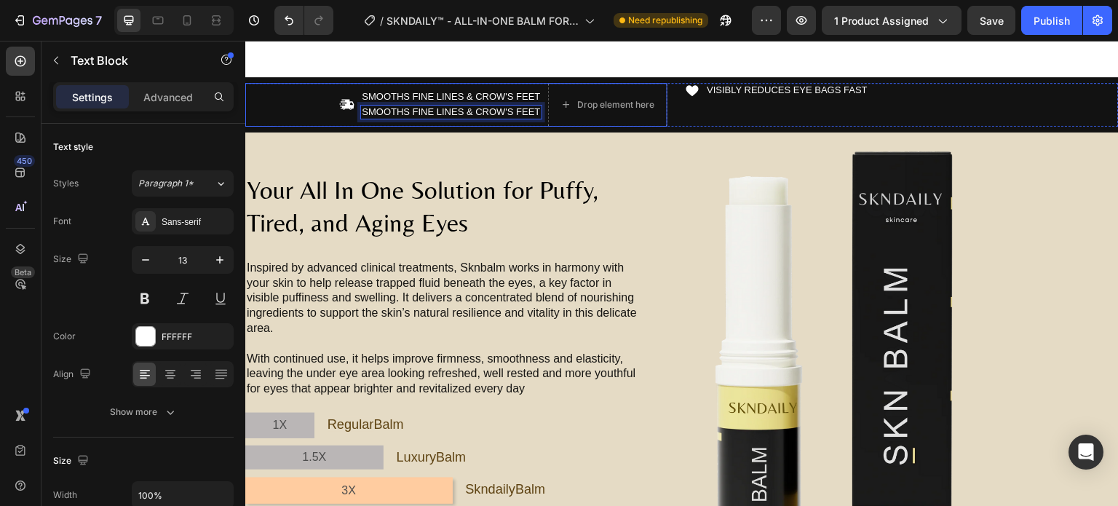
click at [403, 127] on div "SMOOTHS FINE LINES & CROW'S FEET Text Block SMOOTHS FINE LINES & CROW'S FEET Te…" at bounding box center [450, 105] width 181 height 44
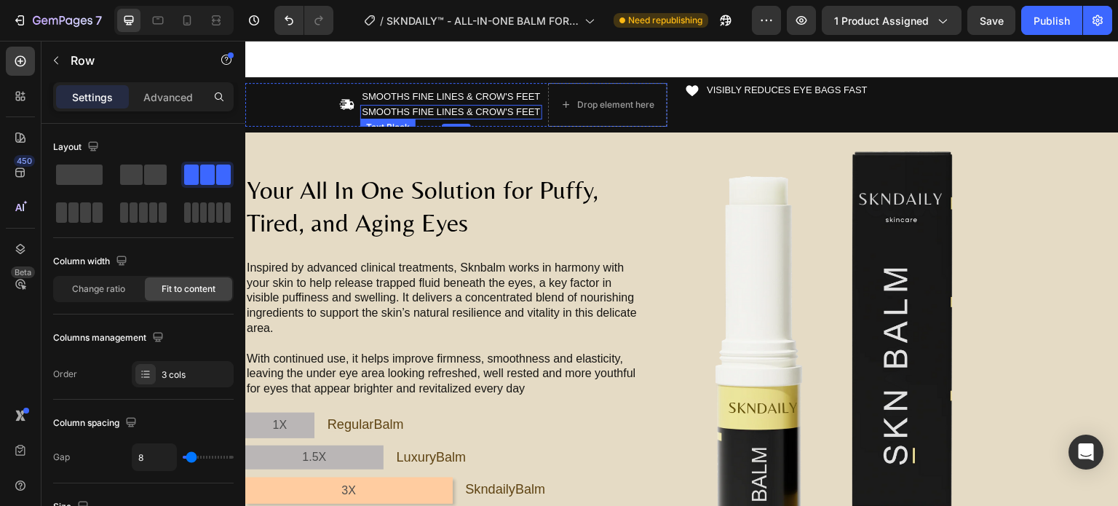
click at [408, 119] on p "SMOOTHS FINE LINES & CROW'S FEET" at bounding box center [451, 112] width 178 height 12
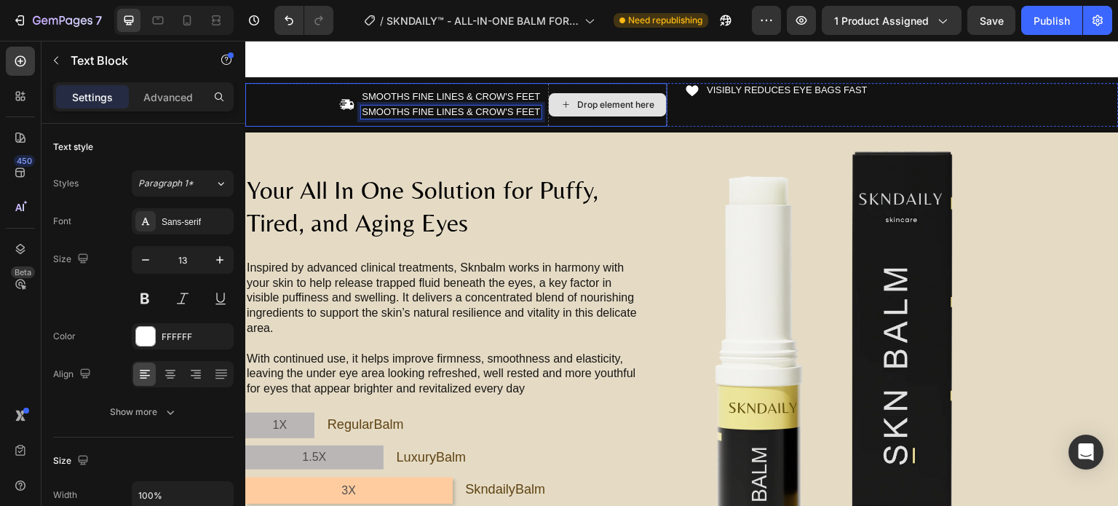
drag, startPoint x: 408, startPoint y: 149, endPoint x: 582, endPoint y: 148, distance: 174.7
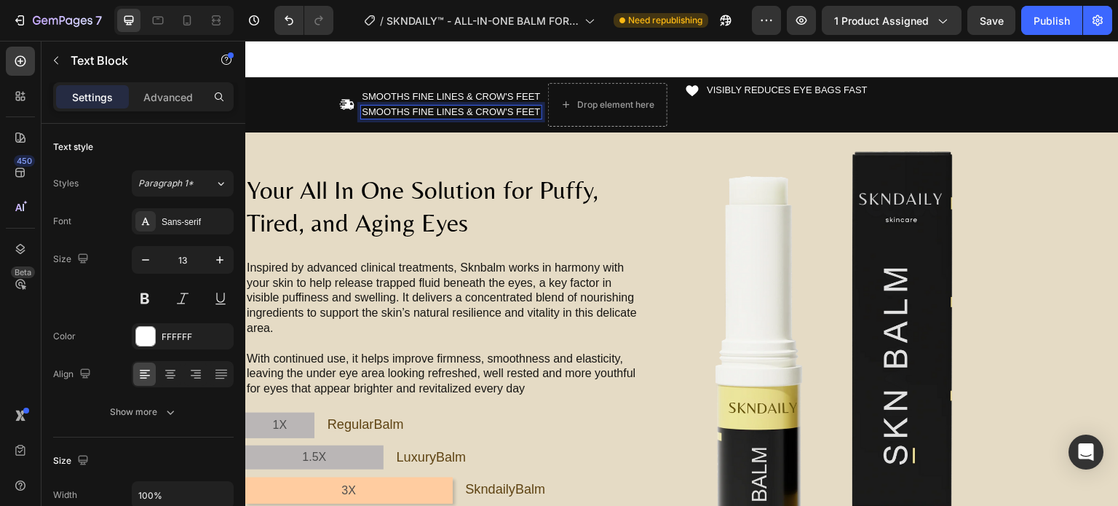
click at [527, 119] on p "SMOOTHS FINE LINES & CROW'S FEET" at bounding box center [451, 112] width 178 height 12
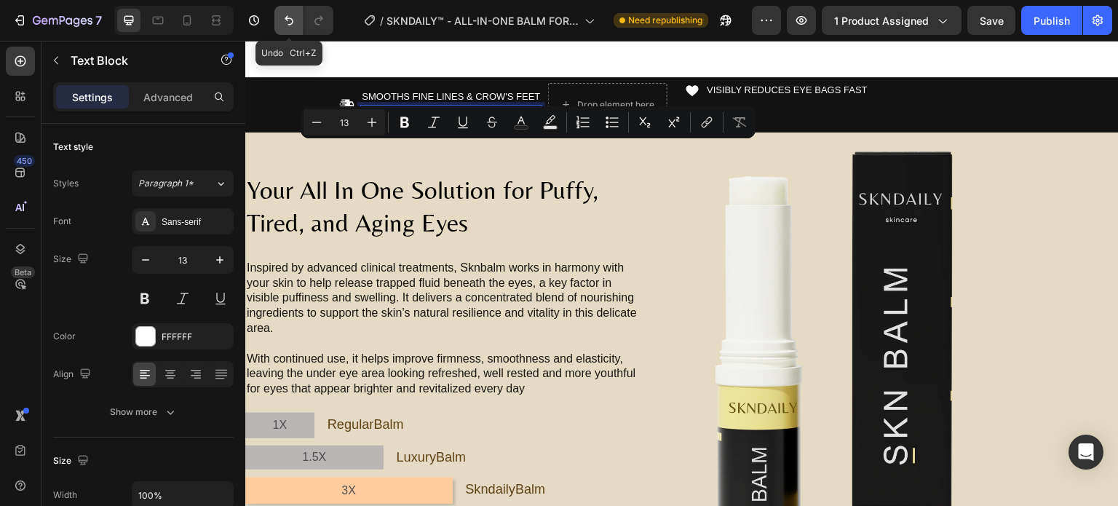
click at [288, 20] on icon "Undo/Redo" at bounding box center [289, 20] width 15 height 15
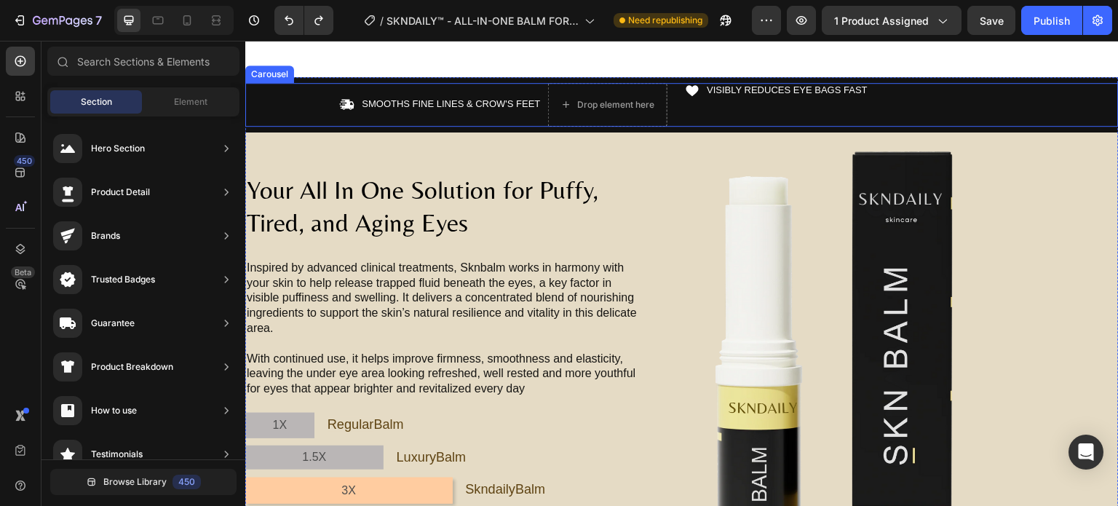
click at [678, 127] on div "Icon SMOOTHS FINE LINES & CROW'S FEET Text Block Drop element here Row Icon VIS…" at bounding box center [682, 105] width 874 height 44
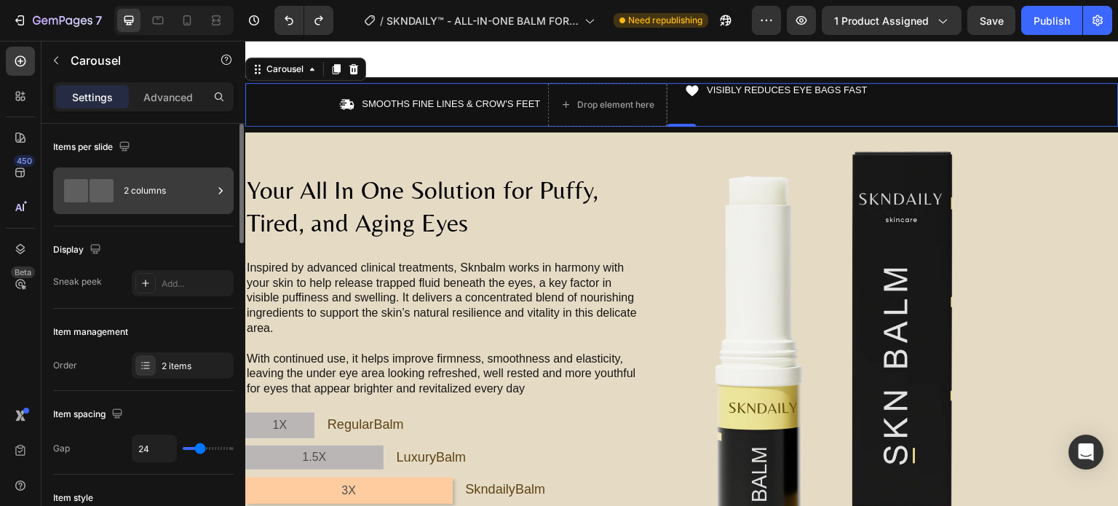
click at [187, 189] on div "2 columns" at bounding box center [168, 190] width 89 height 33
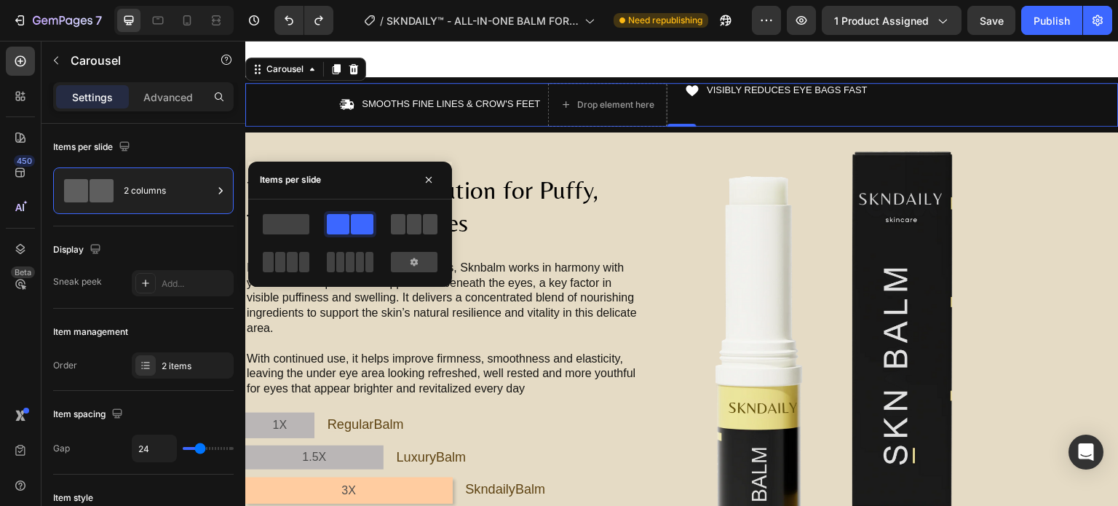
click at [404, 226] on span at bounding box center [398, 224] width 15 height 20
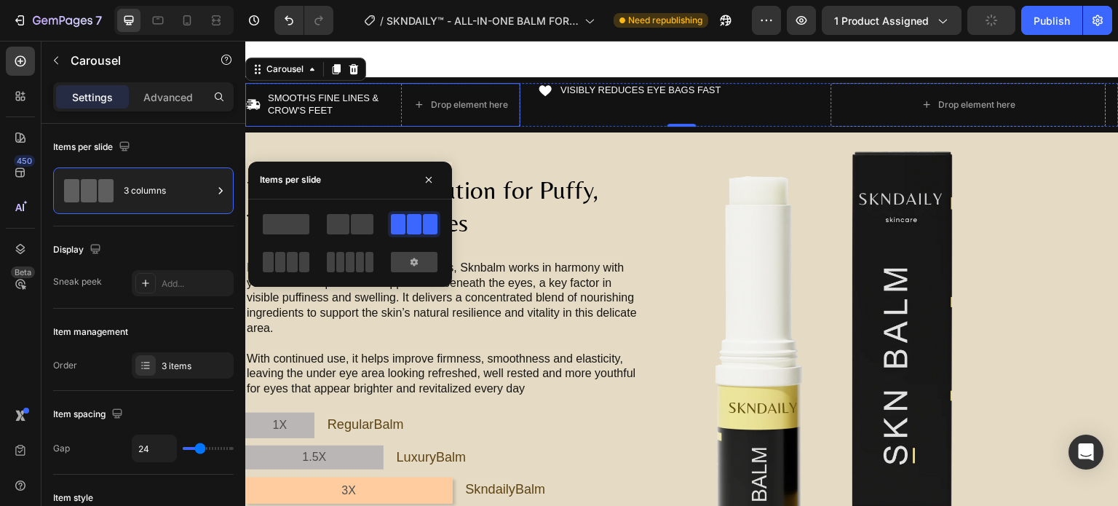
click at [398, 127] on div "Icon SMOOTHS FINE LINES & CROW'S FEET Text Block Drop element here Row" at bounding box center [382, 105] width 275 height 44
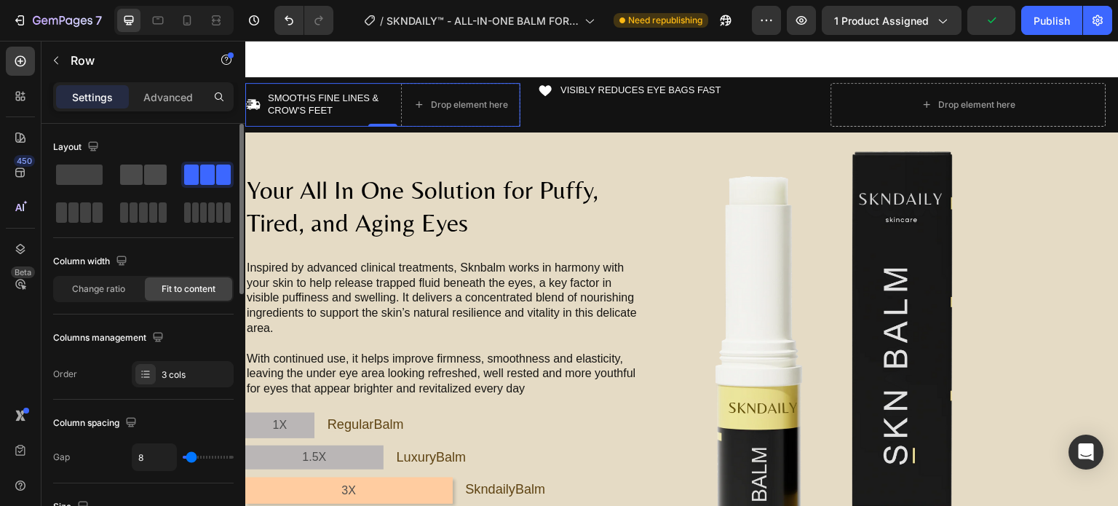
click at [146, 172] on span at bounding box center [155, 175] width 23 height 20
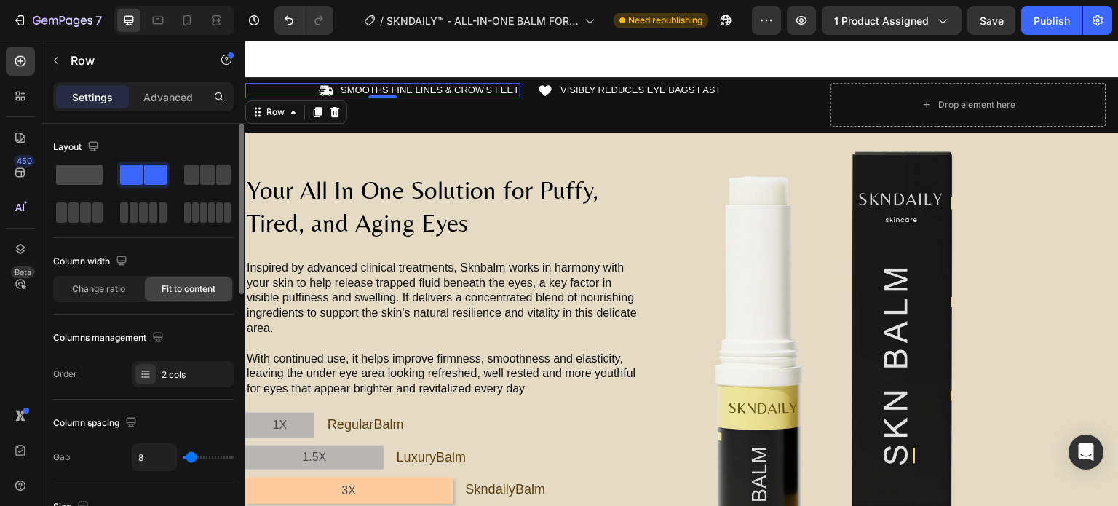
click at [94, 180] on span at bounding box center [79, 175] width 47 height 20
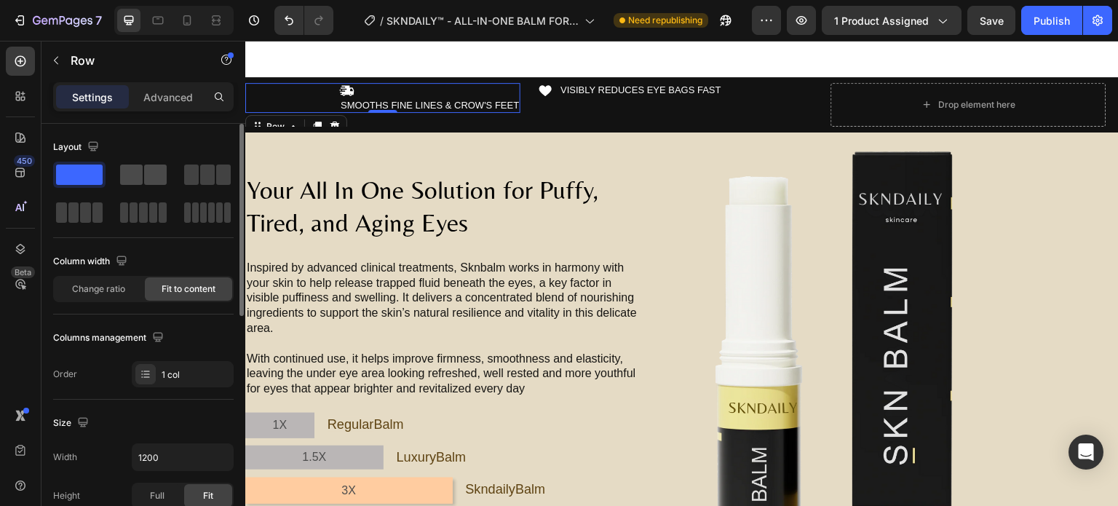
click at [137, 177] on span at bounding box center [131, 175] width 23 height 20
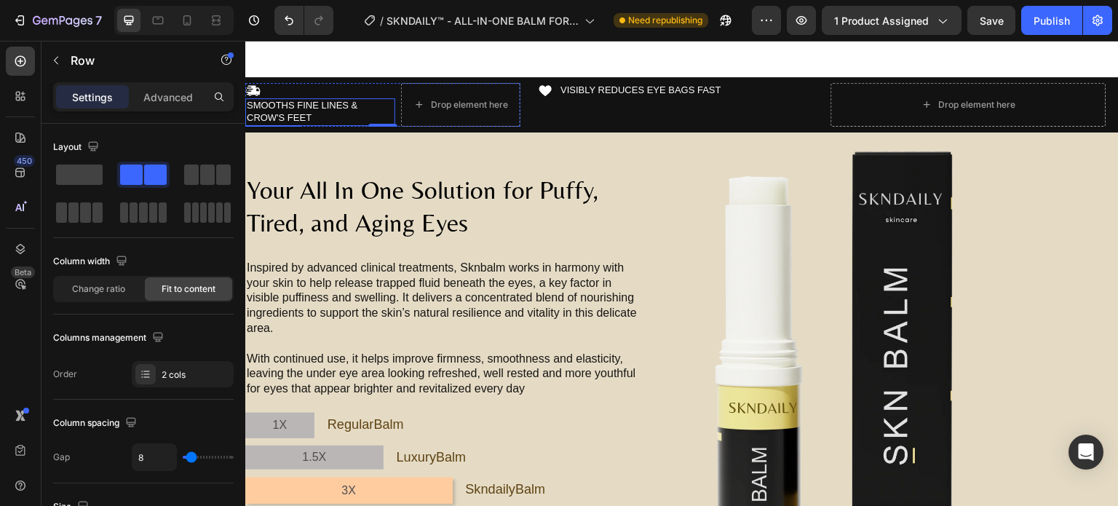
click at [299, 125] on p "SMOOTHS FINE LINES & CROW'S FEET" at bounding box center [320, 112] width 147 height 25
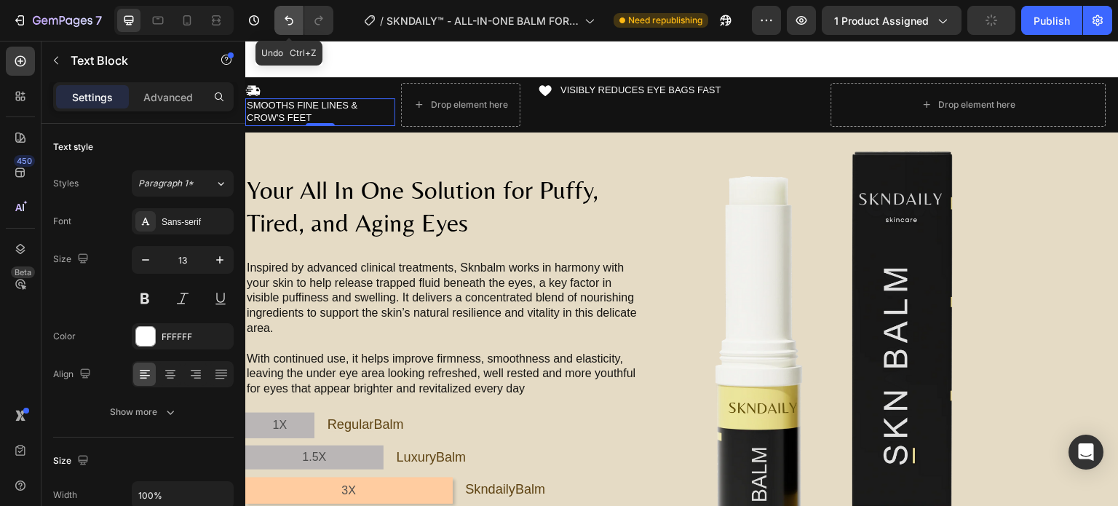
click at [287, 28] on button "Undo/Redo" at bounding box center [288, 20] width 29 height 29
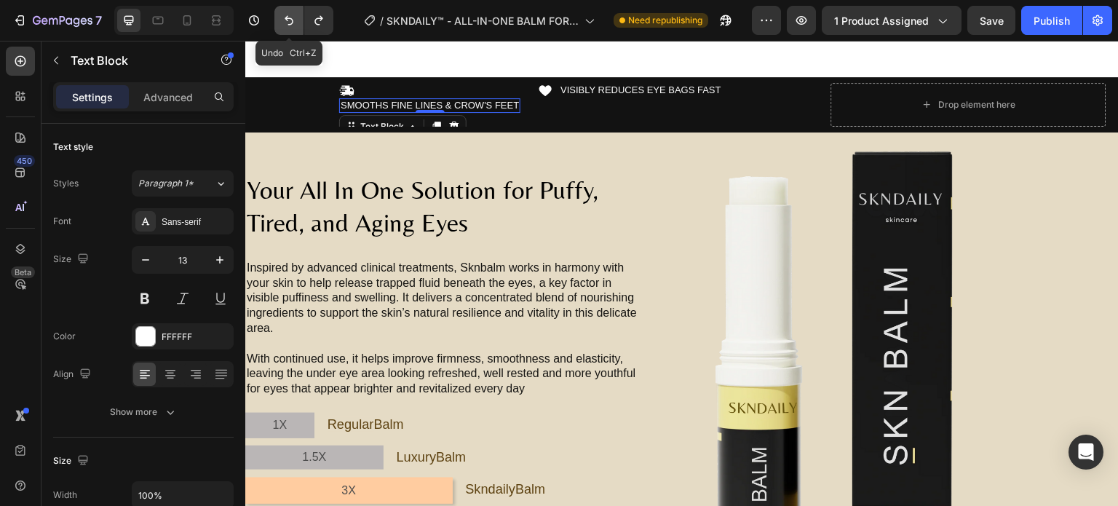
click at [287, 28] on button "Undo/Redo" at bounding box center [288, 20] width 29 height 29
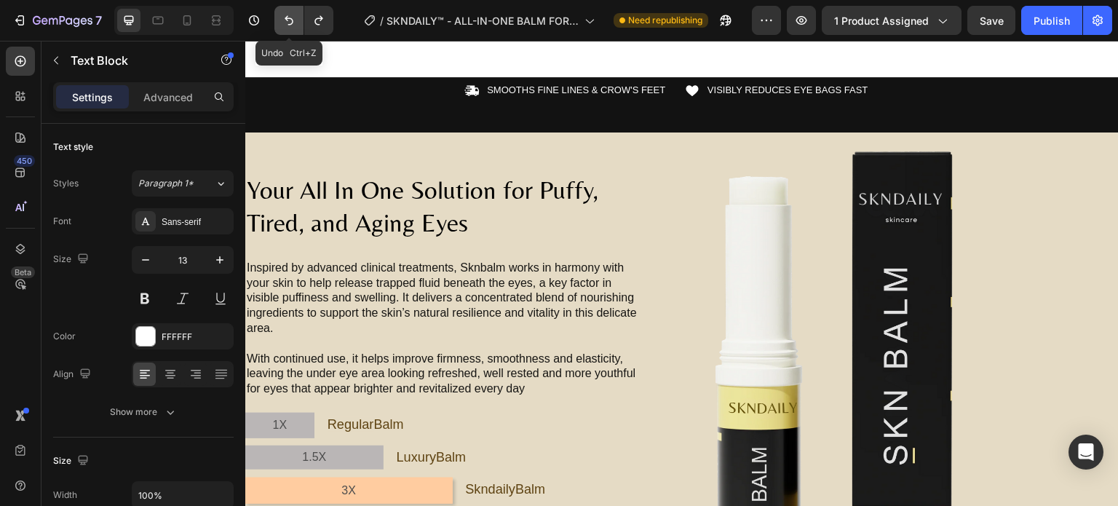
click at [287, 28] on button "Undo/Redo" at bounding box center [288, 20] width 29 height 29
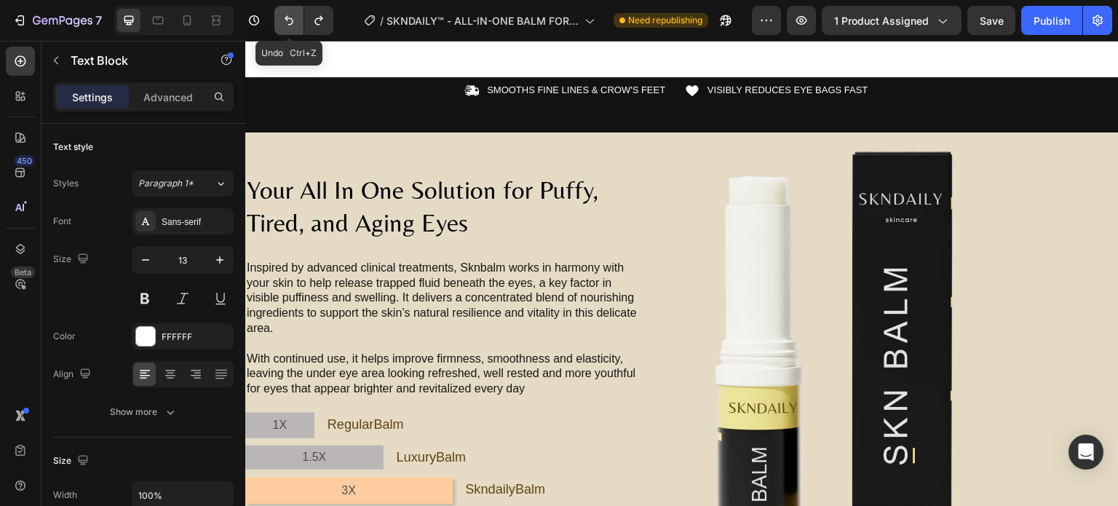
click at [287, 28] on button "Undo/Redo" at bounding box center [288, 20] width 29 height 29
click at [297, 31] on button "Undo/Redo" at bounding box center [288, 20] width 29 height 29
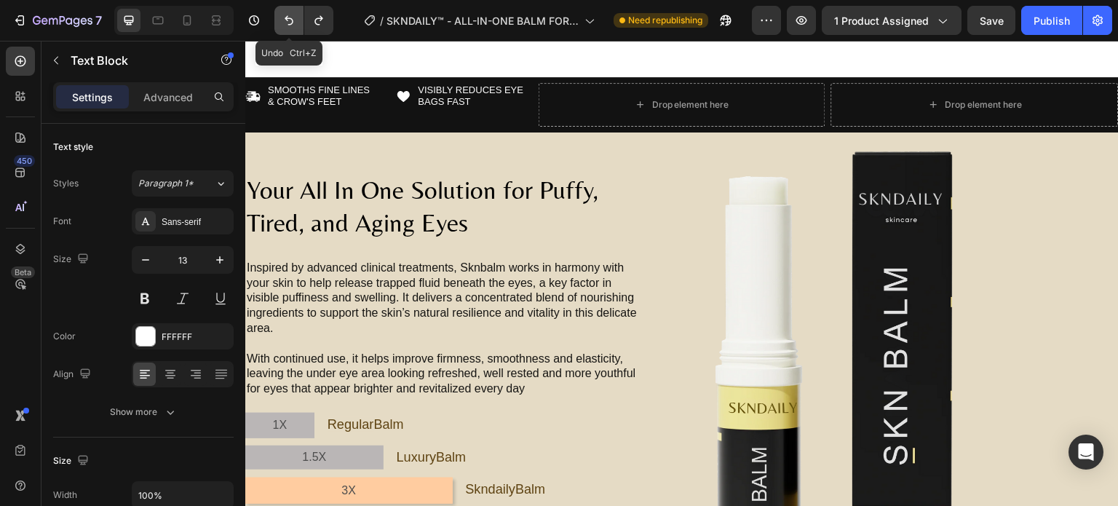
click at [297, 31] on button "Undo/Redo" at bounding box center [288, 20] width 29 height 29
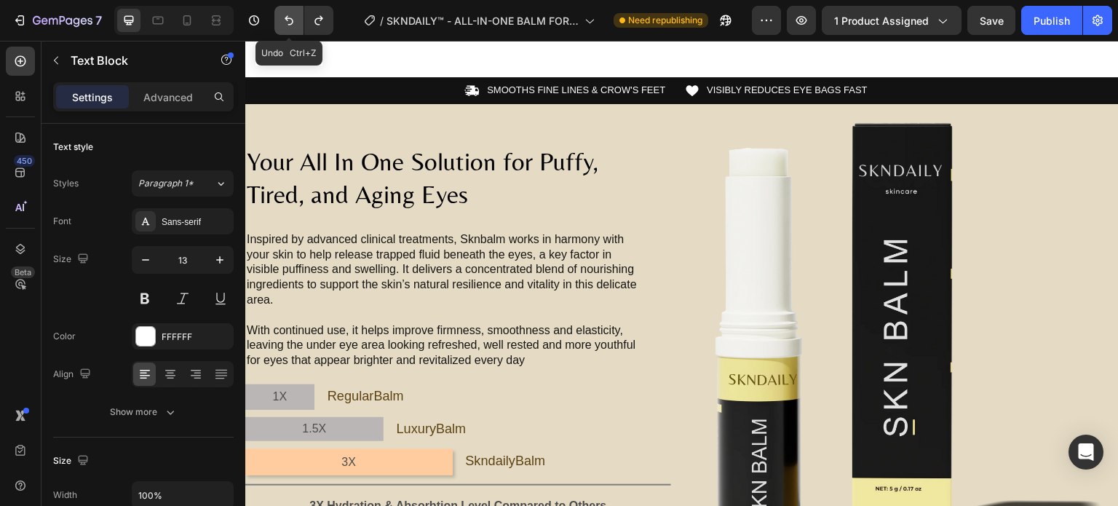
click at [297, 31] on button "Undo/Redo" at bounding box center [288, 20] width 29 height 29
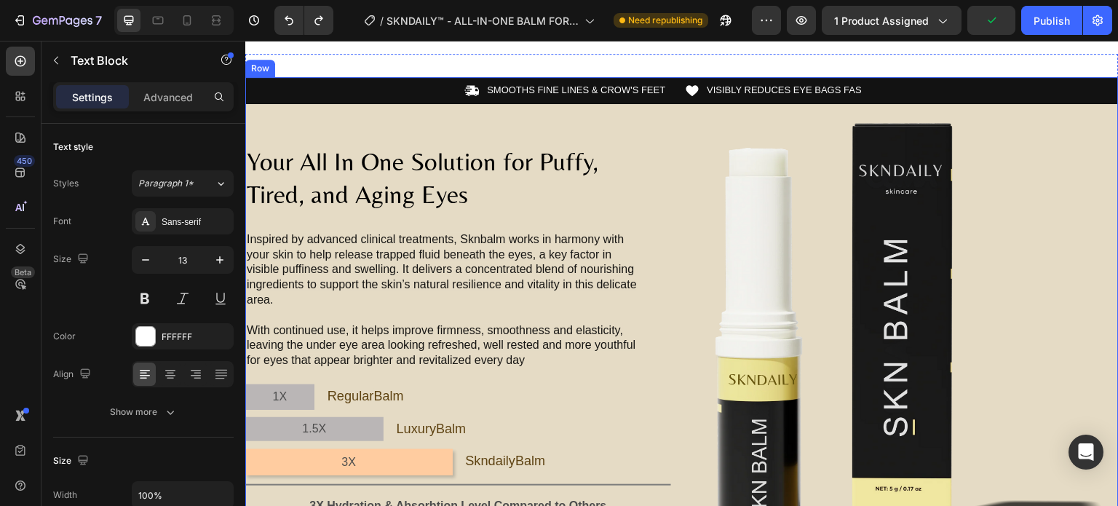
click at [422, 104] on div "Icon SMOOTHS FINE LINES & CROW'S FEET Text Block Row Icon VISIBLY REDUCES EYE B…" at bounding box center [682, 90] width 874 height 27
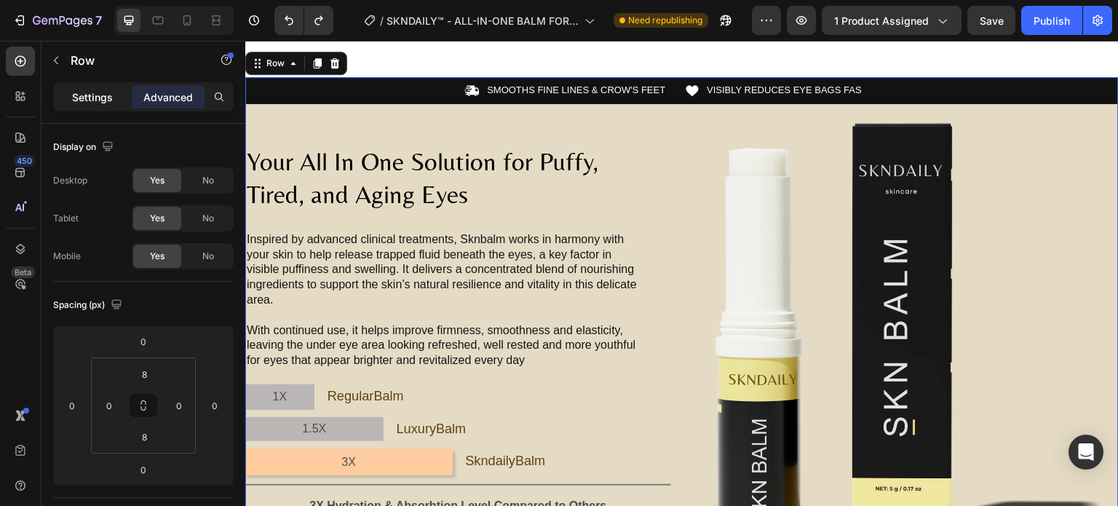
click at [92, 103] on p "Settings" at bounding box center [92, 97] width 41 height 15
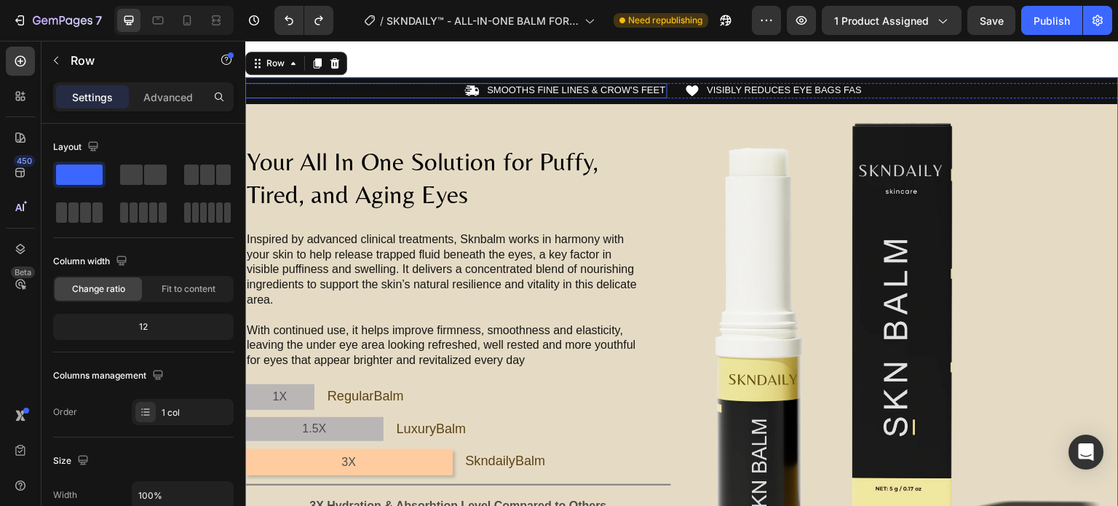
click at [457, 98] on div "Icon SMOOTHS FINE LINES & CROW'S FEET Text Block Row" at bounding box center [456, 90] width 422 height 15
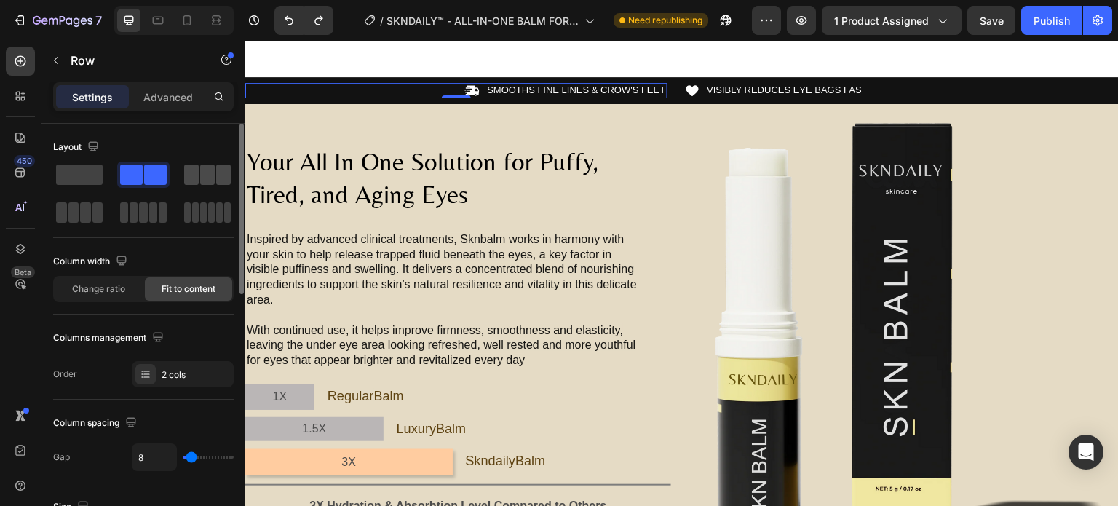
click at [204, 173] on span at bounding box center [207, 175] width 15 height 20
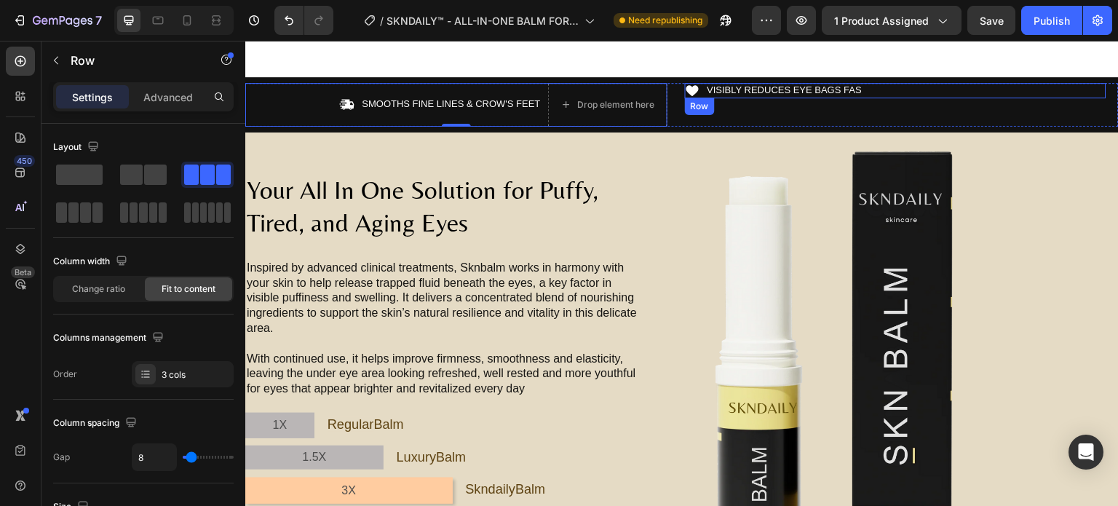
click at [881, 98] on div "Icon VISIBLY REDUCES EYE BAGS FAS Text Block Row" at bounding box center [896, 90] width 422 height 15
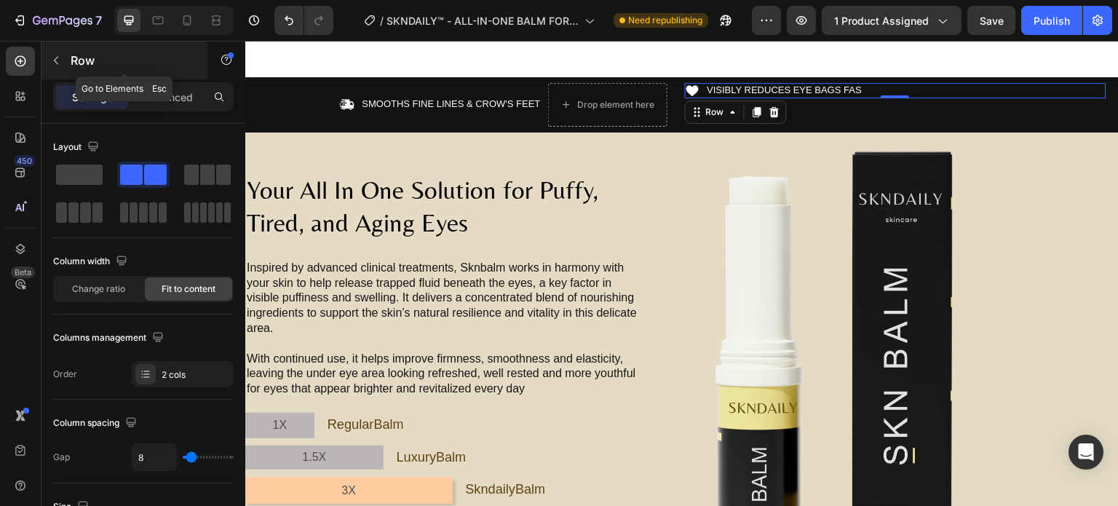
click at [60, 60] on icon "button" at bounding box center [56, 61] width 12 height 12
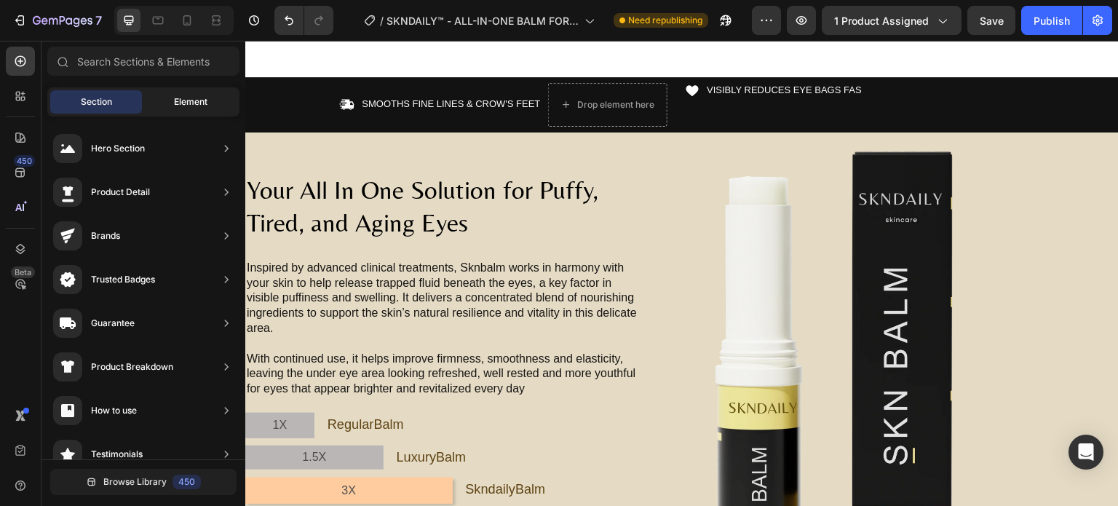
click at [183, 107] on span "Element" at bounding box center [190, 101] width 33 height 13
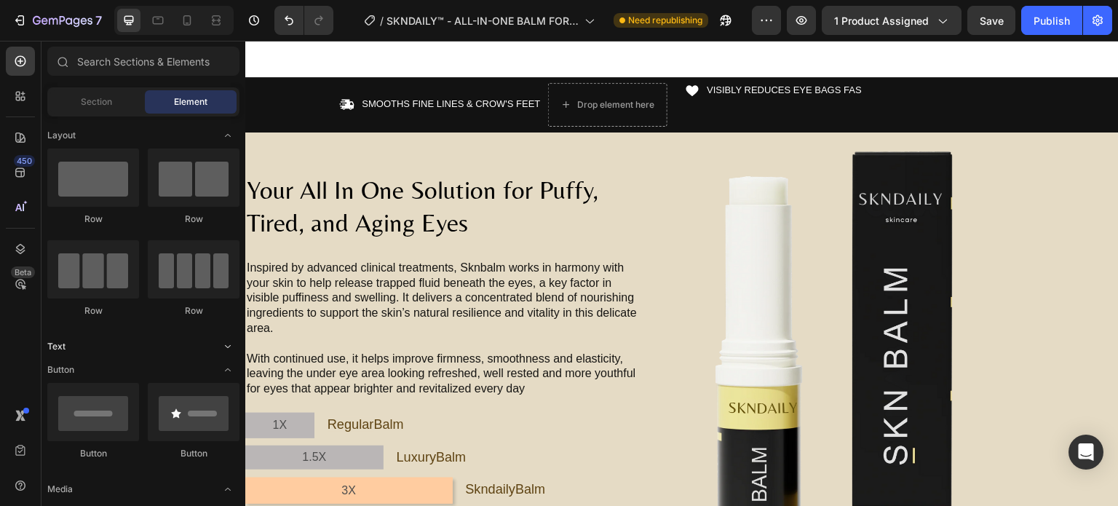
click at [151, 340] on div "Text" at bounding box center [143, 346] width 192 height 15
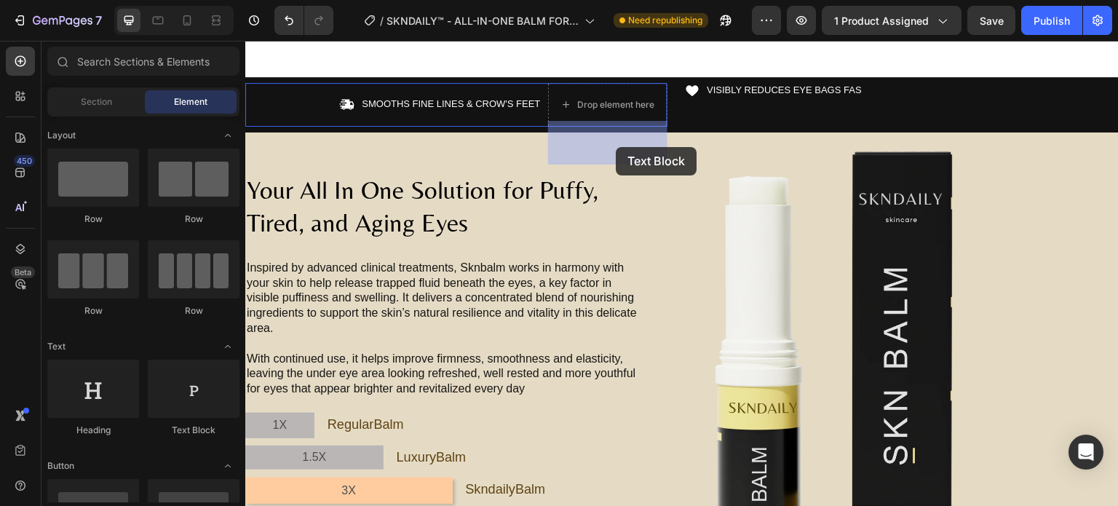
drag, startPoint x: 424, startPoint y: 433, endPoint x: 616, endPoint y: 147, distance: 344.7
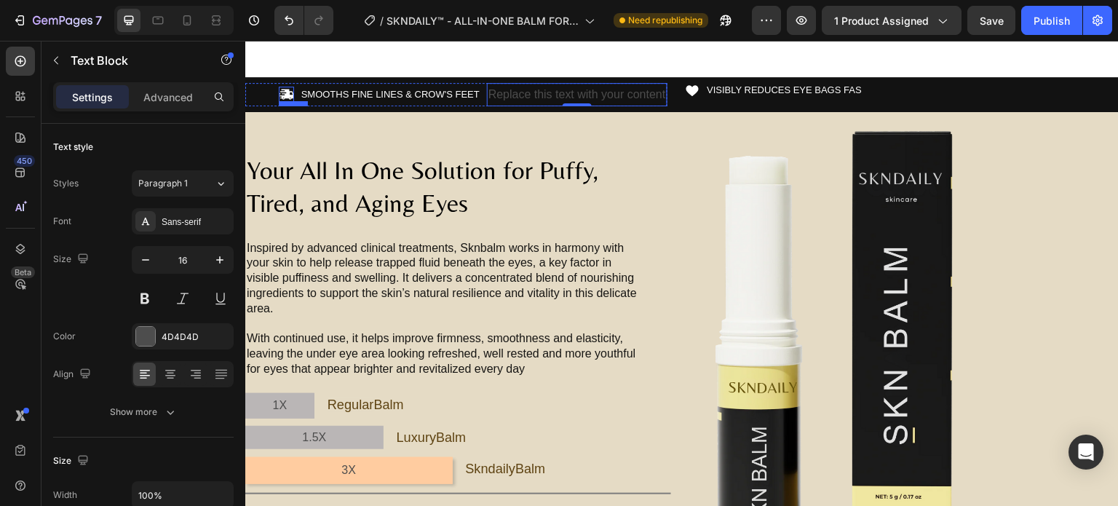
click at [289, 100] on icon at bounding box center [287, 95] width 14 height 10
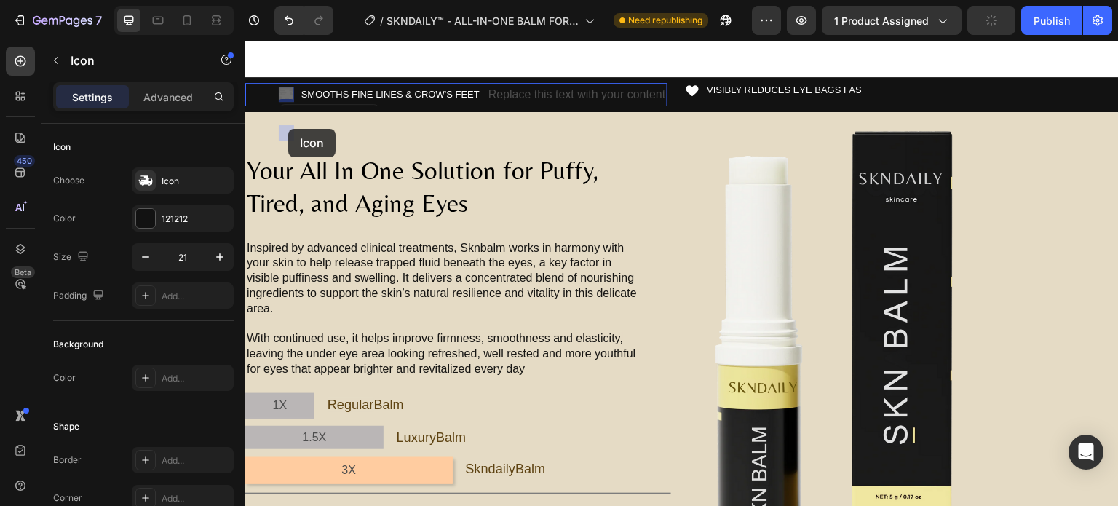
drag, startPoint x: 280, startPoint y: 133, endPoint x: 288, endPoint y: 129, distance: 9.8
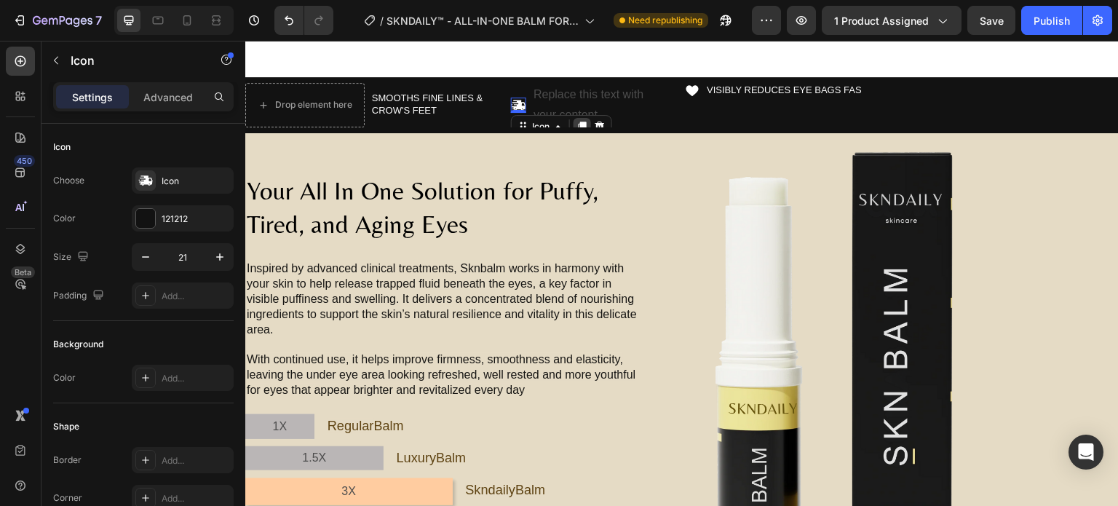
click at [580, 133] on icon at bounding box center [583, 127] width 12 height 12
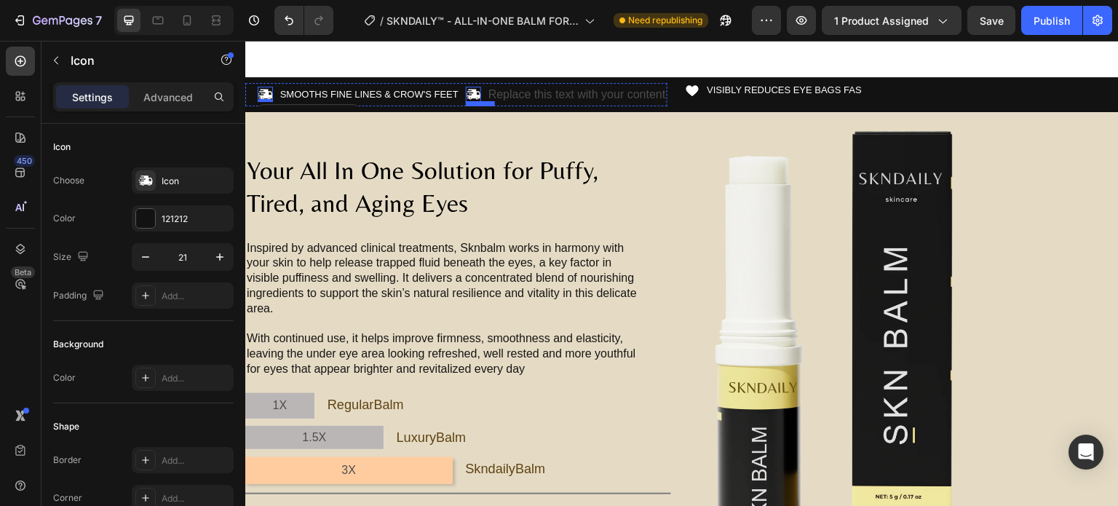
click at [475, 100] on icon at bounding box center [474, 95] width 14 height 10
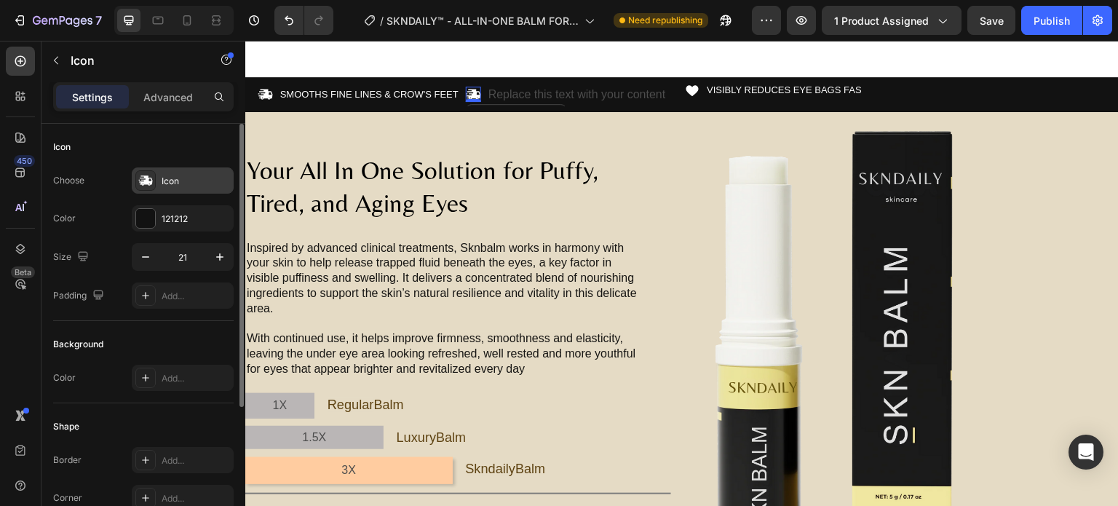
click at [203, 178] on div "Icon" at bounding box center [196, 181] width 68 height 13
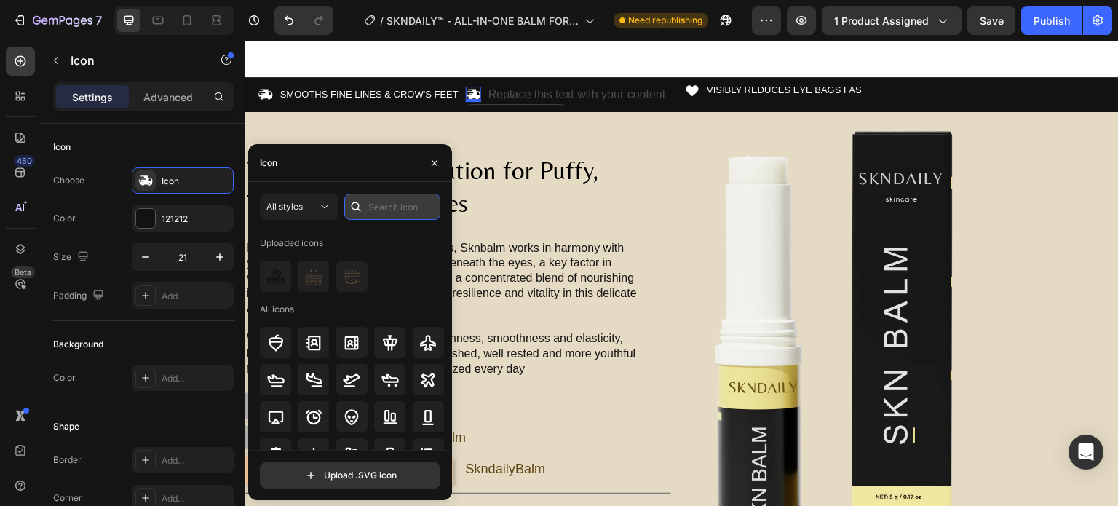
click at [381, 209] on input "text" at bounding box center [392, 207] width 96 height 26
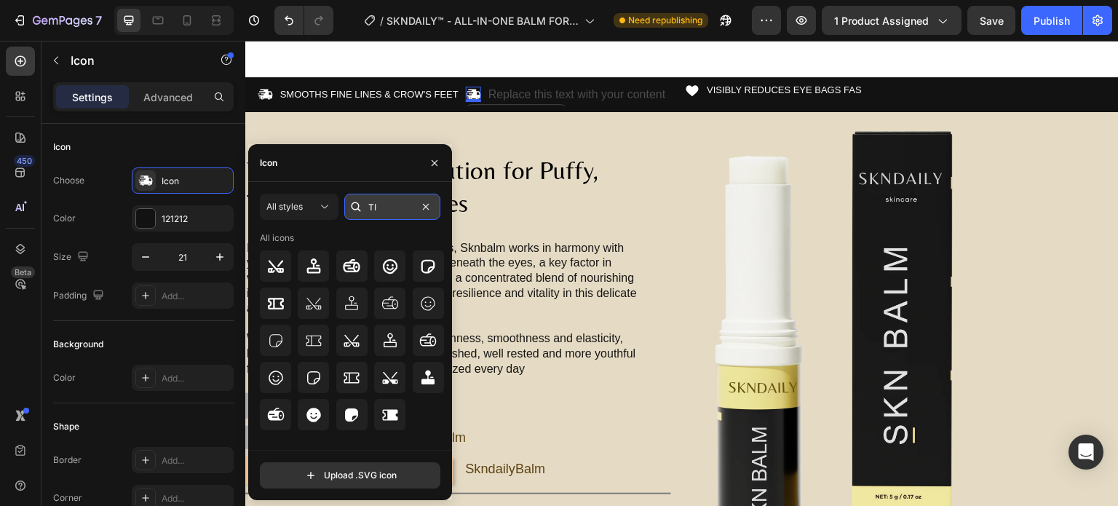
type input "T"
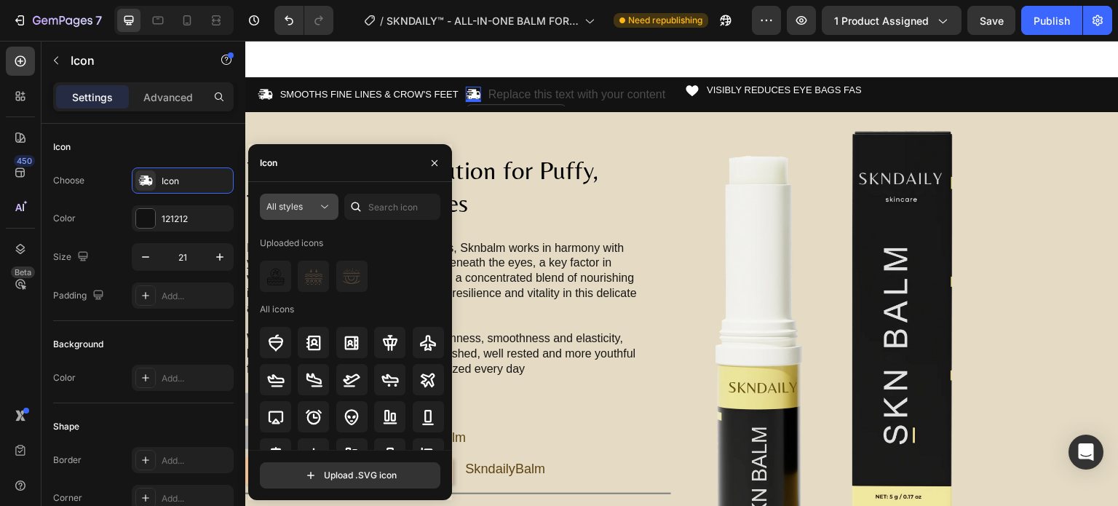
click at [288, 212] on span "All styles" at bounding box center [284, 206] width 36 height 13
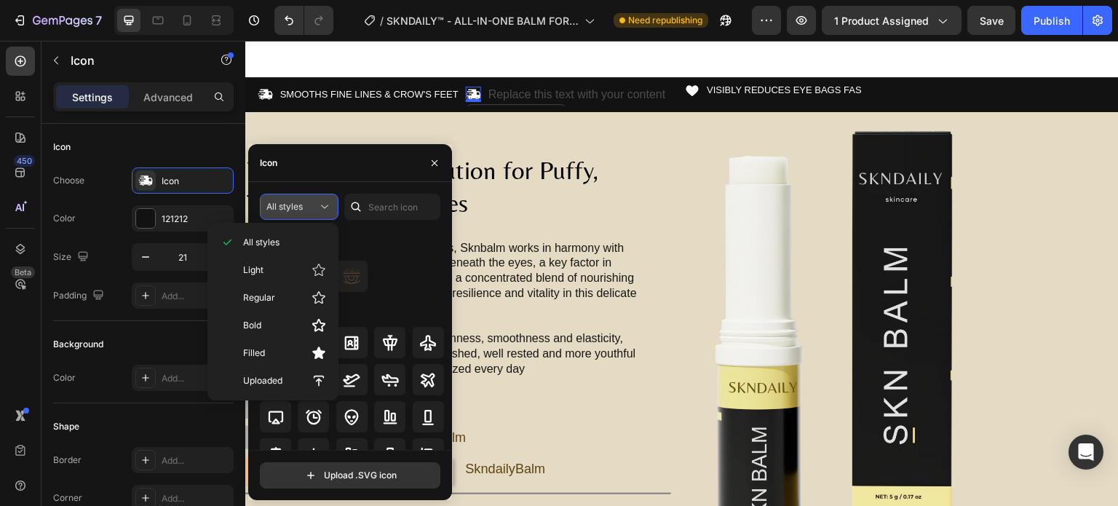
click at [291, 209] on span "All styles" at bounding box center [284, 206] width 36 height 11
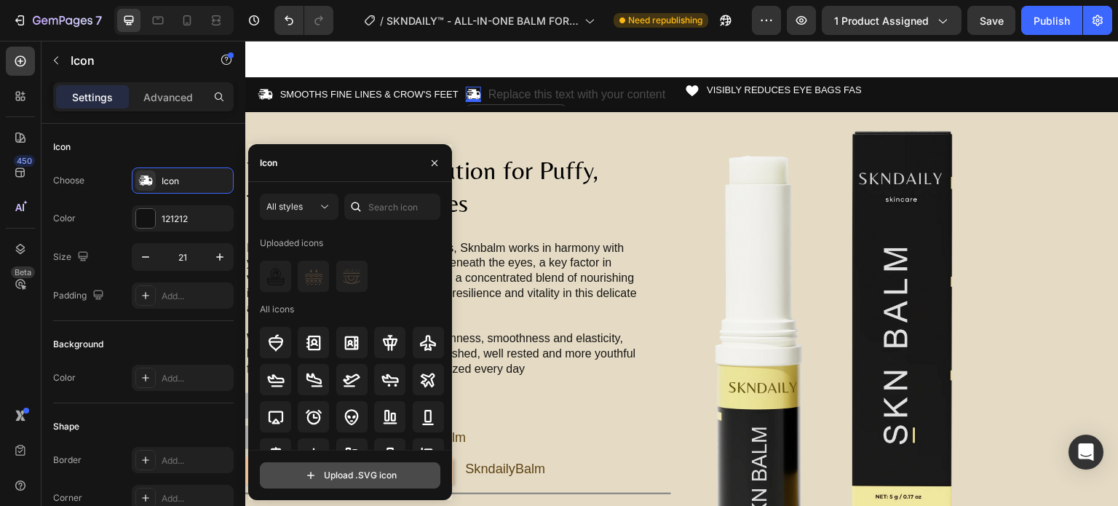
click at [338, 482] on input "file" at bounding box center [350, 475] width 179 height 25
click at [355, 468] on input "file" at bounding box center [350, 475] width 179 height 25
click at [344, 470] on input "file" at bounding box center [350, 475] width 179 height 25
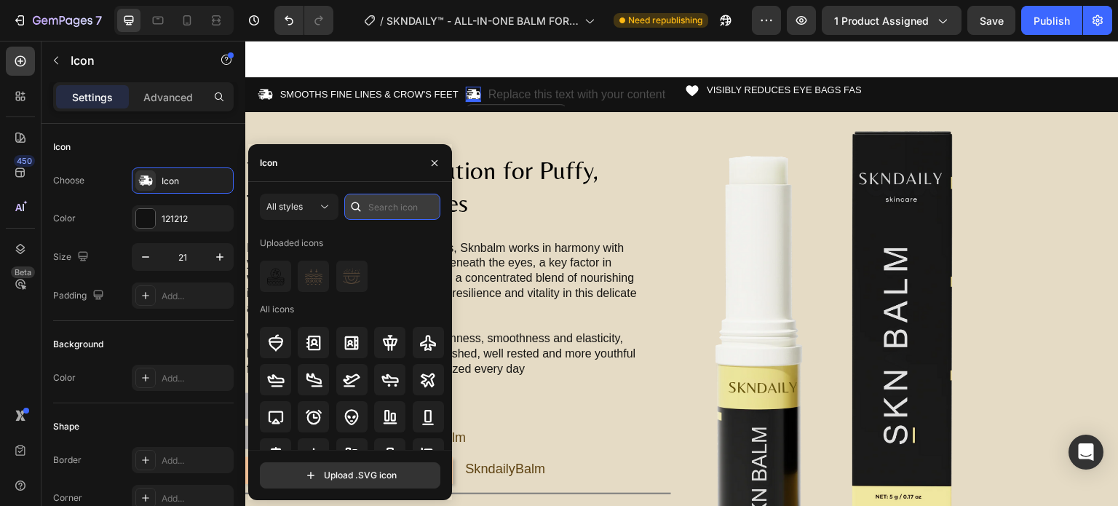
click at [393, 206] on input "text" at bounding box center [392, 207] width 96 height 26
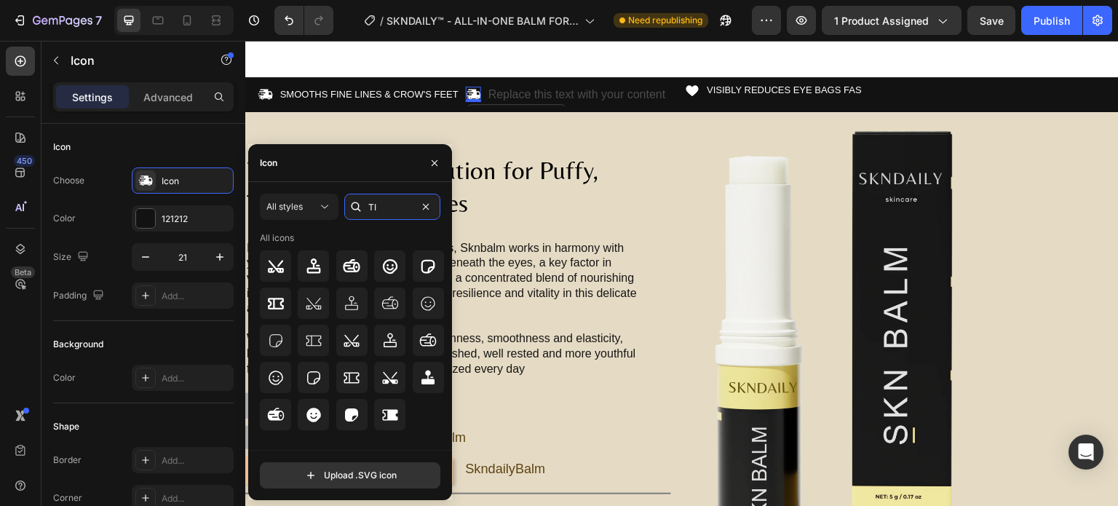
type input "T"
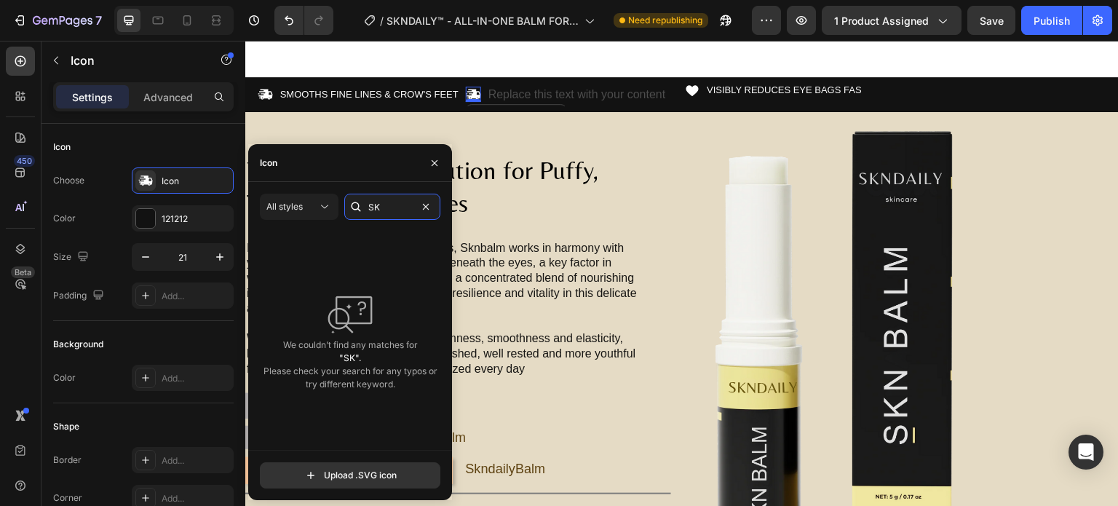
type input "S"
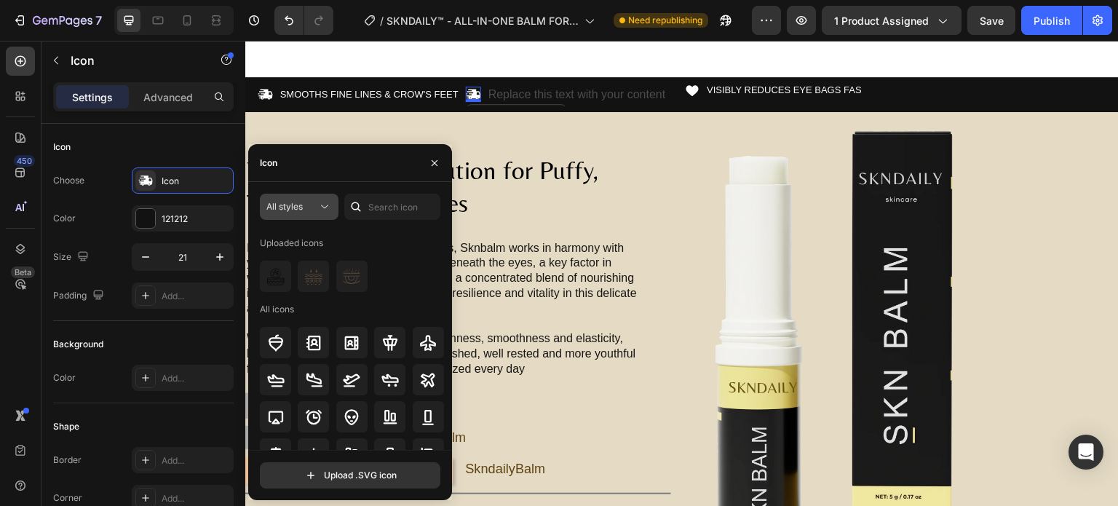
click at [318, 210] on icon at bounding box center [324, 206] width 15 height 15
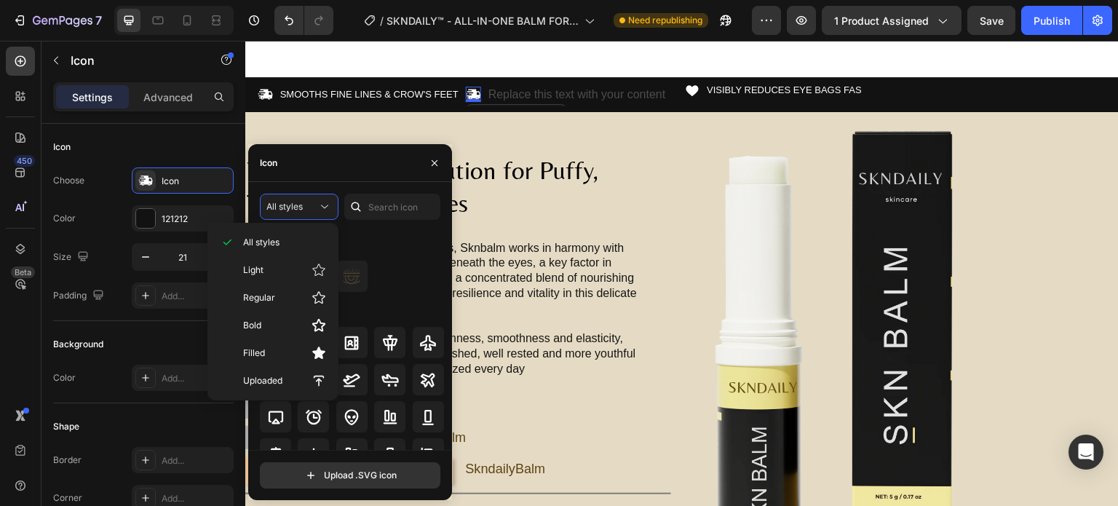
click at [408, 239] on div "Uploaded icons" at bounding box center [352, 243] width 185 height 23
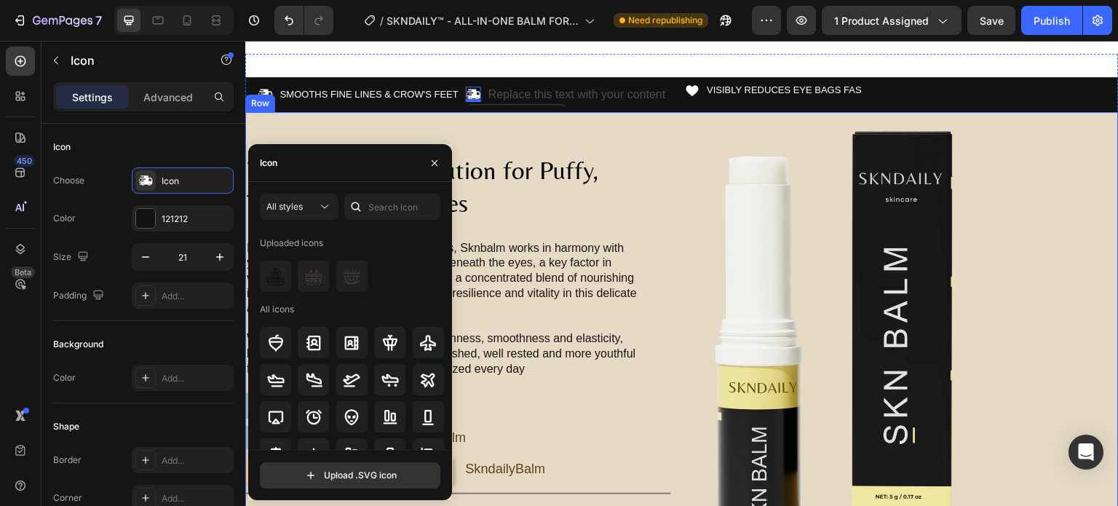
click at [573, 175] on div "Your All In One Solution for Puffy, Tired, and Aging Eyes Heading Inspired by a…" at bounding box center [458, 340] width 426 height 426
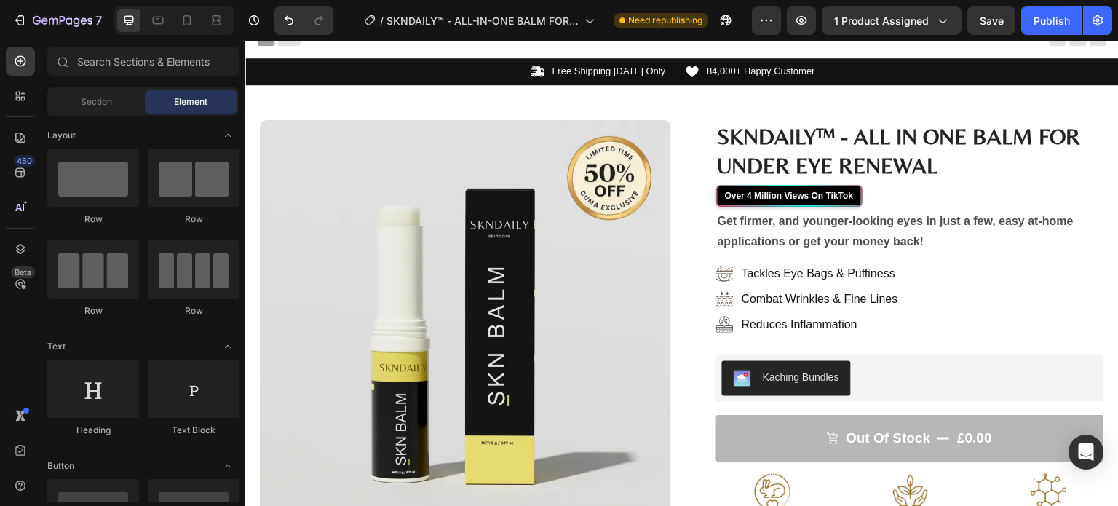
scroll to position [20, 0]
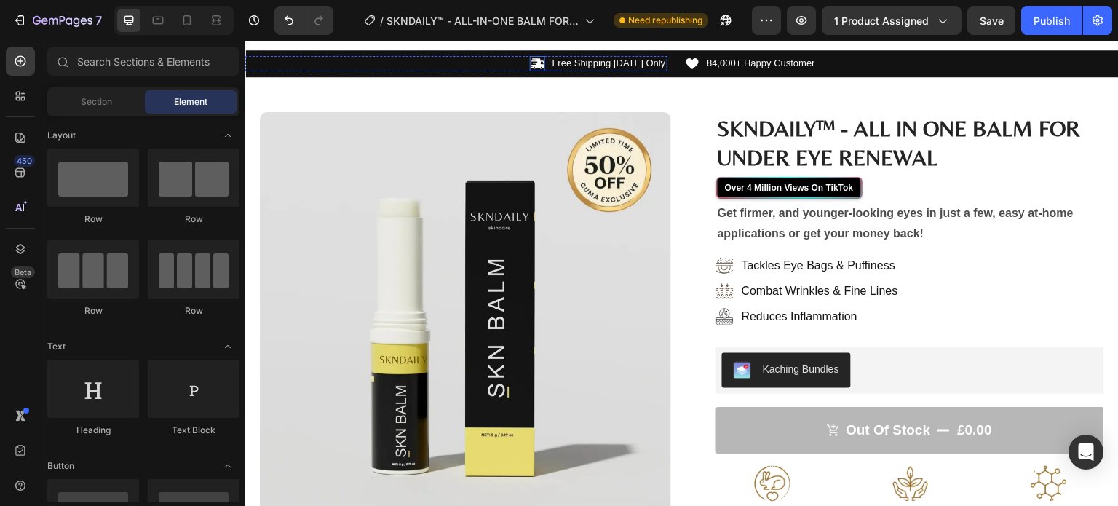
click at [540, 63] on icon at bounding box center [538, 63] width 14 height 10
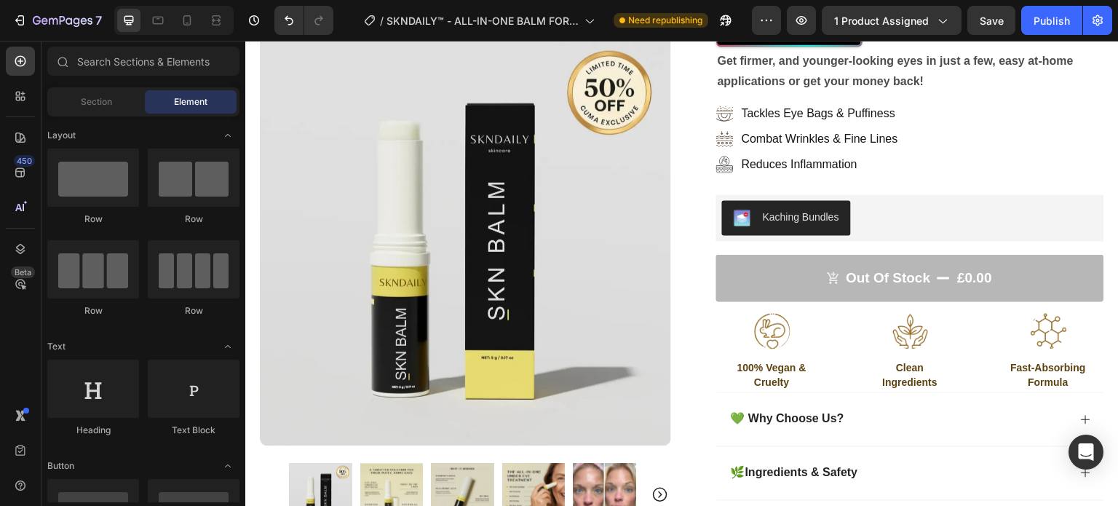
scroll to position [266, 0]
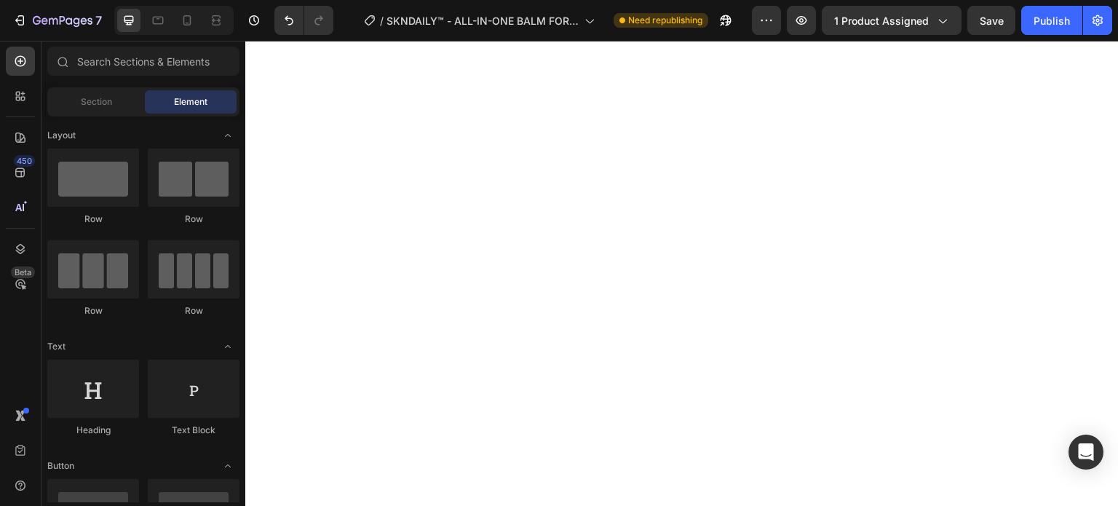
click at [979, 15] on button "Save" at bounding box center [992, 20] width 48 height 29
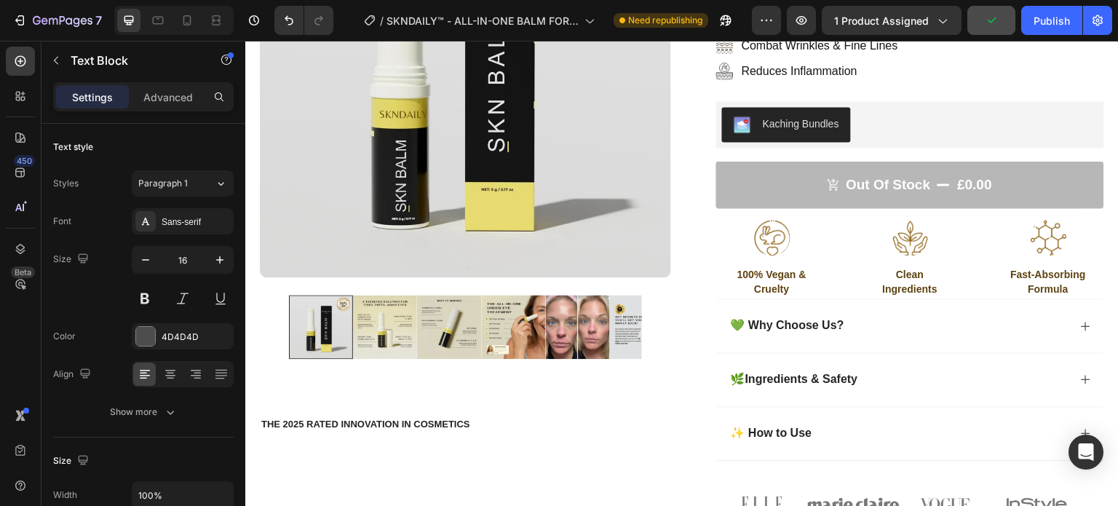
scroll to position [692, 0]
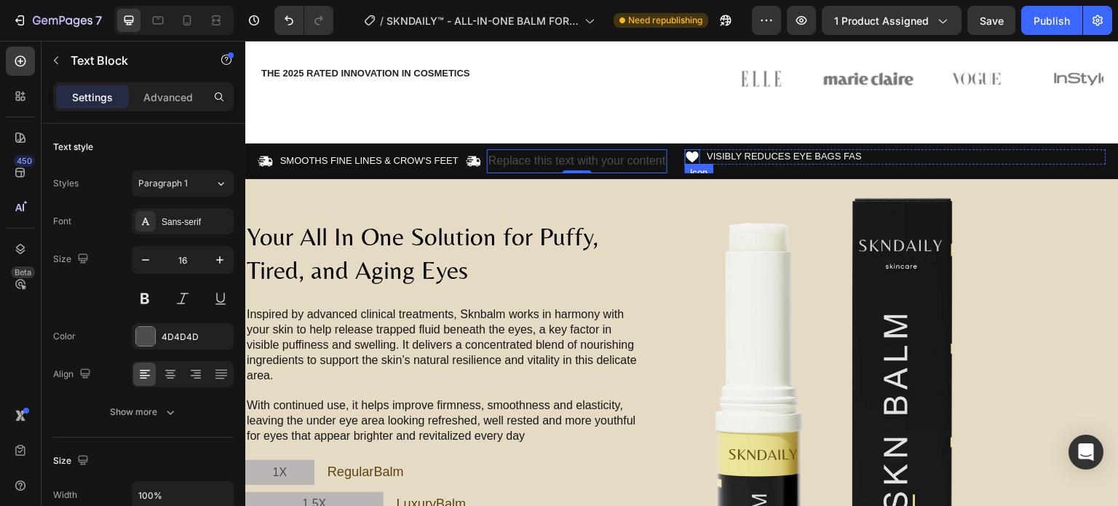
click at [685, 151] on icon at bounding box center [692, 156] width 15 height 15
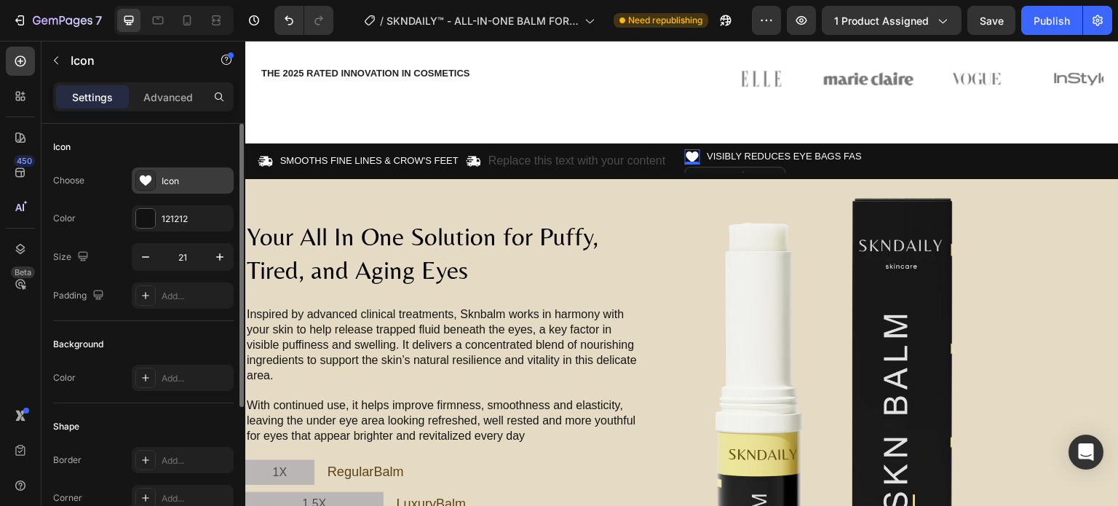
click at [170, 186] on div "Icon" at bounding box center [196, 181] width 68 height 13
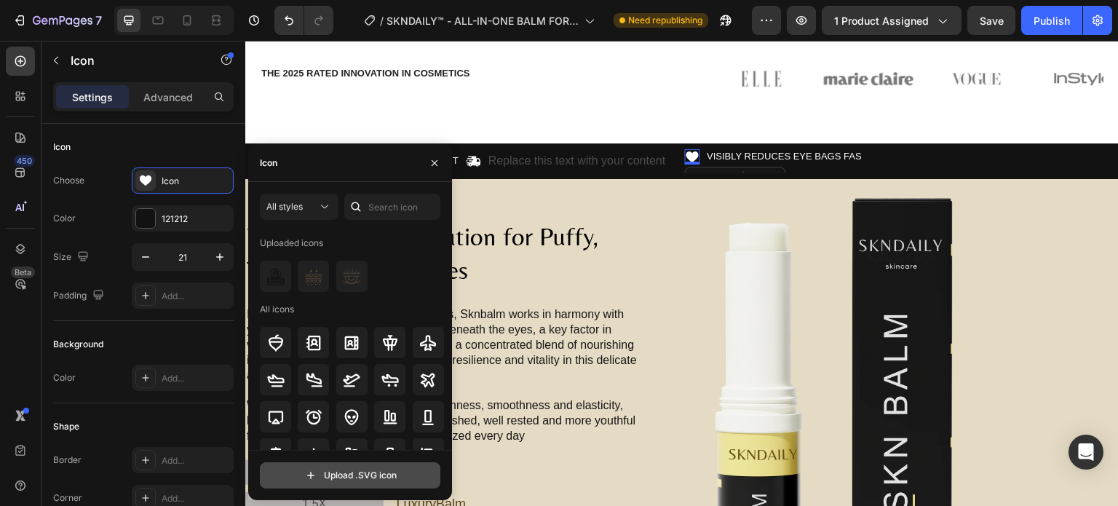
click at [374, 468] on input "file" at bounding box center [350, 475] width 179 height 25
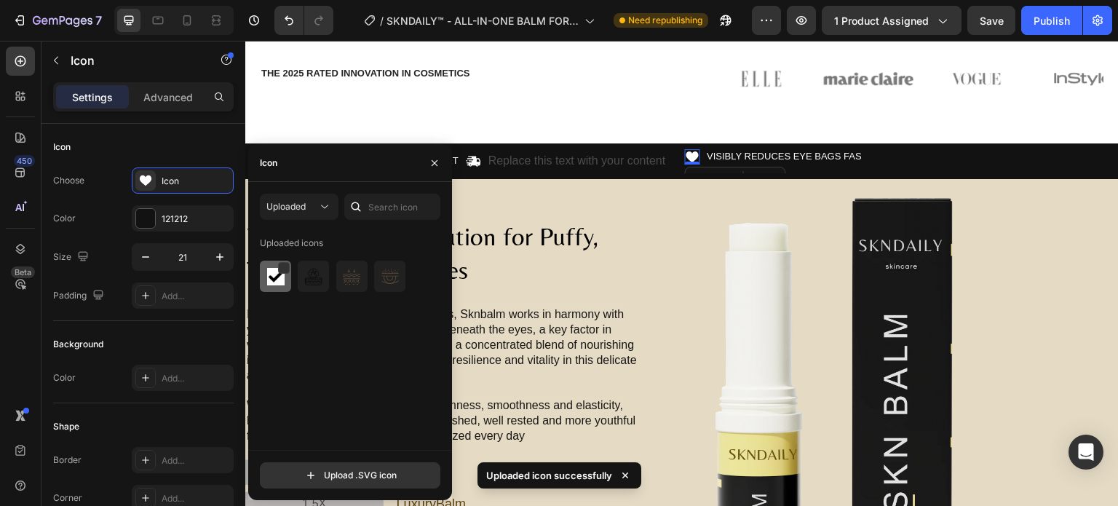
click at [272, 272] on img at bounding box center [275, 276] width 17 height 17
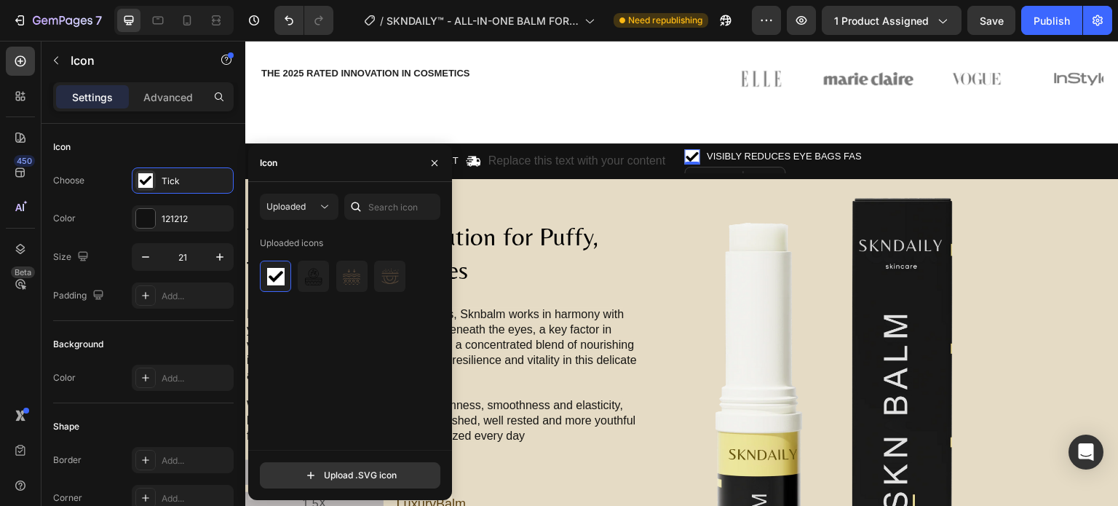
click at [305, 331] on div "Uploaded icons" at bounding box center [355, 341] width 191 height 218
click at [379, 467] on input "file" at bounding box center [350, 475] width 179 height 25
type input "C:\fakepath\Añdir un título.svg"
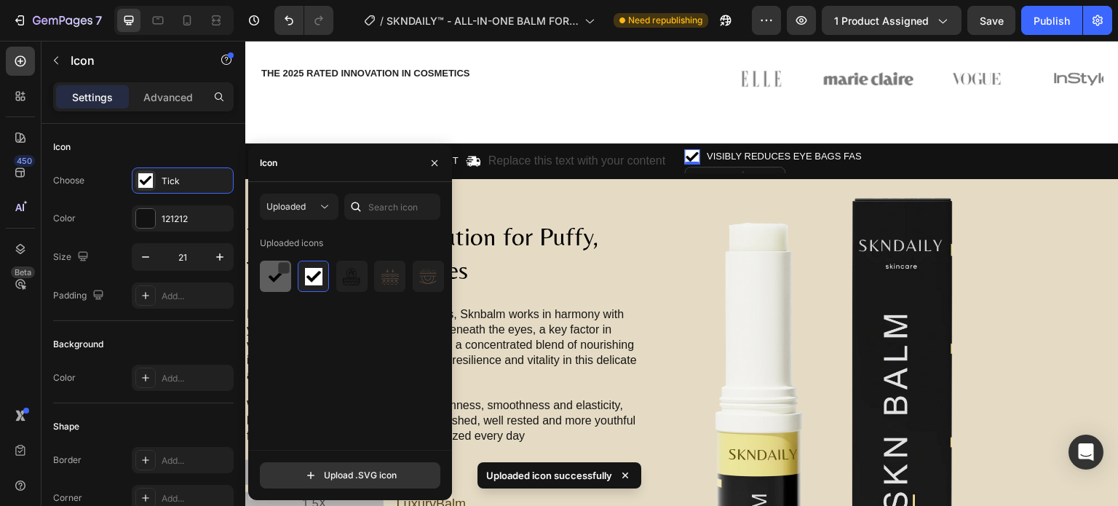
click at [264, 276] on div at bounding box center [275, 276] width 31 height 31
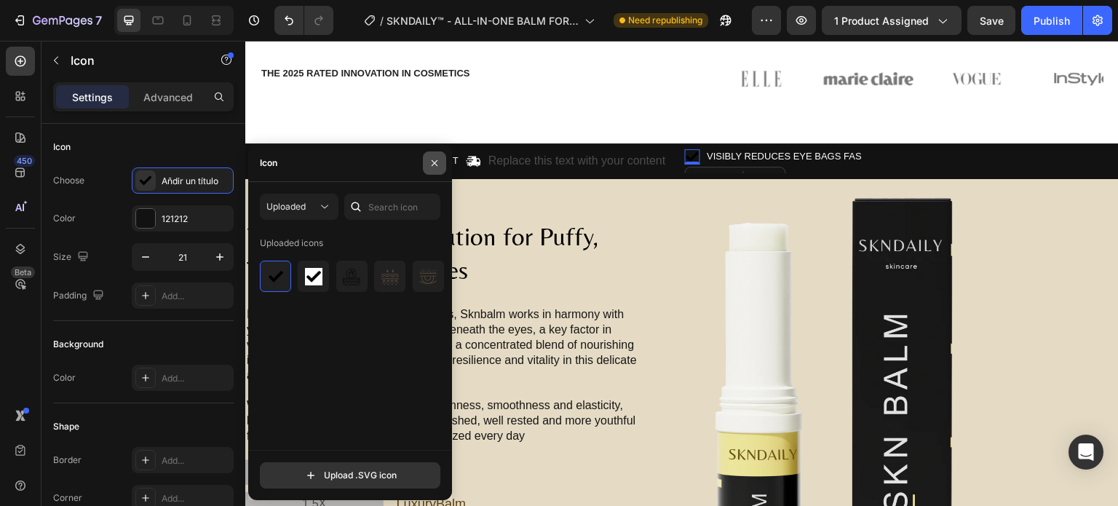
click at [424, 168] on button "button" at bounding box center [434, 162] width 23 height 23
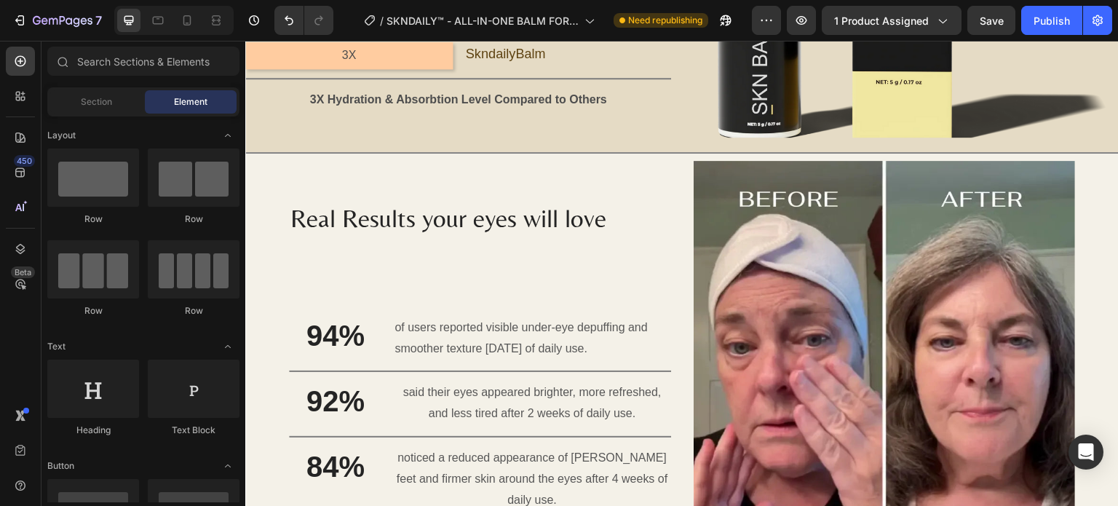
scroll to position [1173, 0]
click at [1048, 20] on div "Publish" at bounding box center [1052, 20] width 36 height 15
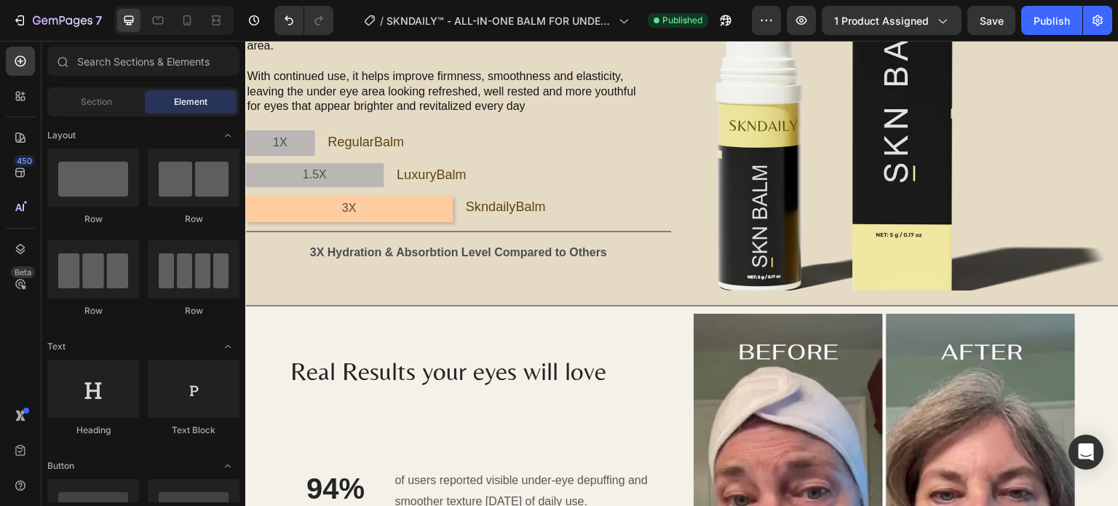
scroll to position [806, 0]
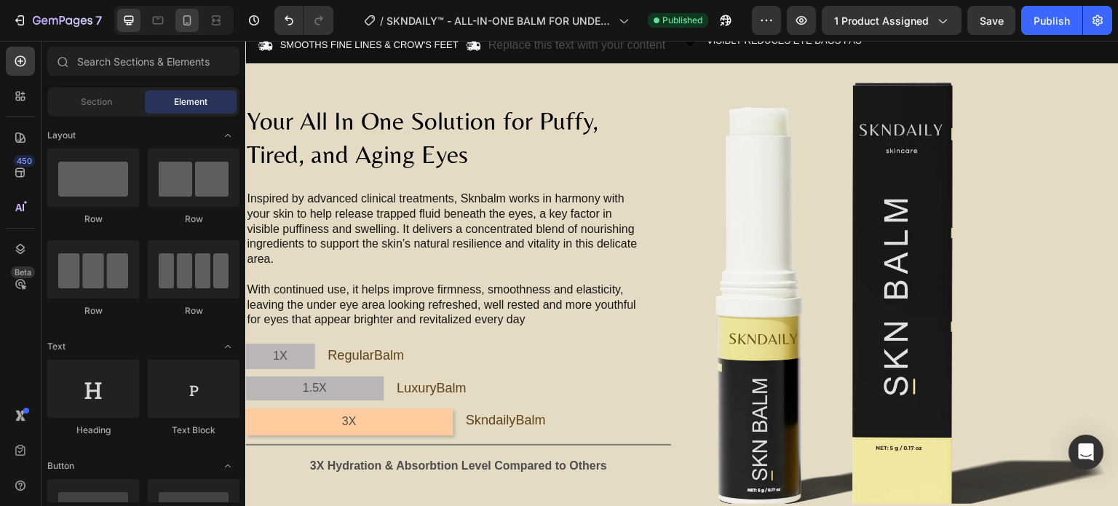
click at [185, 21] on icon at bounding box center [187, 20] width 15 height 15
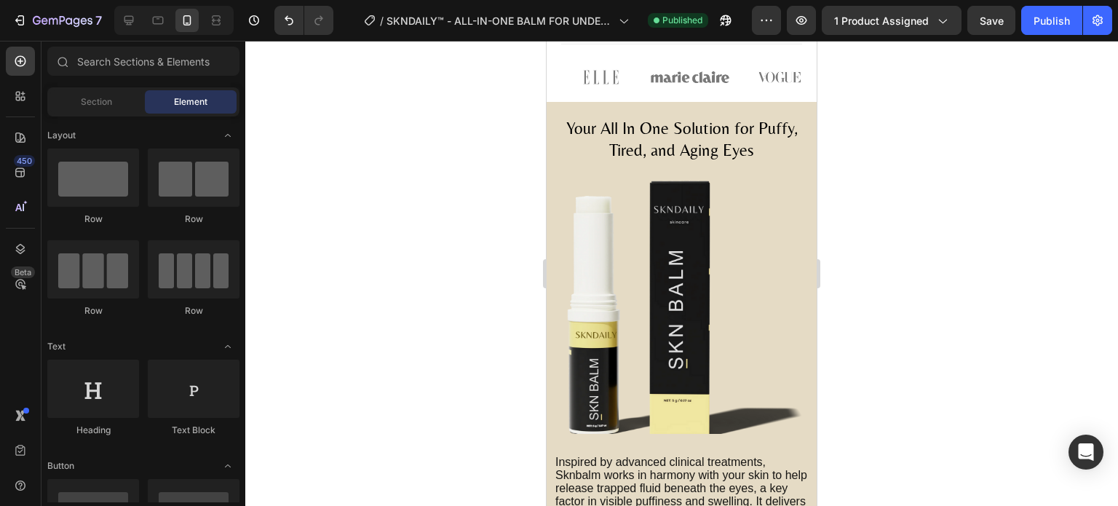
scroll to position [1139, 0]
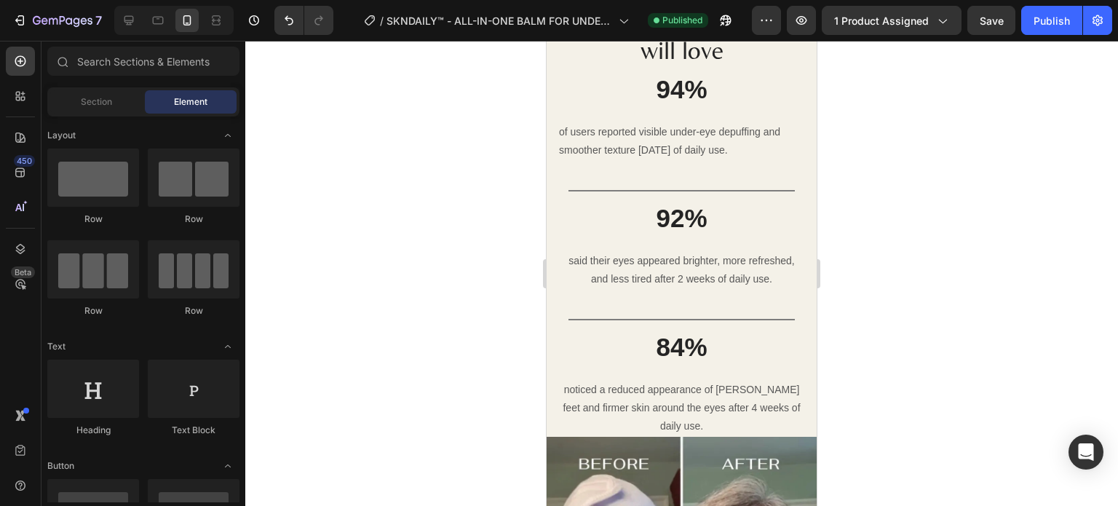
scroll to position [1951, 0]
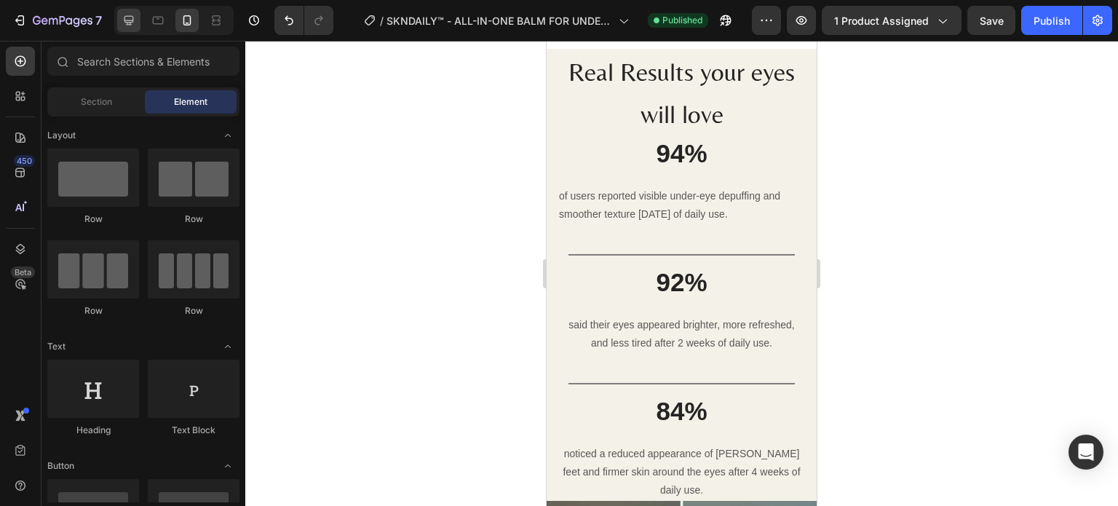
click at [131, 18] on icon at bounding box center [129, 20] width 15 height 15
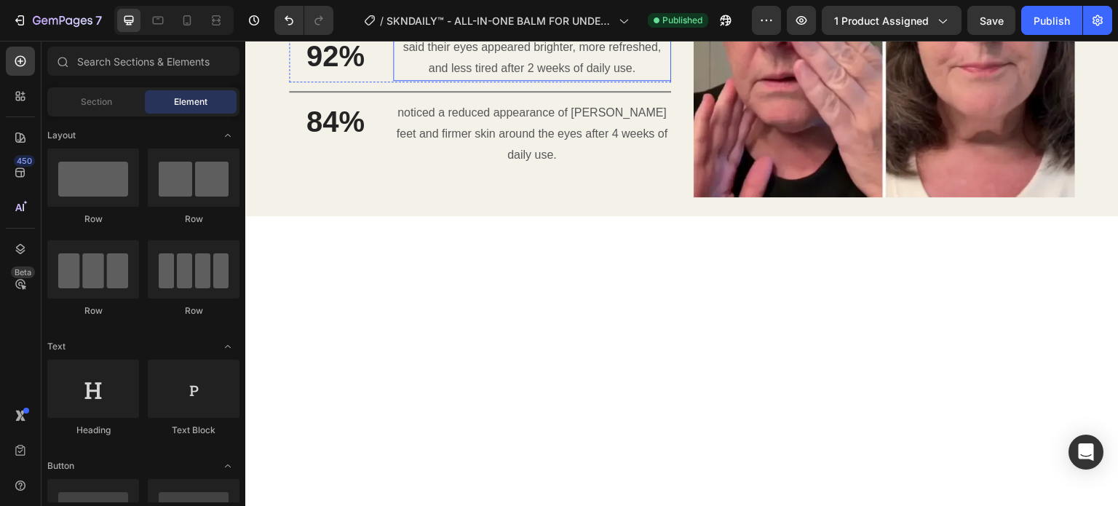
scroll to position [1643, 0]
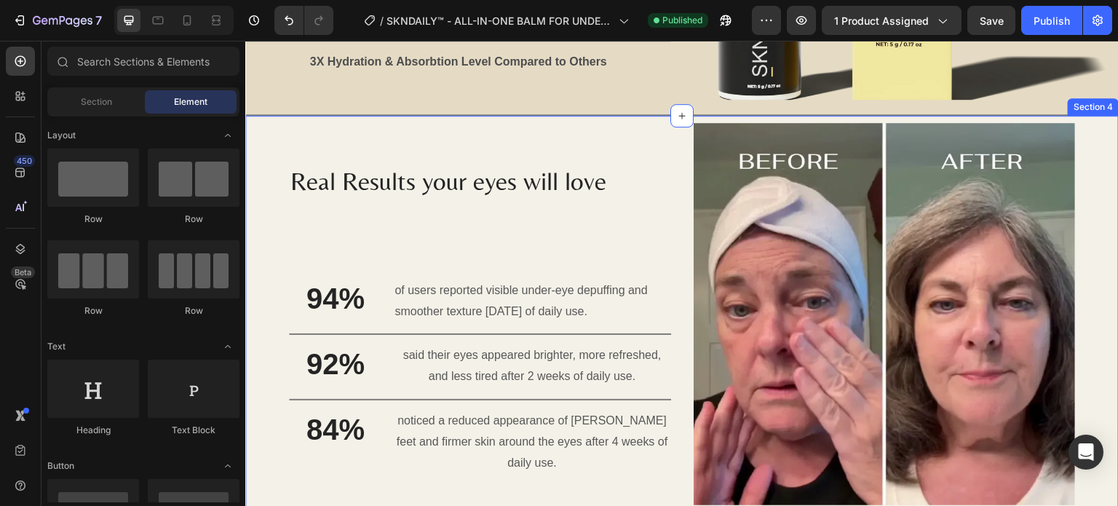
click at [633, 116] on div "Real Results your eyes will love Heading 94% Heading of users reported visible …" at bounding box center [682, 320] width 874 height 408
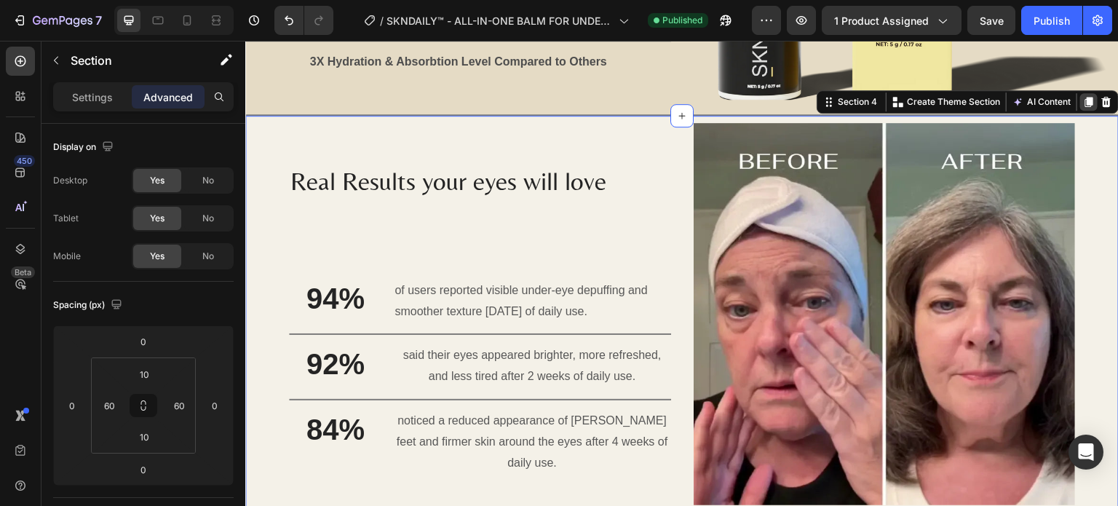
click at [1086, 97] on icon at bounding box center [1090, 102] width 8 height 10
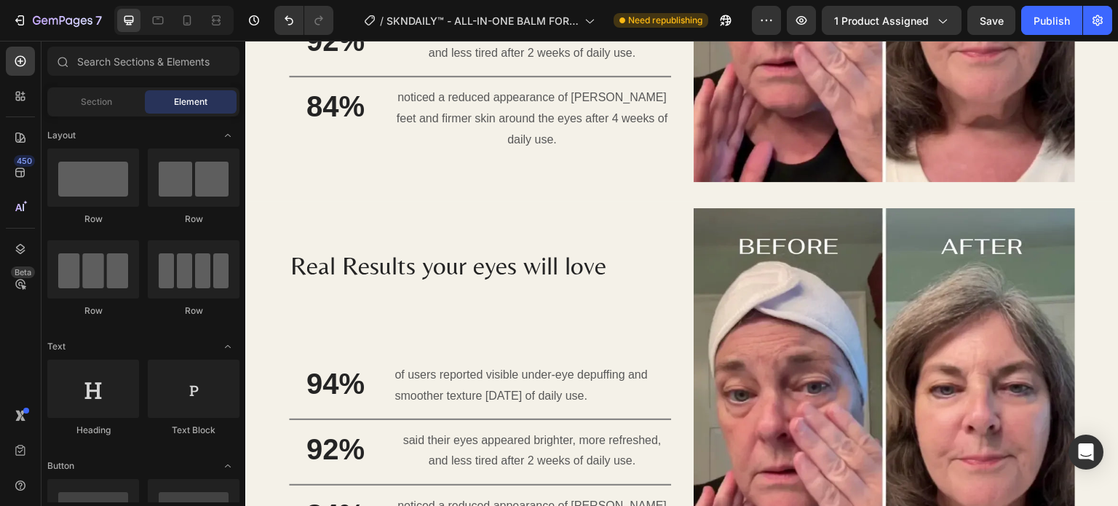
scroll to position [1945, 0]
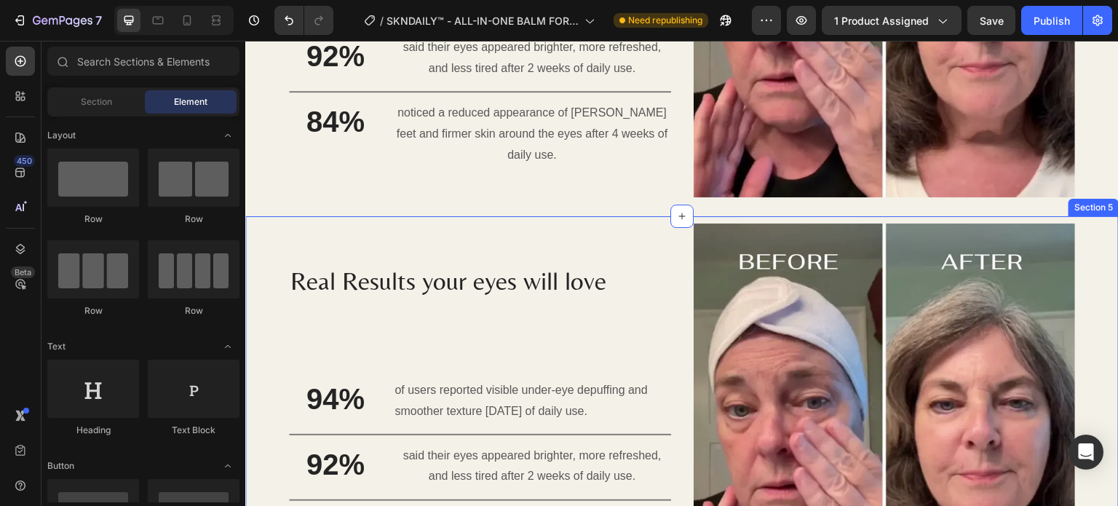
click at [269, 259] on div "Real Results your eyes will love Heading 94% Heading of users reported visible …" at bounding box center [682, 420] width 874 height 408
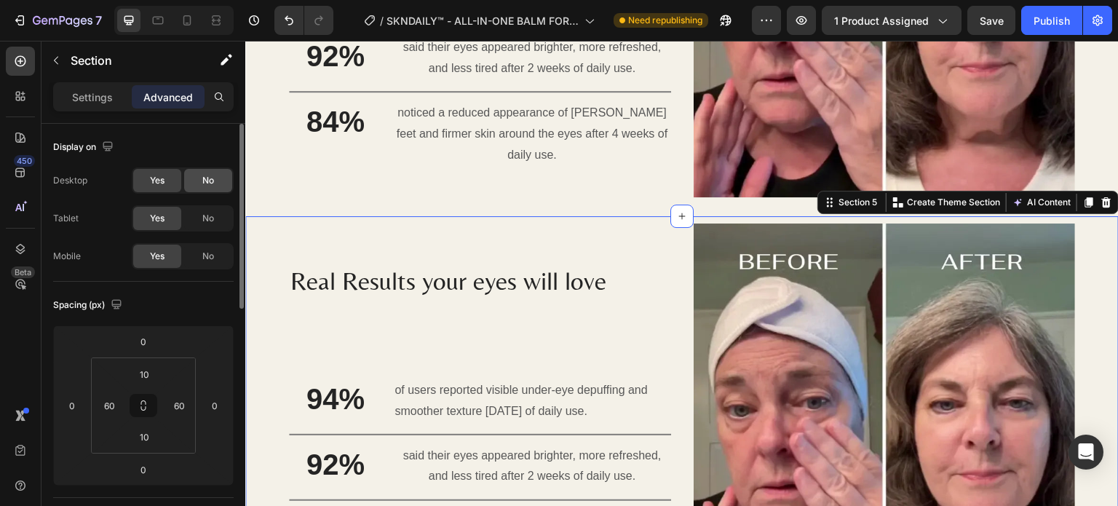
click at [201, 180] on div "No" at bounding box center [208, 180] width 48 height 23
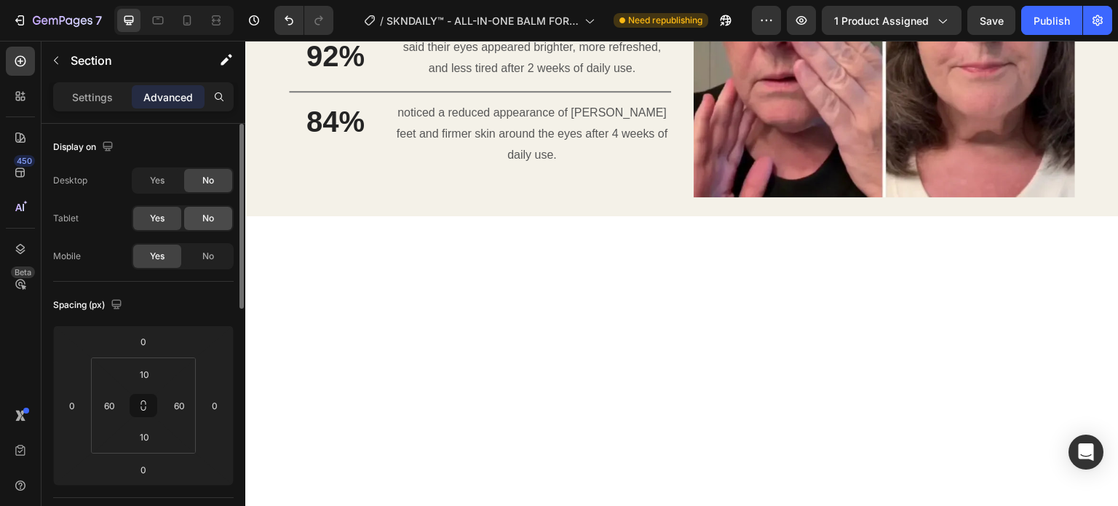
click at [207, 213] on span "No" at bounding box center [208, 218] width 12 height 13
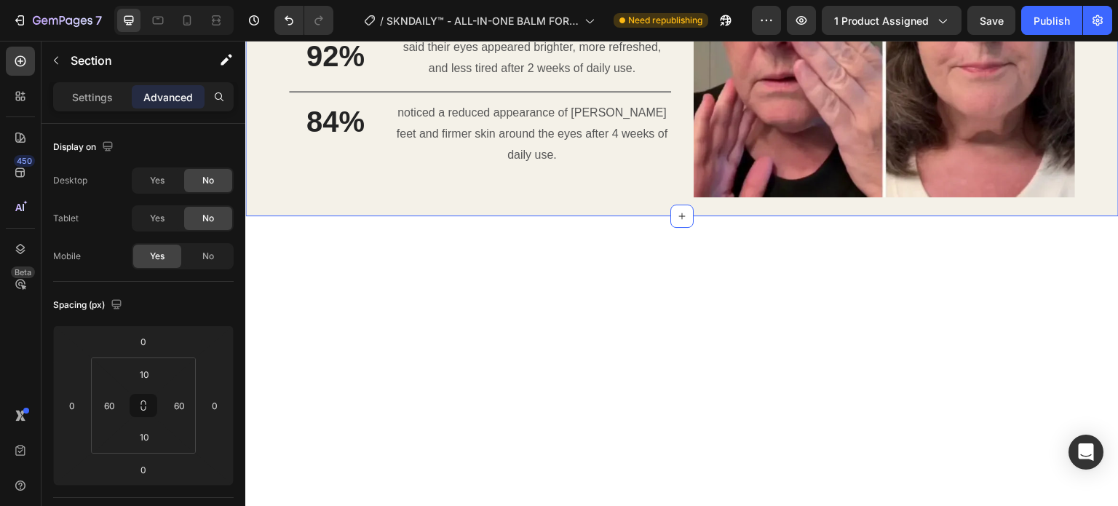
click at [265, 170] on div "Real Results your eyes will love Heading 94% Heading of users reported visible …" at bounding box center [682, 12] width 874 height 408
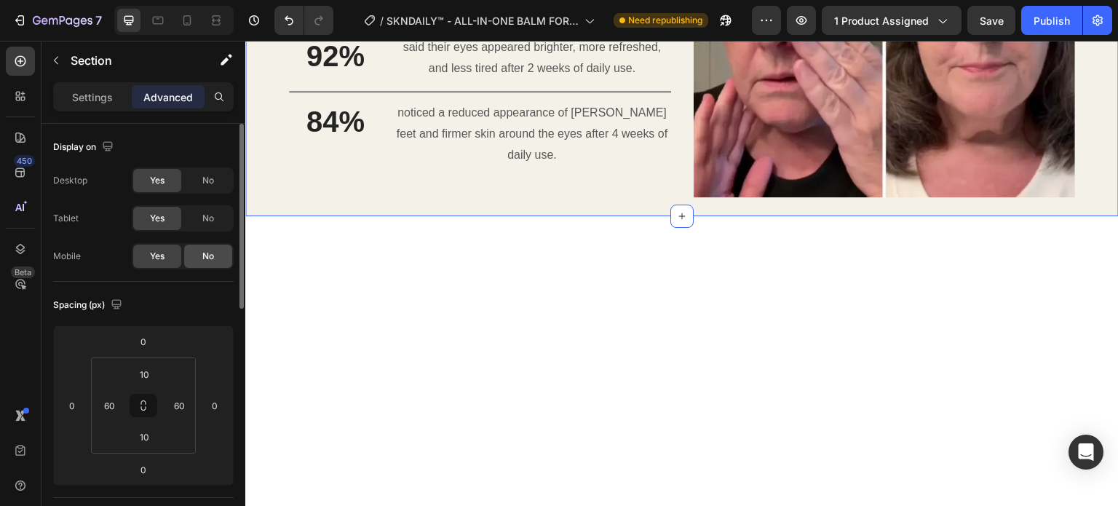
click at [210, 258] on span "No" at bounding box center [208, 256] width 12 height 13
click at [291, 224] on div at bounding box center [682, 439] width 874 height 446
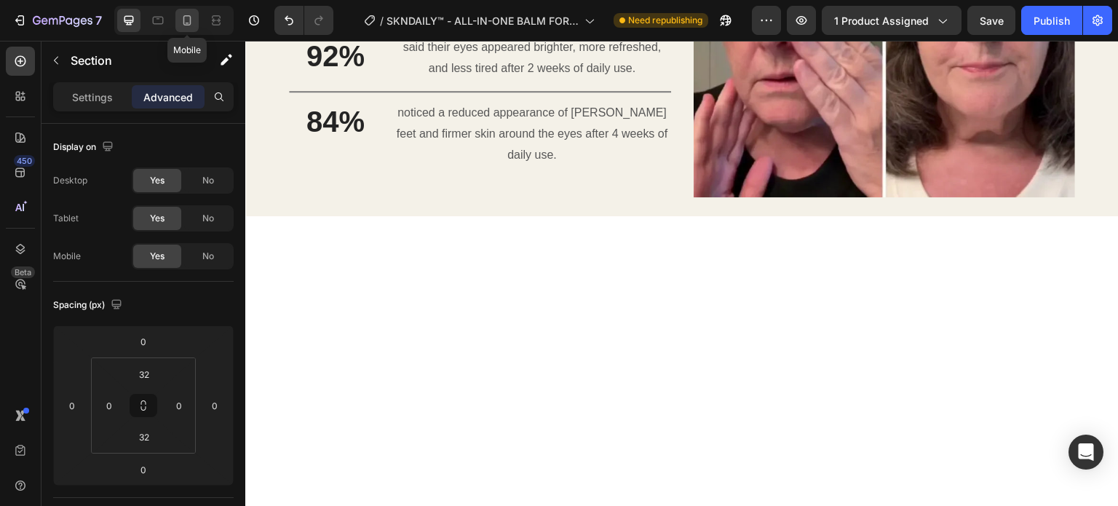
click at [184, 16] on icon at bounding box center [187, 20] width 8 height 10
click at [929, 207] on div at bounding box center [681, 273] width 873 height 465
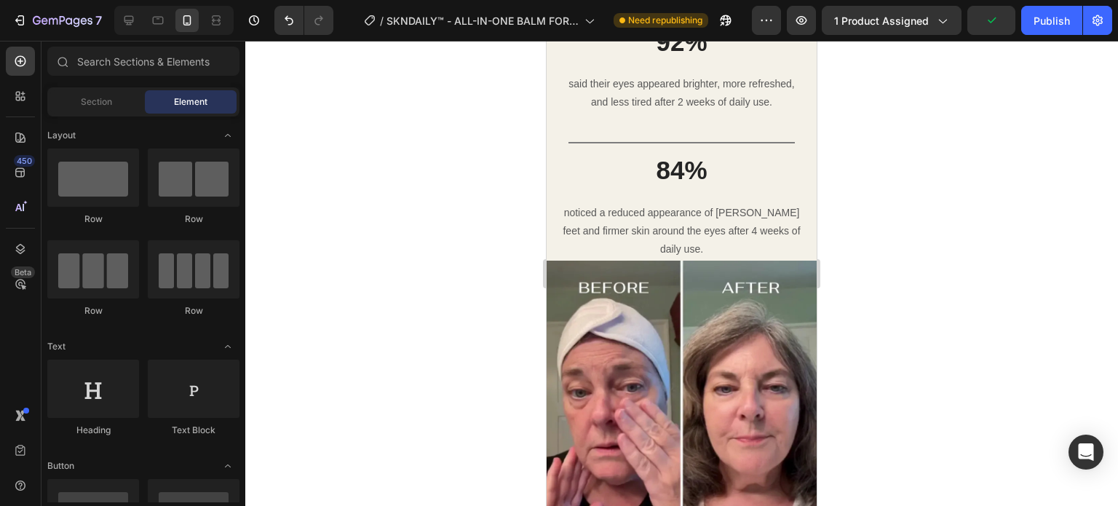
scroll to position [1990, 0]
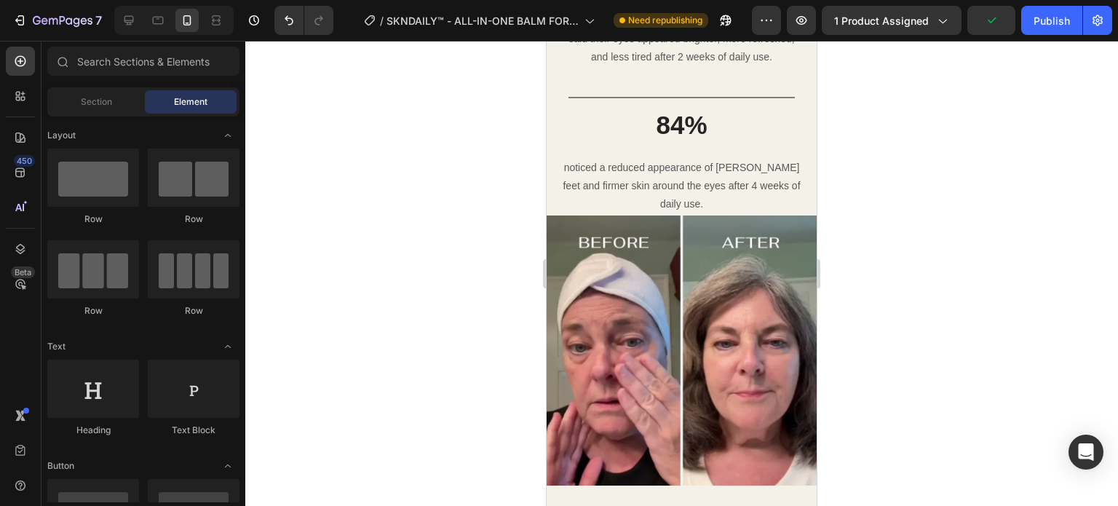
click at [687, 263] on img at bounding box center [682, 351] width 270 height 270
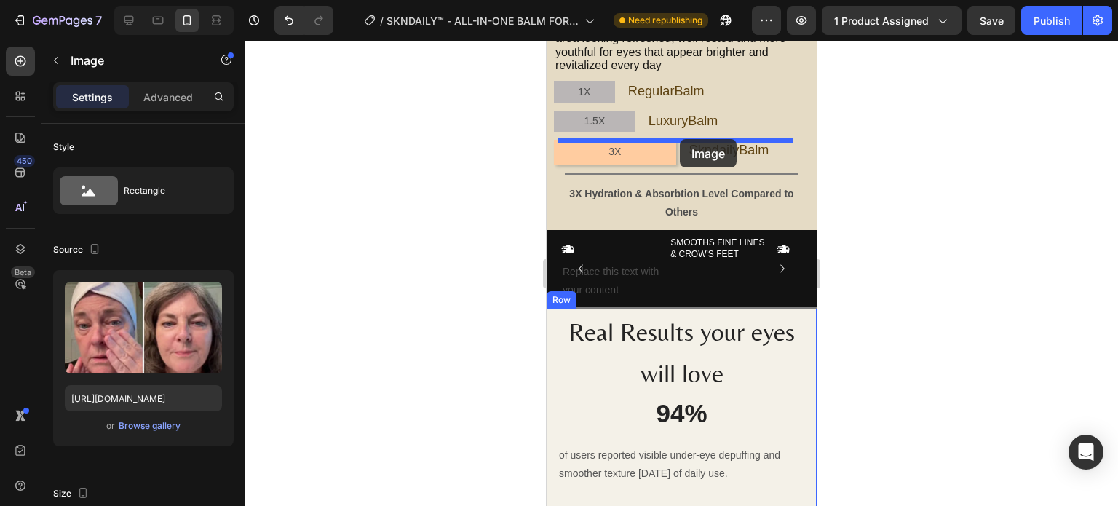
scroll to position [1666, 0]
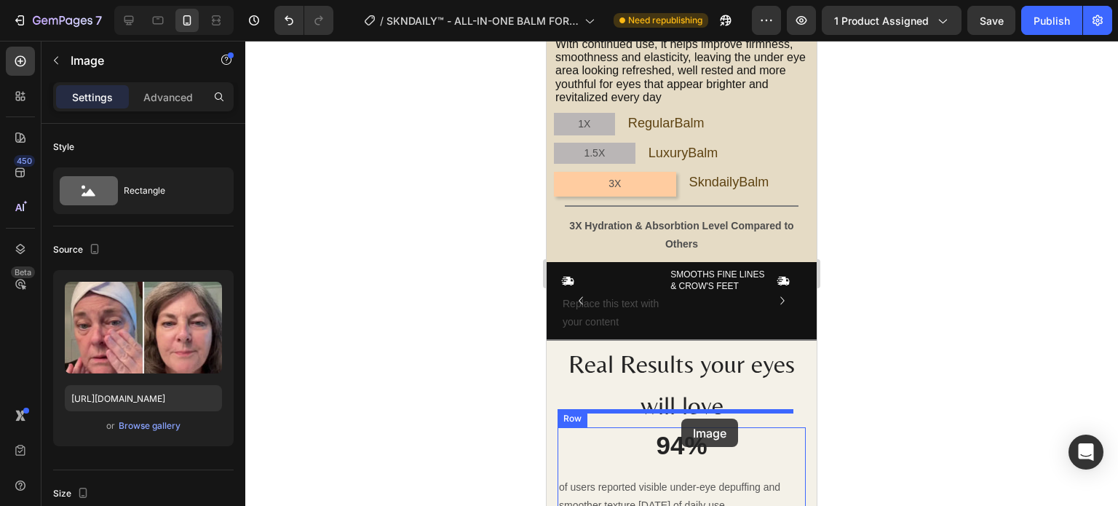
drag, startPoint x: 587, startPoint y: 177, endPoint x: 681, endPoint y: 419, distance: 259.6
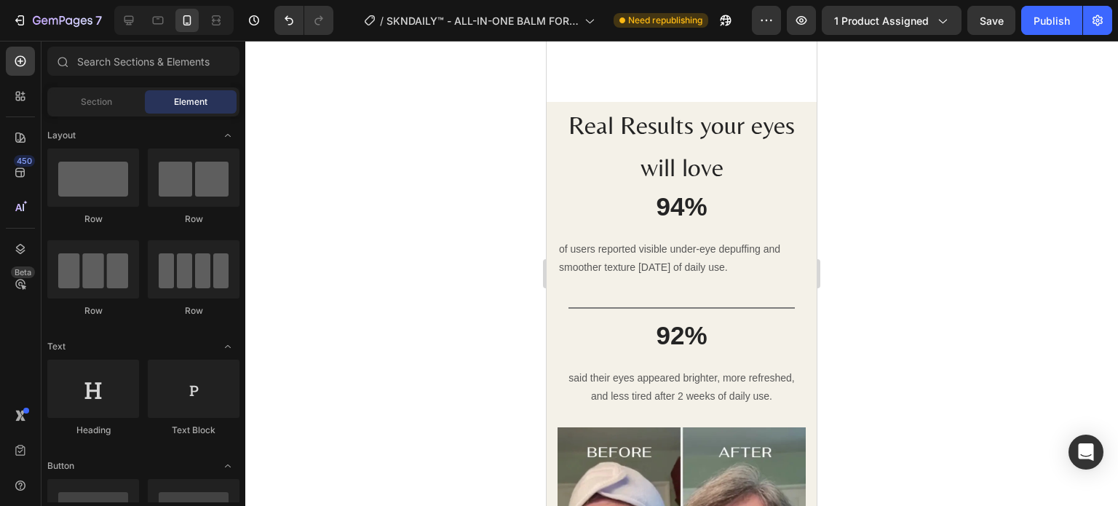
scroll to position [2152, 0]
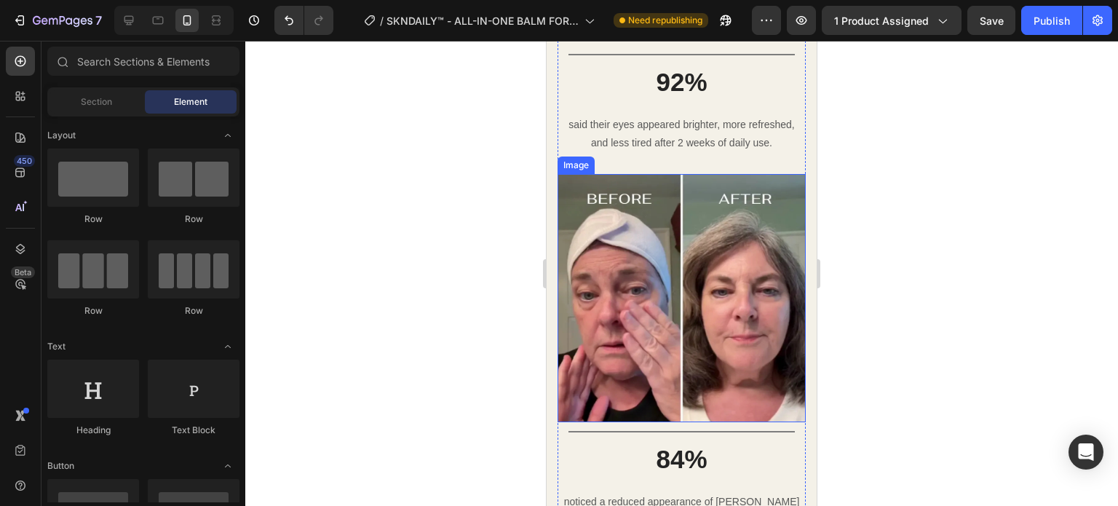
click at [719, 264] on img at bounding box center [682, 298] width 248 height 248
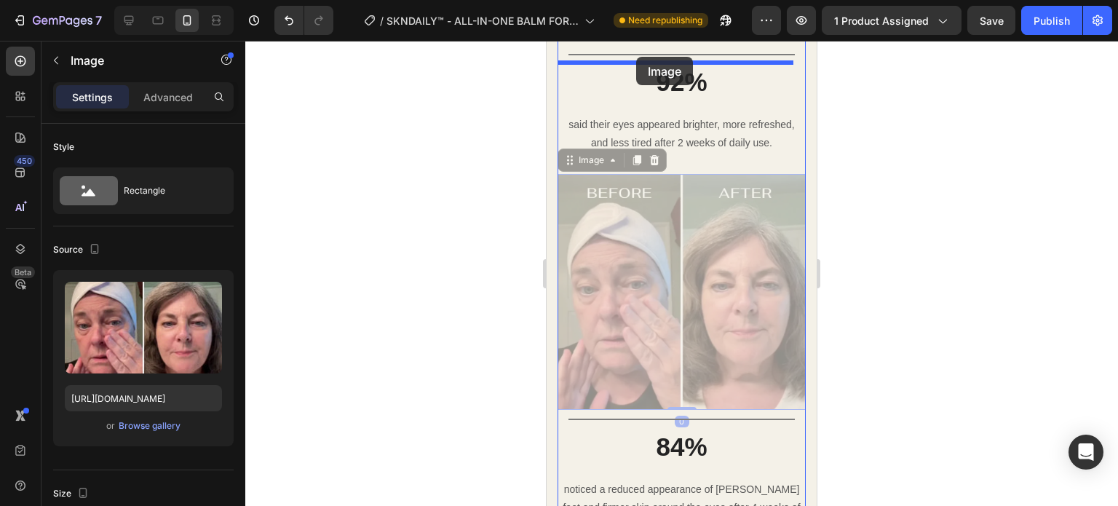
scroll to position [2007, 0]
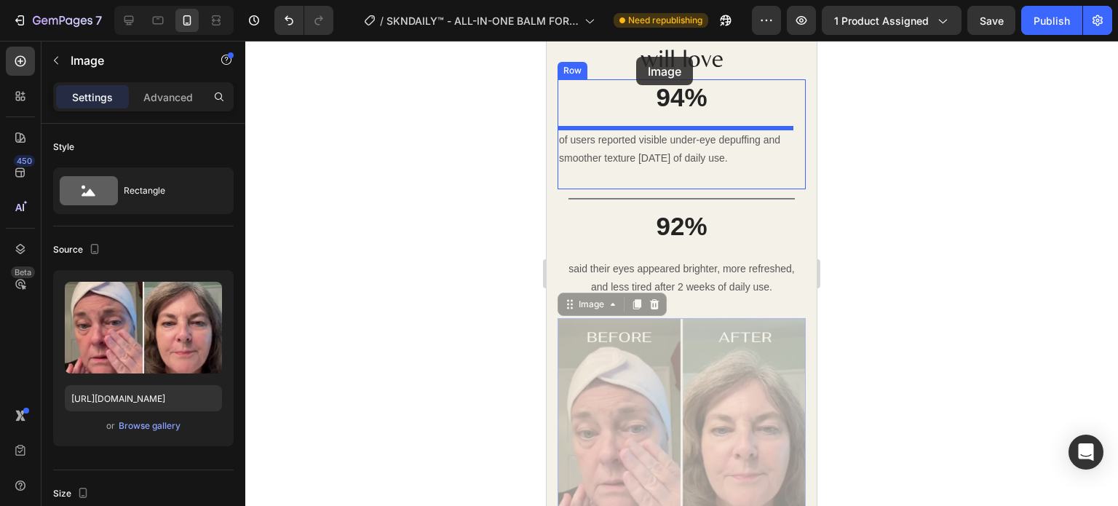
drag, startPoint x: 602, startPoint y: 162, endPoint x: 659, endPoint y: 188, distance: 62.5
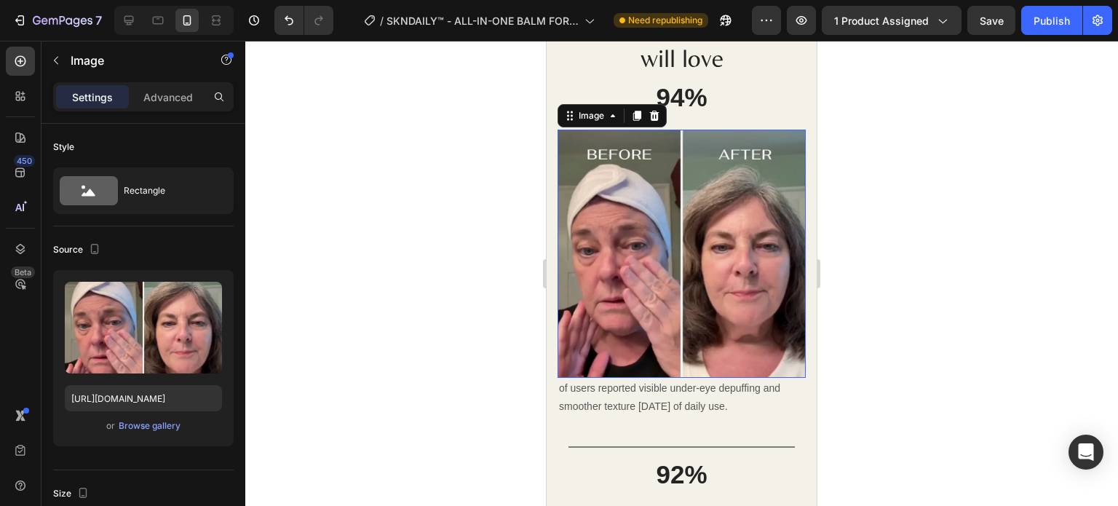
scroll to position [1952, 0]
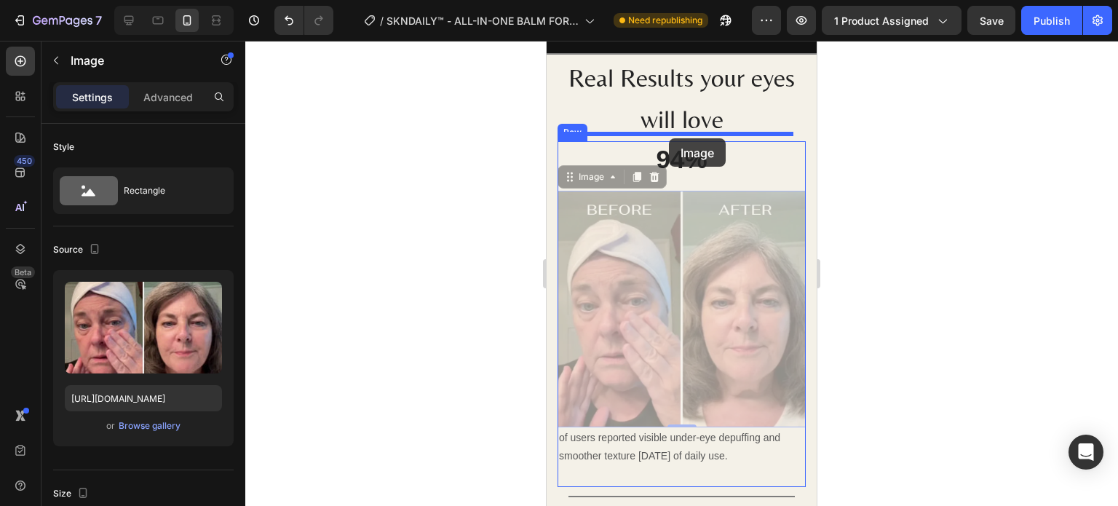
drag, startPoint x: 585, startPoint y: 171, endPoint x: 669, endPoint y: 138, distance: 89.9
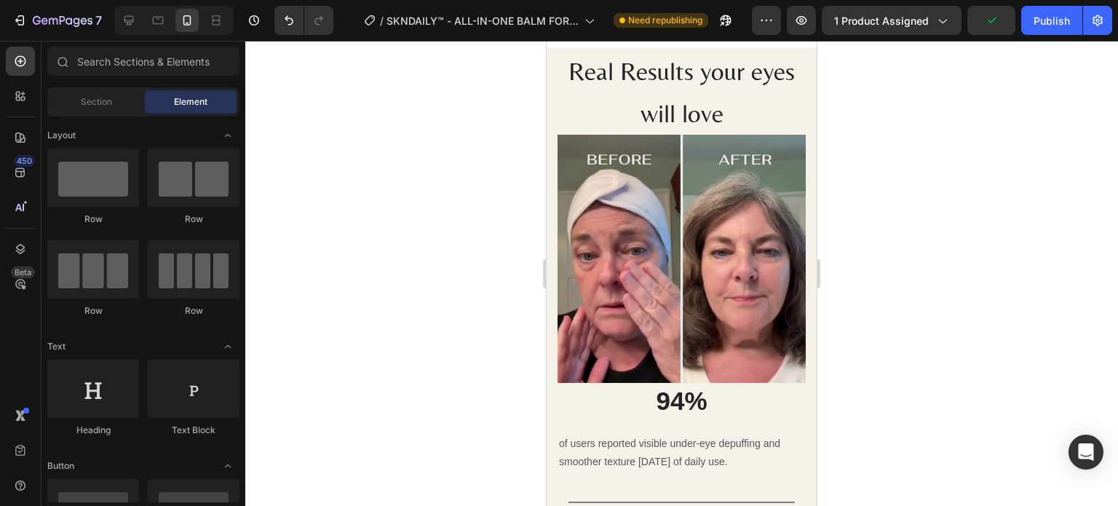
scroll to position [2064, 0]
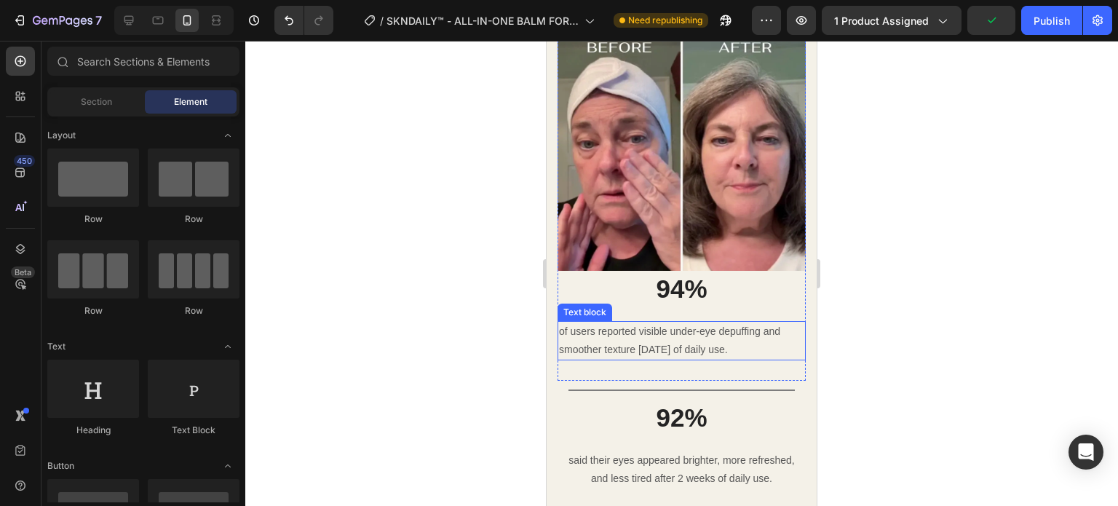
click at [632, 328] on p "of users reported visible under-eye depuffing and smoother texture [DATE] of da…" at bounding box center [681, 341] width 245 height 36
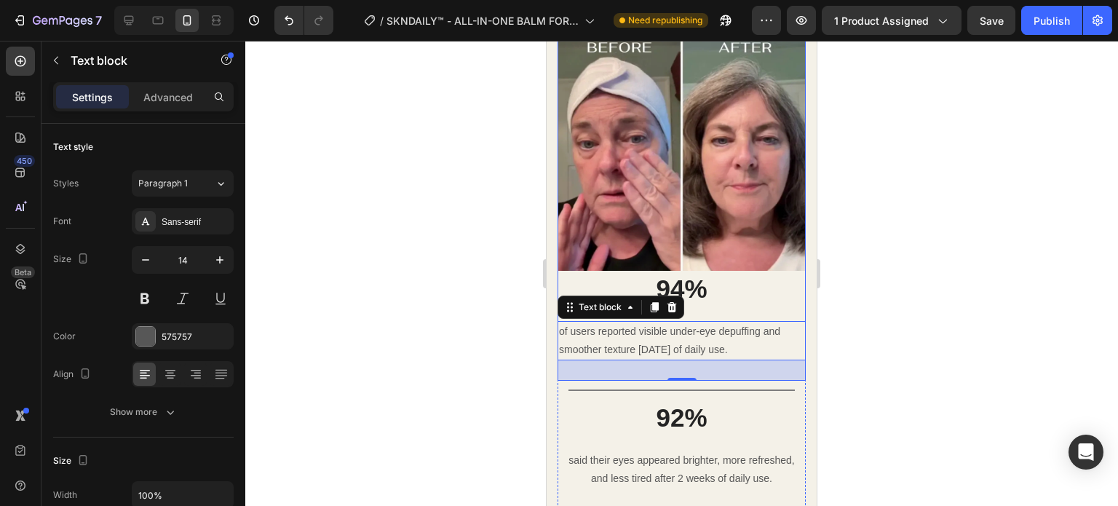
click at [708, 299] on div "Image 94% Heading of users reported visible under-eye depuffing and smoother te…" at bounding box center [682, 202] width 248 height 358
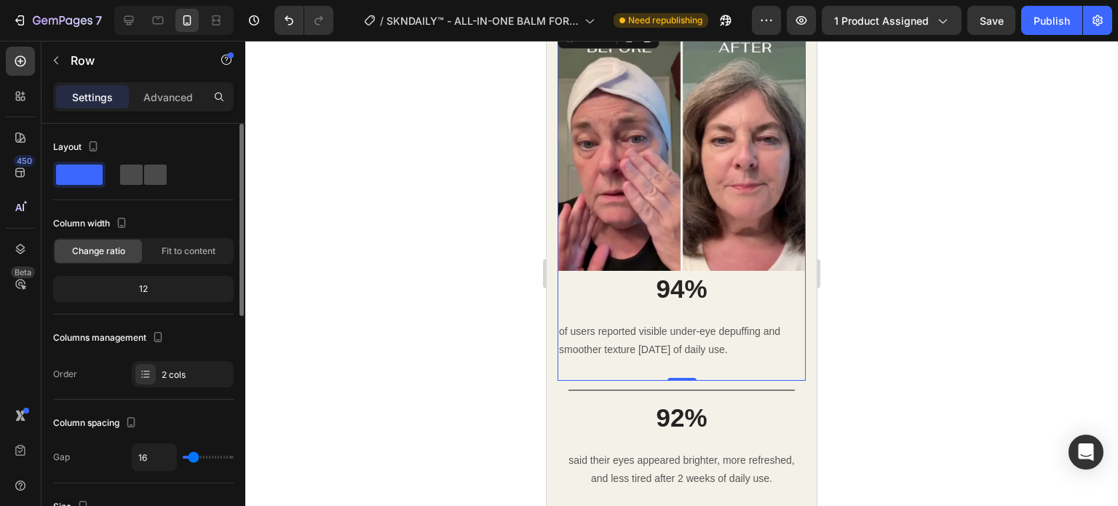
click at [144, 165] on span at bounding box center [155, 175] width 23 height 20
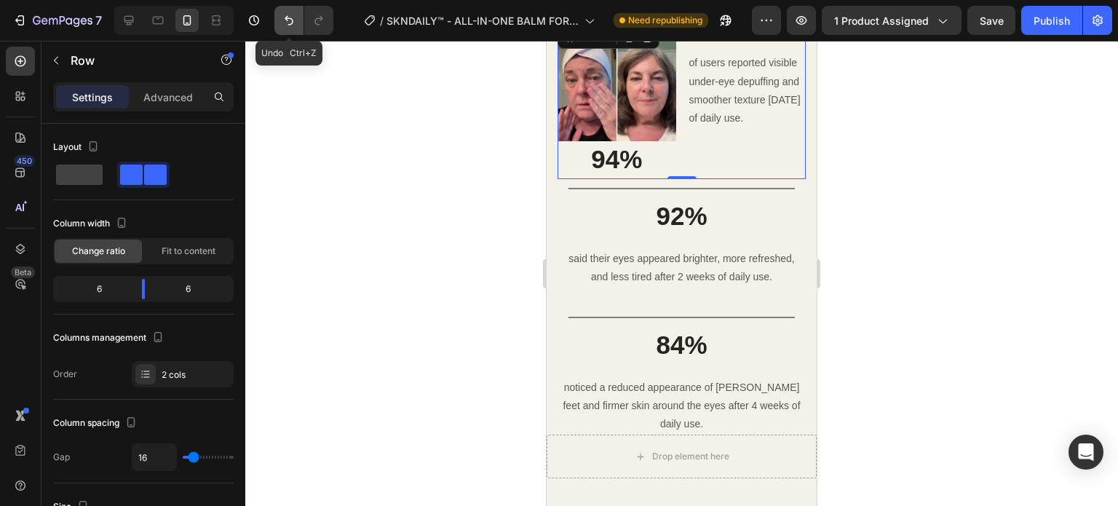
click at [288, 27] on icon "Undo/Redo" at bounding box center [289, 20] width 15 height 15
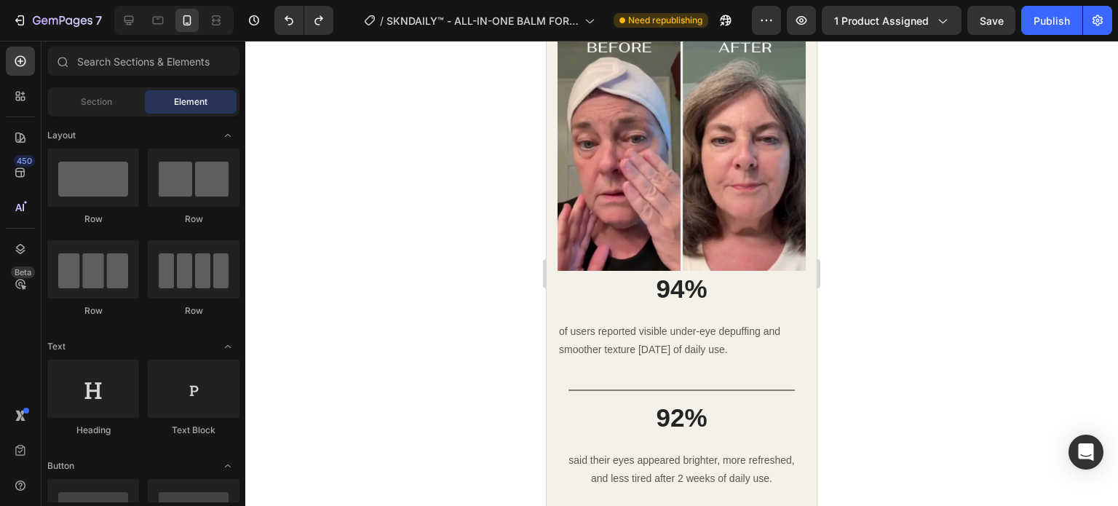
scroll to position [2082, 0]
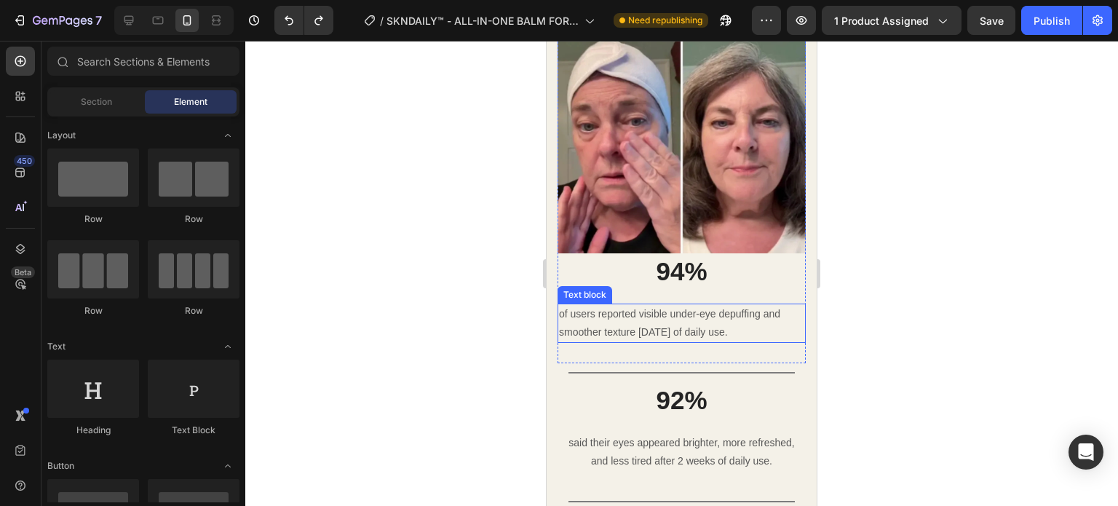
click at [658, 305] on p "of users reported visible under-eye depuffing and smoother texture [DATE] of da…" at bounding box center [681, 323] width 245 height 36
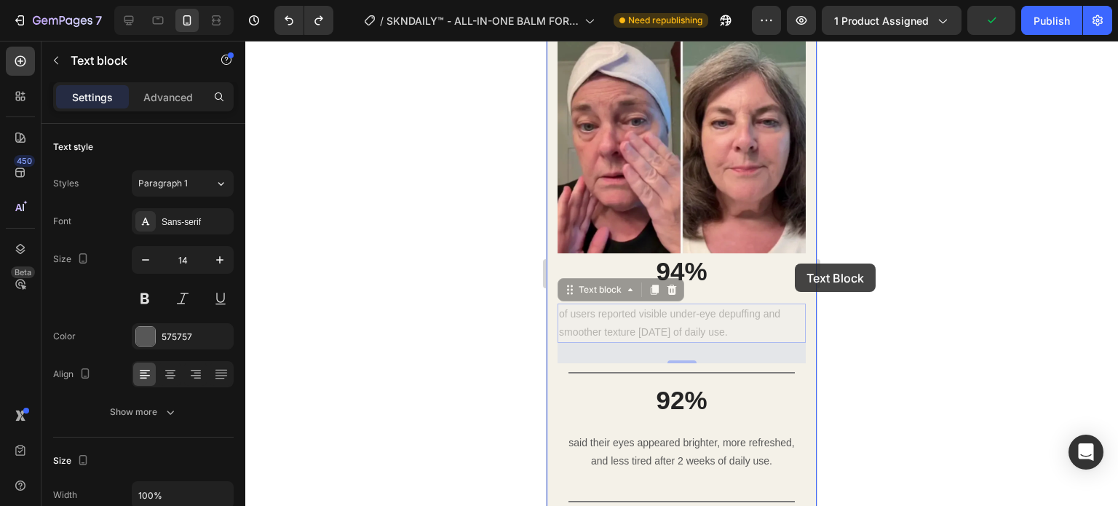
drag, startPoint x: 580, startPoint y: 281, endPoint x: 795, endPoint y: 264, distance: 216.2
click at [795, 264] on div "Real Results your eyes will love Heading Image 94% Heading of users reported vi…" at bounding box center [682, 268] width 270 height 700
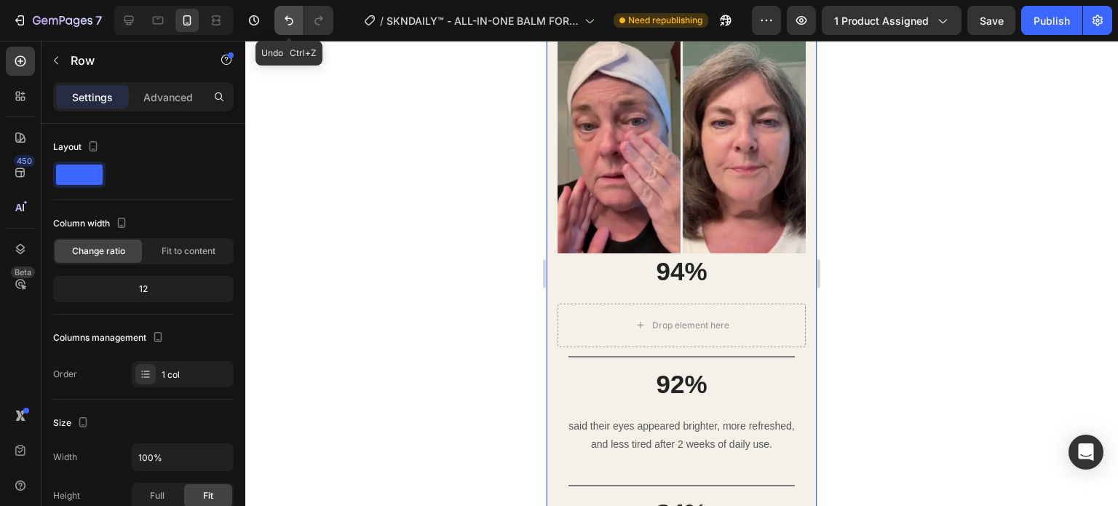
click at [287, 23] on icon "Undo/Redo" at bounding box center [289, 20] width 15 height 15
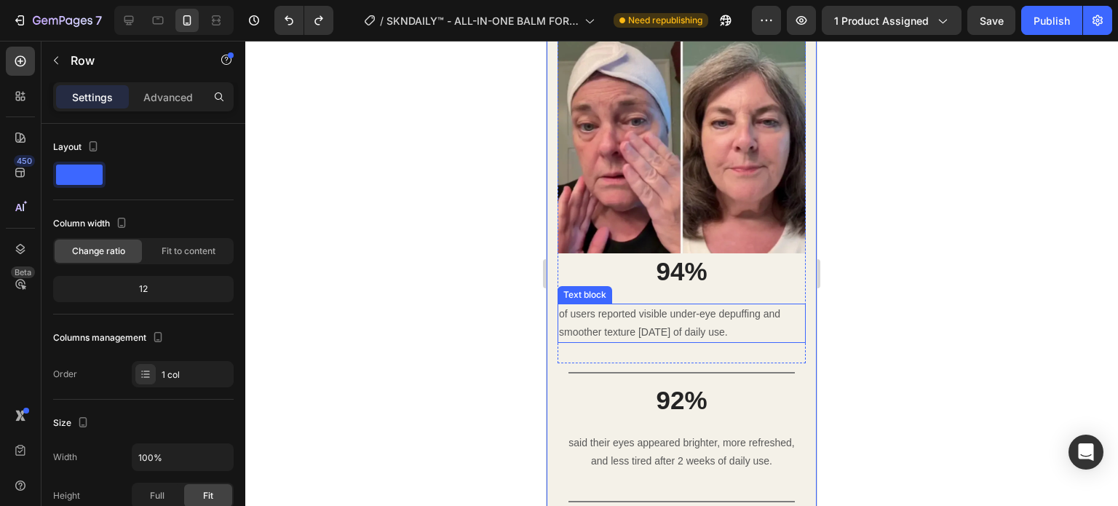
click at [595, 305] on p "of users reported visible under-eye depuffing and smoother texture [DATE] of da…" at bounding box center [681, 323] width 245 height 36
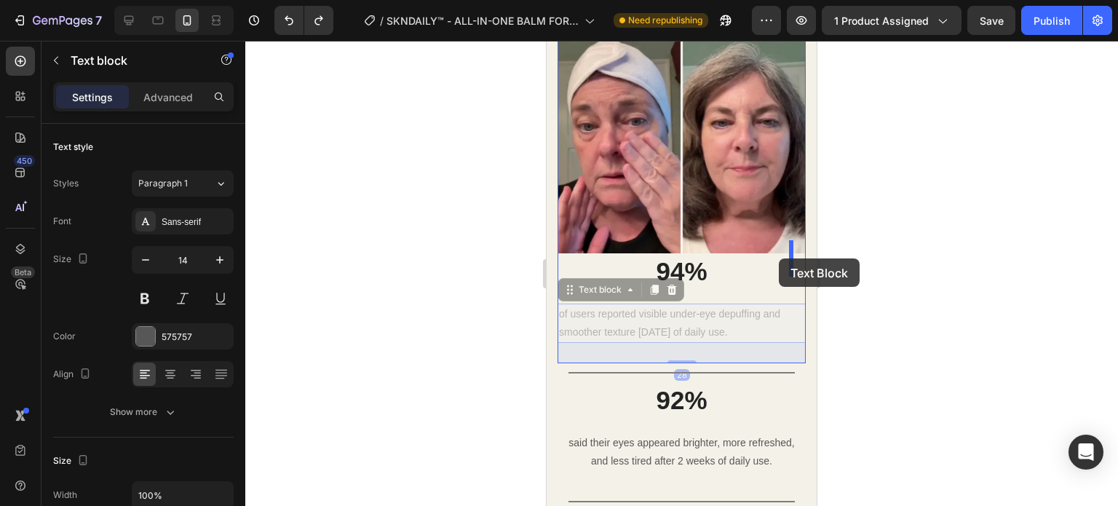
drag, startPoint x: 574, startPoint y: 280, endPoint x: 779, endPoint y: 258, distance: 205.8
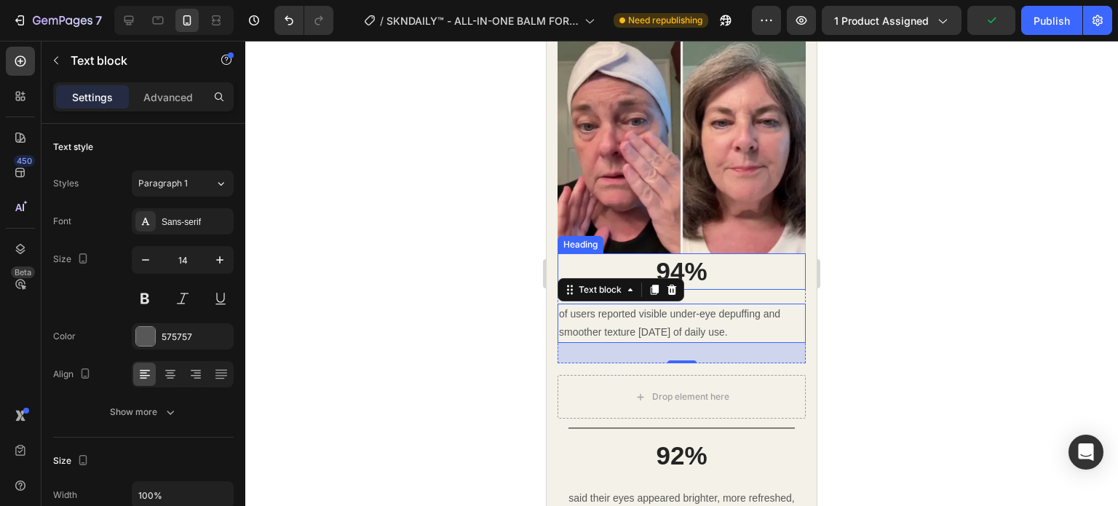
click at [679, 256] on h3 "94%" at bounding box center [682, 271] width 248 height 36
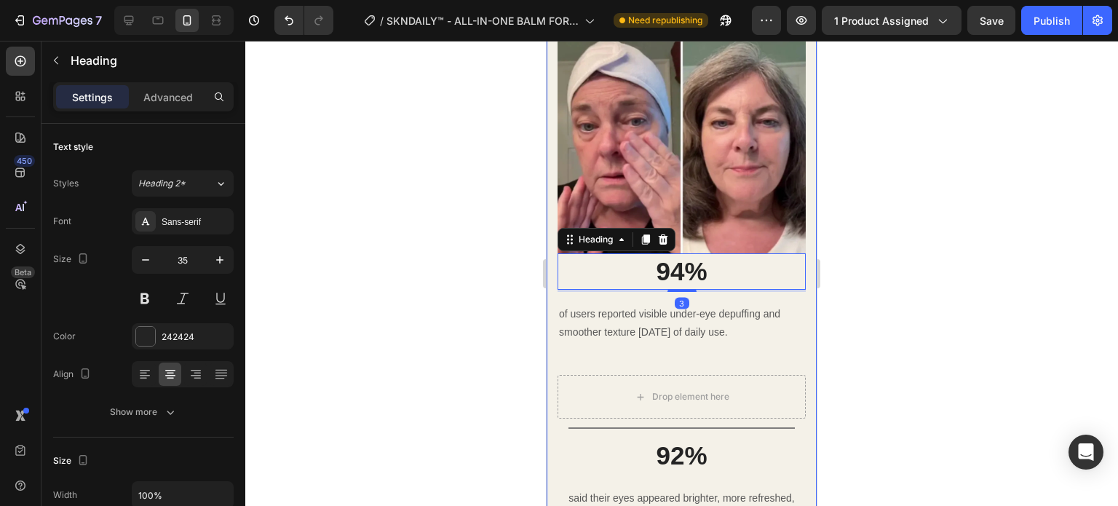
drag, startPoint x: 694, startPoint y: 257, endPoint x: 580, endPoint y: 285, distance: 117.6
click at [564, 305] on div "94% Heading 3 of users reported visible under-eye depuffing and smoother textur…" at bounding box center [682, 308] width 248 height 110
click at [580, 285] on div "94% Heading 3 of users reported visible under-eye depuffing and smoother textur…" at bounding box center [682, 308] width 248 height 110
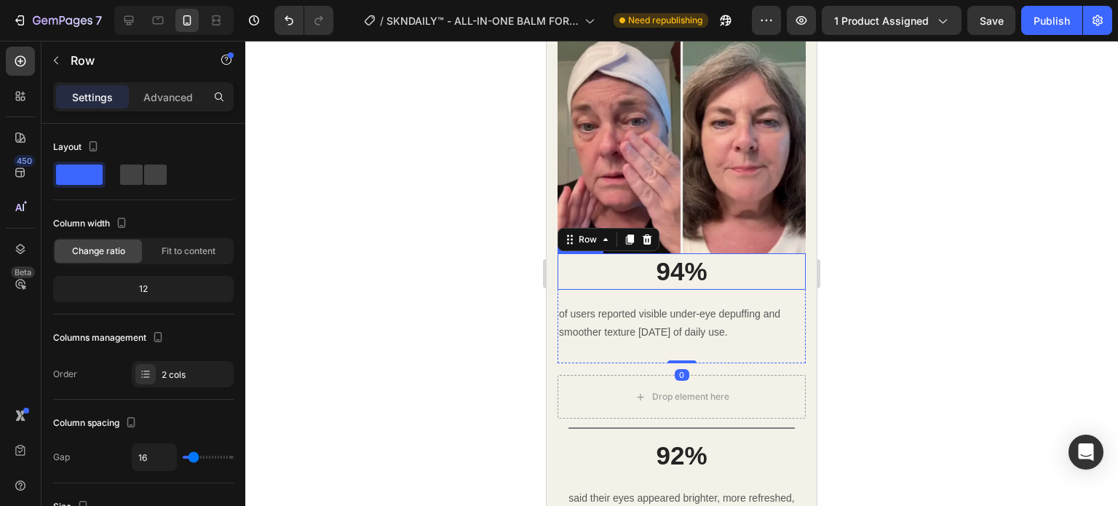
click at [593, 255] on p "94%" at bounding box center [681, 271] width 245 height 33
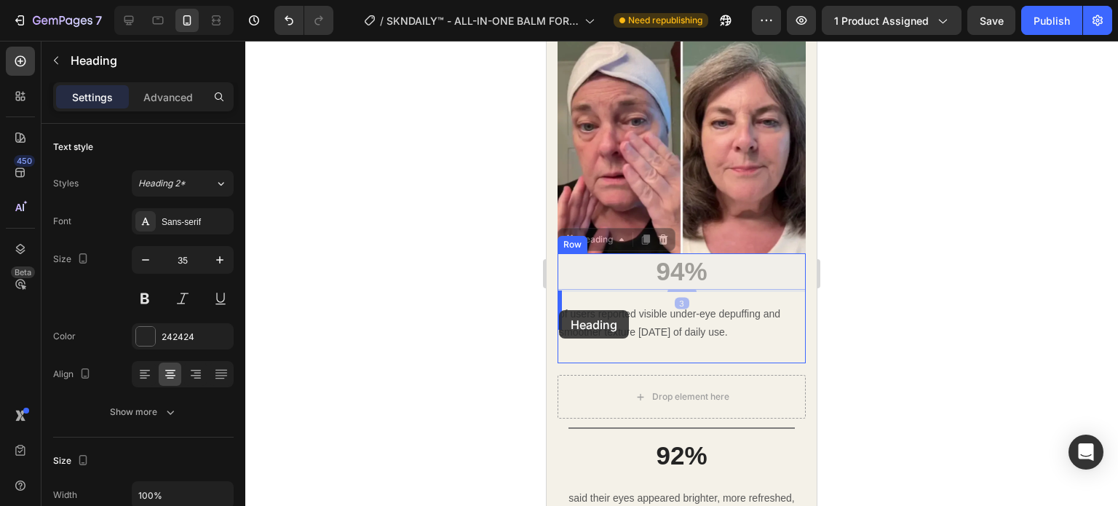
drag, startPoint x: 590, startPoint y: 228, endPoint x: 559, endPoint y: 310, distance: 87.8
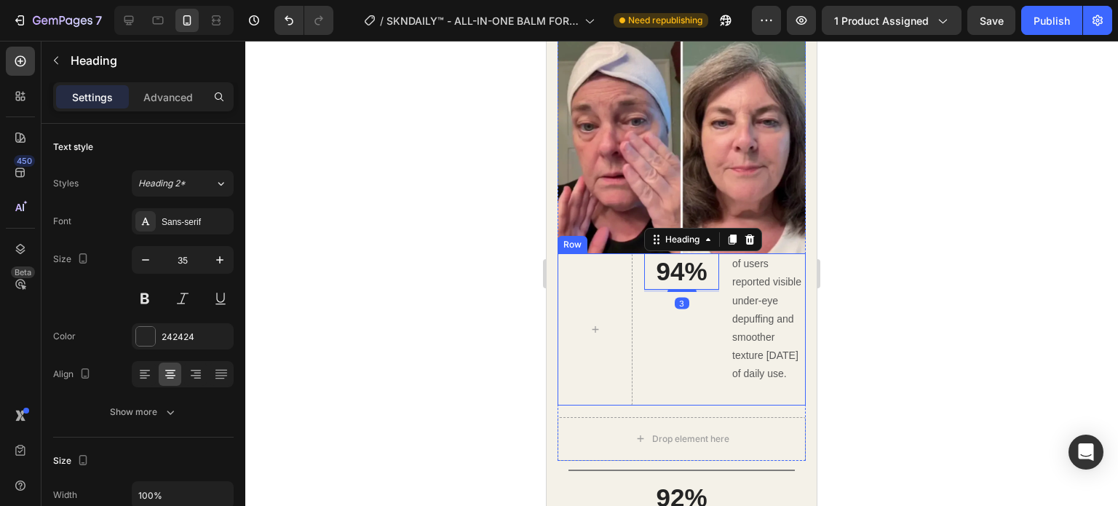
click at [637, 327] on div "94% Heading 3 of users reported visible under-eye depuffing and smoother textur…" at bounding box center [682, 328] width 248 height 151
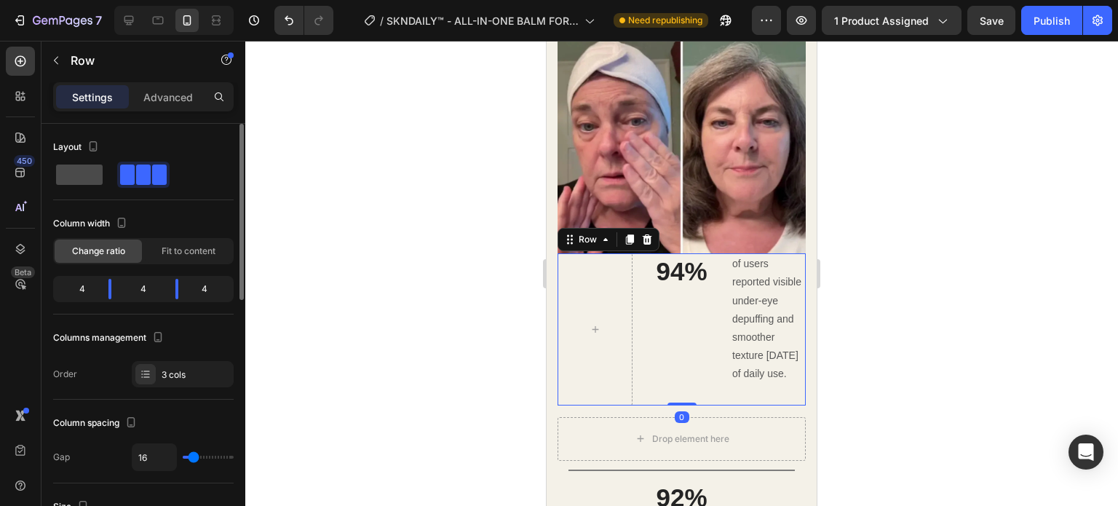
click at [87, 174] on span at bounding box center [79, 175] width 47 height 20
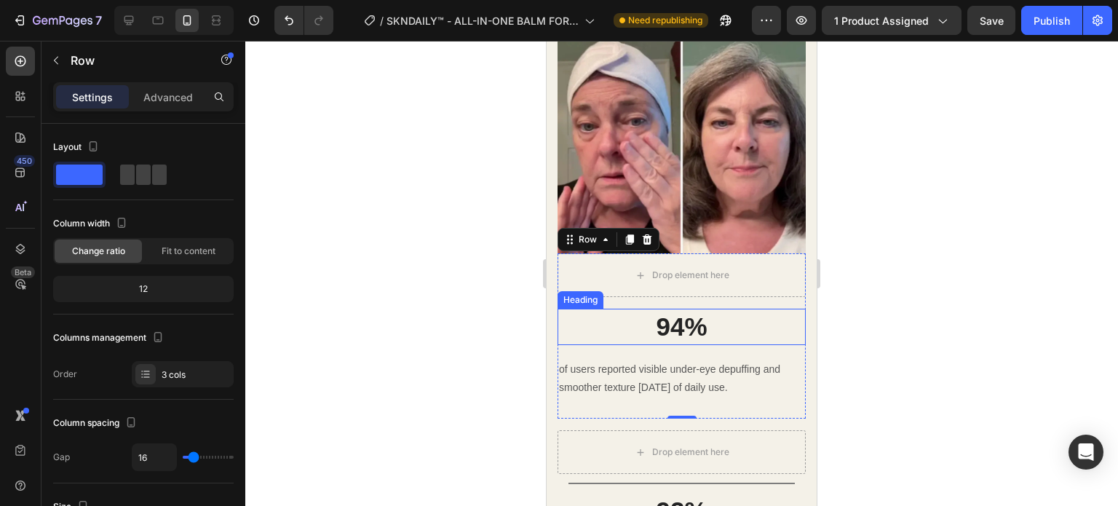
click at [611, 309] on h3 "94%" at bounding box center [682, 327] width 248 height 36
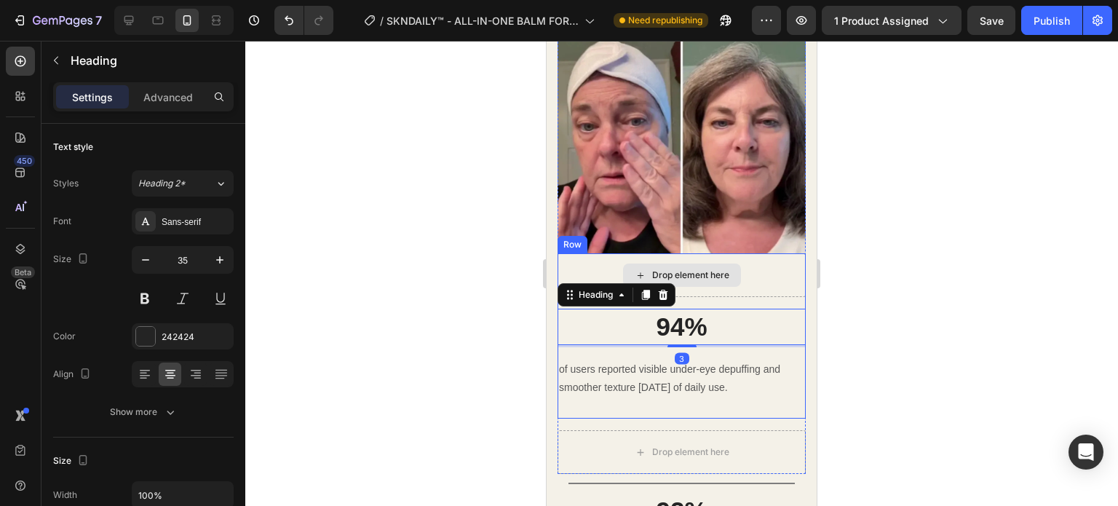
click at [596, 256] on div "Drop element here" at bounding box center [682, 275] width 248 height 44
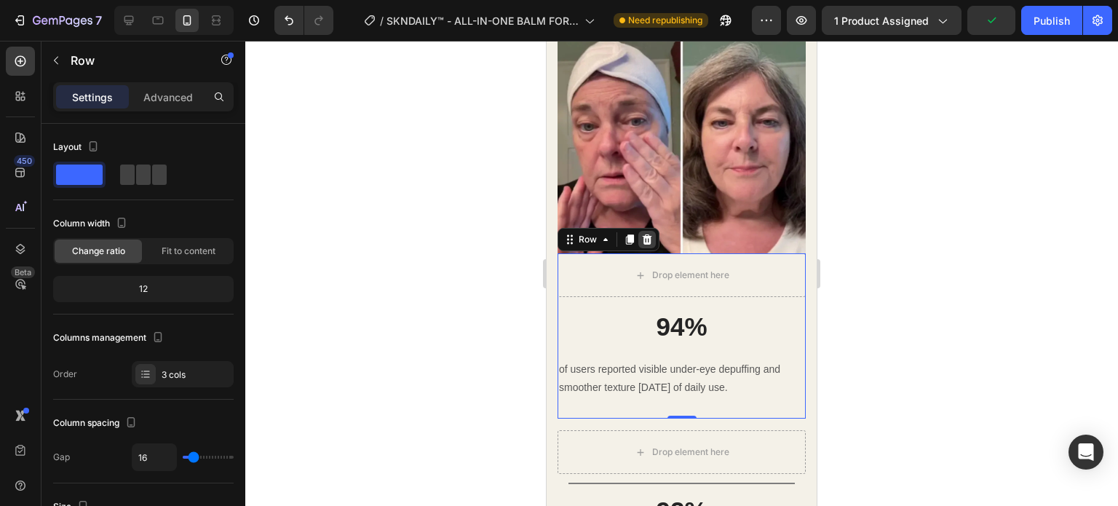
click at [647, 234] on icon at bounding box center [647, 239] width 9 height 10
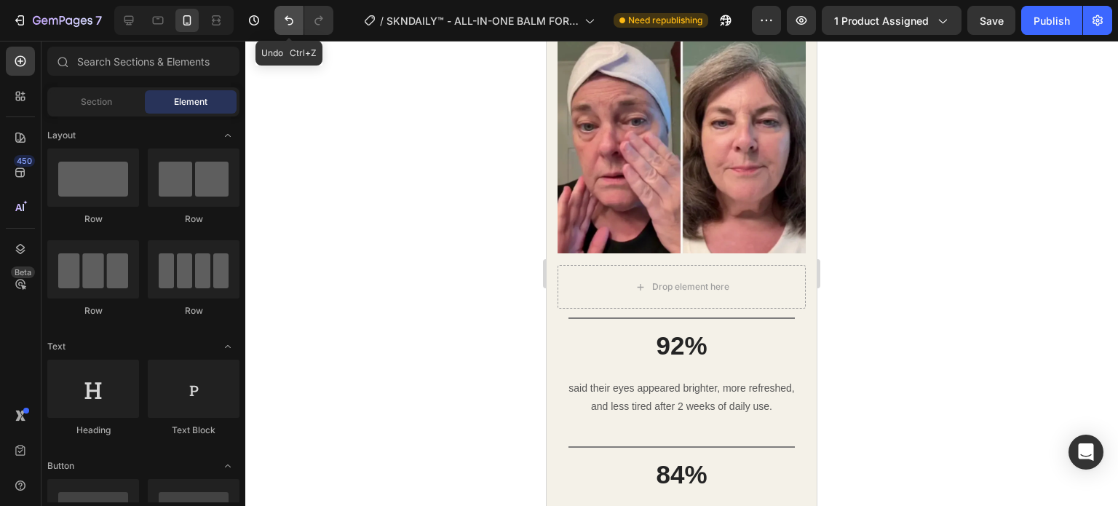
click at [291, 25] on icon "Undo/Redo" at bounding box center [289, 20] width 15 height 15
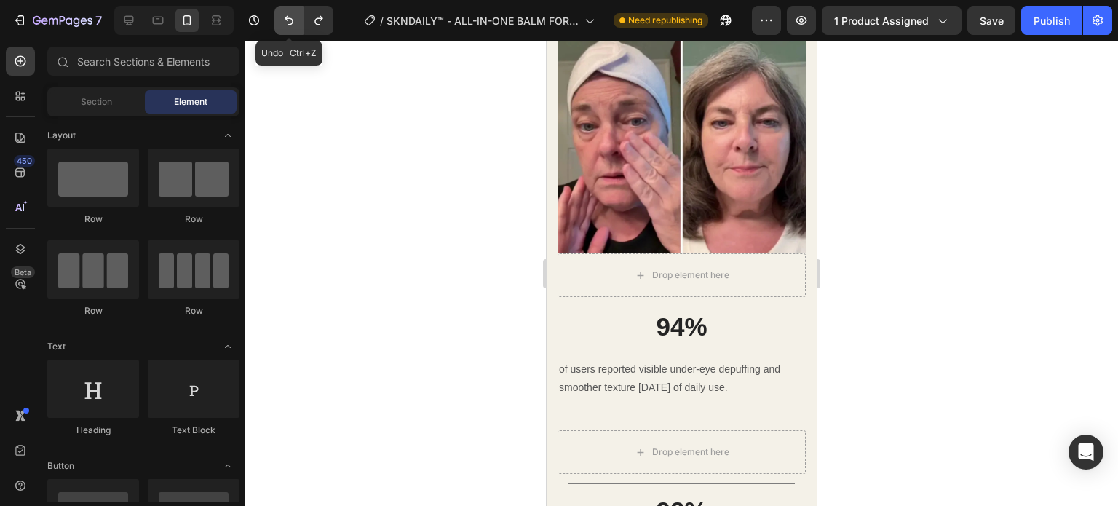
click at [291, 25] on icon "Undo/Redo" at bounding box center [289, 20] width 15 height 15
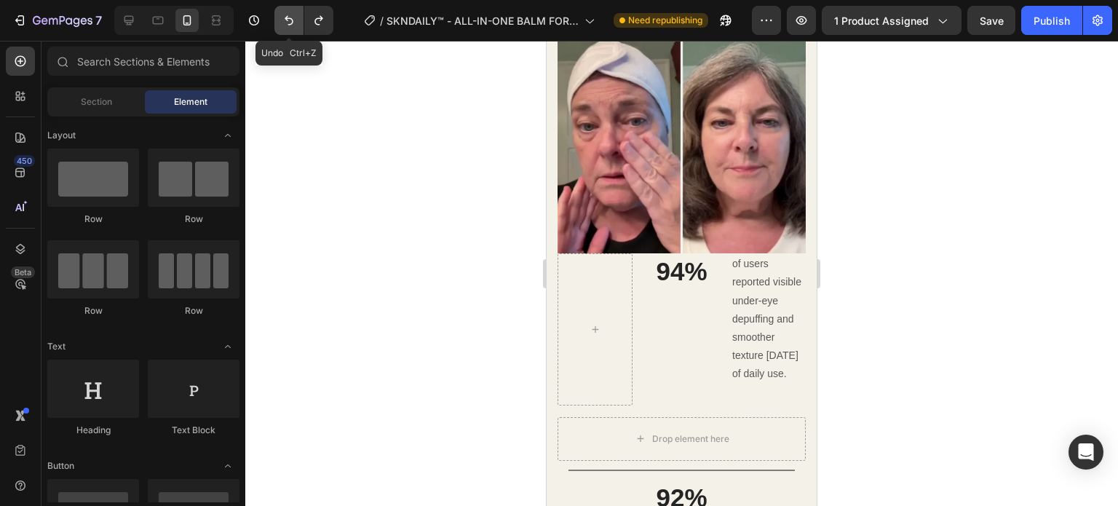
click at [291, 25] on icon "Undo/Redo" at bounding box center [289, 20] width 15 height 15
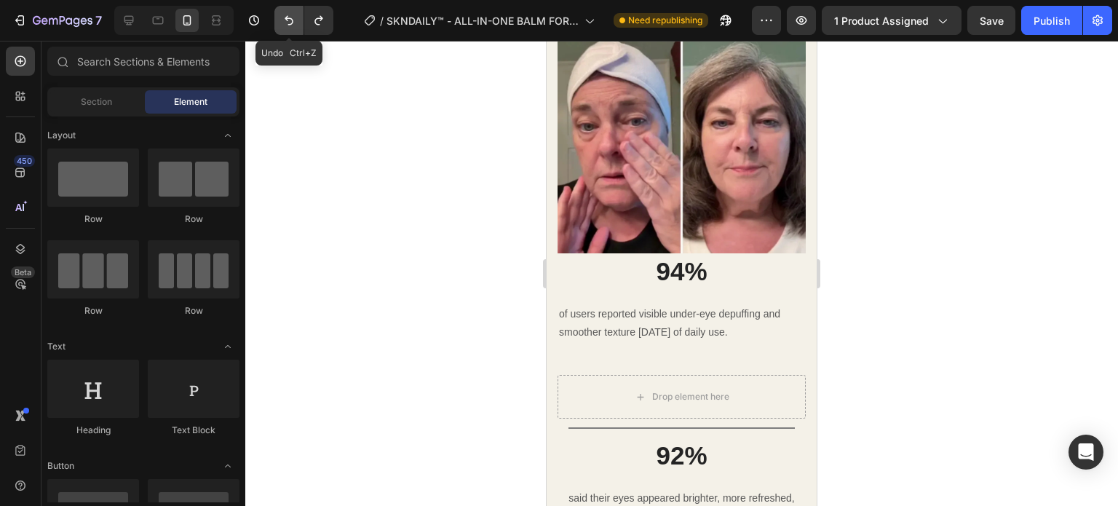
click at [291, 25] on icon "Undo/Redo" at bounding box center [289, 20] width 15 height 15
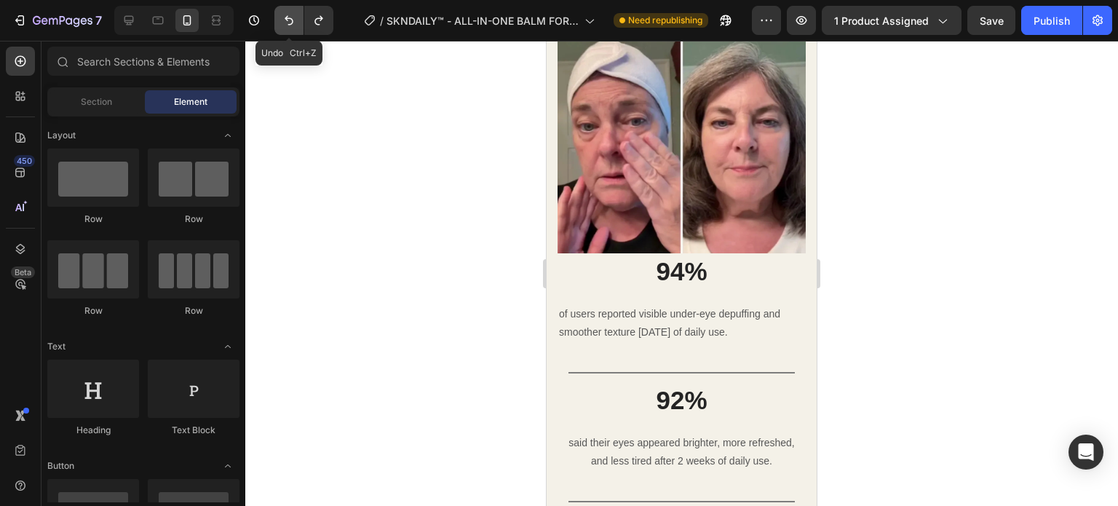
click at [291, 25] on icon "Undo/Redo" at bounding box center [289, 20] width 15 height 15
click at [326, 19] on button "Undo/Redo" at bounding box center [318, 20] width 29 height 29
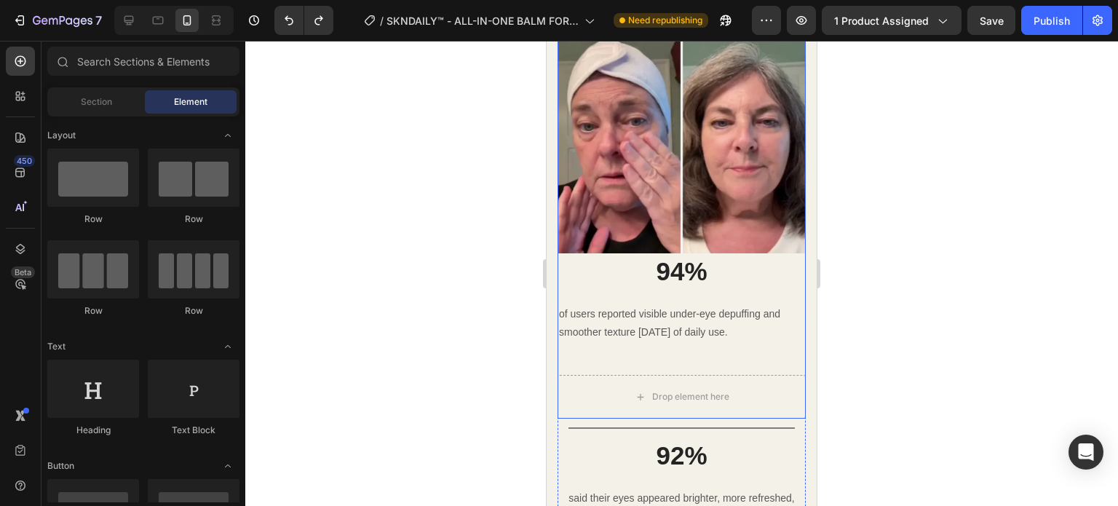
click at [610, 360] on div "Image 94% Heading of users reported visible under-eye depuffing and smoother te…" at bounding box center [682, 212] width 248 height 414
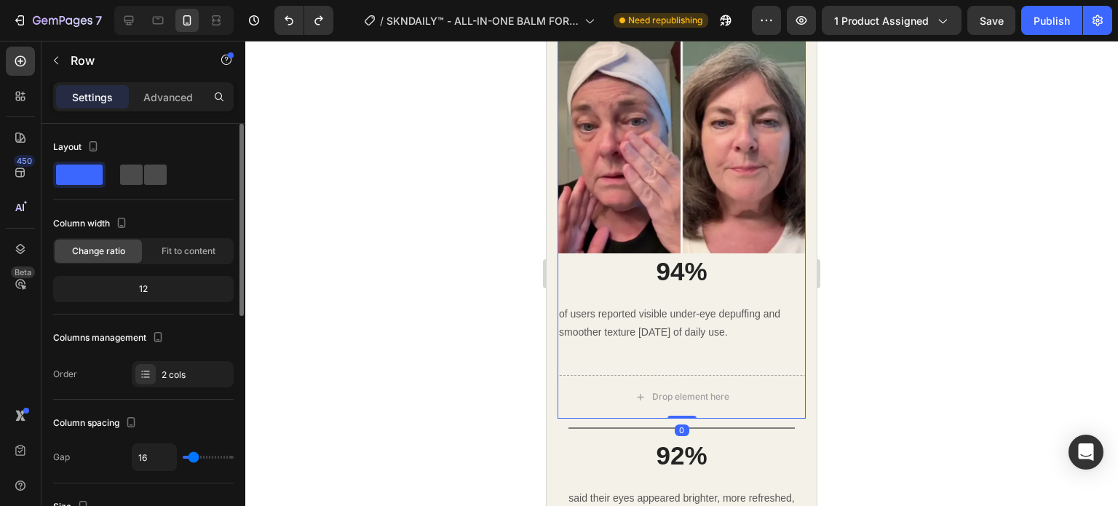
click at [155, 181] on span at bounding box center [155, 175] width 23 height 20
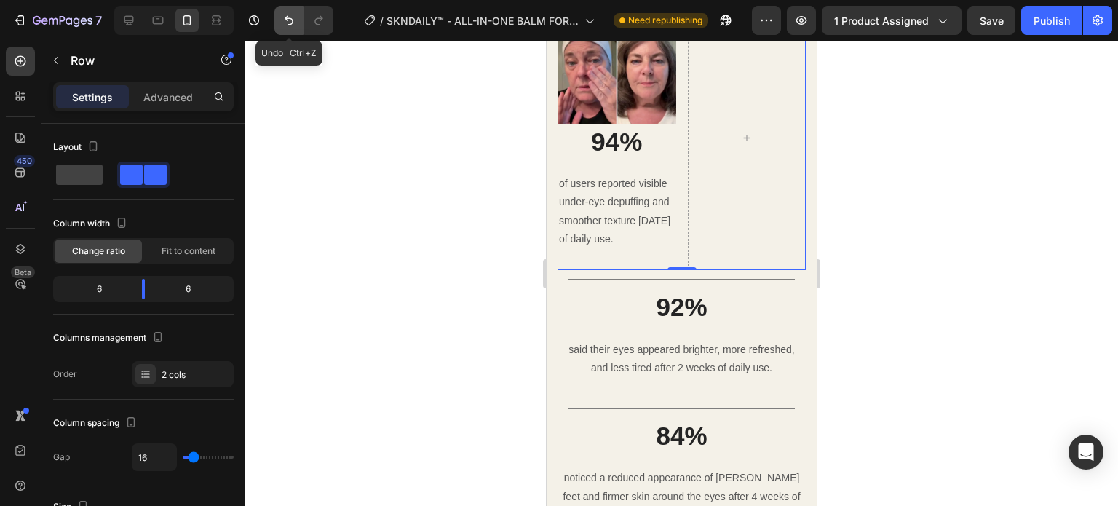
click at [282, 14] on icon "Undo/Redo" at bounding box center [289, 20] width 15 height 15
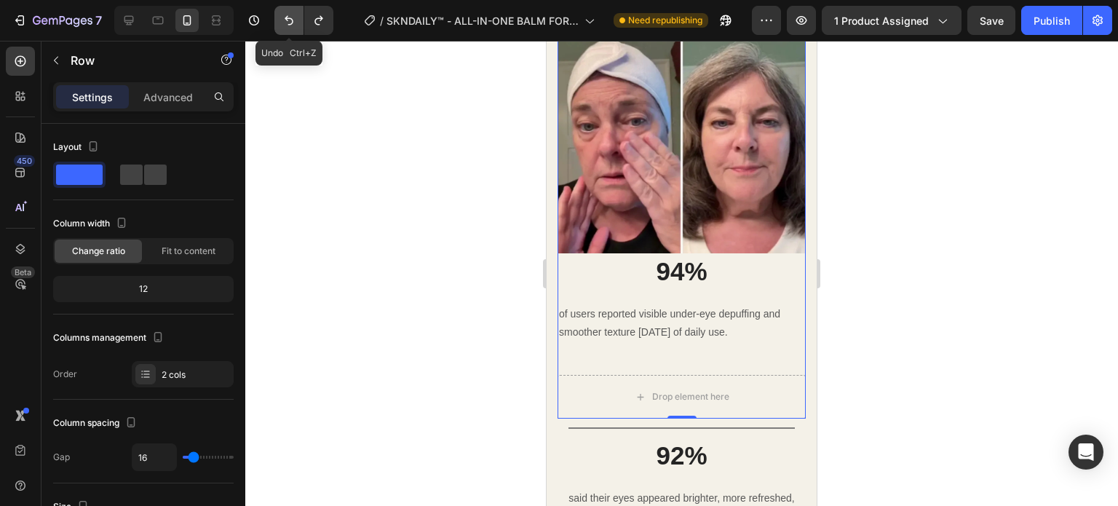
click at [293, 29] on button "Undo/Redo" at bounding box center [288, 20] width 29 height 29
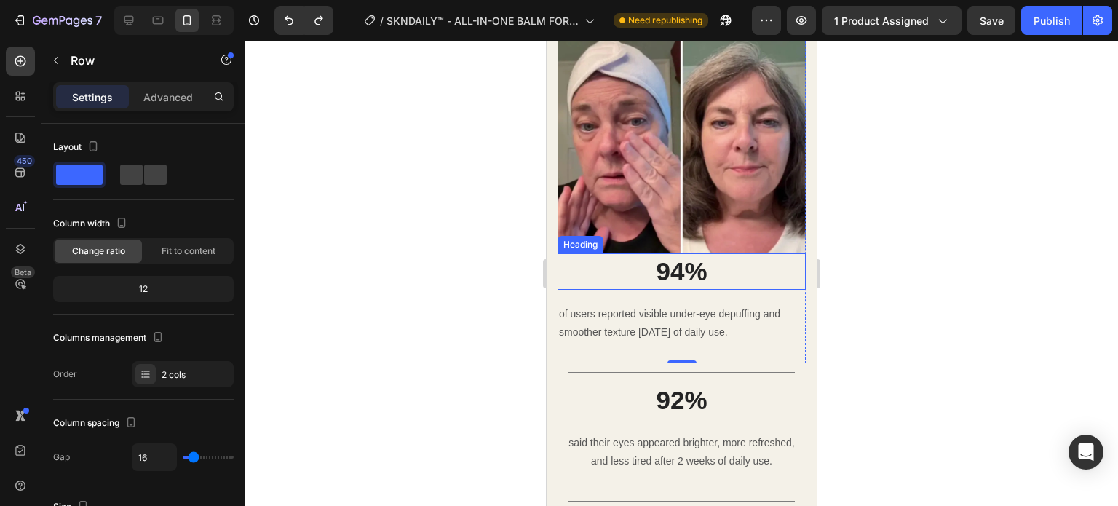
click at [694, 257] on h3 "94%" at bounding box center [682, 271] width 248 height 36
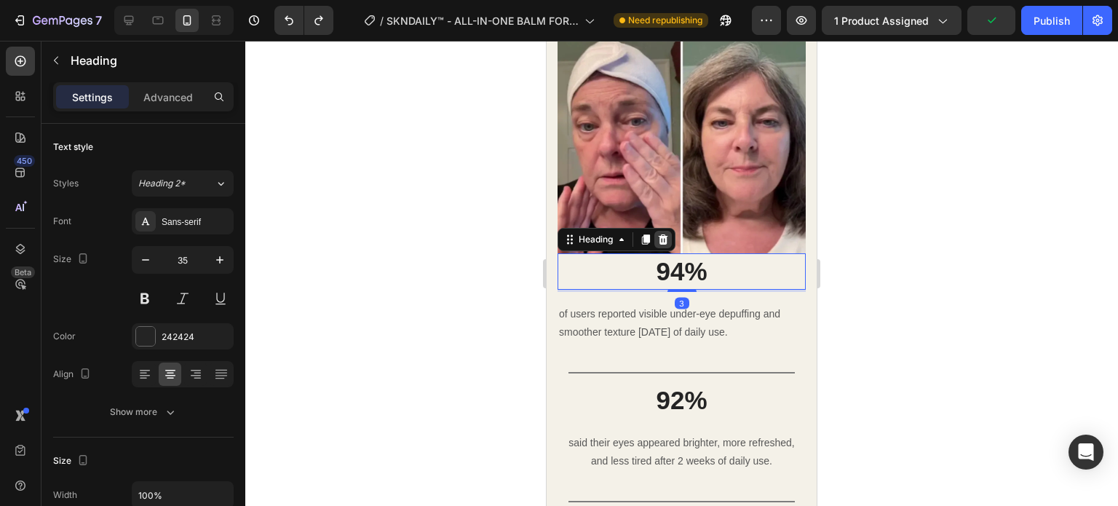
click at [658, 234] on icon at bounding box center [663, 240] width 12 height 12
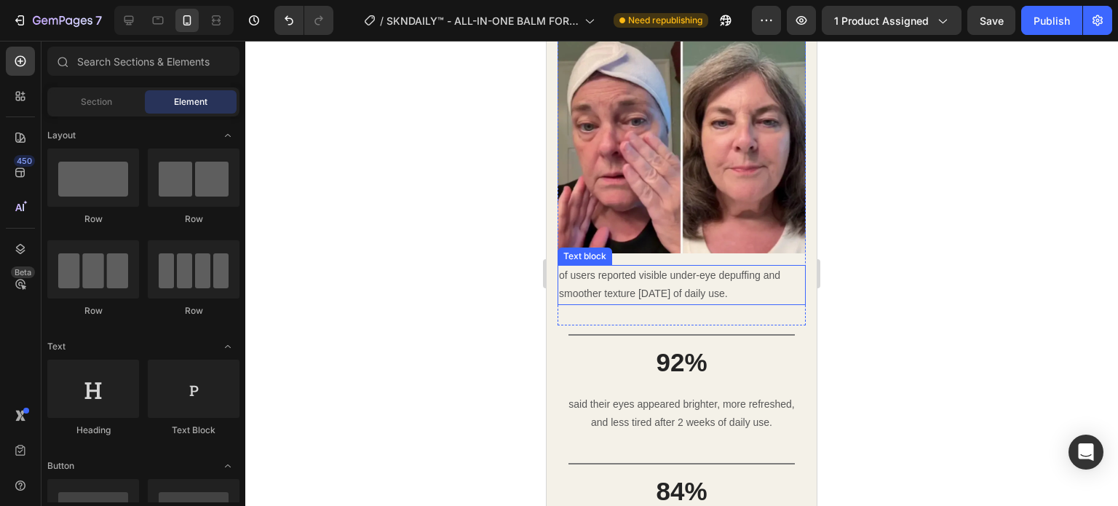
click at [565, 276] on p "of users reported visible under-eye depuffing and smoother texture [DATE] of da…" at bounding box center [681, 284] width 245 height 36
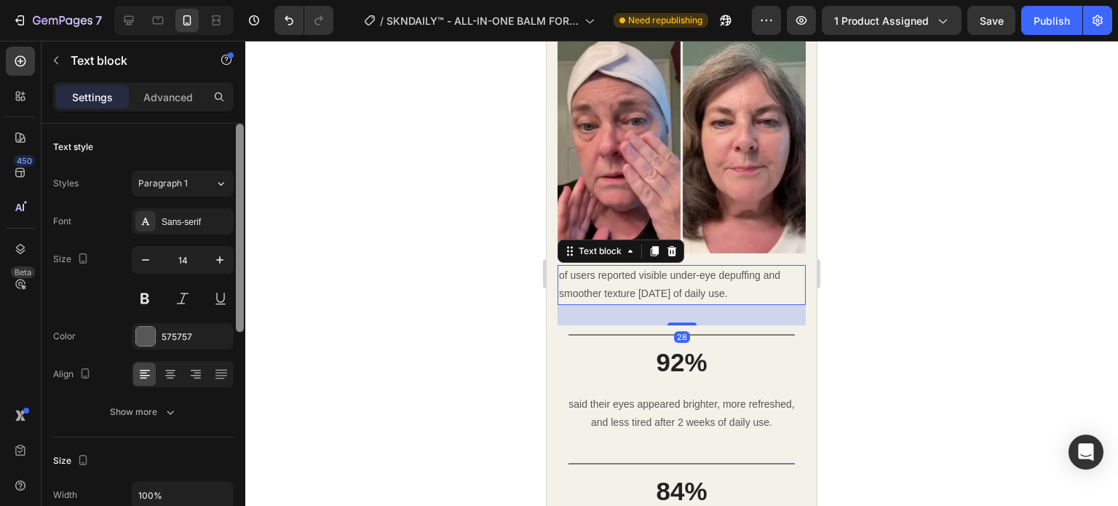
drag, startPoint x: 242, startPoint y: 165, endPoint x: 236, endPoint y: 139, distance: 26.1
click at [236, 139] on div at bounding box center [240, 228] width 8 height 208
click at [170, 103] on p "Advanced" at bounding box center [168, 97] width 50 height 15
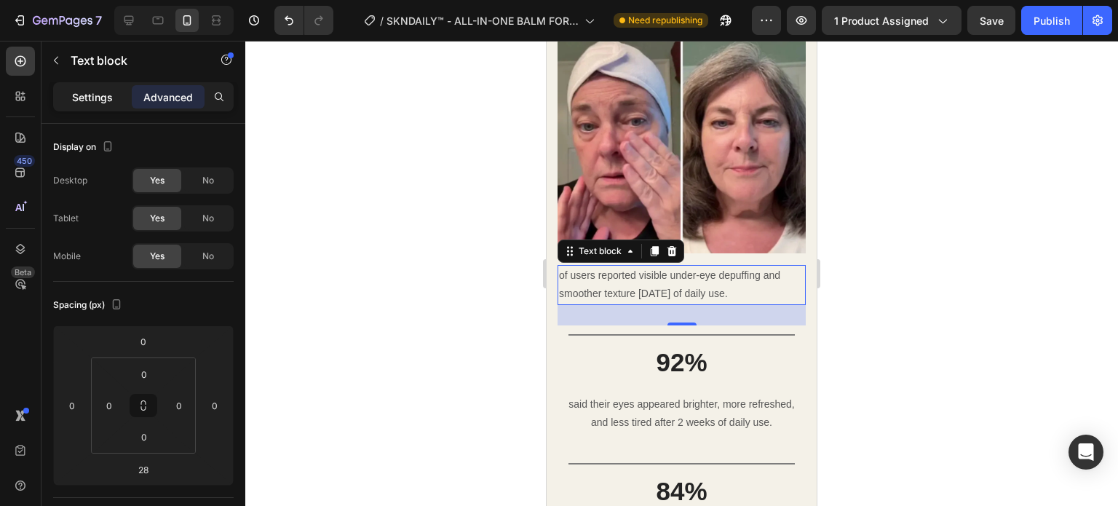
click at [96, 97] on p "Settings" at bounding box center [92, 97] width 41 height 15
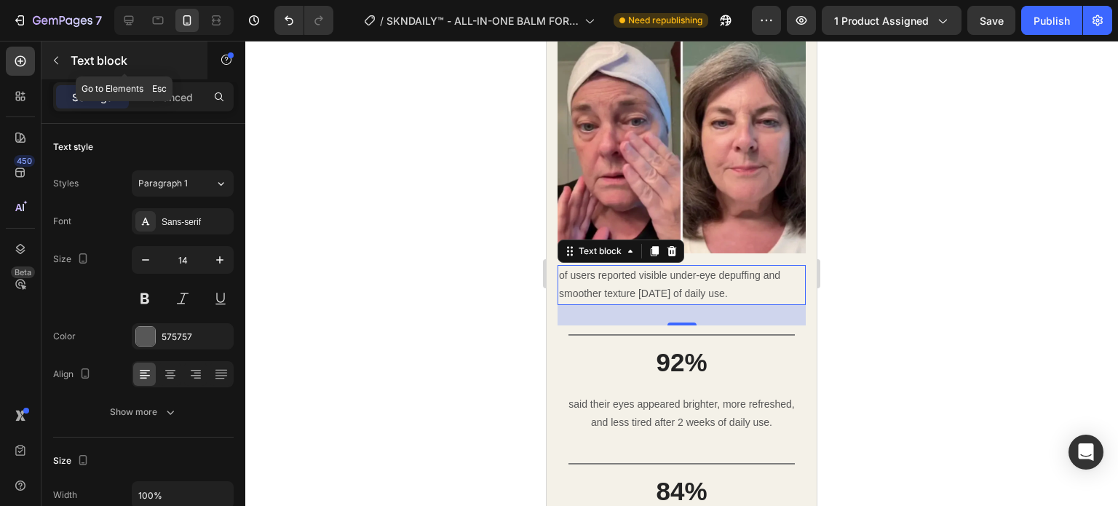
click at [55, 58] on icon "button" at bounding box center [56, 61] width 12 height 12
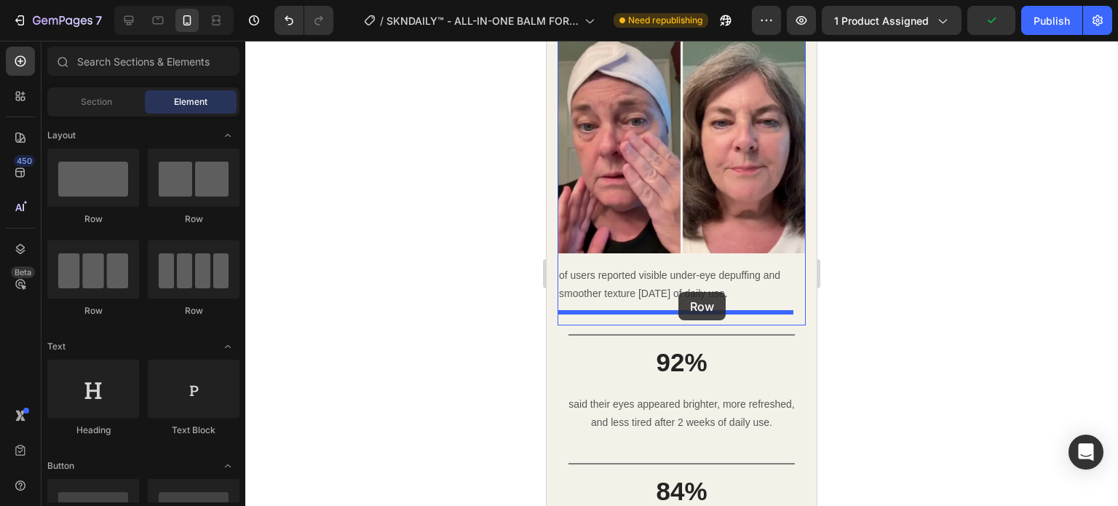
drag, startPoint x: 732, startPoint y: 226, endPoint x: 679, endPoint y: 292, distance: 84.4
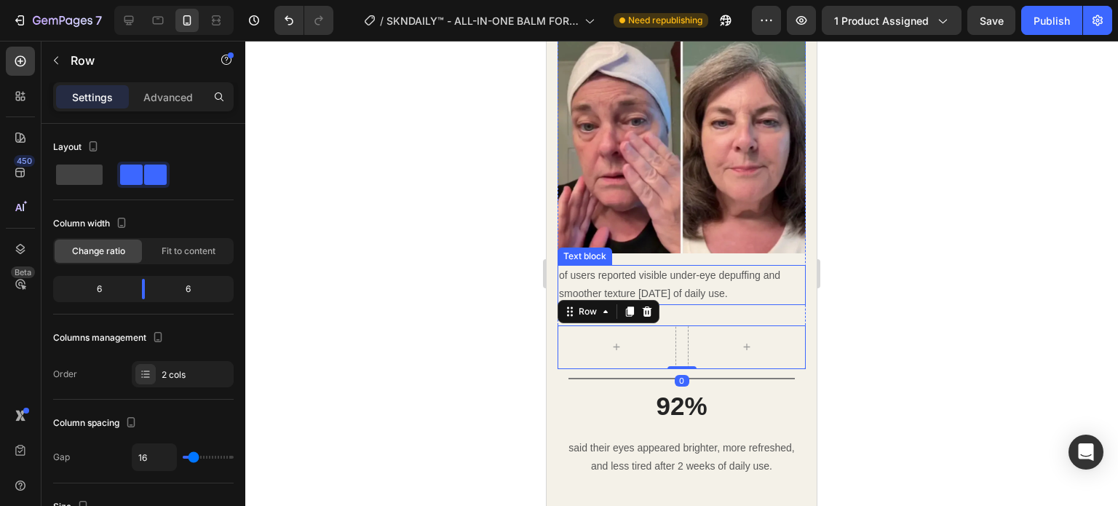
click at [684, 279] on p "of users reported visible under-eye depuffing and smoother texture [DATE] of da…" at bounding box center [681, 284] width 245 height 36
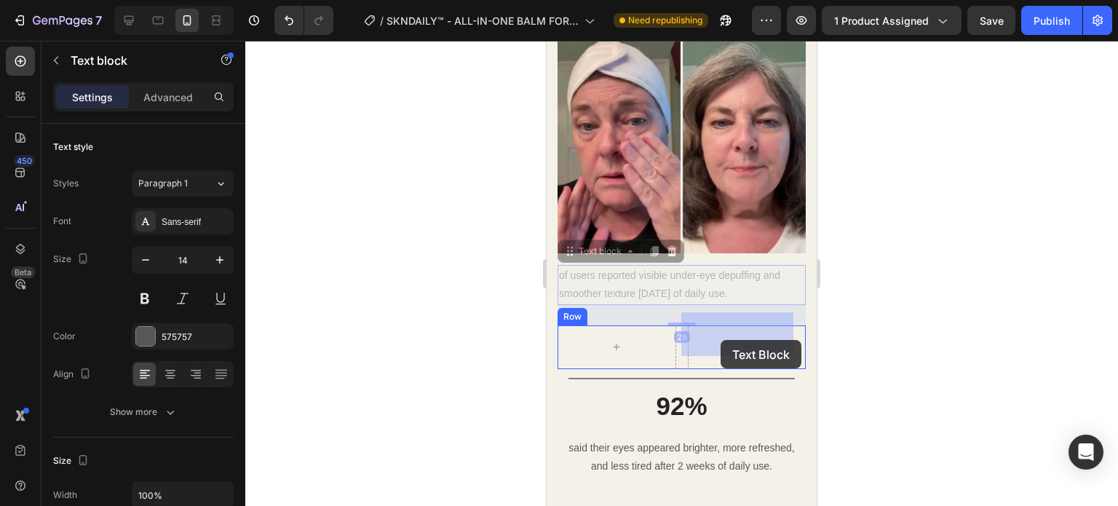
drag, startPoint x: 586, startPoint y: 242, endPoint x: 719, endPoint y: 344, distance: 167.8
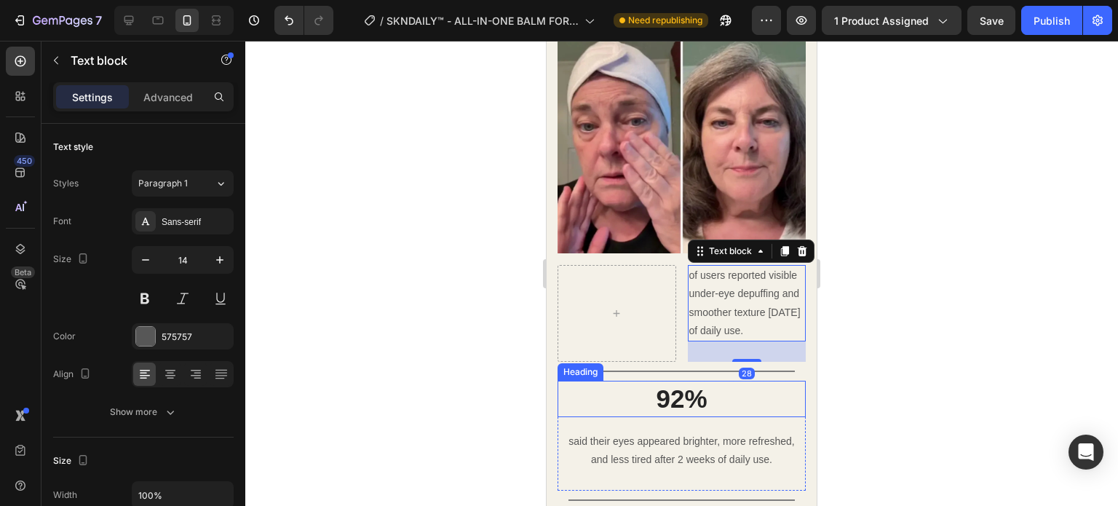
click at [671, 395] on h3 "92%" at bounding box center [682, 399] width 248 height 36
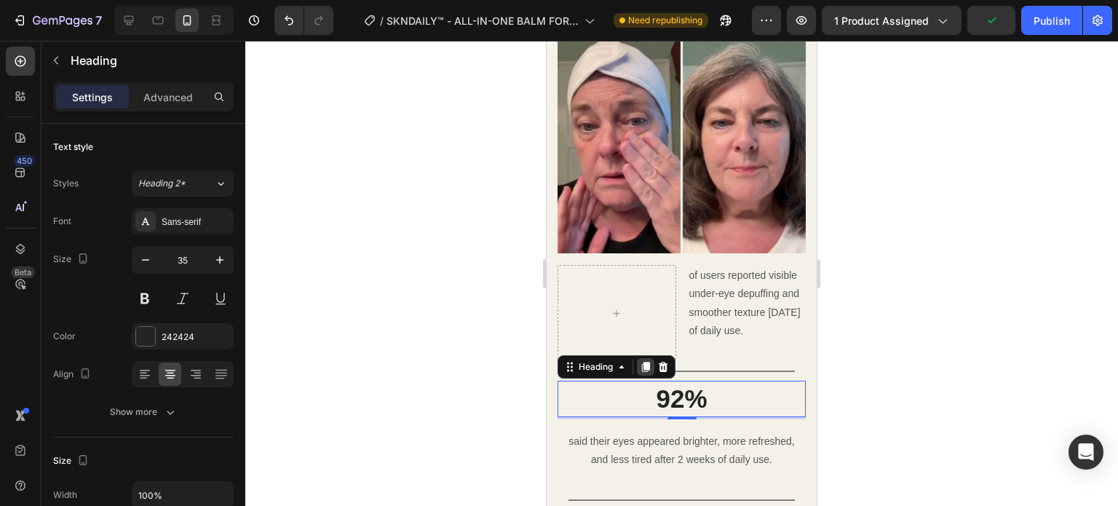
click at [651, 372] on icon at bounding box center [646, 367] width 12 height 12
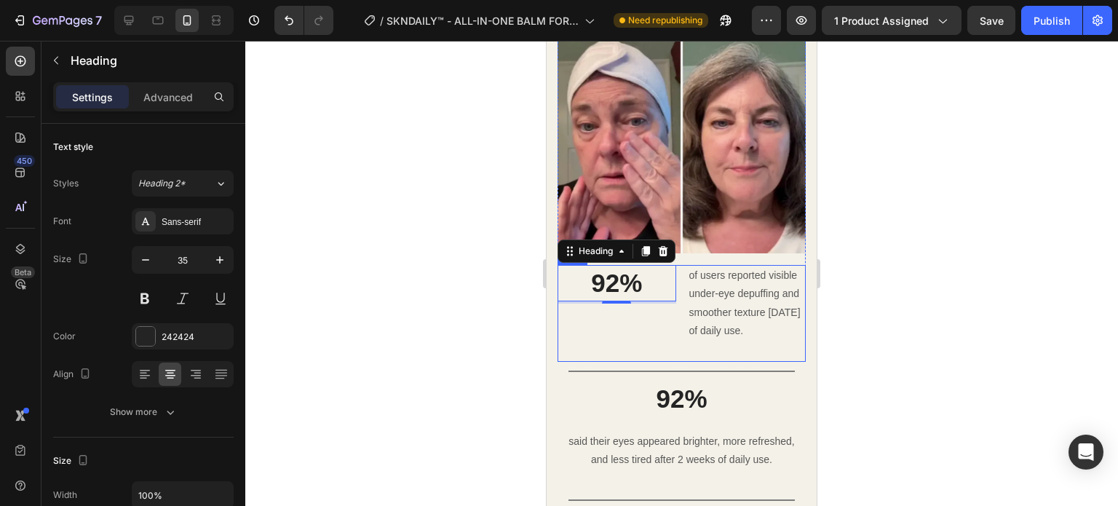
click at [655, 325] on div "92% Heading 3" at bounding box center [617, 313] width 119 height 97
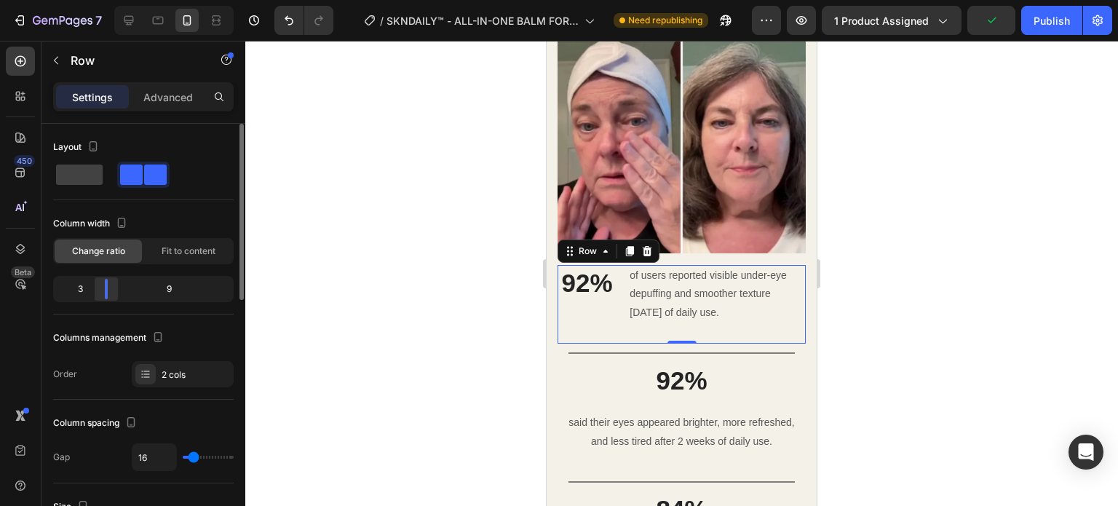
drag, startPoint x: 151, startPoint y: 288, endPoint x: 95, endPoint y: 293, distance: 55.5
click at [95, 293] on div at bounding box center [106, 289] width 26 height 20
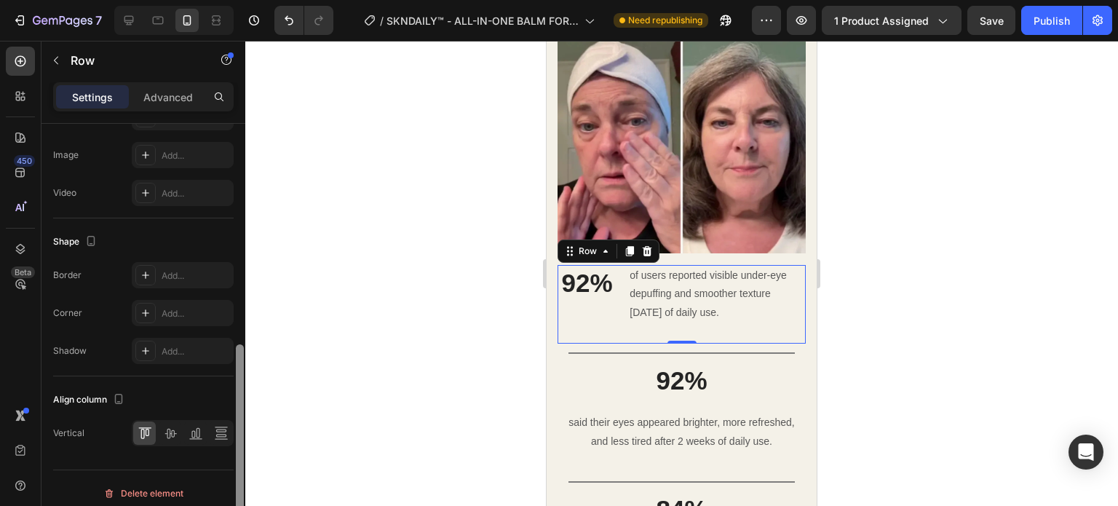
scroll to position [584, 0]
drag, startPoint x: 240, startPoint y: 293, endPoint x: 252, endPoint y: 538, distance: 244.9
click at [252, 0] on html "7 Version history / SKNDAILY™ - ALL-IN-ONE BALM FOR UNDER-EYE RENEWAL Need repu…" at bounding box center [559, 0] width 1118 height 0
click at [172, 420] on div at bounding box center [170, 431] width 23 height 23
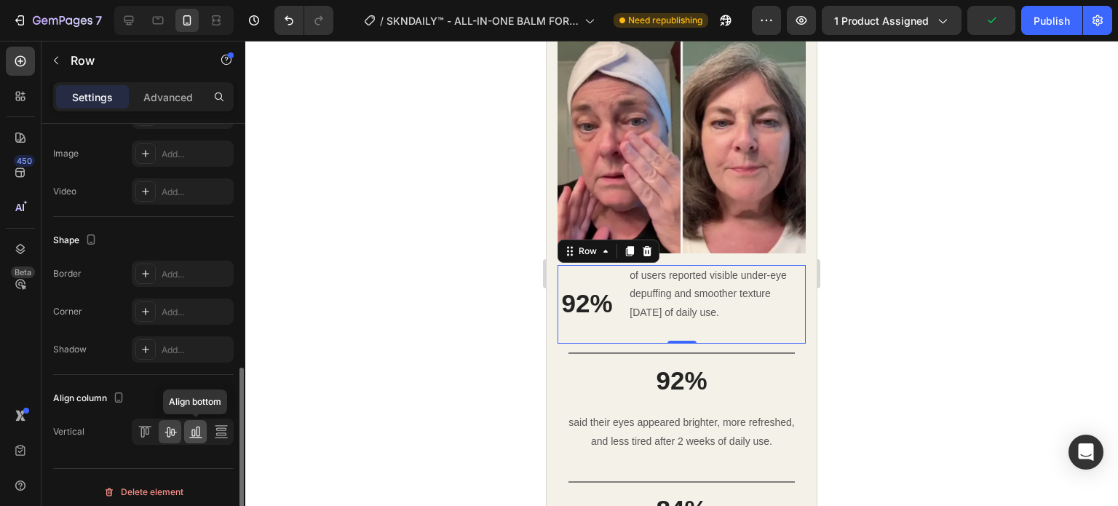
click at [199, 427] on icon at bounding box center [198, 432] width 4 height 10
click at [170, 430] on icon at bounding box center [171, 432] width 12 height 10
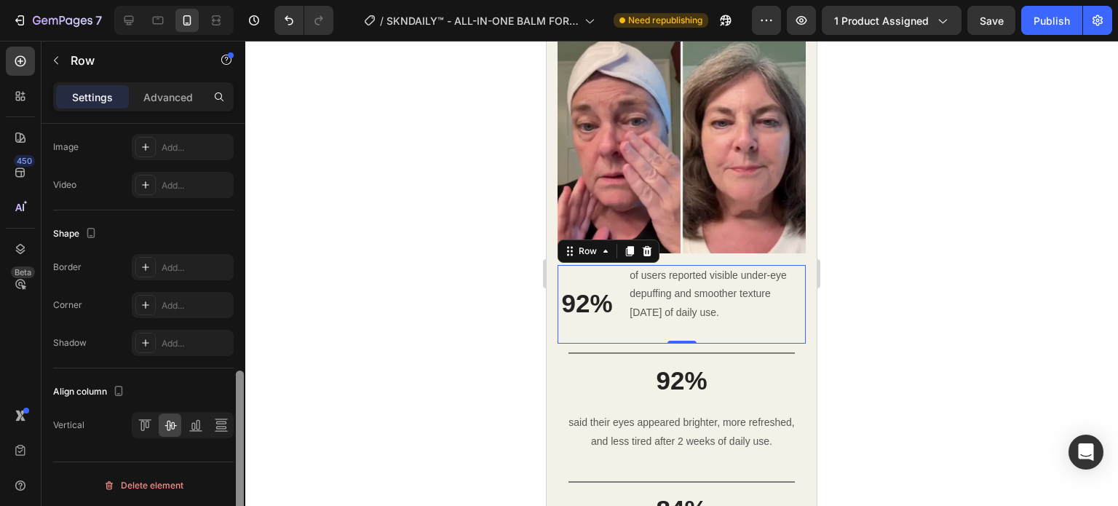
drag, startPoint x: 240, startPoint y: 422, endPoint x: 242, endPoint y: 430, distance: 8.1
click at [242, 430] on div at bounding box center [240, 459] width 8 height 176
click at [761, 299] on p "of users reported visible under-eye depuffing and smoother texture [DATE] of da…" at bounding box center [717, 293] width 175 height 55
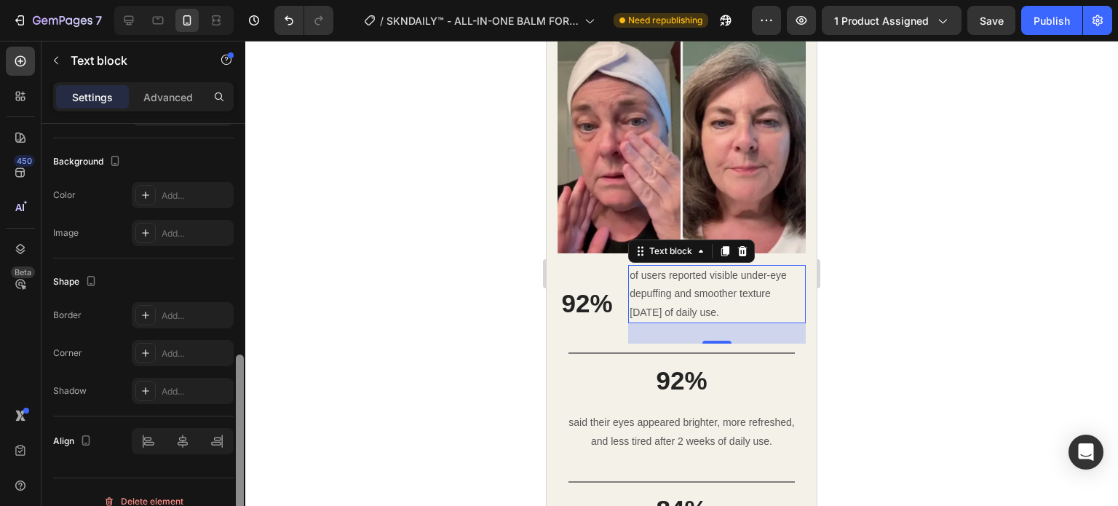
scroll to position [437, 0]
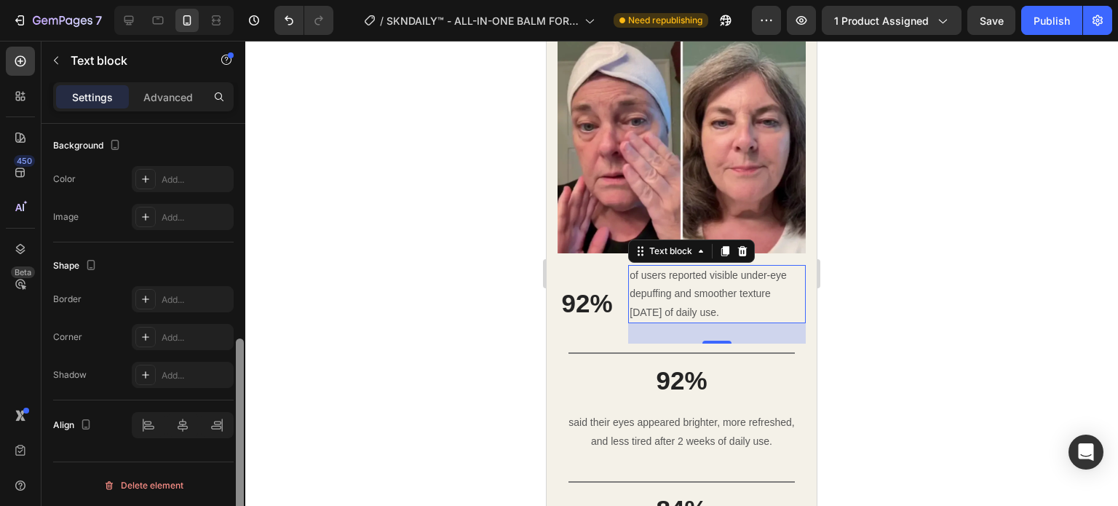
drag, startPoint x: 239, startPoint y: 309, endPoint x: 250, endPoint y: 540, distance: 230.3
click at [250, 0] on html "7 Version history / SKNDAILY™ - ALL-IN-ONE BALM FOR UNDER-EYE RENEWAL Need repu…" at bounding box center [559, 0] width 1118 height 0
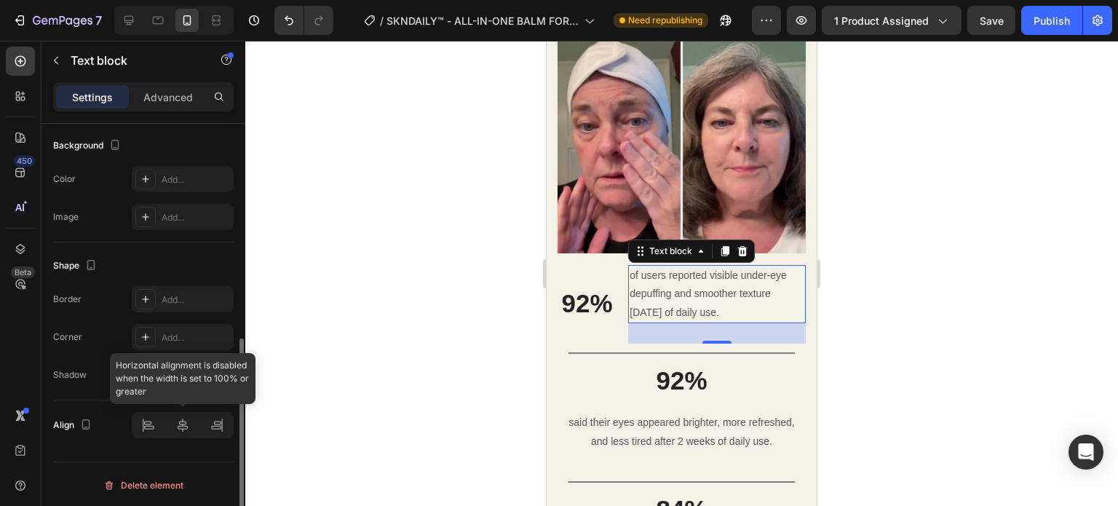
click at [181, 430] on div at bounding box center [183, 425] width 102 height 26
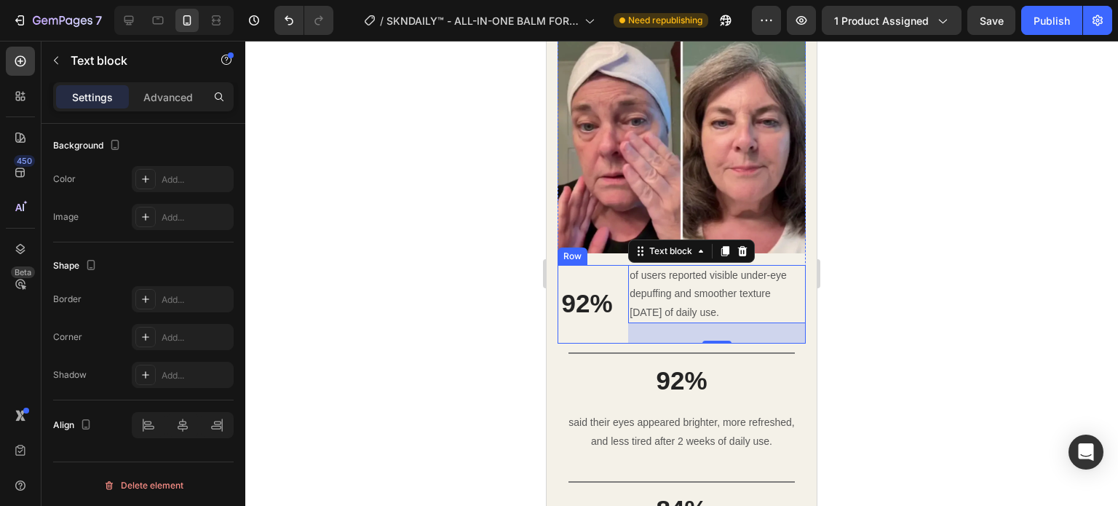
click at [620, 317] on div "92% Heading of users reported visible under-eye depuffing and smoother texture …" at bounding box center [682, 304] width 248 height 79
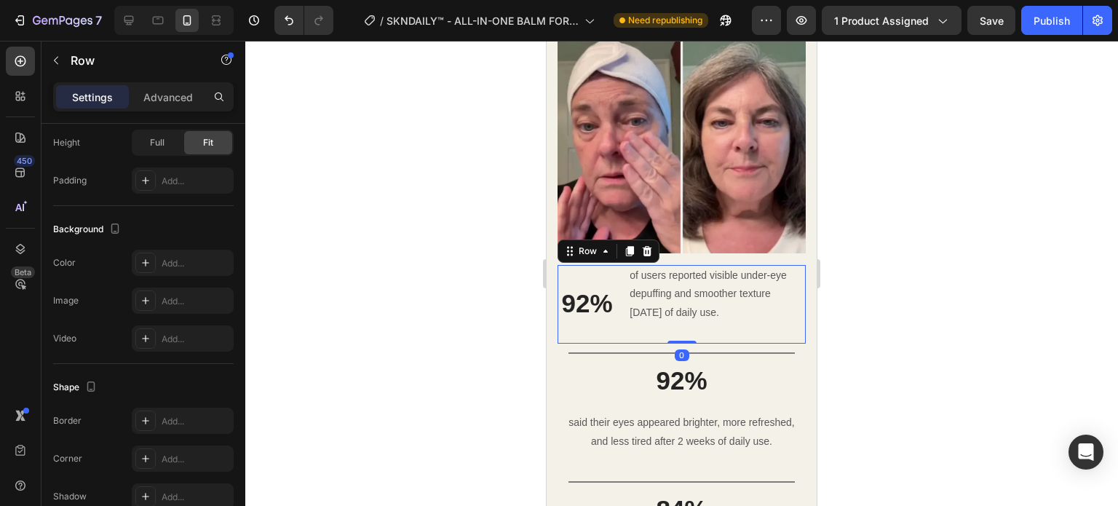
scroll to position [0, 0]
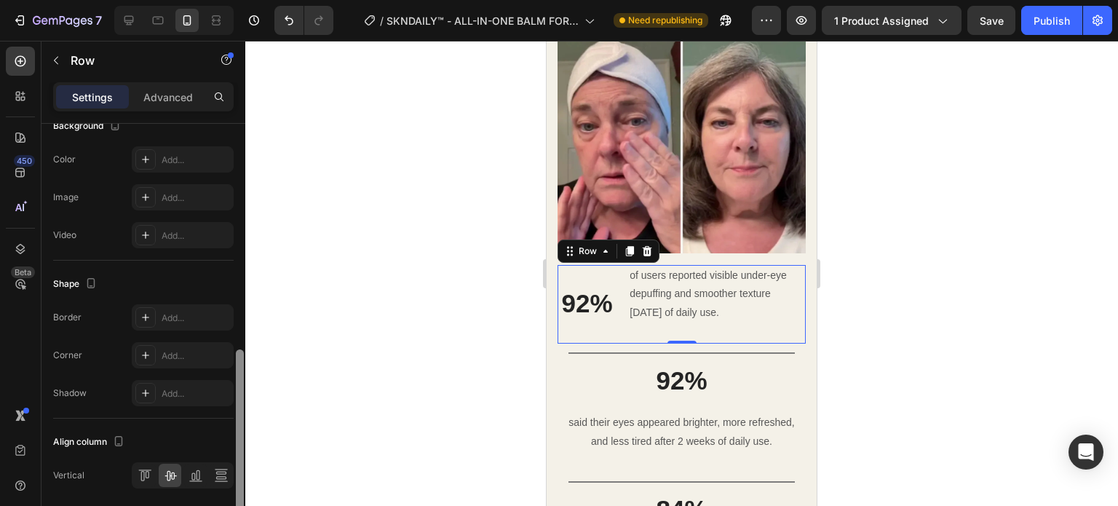
drag, startPoint x: 239, startPoint y: 277, endPoint x: 244, endPoint y: 505, distance: 228.0
click at [244, 505] on div at bounding box center [239, 336] width 11 height 424
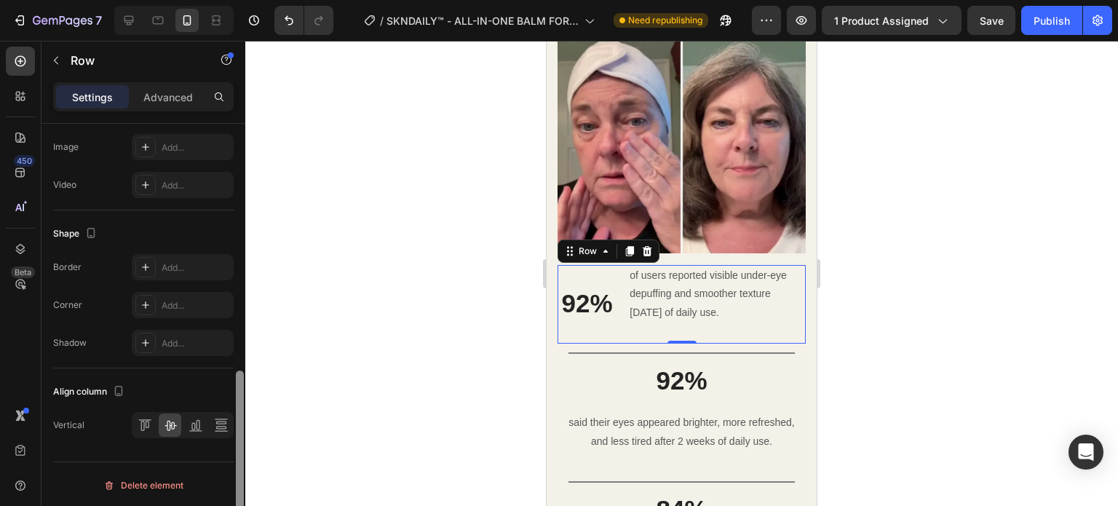
drag, startPoint x: 236, startPoint y: 420, endPoint x: 241, endPoint y: 493, distance: 73.0
click at [241, 493] on div at bounding box center [240, 459] width 8 height 176
click at [652, 299] on p "of users reported visible under-eye depuffing and smoother texture [DATE] of da…" at bounding box center [717, 293] width 175 height 55
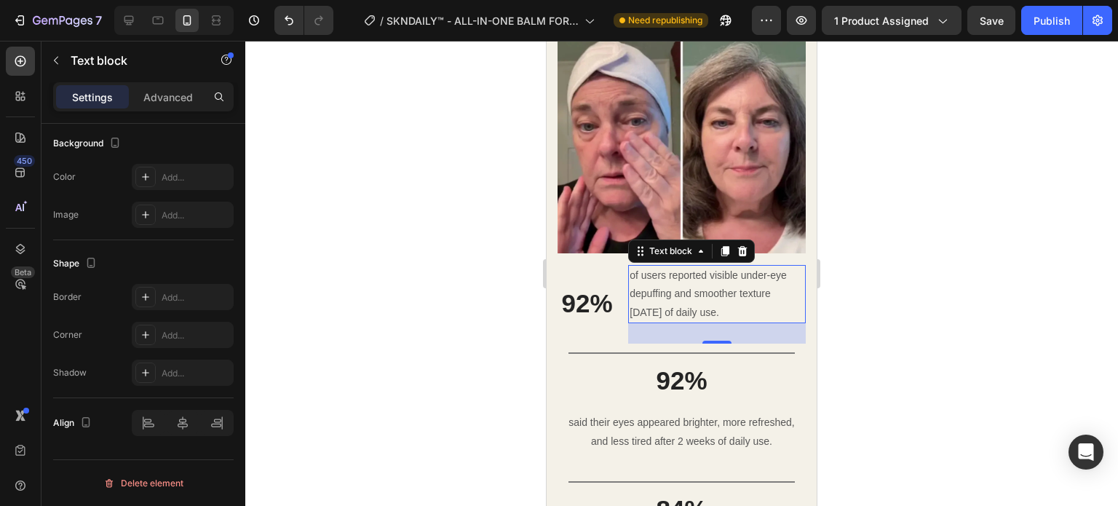
scroll to position [0, 0]
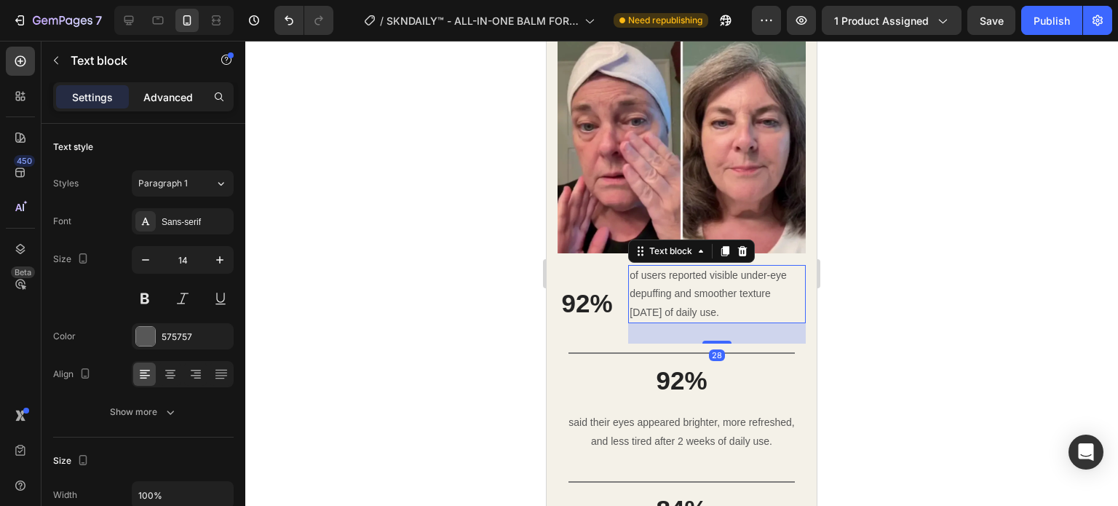
click at [183, 103] on p "Advanced" at bounding box center [168, 97] width 50 height 15
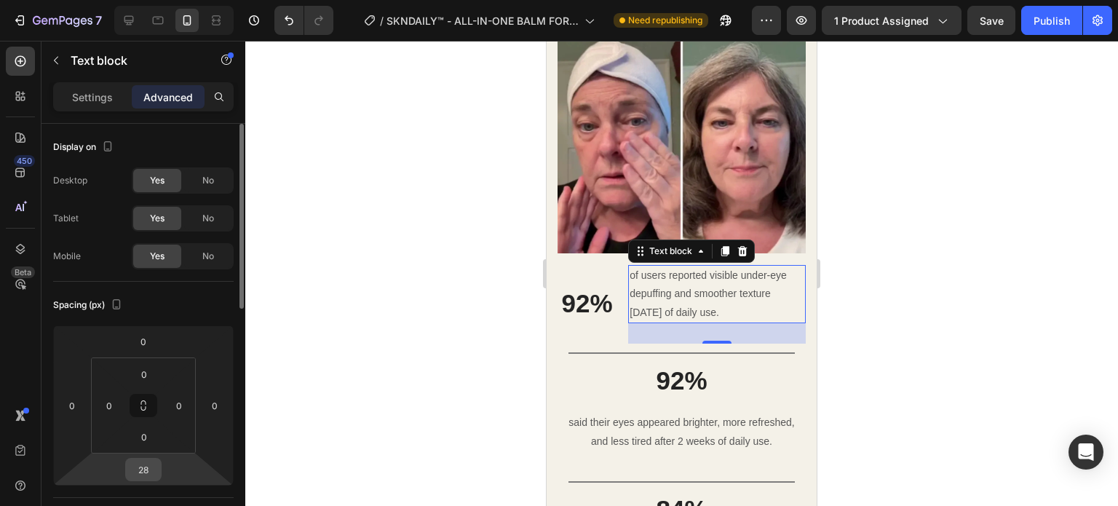
click at [143, 474] on input "28" at bounding box center [143, 470] width 29 height 22
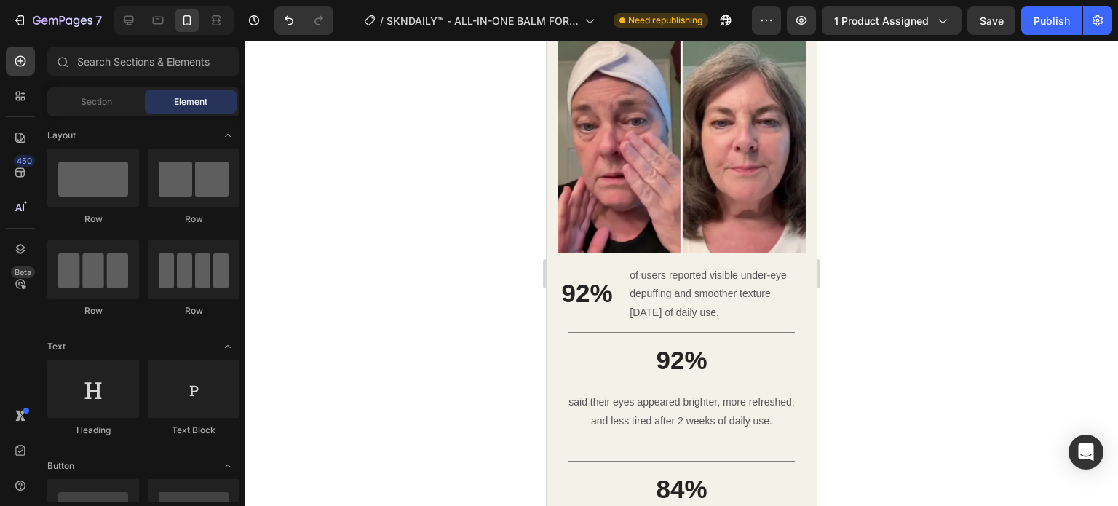
scroll to position [2090, 0]
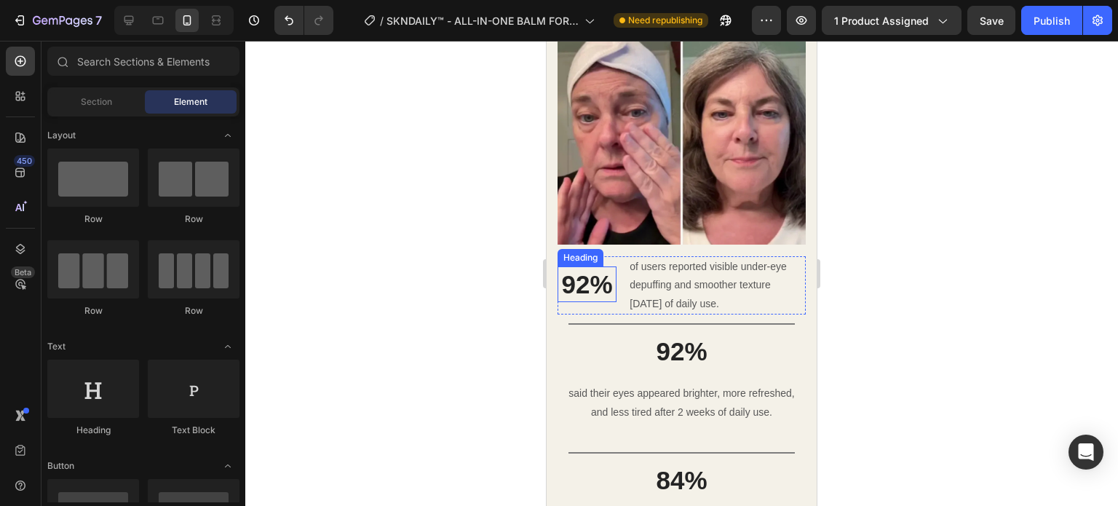
click at [582, 269] on h3 "92%" at bounding box center [587, 284] width 59 height 36
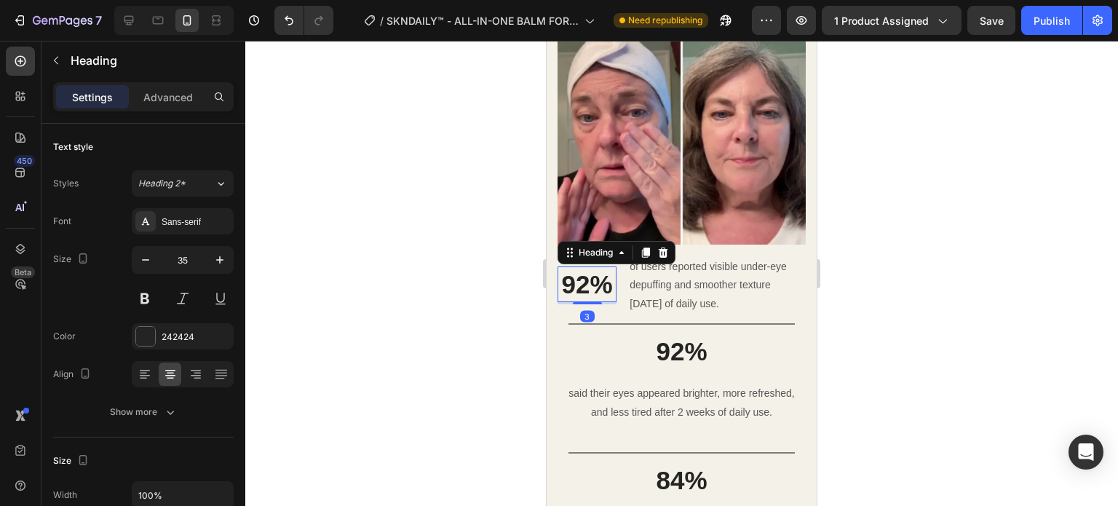
click at [583, 269] on h3 "92%" at bounding box center [587, 284] width 59 height 36
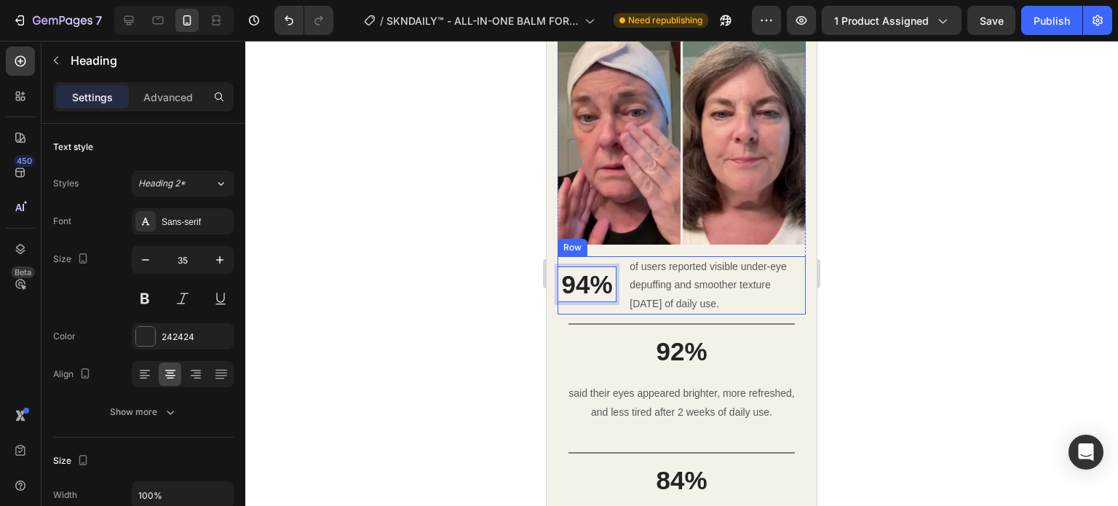
click at [611, 294] on div "94% Heading 3" at bounding box center [587, 285] width 59 height 58
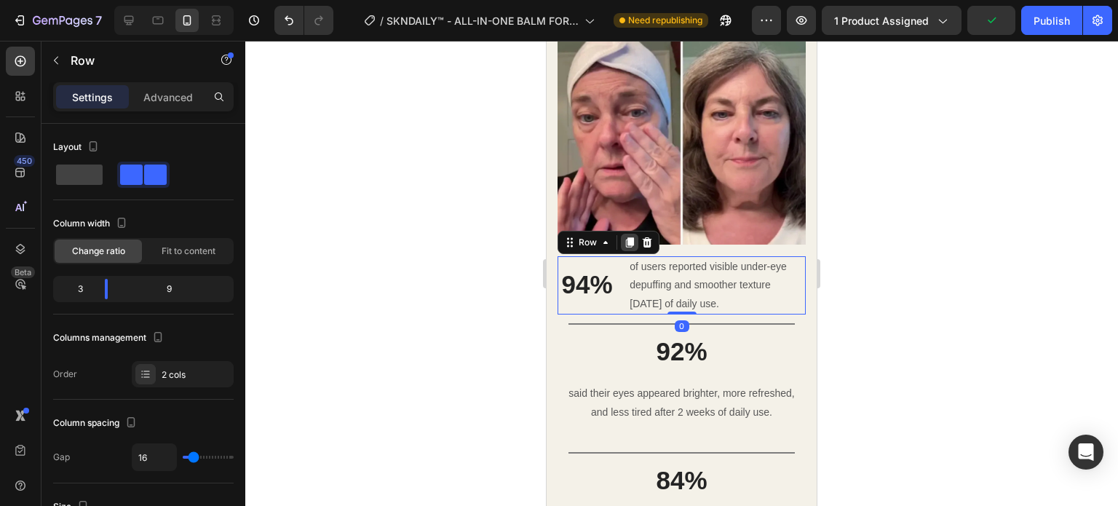
click at [628, 237] on icon at bounding box center [630, 242] width 8 height 10
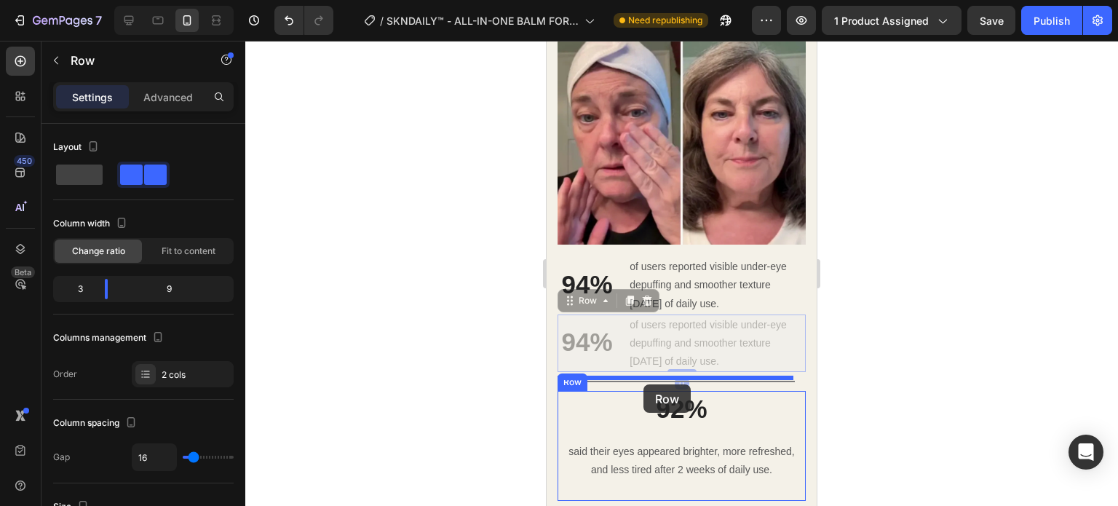
drag, startPoint x: 585, startPoint y: 289, endPoint x: 644, endPoint y: 384, distance: 112.1
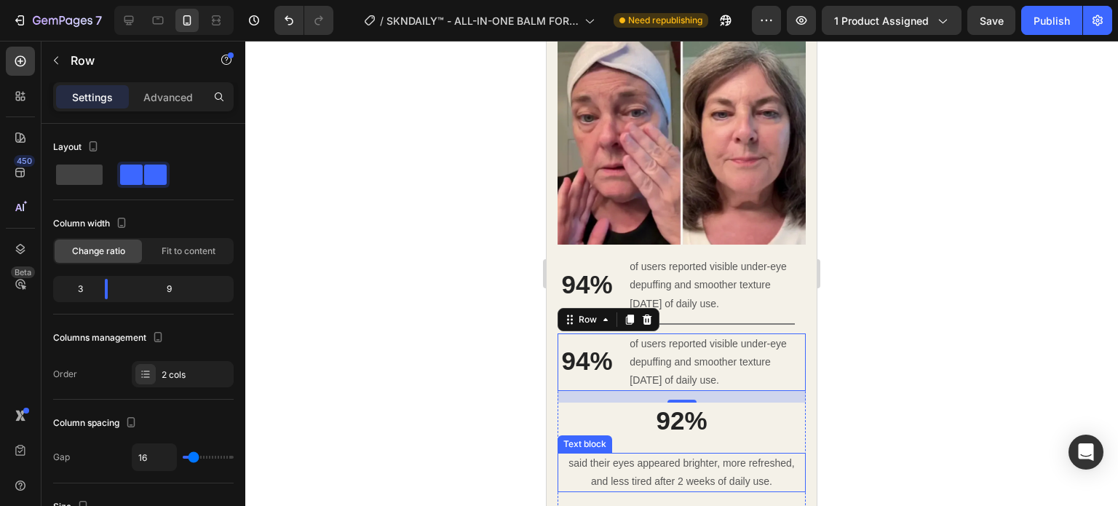
click at [679, 467] on p "said their eyes appeared brighter, more refreshed, and less tired after 2 weeks…" at bounding box center [681, 472] width 245 height 36
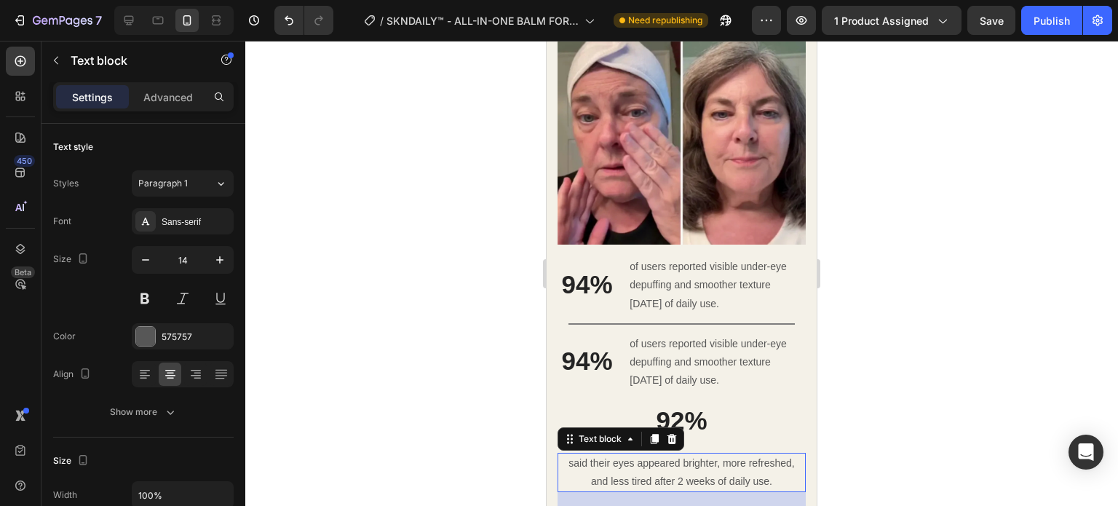
click at [679, 467] on p "said their eyes appeared brighter, more refreshed, and less tired after 2 weeks…" at bounding box center [681, 472] width 245 height 36
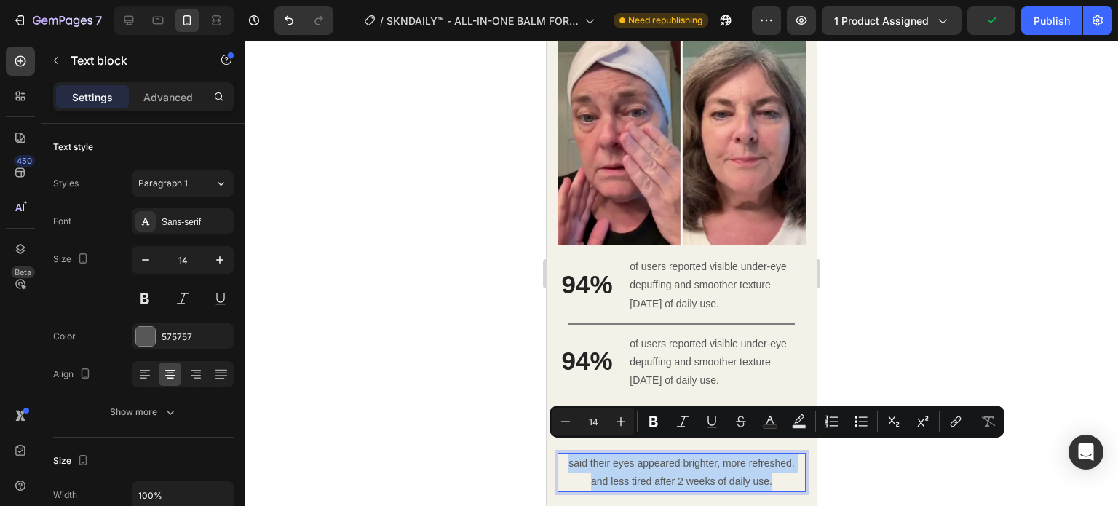
click at [679, 467] on p "said their eyes appeared brighter, more refreshed, and less tired after 2 weeks…" at bounding box center [681, 472] width 245 height 36
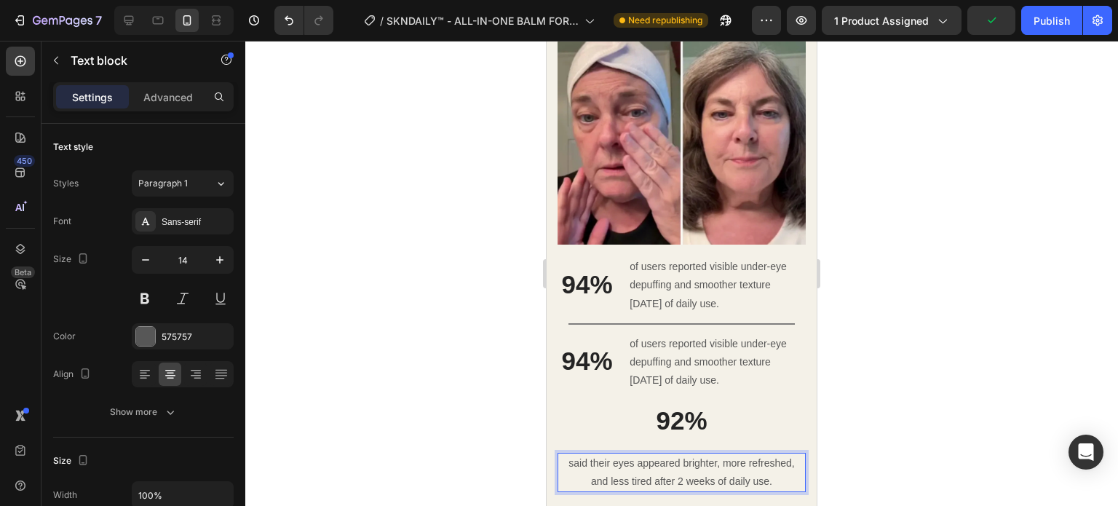
click at [679, 467] on p "said their eyes appeared brighter, more refreshed, and less tired after 2 weeks…" at bounding box center [681, 472] width 245 height 36
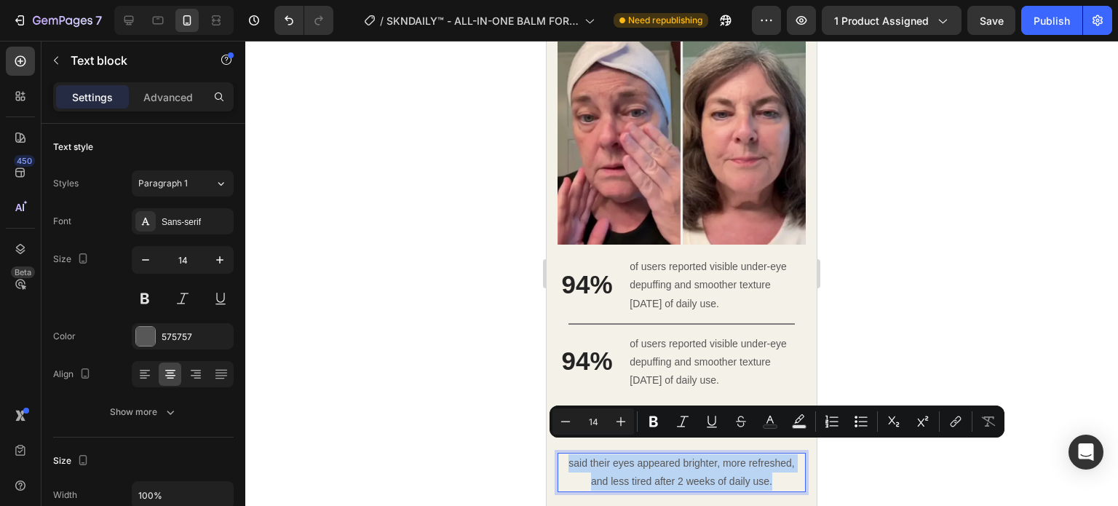
copy p "said their eyes appeared brighter, more refreshed, and less tired after 2 weeks…"
click at [708, 349] on p "of users reported visible under-eye depuffing and smoother texture [DATE] of da…" at bounding box center [717, 362] width 175 height 55
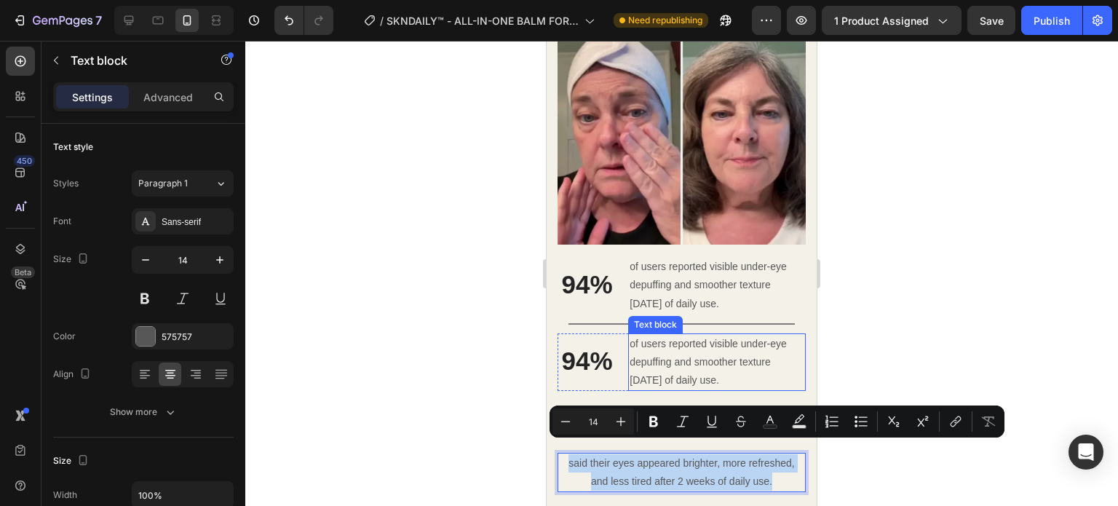
click at [708, 349] on p "of users reported visible under-eye depuffing and smoother texture [DATE] of da…" at bounding box center [717, 362] width 175 height 55
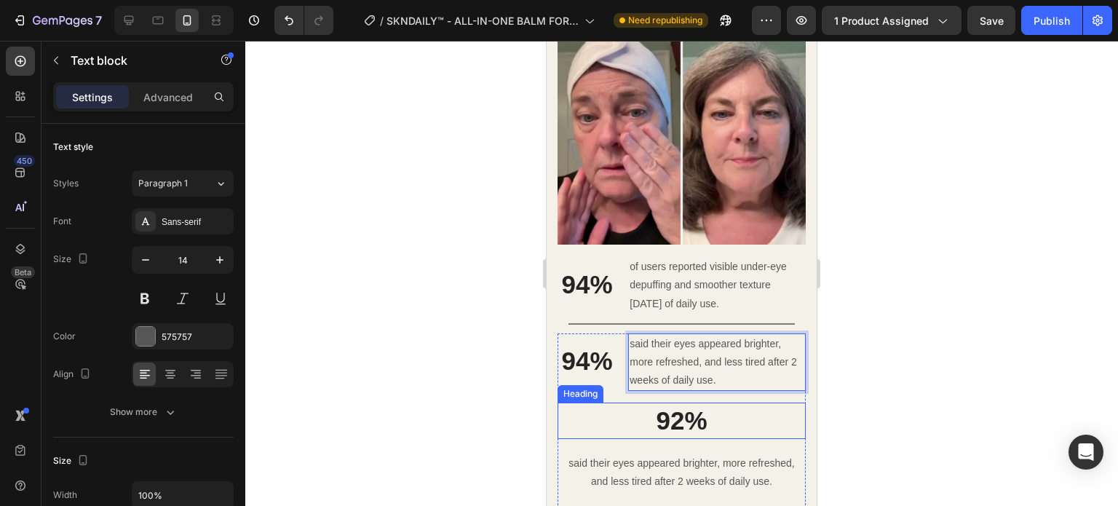
click at [649, 424] on h3 "92%" at bounding box center [682, 421] width 248 height 36
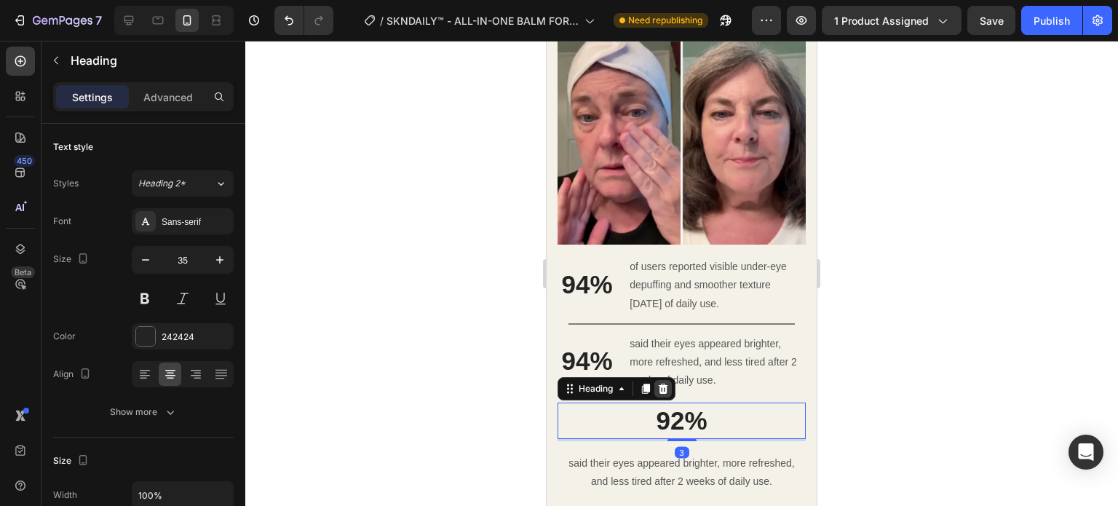
click at [662, 384] on icon at bounding box center [663, 389] width 9 height 10
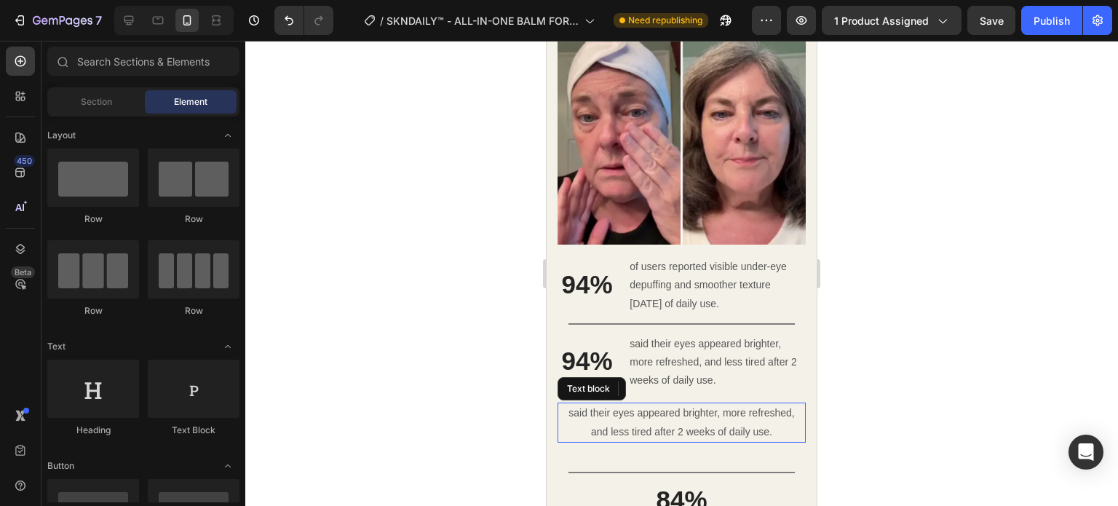
click at [657, 404] on p "said their eyes appeared brighter, more refreshed, and less tired after 2 weeks…" at bounding box center [681, 422] width 245 height 36
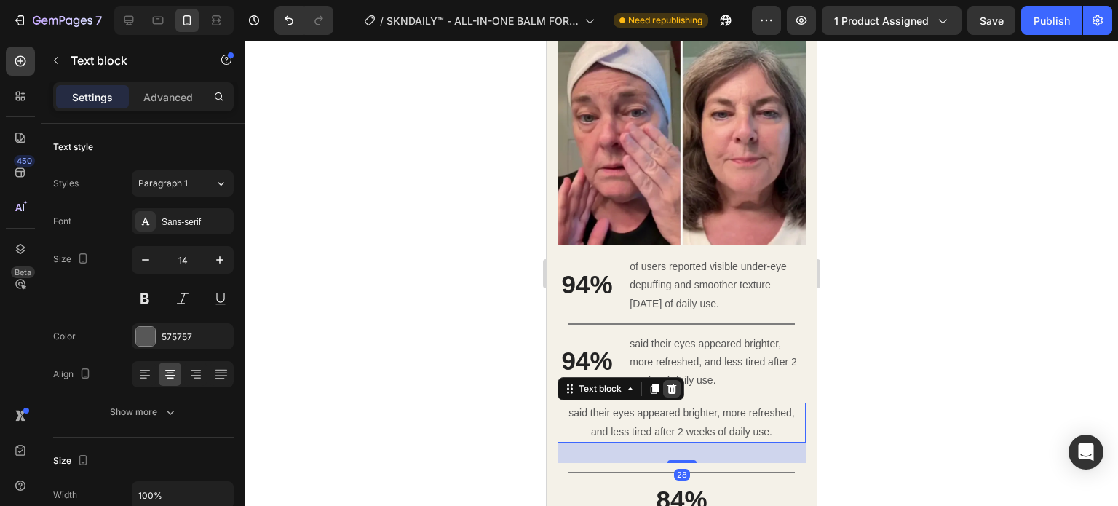
click at [670, 384] on icon at bounding box center [672, 389] width 9 height 10
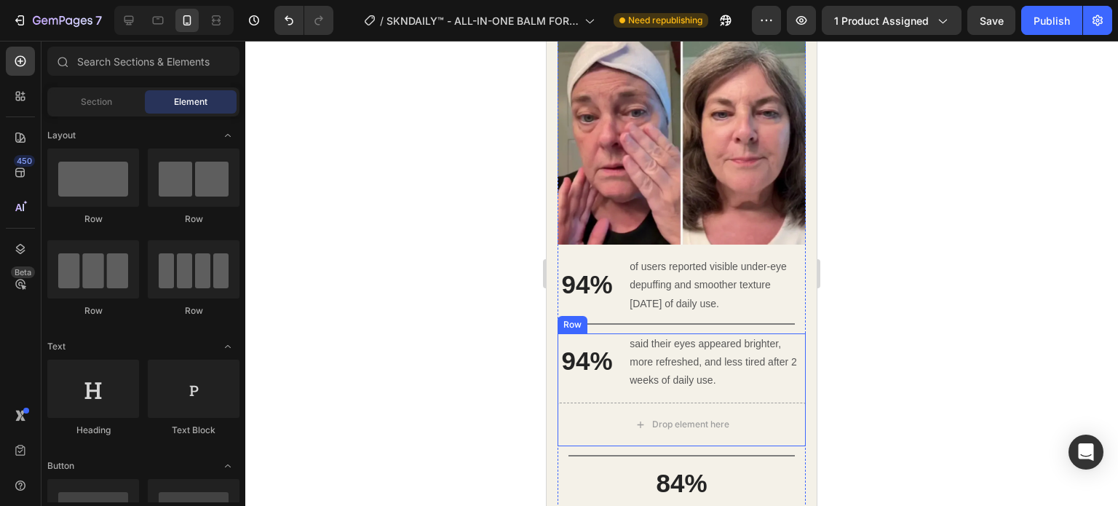
click at [600, 382] on div "94% Heading said their eyes appeared brighter, more refreshed, and less tired a…" at bounding box center [682, 390] width 248 height 114
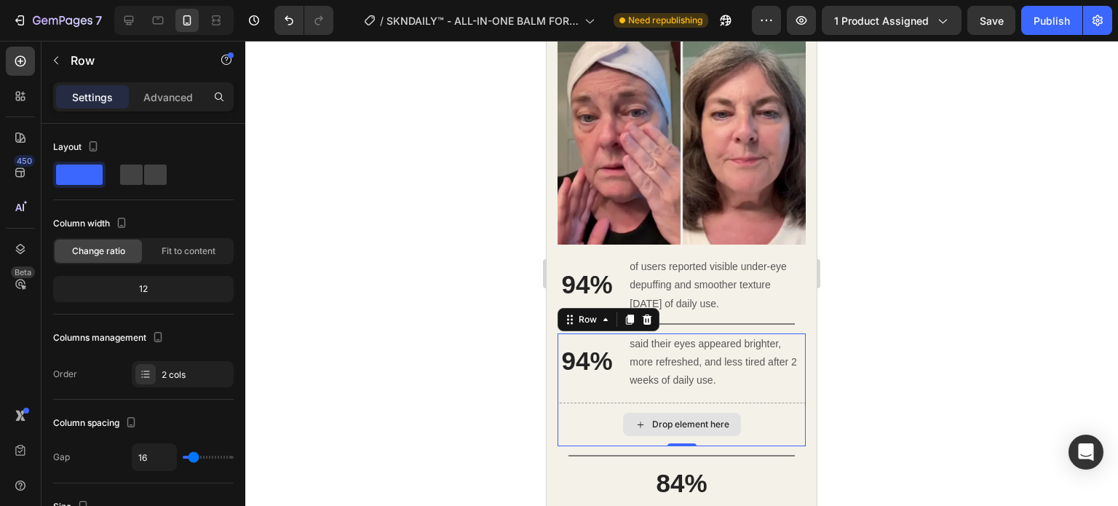
click at [577, 403] on div "Drop element here" at bounding box center [682, 425] width 248 height 44
click at [83, 177] on span at bounding box center [79, 175] width 47 height 20
click at [651, 315] on icon at bounding box center [647, 320] width 9 height 10
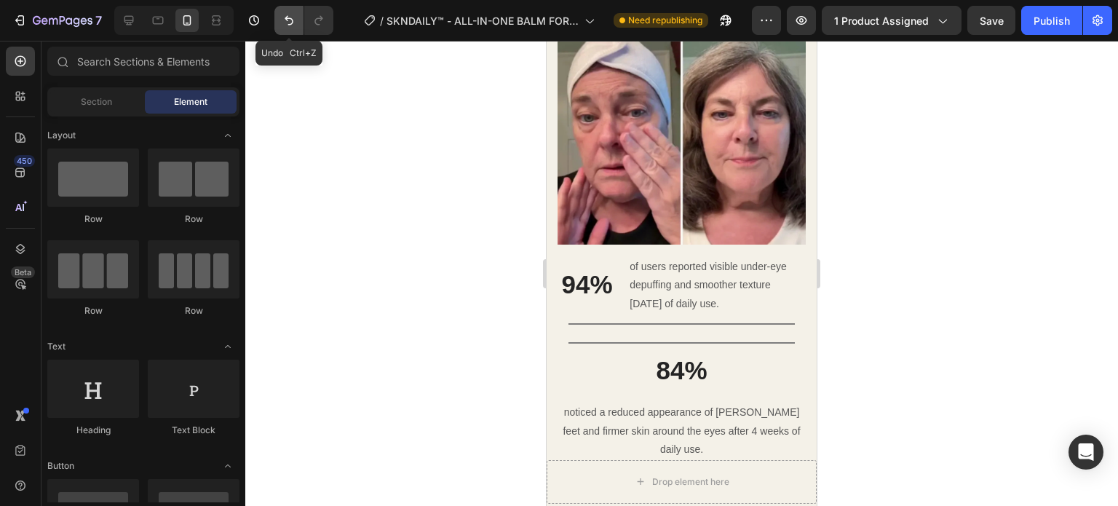
click at [287, 32] on button "Undo/Redo" at bounding box center [288, 20] width 29 height 29
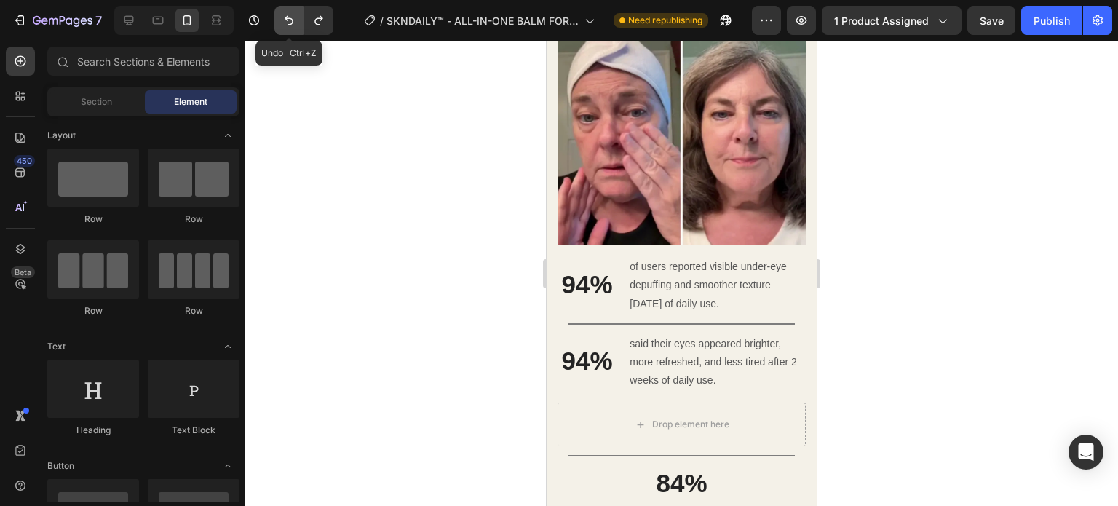
click at [287, 32] on button "Undo/Redo" at bounding box center [288, 20] width 29 height 29
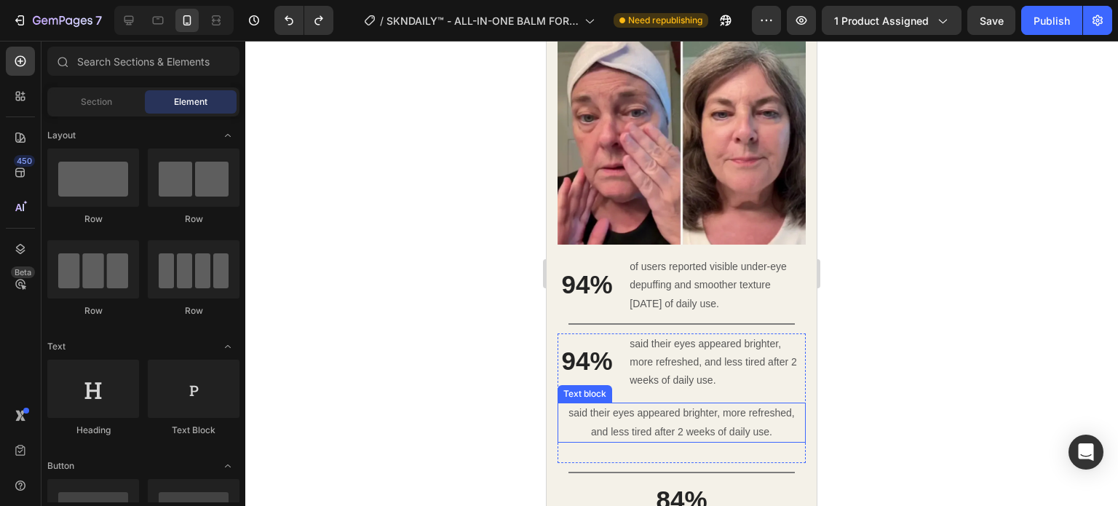
click at [701, 407] on p "said their eyes appeared brighter, more refreshed, and less tired after 2 weeks…" at bounding box center [681, 422] width 245 height 36
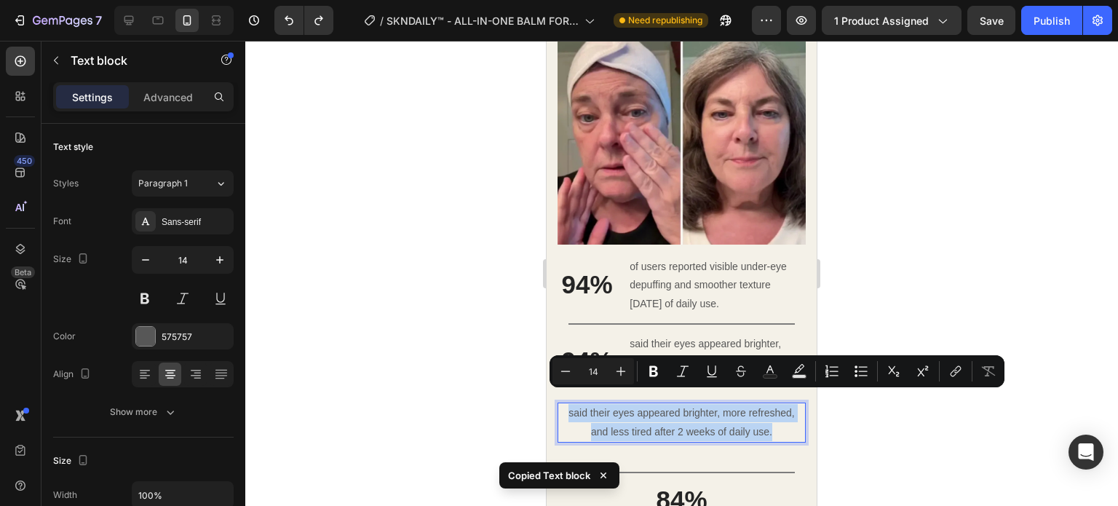
copy p "said their eyes appeared brighter, more refreshed, and less tired after 2 weeks…"
click at [571, 410] on p "said their eyes appeared brighter, more refreshed, and less tired after 2 weeks…" at bounding box center [681, 422] width 245 height 36
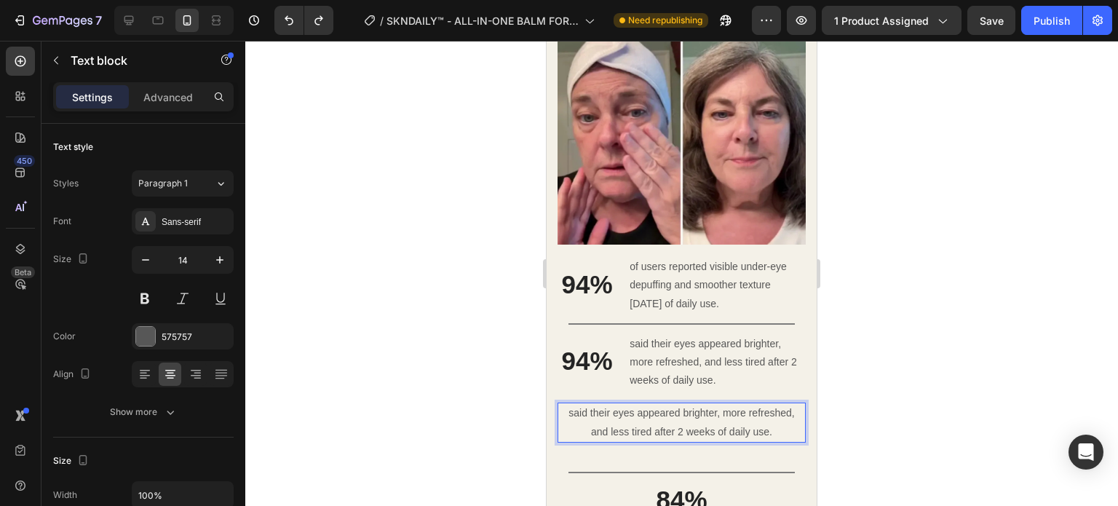
click at [725, 404] on p "said their eyes appeared brighter, more refreshed, and less tired after 2 weeks…" at bounding box center [681, 422] width 245 height 36
click at [782, 406] on p "said their eyes appeared brighter, more refreshed, and less tired after 2 weeks…" at bounding box center [681, 422] width 245 height 36
click at [786, 414] on p "said their eyes appeared brighter, more refreshed, and less tired after 2 weeks…" at bounding box center [681, 422] width 245 height 36
click at [789, 440] on div "said their eyes appeared brighter, more refreshed, and less tired after 2 weeks…" at bounding box center [682, 433] width 248 height 60
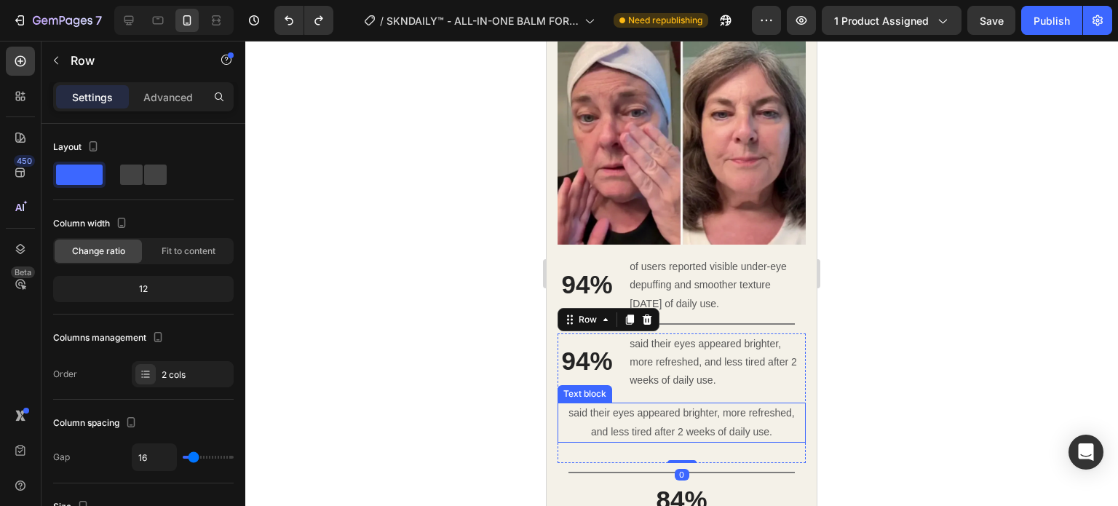
click at [773, 413] on p "said their eyes appeared brighter, more refreshed, and less tired after 2 weeks…" at bounding box center [681, 422] width 245 height 36
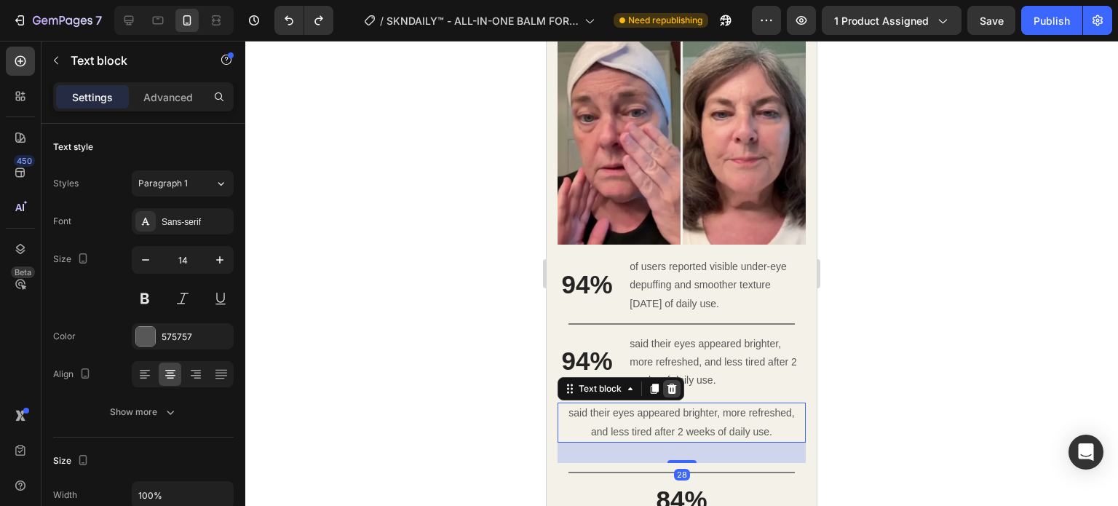
click at [673, 383] on icon at bounding box center [672, 389] width 12 height 12
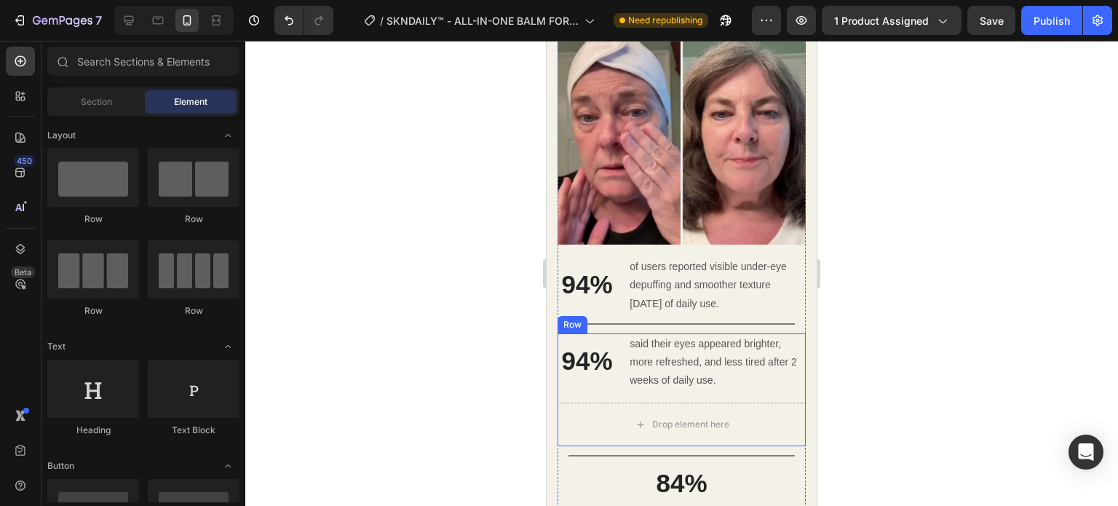
click at [697, 387] on div "94% Heading said their eyes appeared brighter, more refreshed, and less tired a…" at bounding box center [682, 390] width 248 height 114
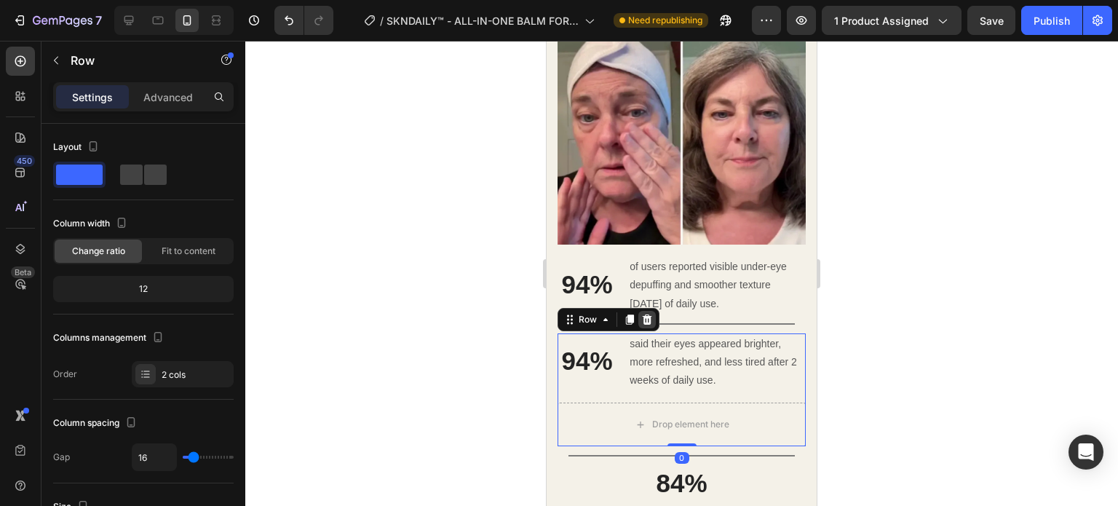
click at [650, 315] on icon at bounding box center [647, 320] width 9 height 10
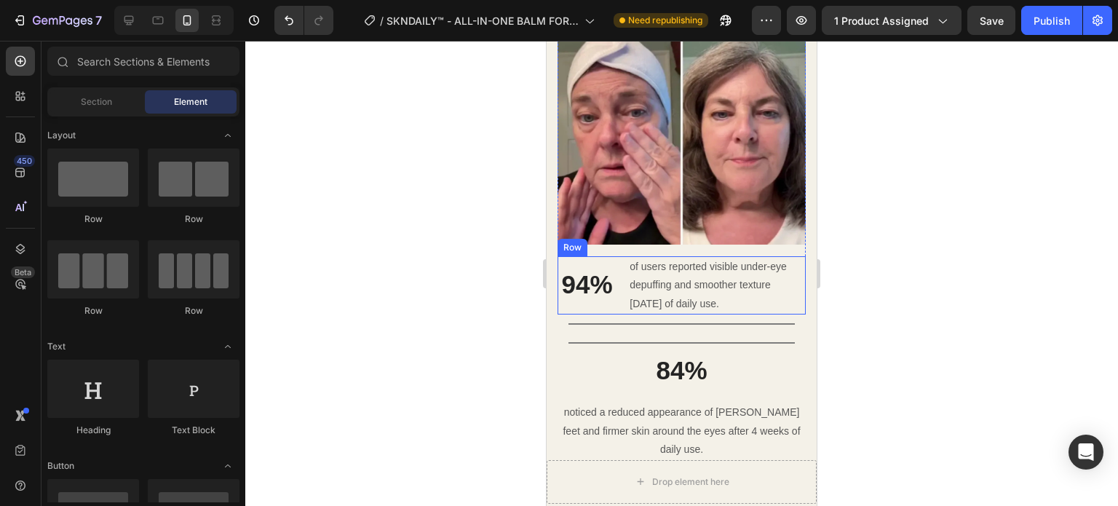
click at [620, 291] on div "94% Heading of users reported visible under-eye depuffing and smoother texture …" at bounding box center [682, 285] width 248 height 58
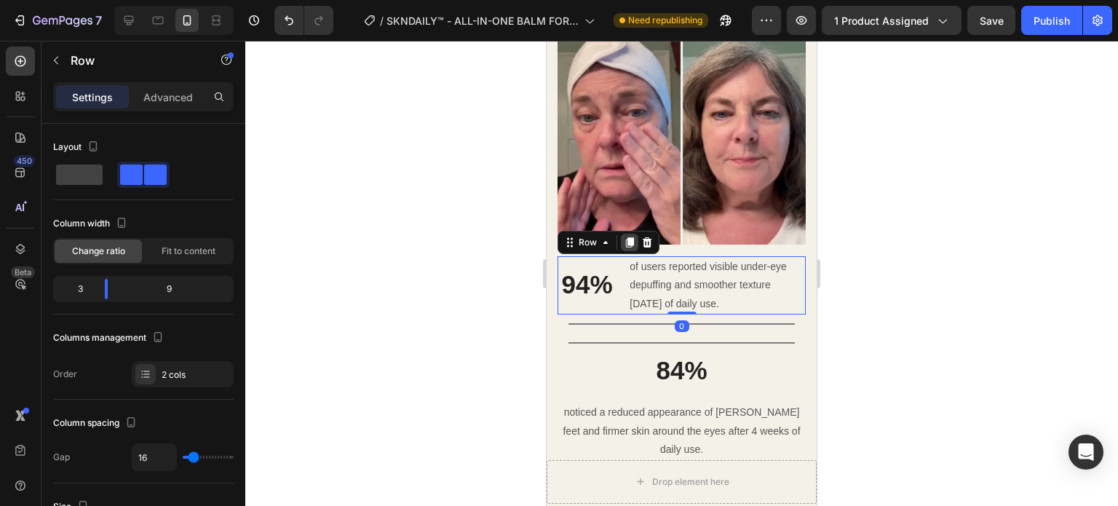
click at [624, 237] on icon at bounding box center [630, 243] width 12 height 12
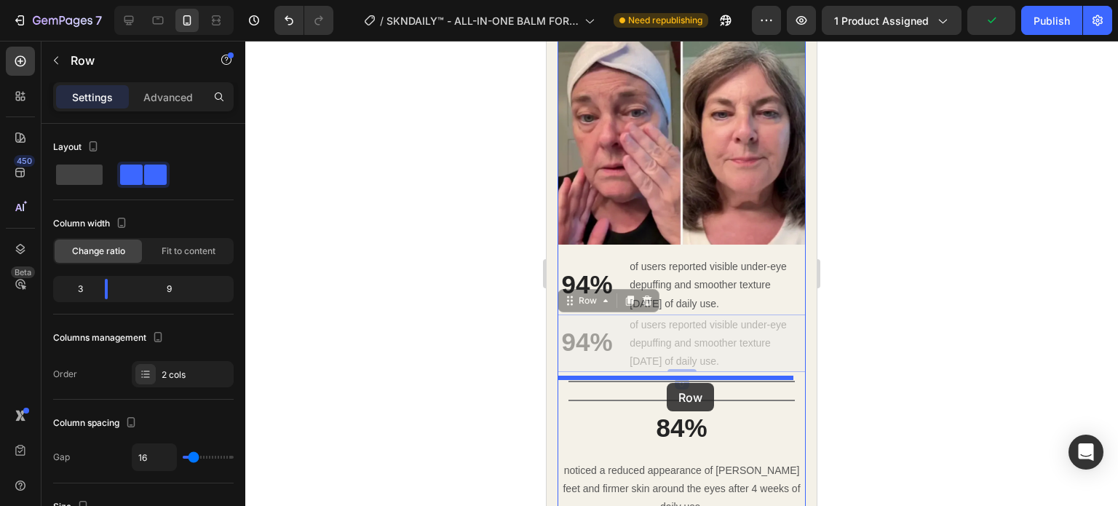
drag, startPoint x: 580, startPoint y: 291, endPoint x: 667, endPoint y: 383, distance: 126.2
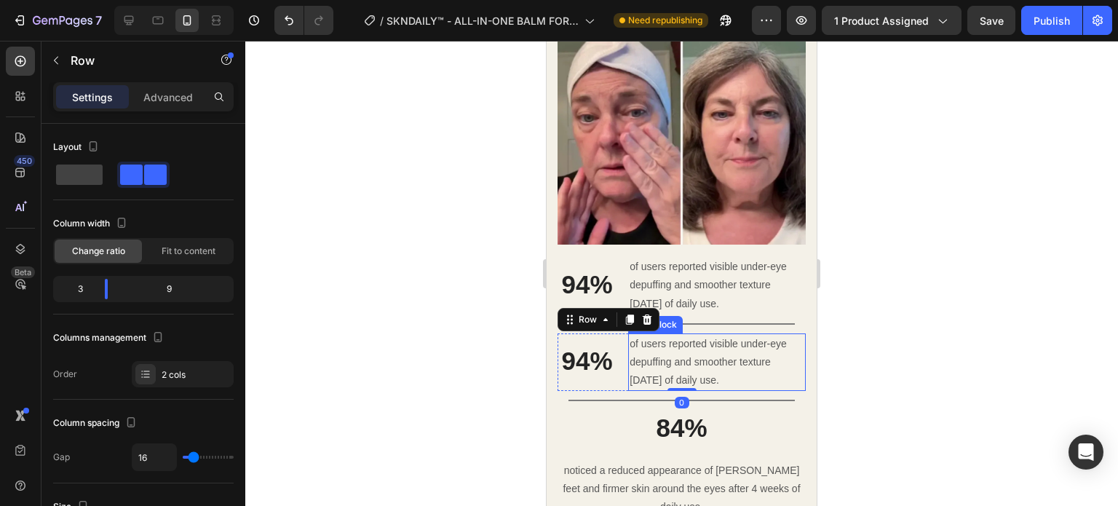
click at [673, 364] on p "of users reported visible under-eye depuffing and smoother texture [DATE] of da…" at bounding box center [717, 362] width 175 height 55
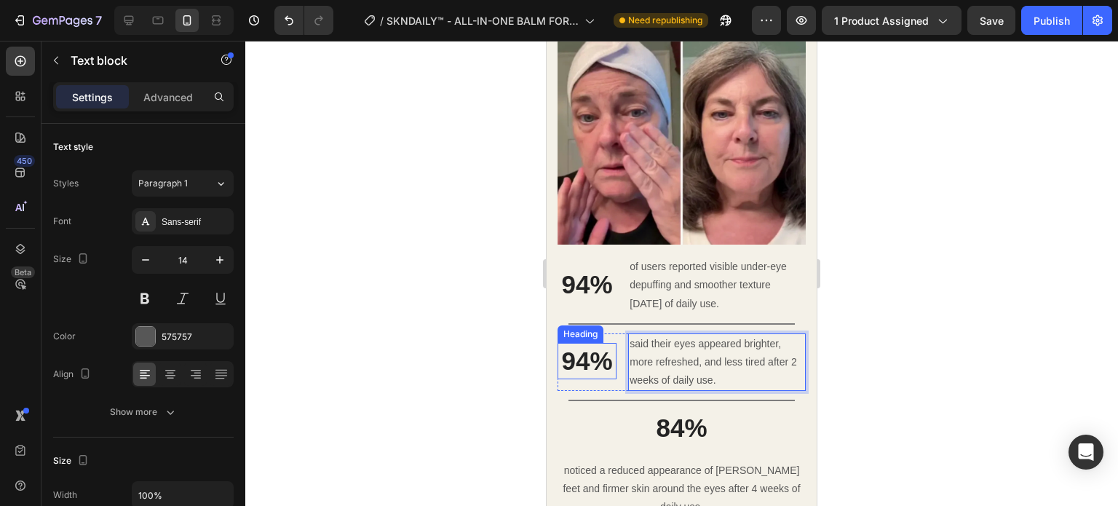
click at [588, 347] on h3 "94%" at bounding box center [587, 361] width 59 height 36
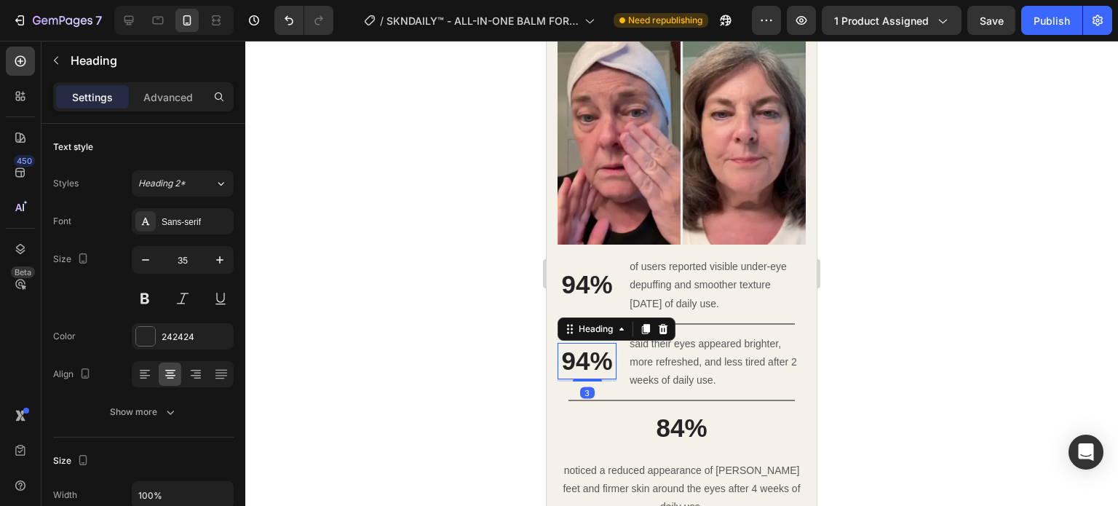
click at [588, 347] on h3 "94%" at bounding box center [587, 361] width 59 height 36
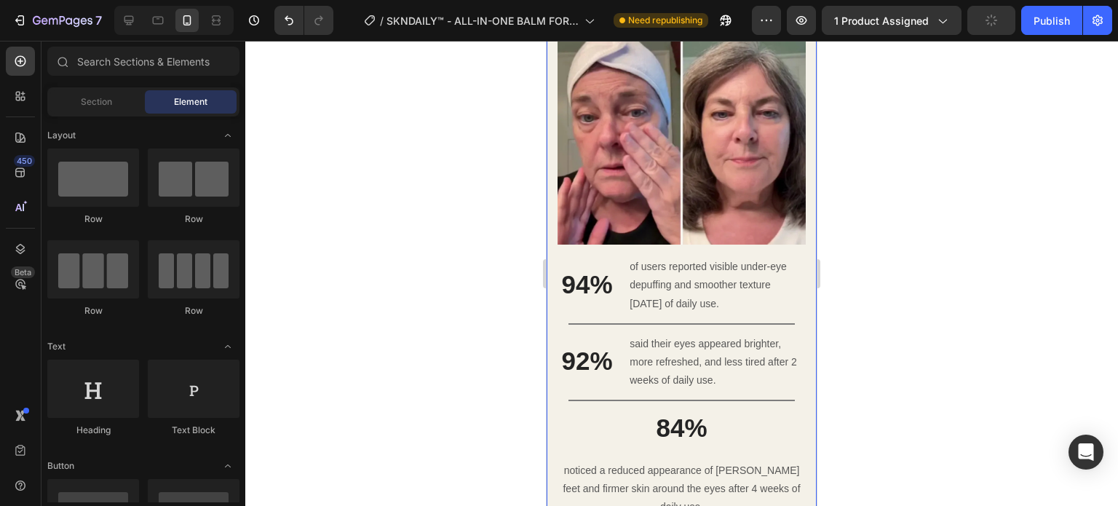
scroll to position [2304, 0]
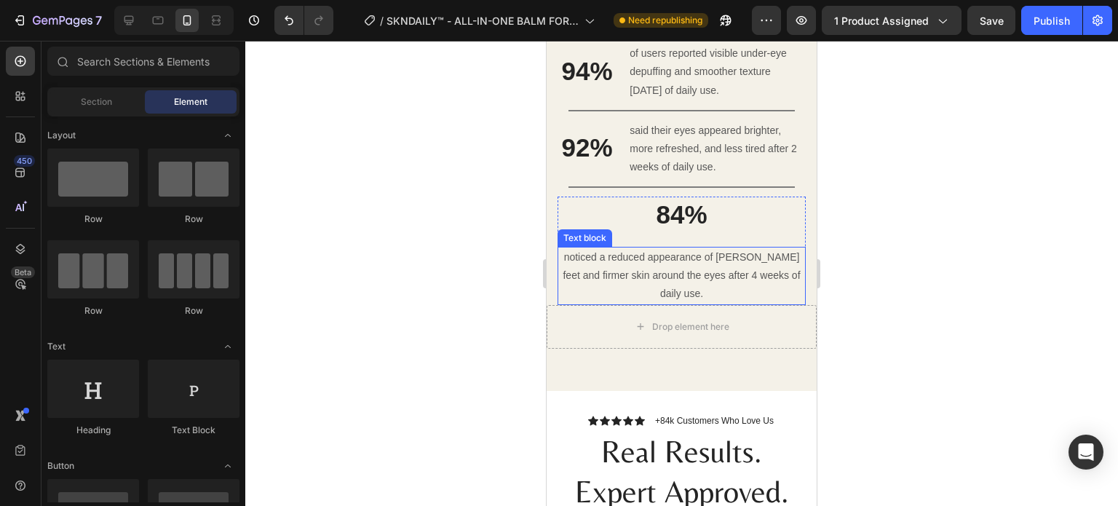
click at [565, 280] on p "noticed a reduced appearance of [PERSON_NAME] feet and firmer skin around the e…" at bounding box center [681, 275] width 245 height 55
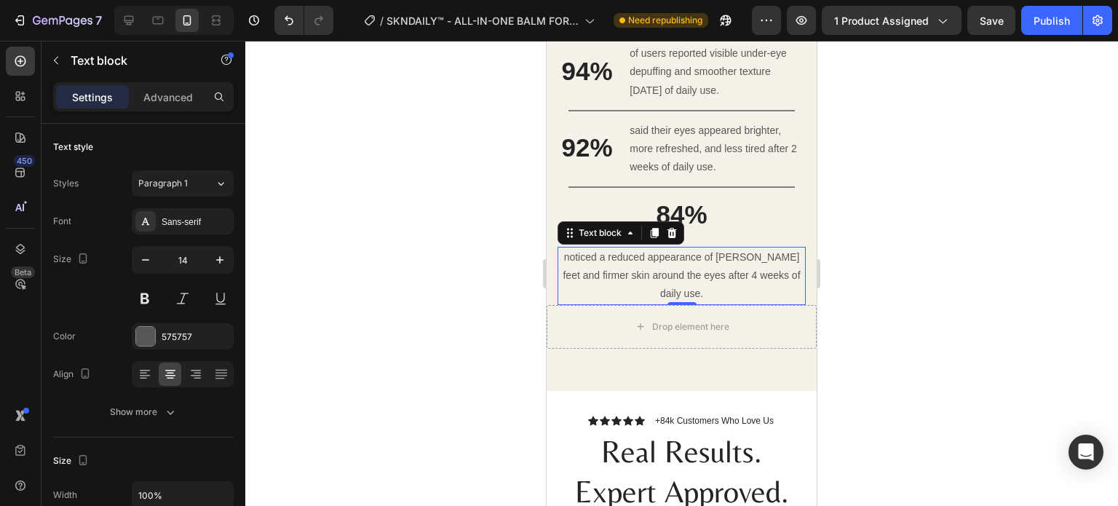
click at [605, 251] on p "noticed a reduced appearance of [PERSON_NAME] feet and firmer skin around the e…" at bounding box center [681, 275] width 245 height 55
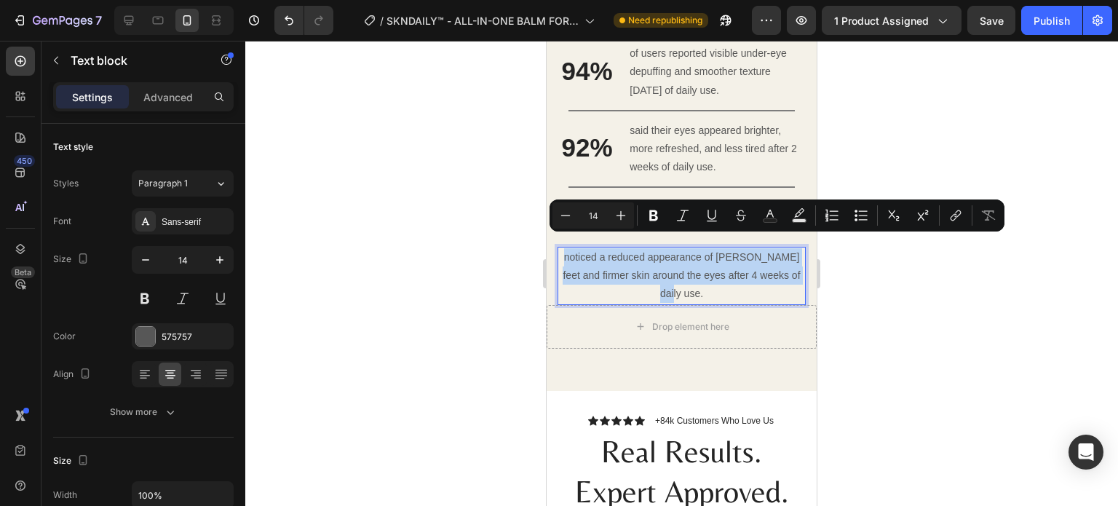
click at [605, 251] on p "noticed a reduced appearance of [PERSON_NAME] feet and firmer skin around the e…" at bounding box center [681, 275] width 245 height 55
copy p "noticed a reduced appearance of [PERSON_NAME] feet and firmer skin around the e…"
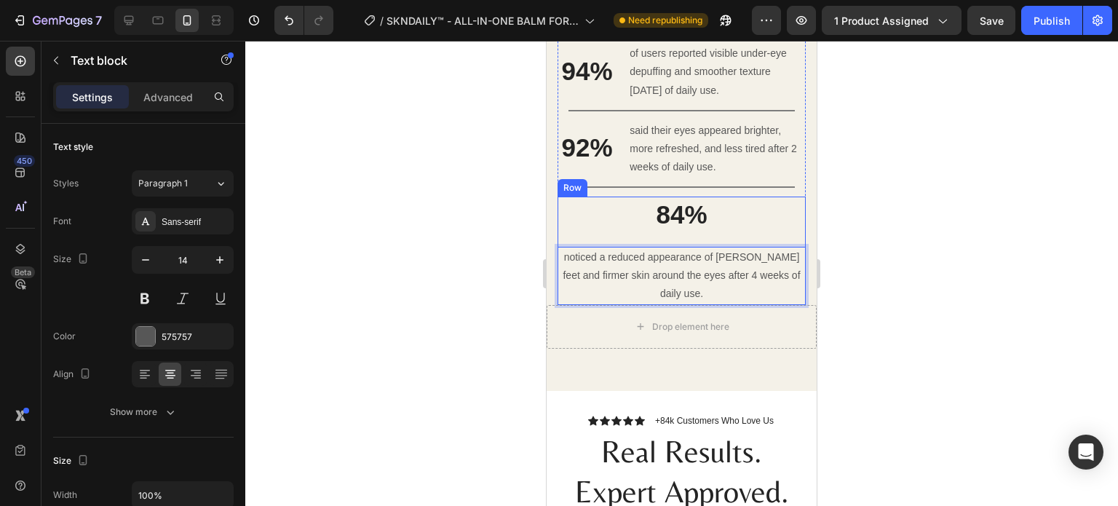
click at [661, 219] on div "84% Heading" at bounding box center [682, 216] width 248 height 39
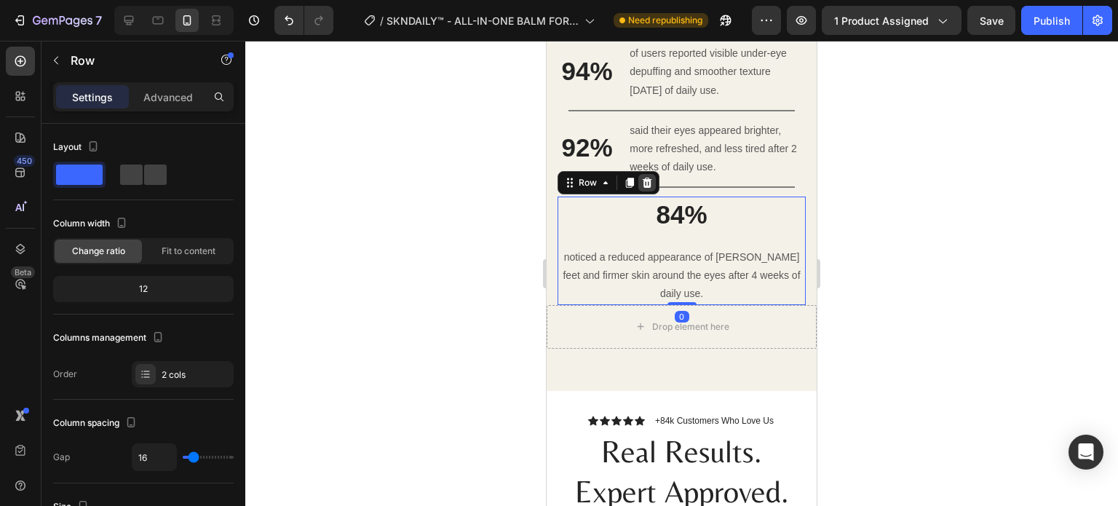
click at [647, 177] on icon at bounding box center [647, 183] width 12 height 12
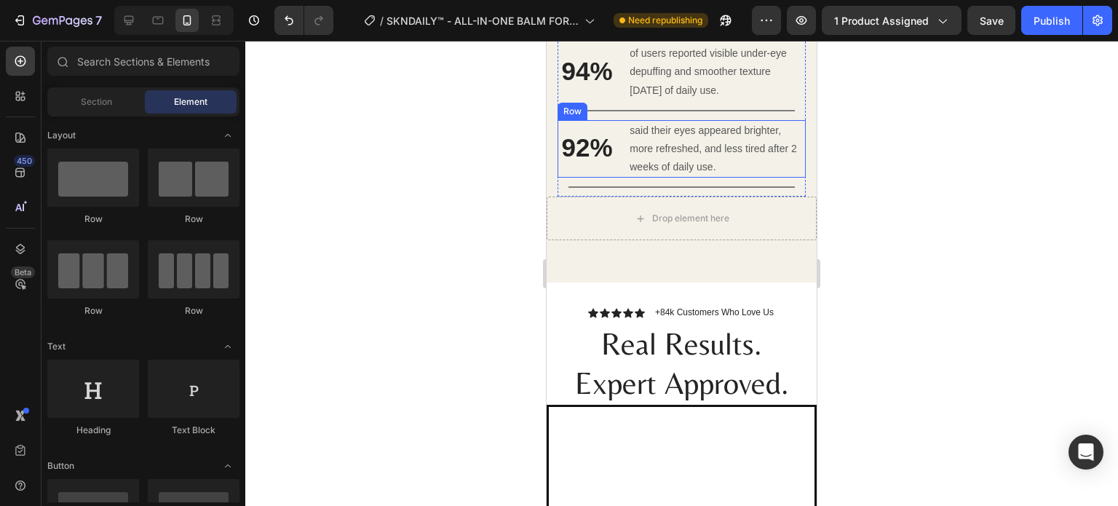
click at [620, 152] on div "92% Heading said their eyes appeared brighter, more refreshed, and less tired a…" at bounding box center [682, 149] width 248 height 58
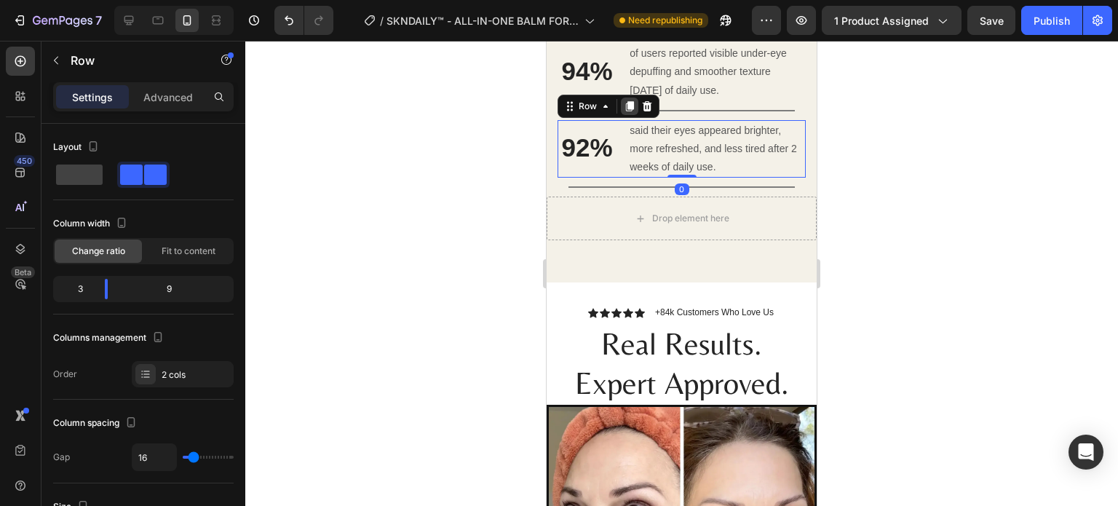
click at [621, 98] on div at bounding box center [629, 106] width 17 height 17
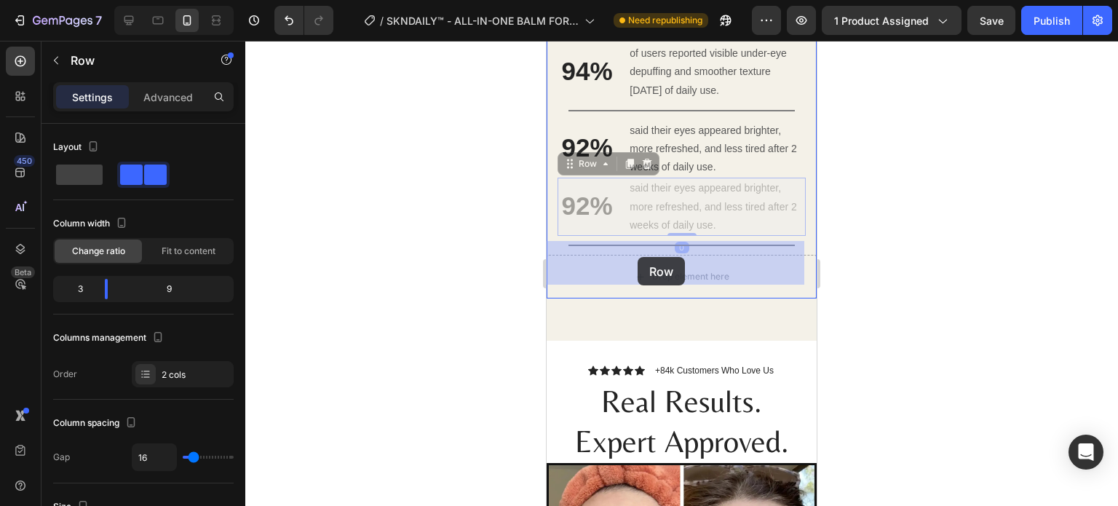
drag, startPoint x: 580, startPoint y: 146, endPoint x: 638, endPoint y: 257, distance: 124.7
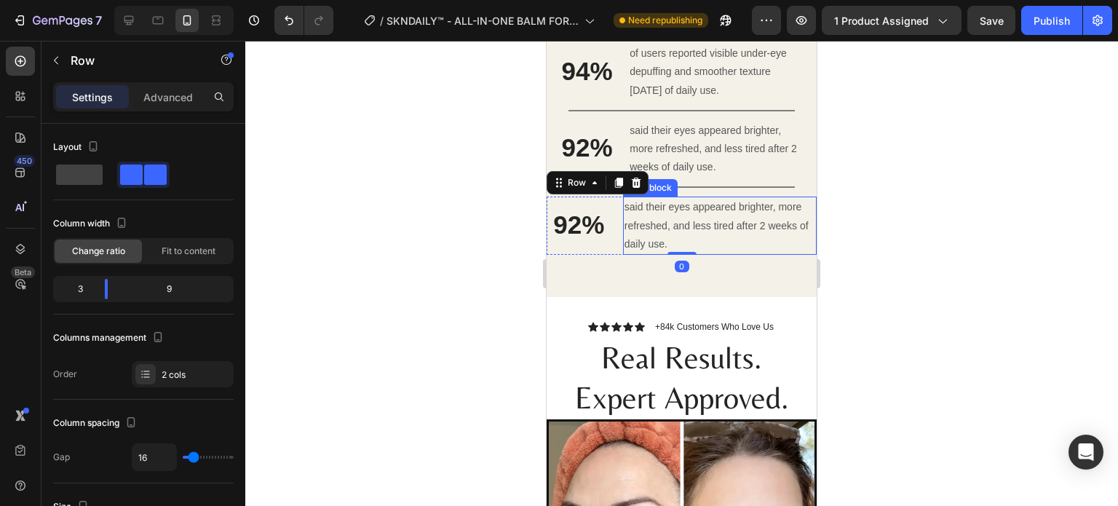
click at [661, 224] on p "said their eyes appeared brighter, more refreshed, and less tired after 2 weeks…" at bounding box center [720, 225] width 191 height 55
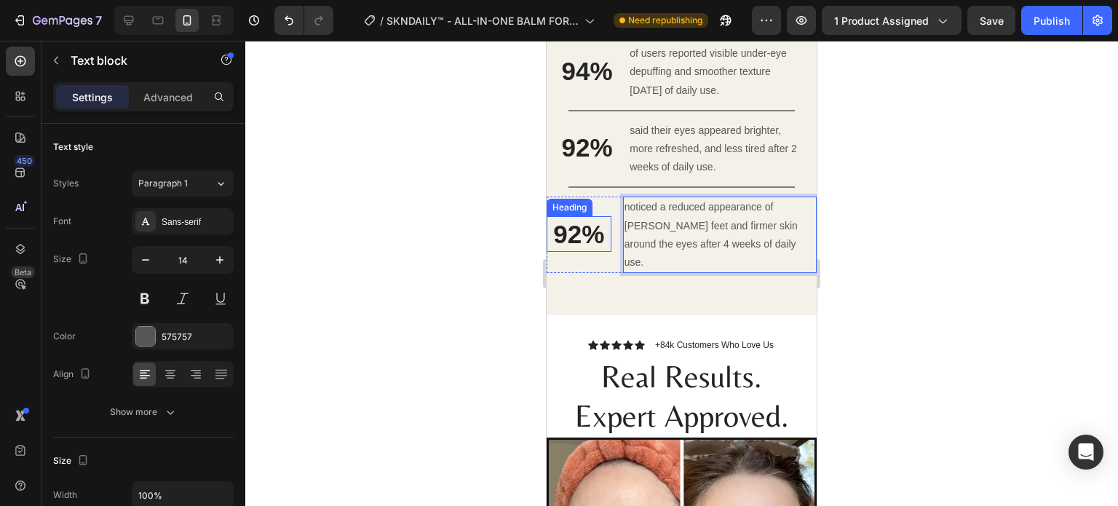
click at [582, 216] on h3 "92%" at bounding box center [579, 234] width 65 height 36
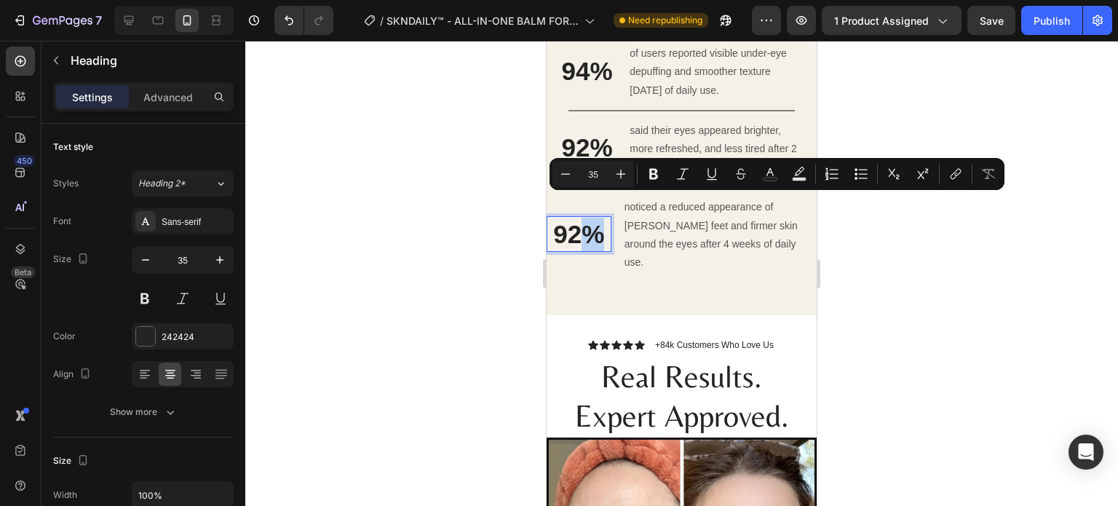
click at [572, 218] on p "92%" at bounding box center [579, 234] width 62 height 33
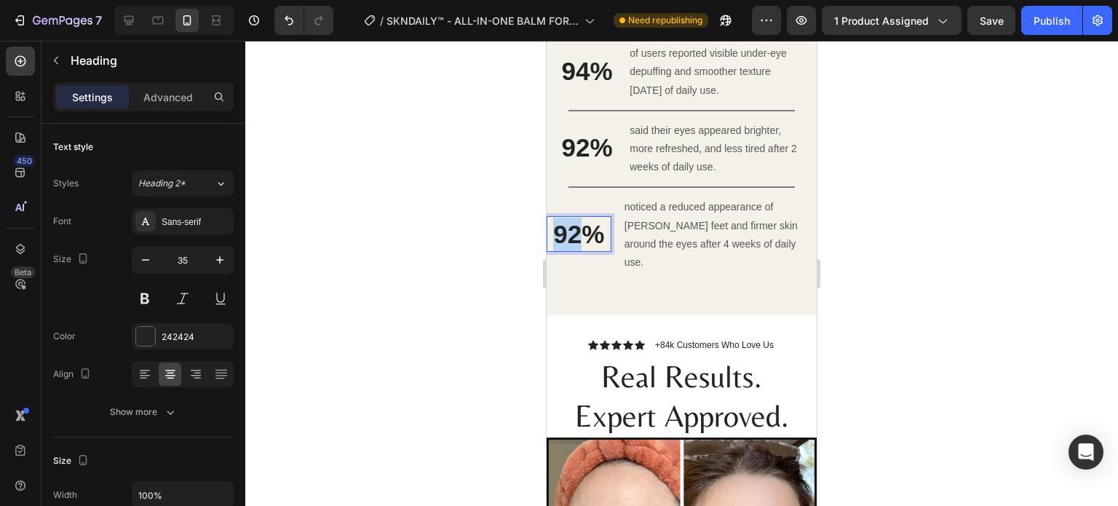
click at [572, 218] on p "92%" at bounding box center [579, 234] width 62 height 33
click at [679, 255] on div "Real Results your eyes will love Heading Image 94% Heading of users reported vi…" at bounding box center [682, 5] width 270 height 619
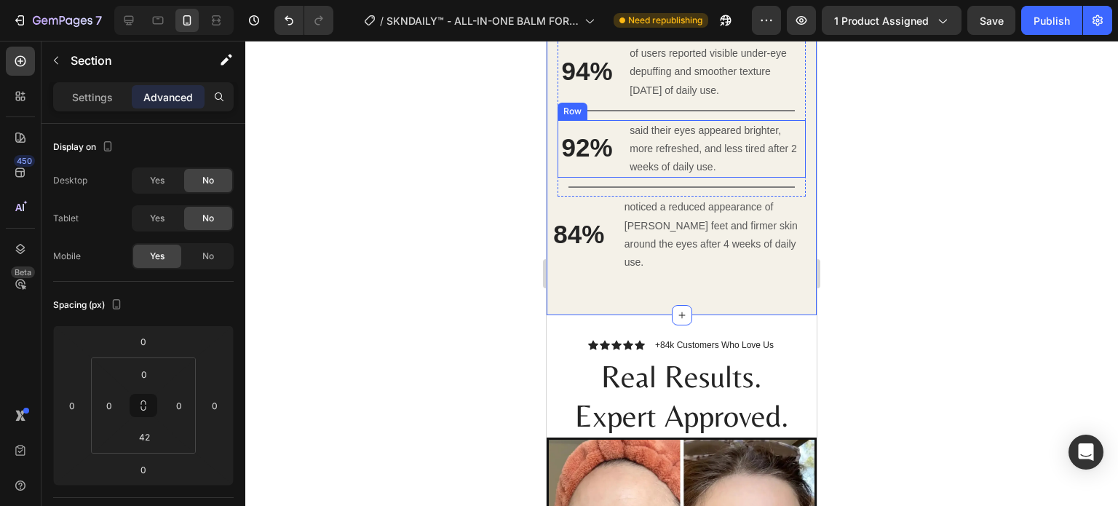
click at [620, 142] on div "92% Heading said their eyes appeared brighter, more refreshed, and less tired a…" at bounding box center [682, 149] width 248 height 58
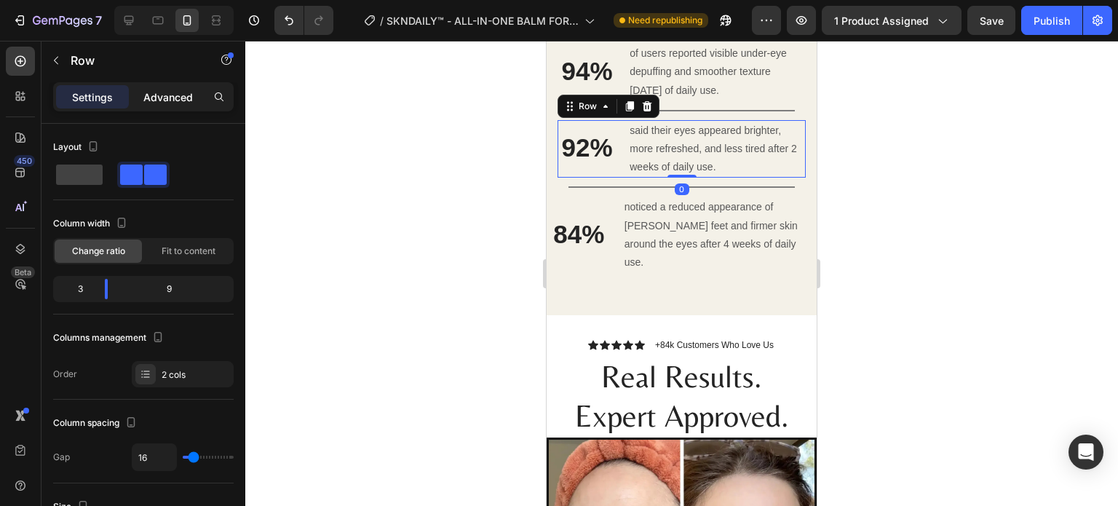
click at [183, 103] on p "Advanced" at bounding box center [168, 97] width 50 height 15
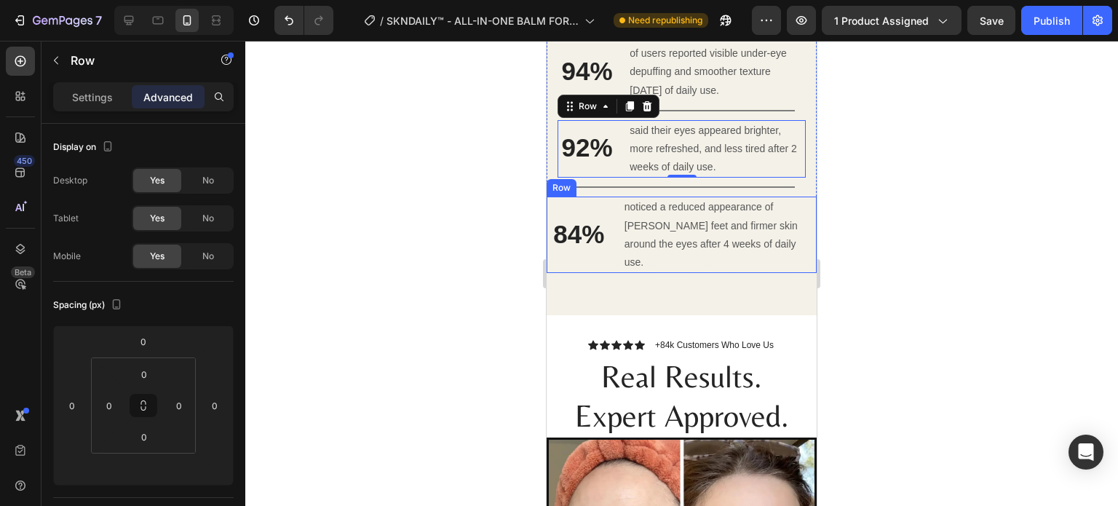
click at [609, 227] on div "84% Heading noticed a reduced appearance of crow’s feet and firmer skin around …" at bounding box center [682, 235] width 270 height 76
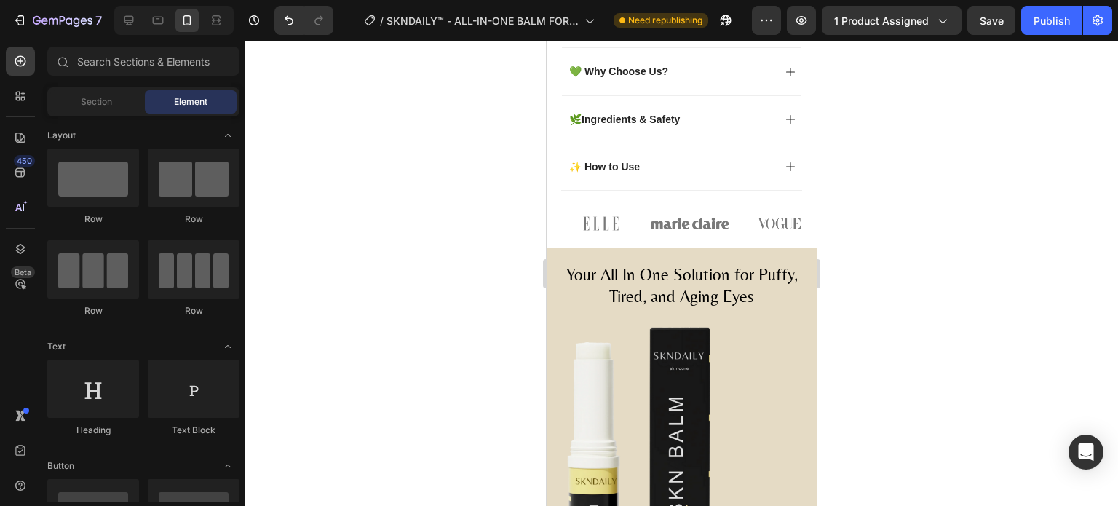
scroll to position [1054, 0]
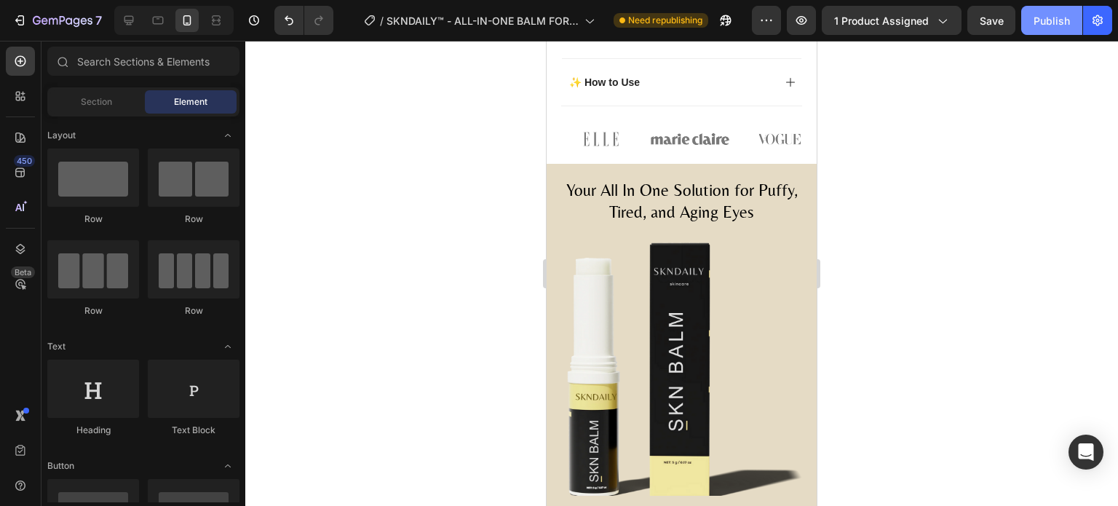
click at [1072, 7] on button "Publish" at bounding box center [1052, 20] width 61 height 29
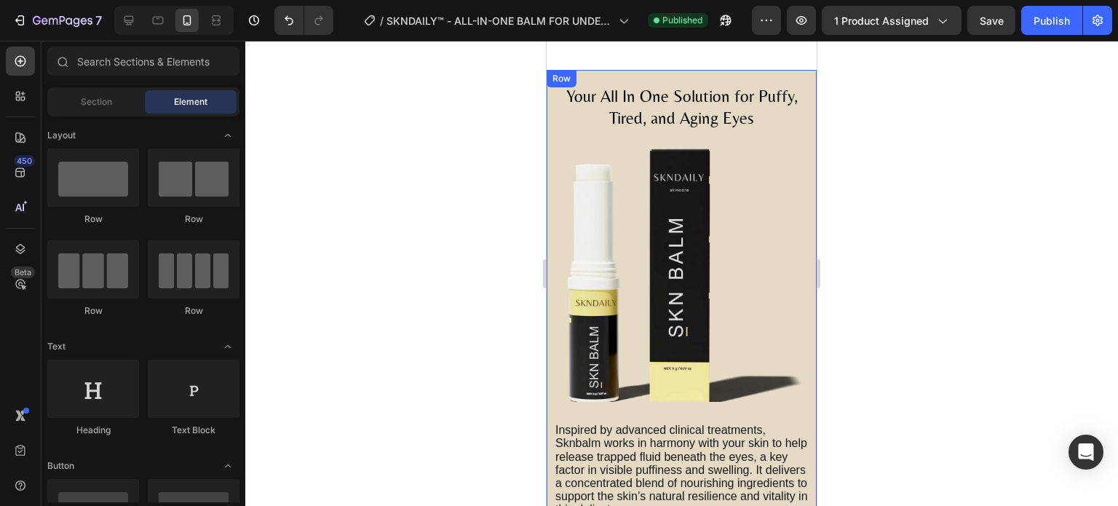
scroll to position [1608, 0]
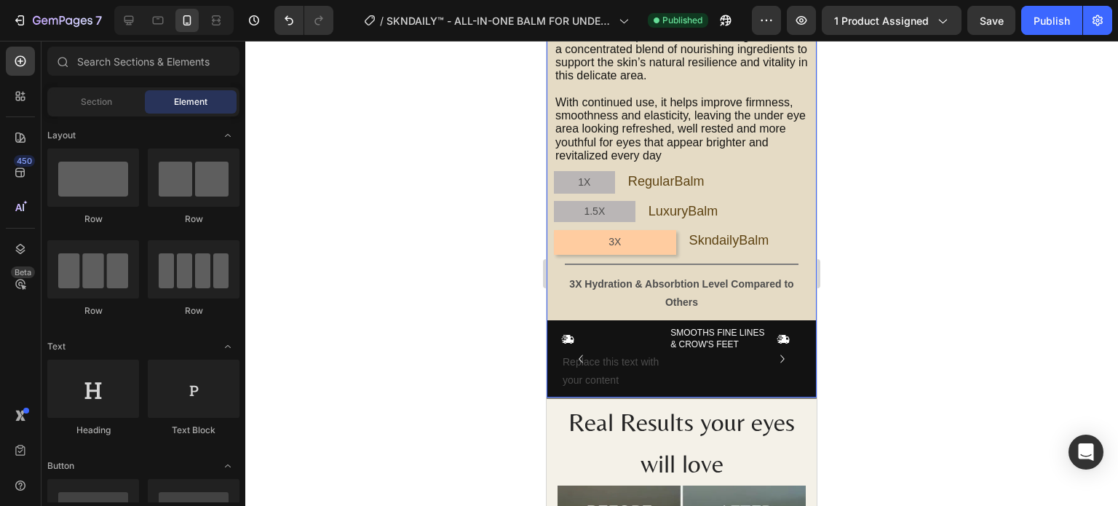
click at [556, 320] on div "Icon SMOOTHS FINE LINES & CROW'S FEET Text Block Icon Replace this text with yo…" at bounding box center [682, 358] width 270 height 77
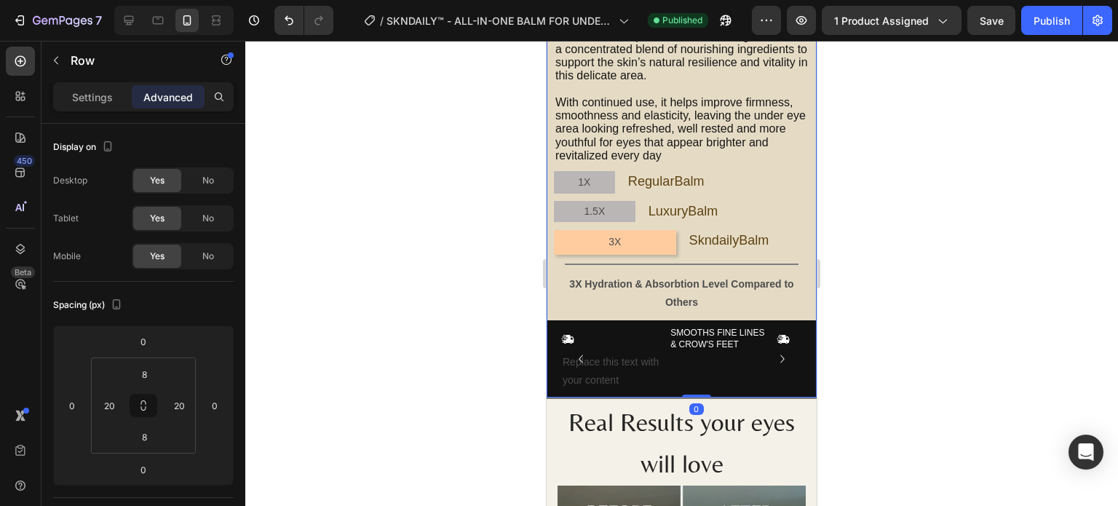
click at [556, 323] on div "Icon SMOOTHS FINE LINES & CROW'S FEET Text Block Icon Replace this text with yo…" at bounding box center [682, 358] width 270 height 77
click at [124, 103] on div "Settings" at bounding box center [92, 96] width 73 height 23
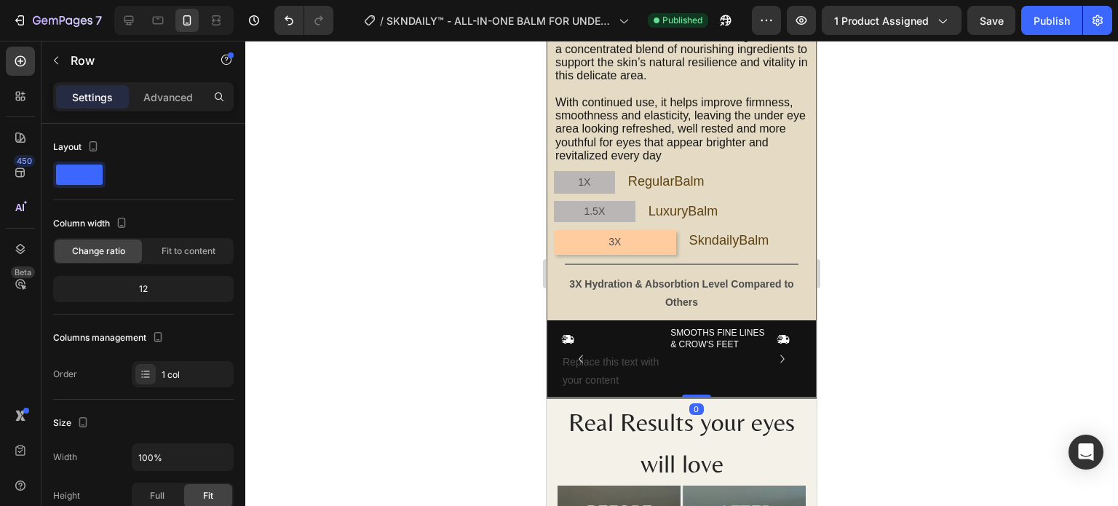
click at [110, 98] on p "Settings" at bounding box center [92, 97] width 41 height 15
click at [609, 352] on div "Replace this text with your content" at bounding box center [613, 371] width 105 height 39
click at [582, 351] on icon "Carousel Back Arrow" at bounding box center [581, 359] width 16 height 16
click at [589, 347] on div "Icon SMOOTHS FINE LINES & CROW'S FEET Text Block Icon Replace this text with yo…" at bounding box center [681, 359] width 241 height 66
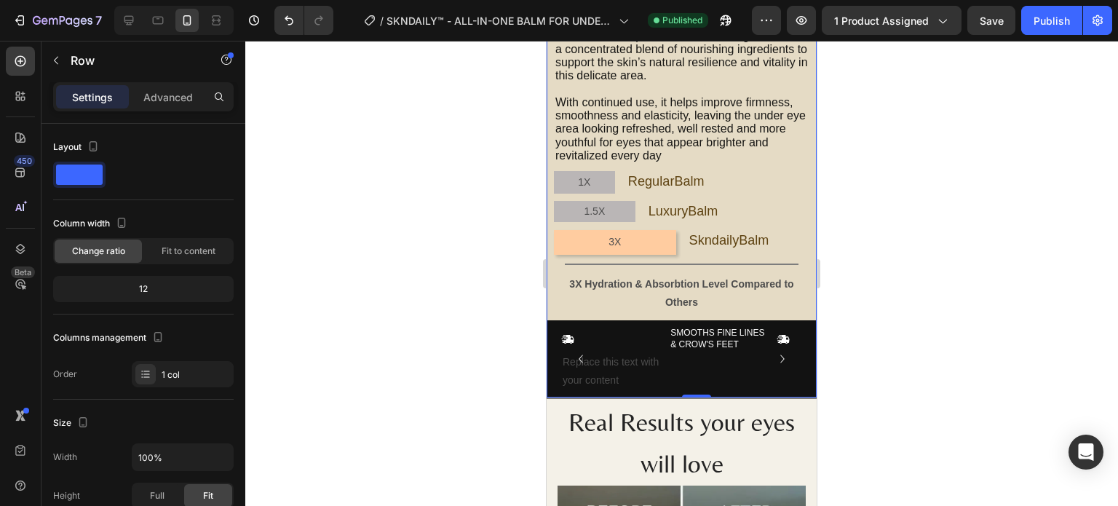
click at [589, 352] on div "Replace this text with your content" at bounding box center [613, 371] width 105 height 39
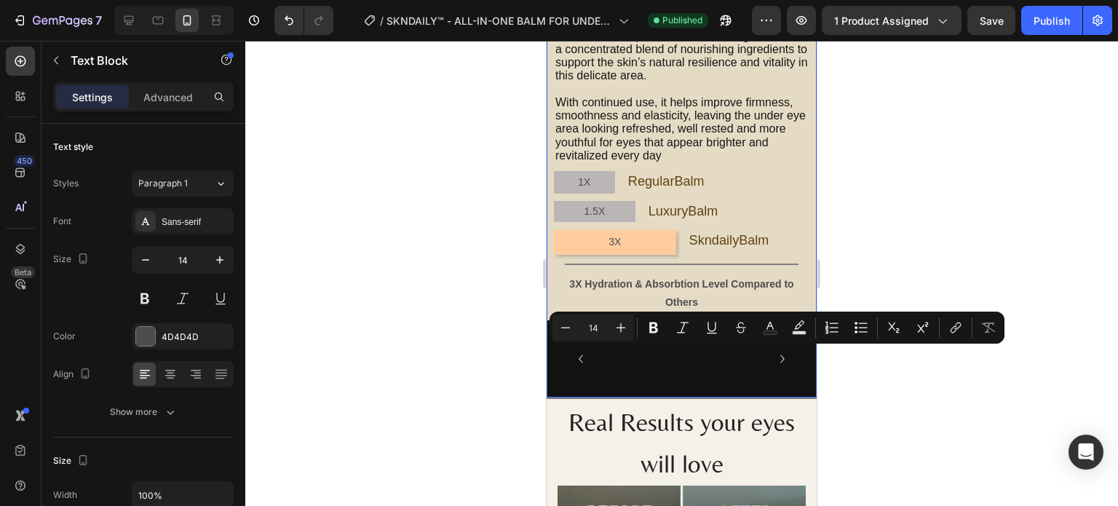
click at [554, 347] on div "Icon SMOOTHS FINE LINES & CROW'S FEET Text Block Icon Replace this text with yo…" at bounding box center [682, 358] width 270 height 77
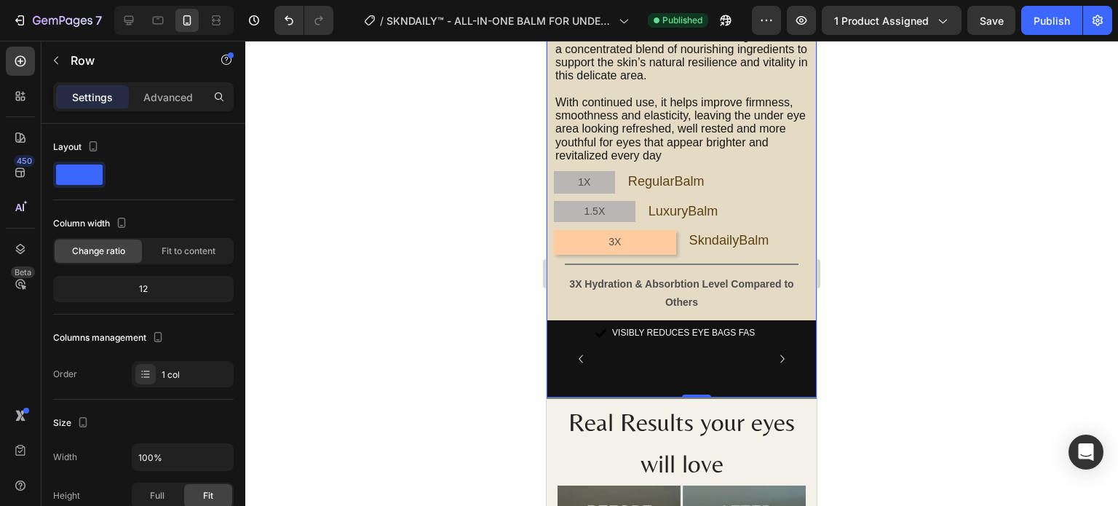
click at [773, 335] on div "Icon VISIBLY REDUCES EYE BAGS FAS Text Block Row" at bounding box center [675, 359] width 229 height 66
click at [775, 352] on icon "Carousel Next Arrow" at bounding box center [783, 359] width 16 height 16
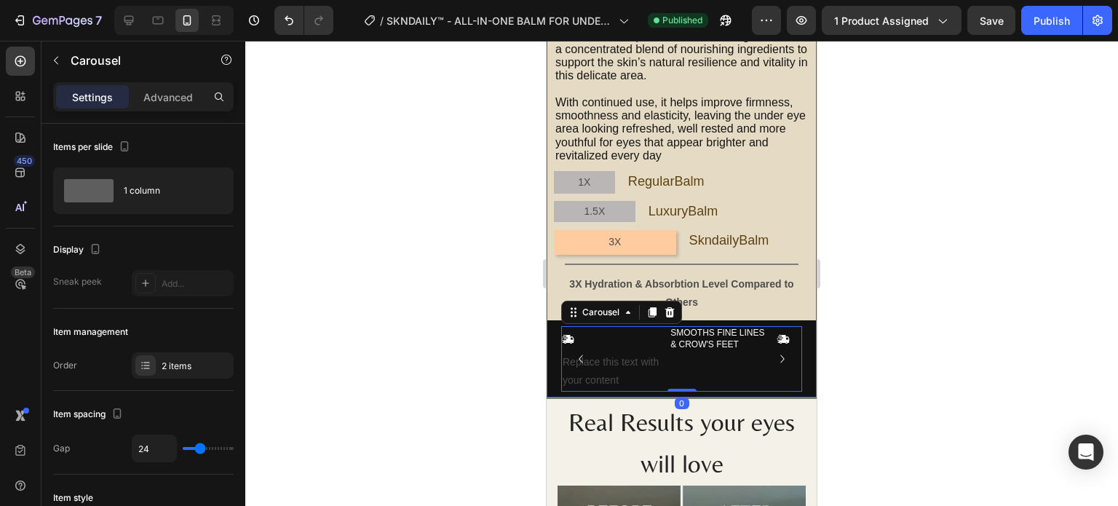
click at [797, 341] on div "Icon SMOOTHS FINE LINES & CROW'S FEET Text Block Icon Replace this text with yo…" at bounding box center [682, 358] width 270 height 77
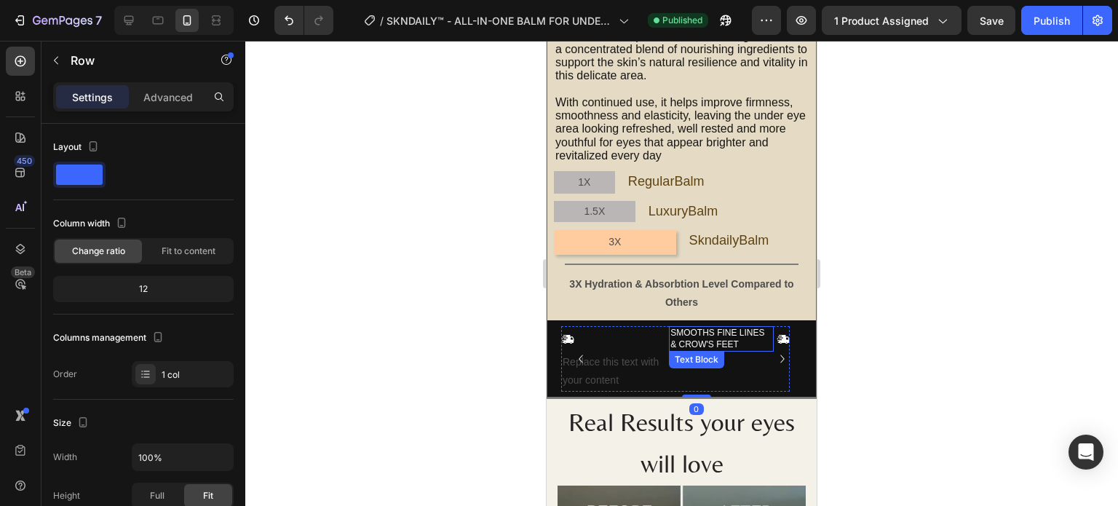
click at [716, 332] on p "SMOOTHS FINE LINES & CROW'S FEET" at bounding box center [722, 339] width 102 height 23
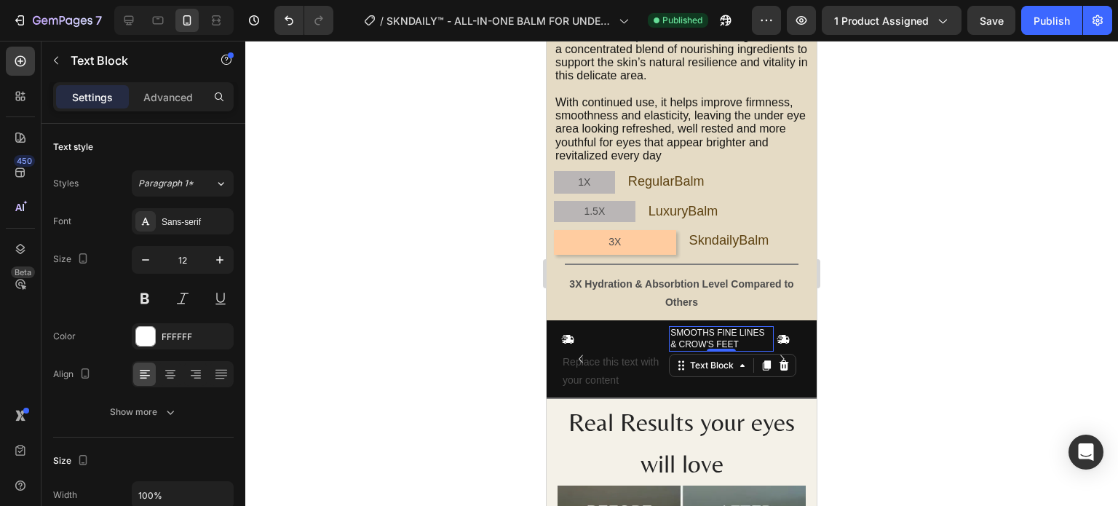
click at [648, 333] on div "Icon" at bounding box center [613, 339] width 105 height 13
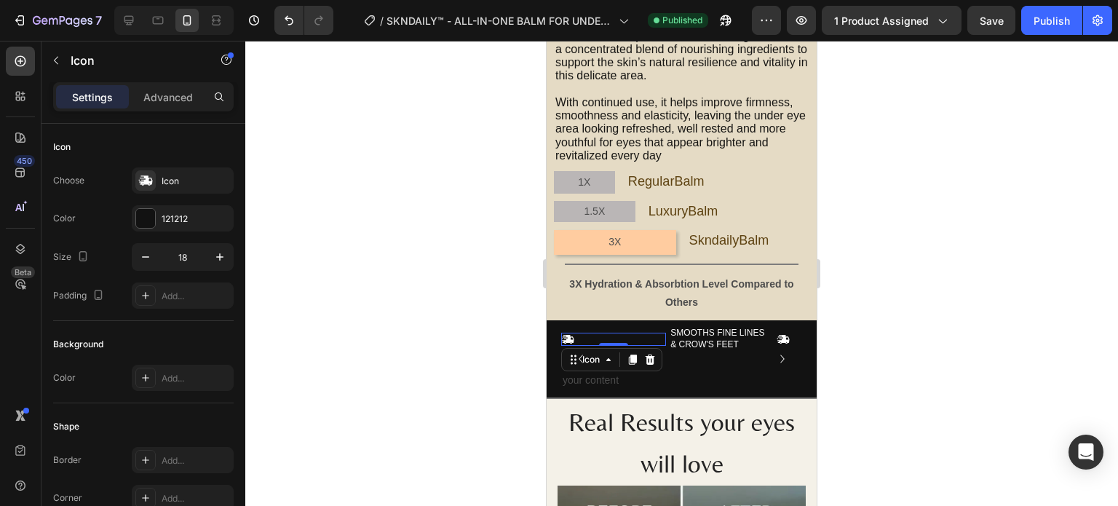
click at [647, 320] on div "Icon 0 SMOOTHS FINE LINES & CROW'S FEET Text Block Icon Replace this text with …" at bounding box center [682, 358] width 270 height 77
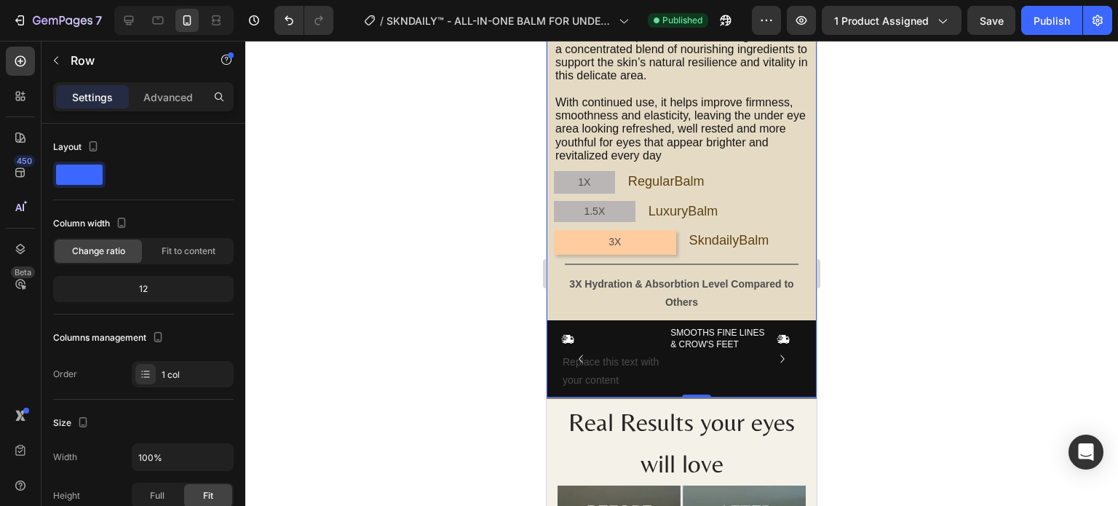
click at [553, 340] on div "Icon SMOOTHS FINE LINES & CROW'S FEET Text Block Icon Replace this text with yo…" at bounding box center [682, 358] width 270 height 77
click at [134, 9] on div at bounding box center [128, 20] width 23 height 23
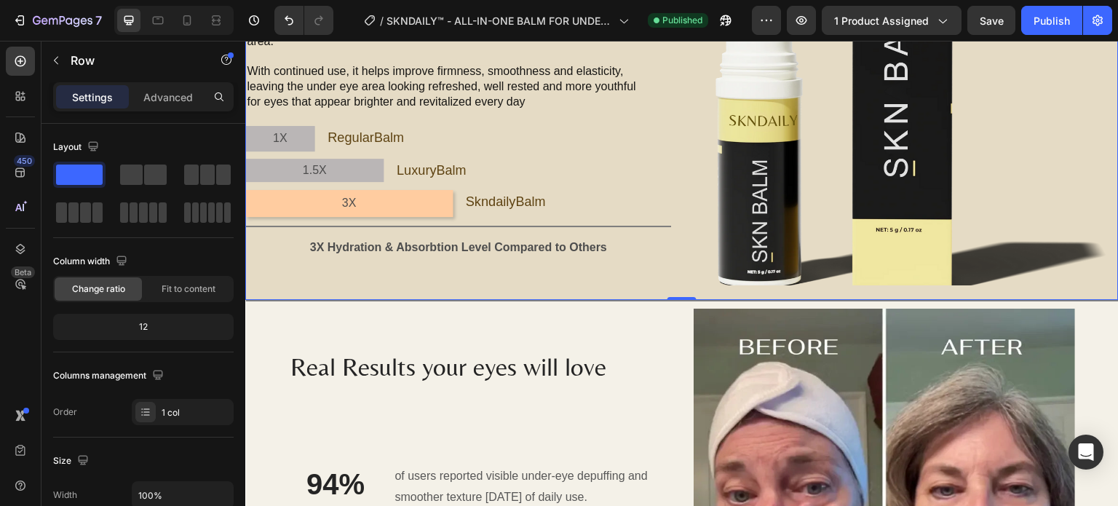
scroll to position [1272, 0]
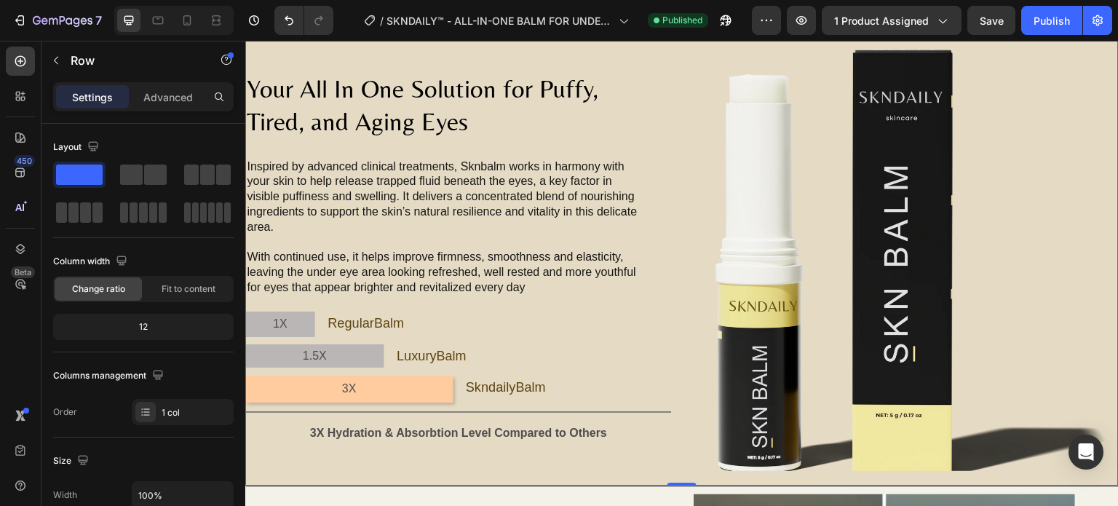
click at [1025, 16] on div "Icon VISIBLY REDUCES EYE BAGS FAS Text Block Row" at bounding box center [896, 8] width 422 height 15
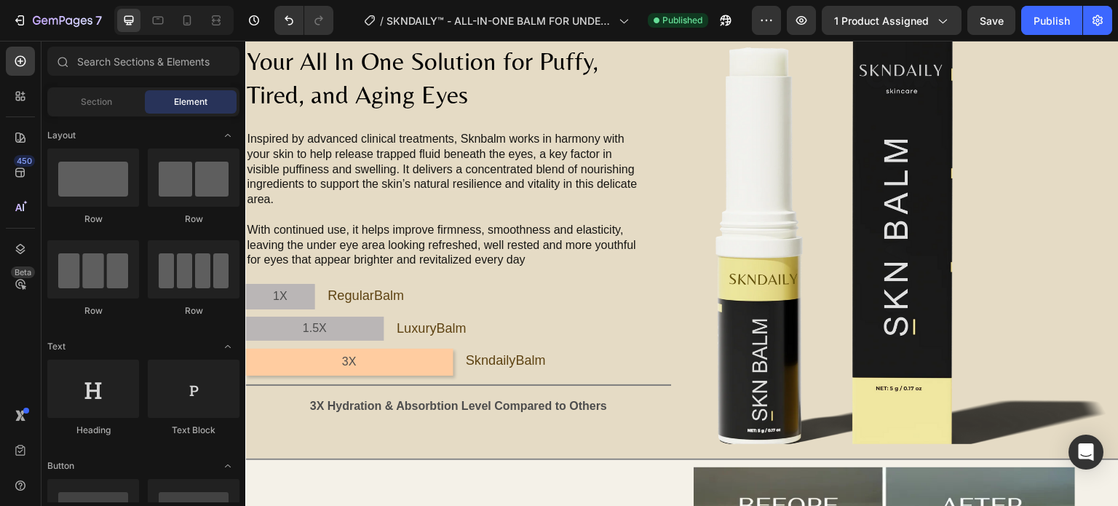
scroll to position [795, 0]
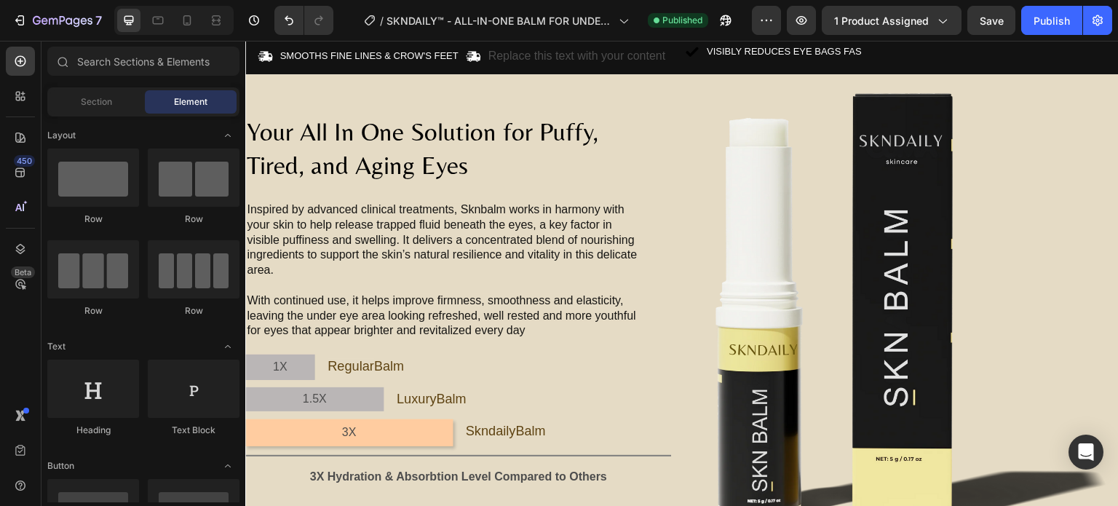
click at [1066, 60] on div "Icon VISIBLY REDUCES EYE BAGS FAS Text Block Row" at bounding box center [896, 51] width 422 height 15
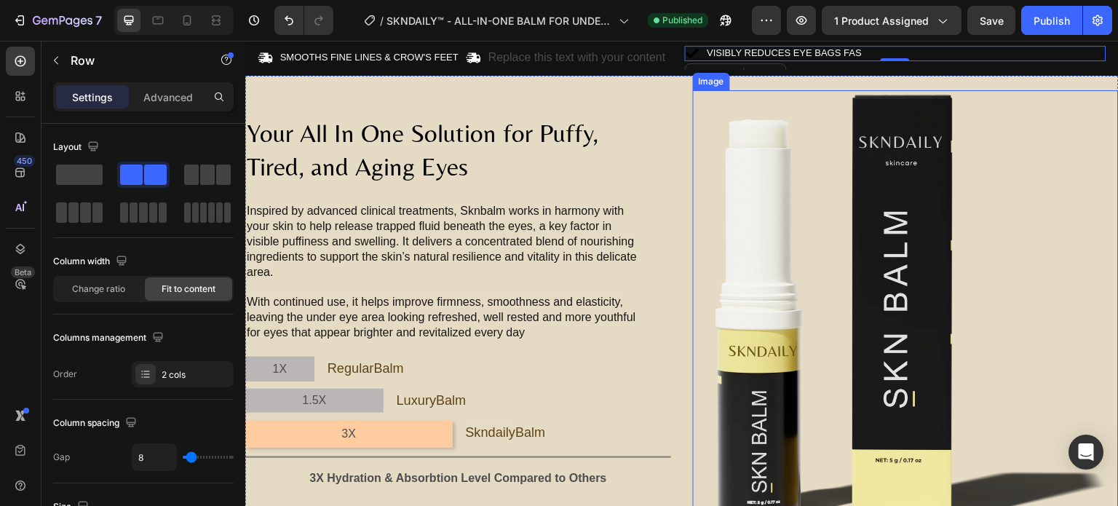
scroll to position [631, 0]
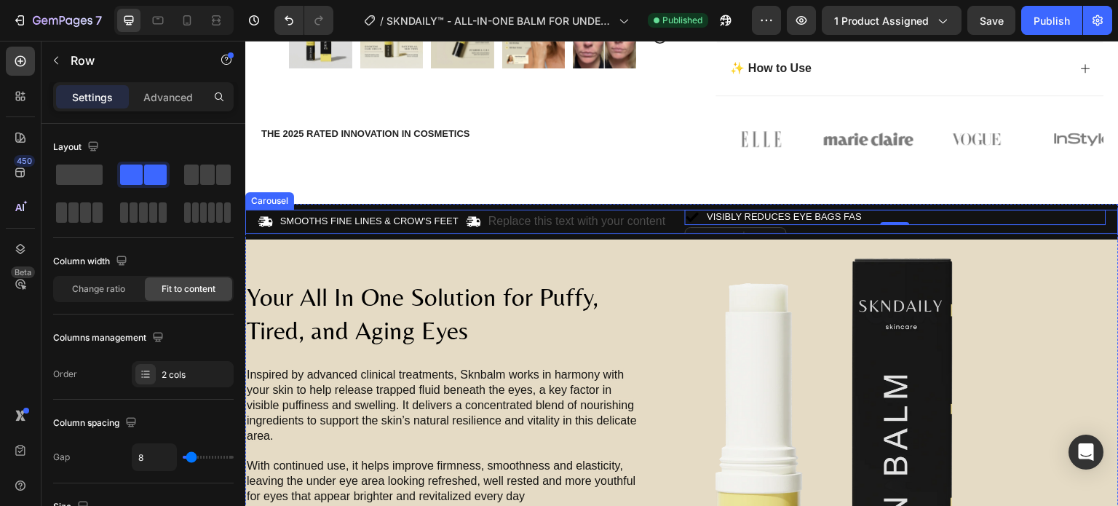
click at [674, 211] on div "Icon SMOOTHS FINE LINES & CROW'S FEET Text Block Icon Replace this text with yo…" at bounding box center [682, 222] width 874 height 24
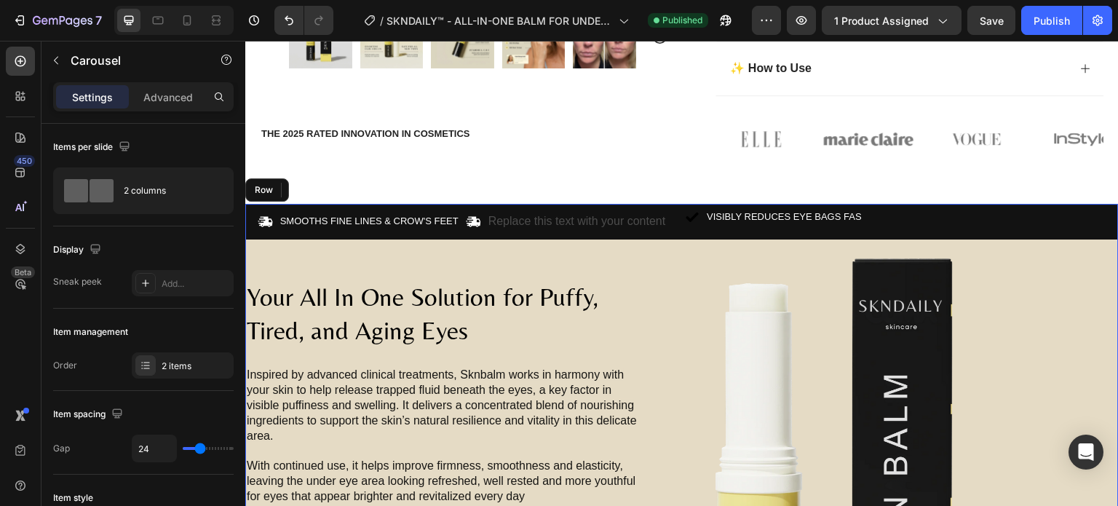
click at [1077, 233] on div "Icon SMOOTHS FINE LINES & CROW'S FEET Text Block Icon Replace this text with yo…" at bounding box center [682, 222] width 874 height 36
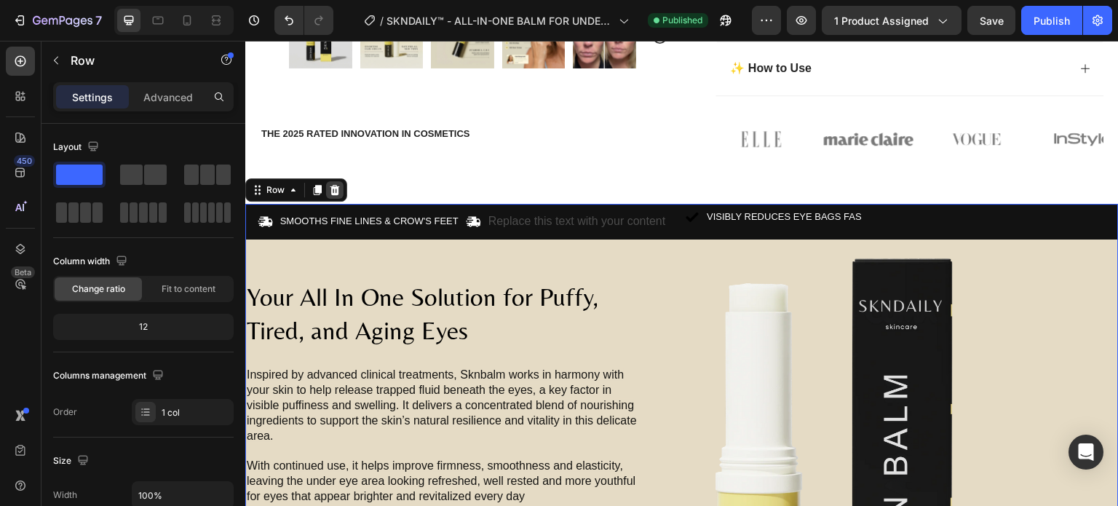
click at [336, 189] on icon at bounding box center [335, 190] width 12 height 12
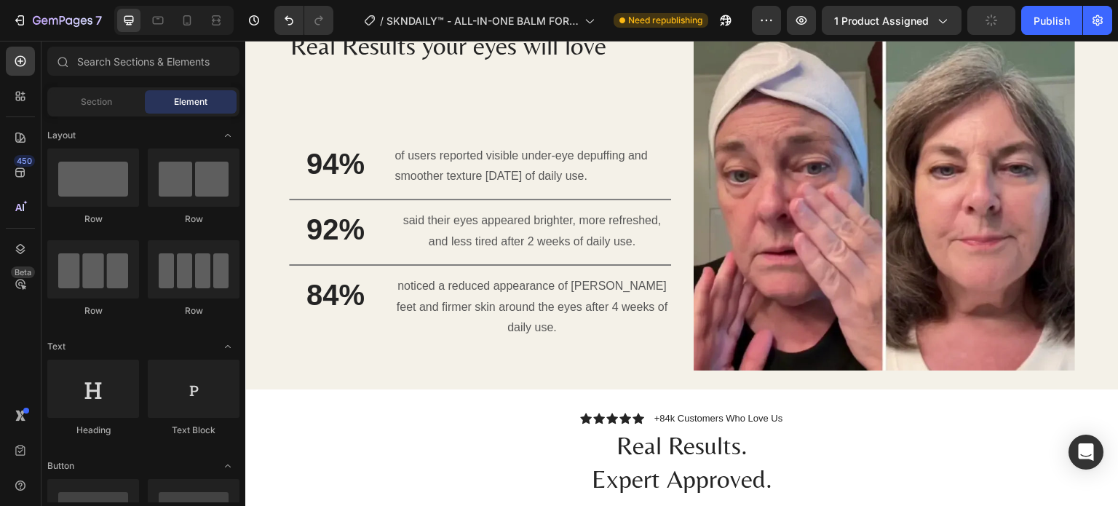
scroll to position [1283, 0]
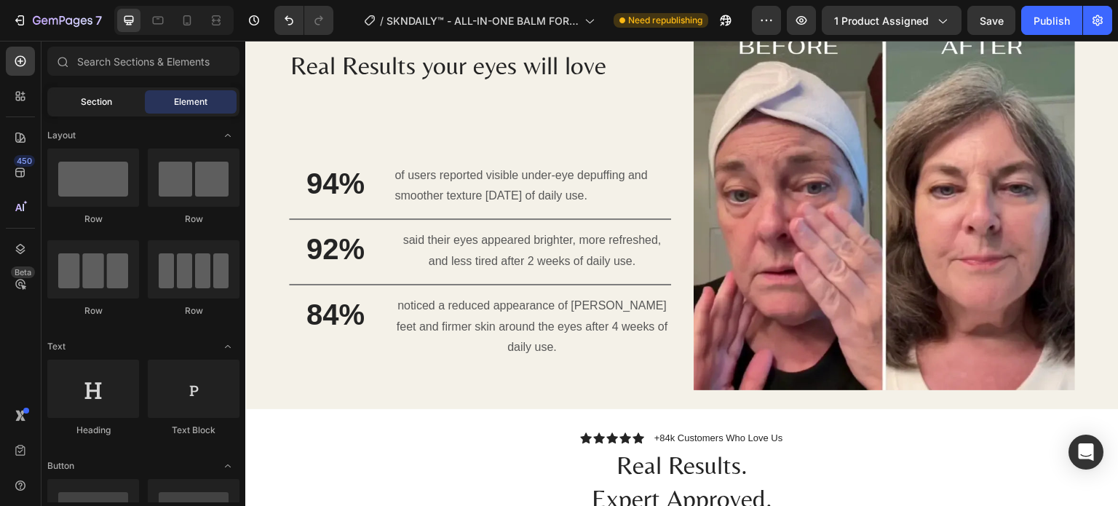
click at [99, 103] on span "Section" at bounding box center [96, 101] width 31 height 13
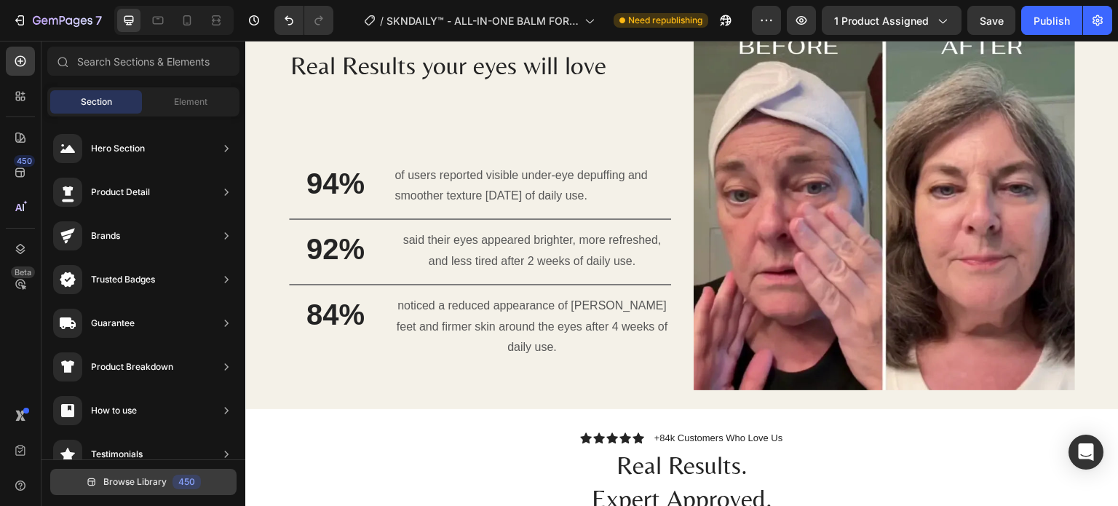
click at [175, 484] on div "450" at bounding box center [187, 482] width 28 height 15
